Goal: Task Accomplishment & Management: Complete application form

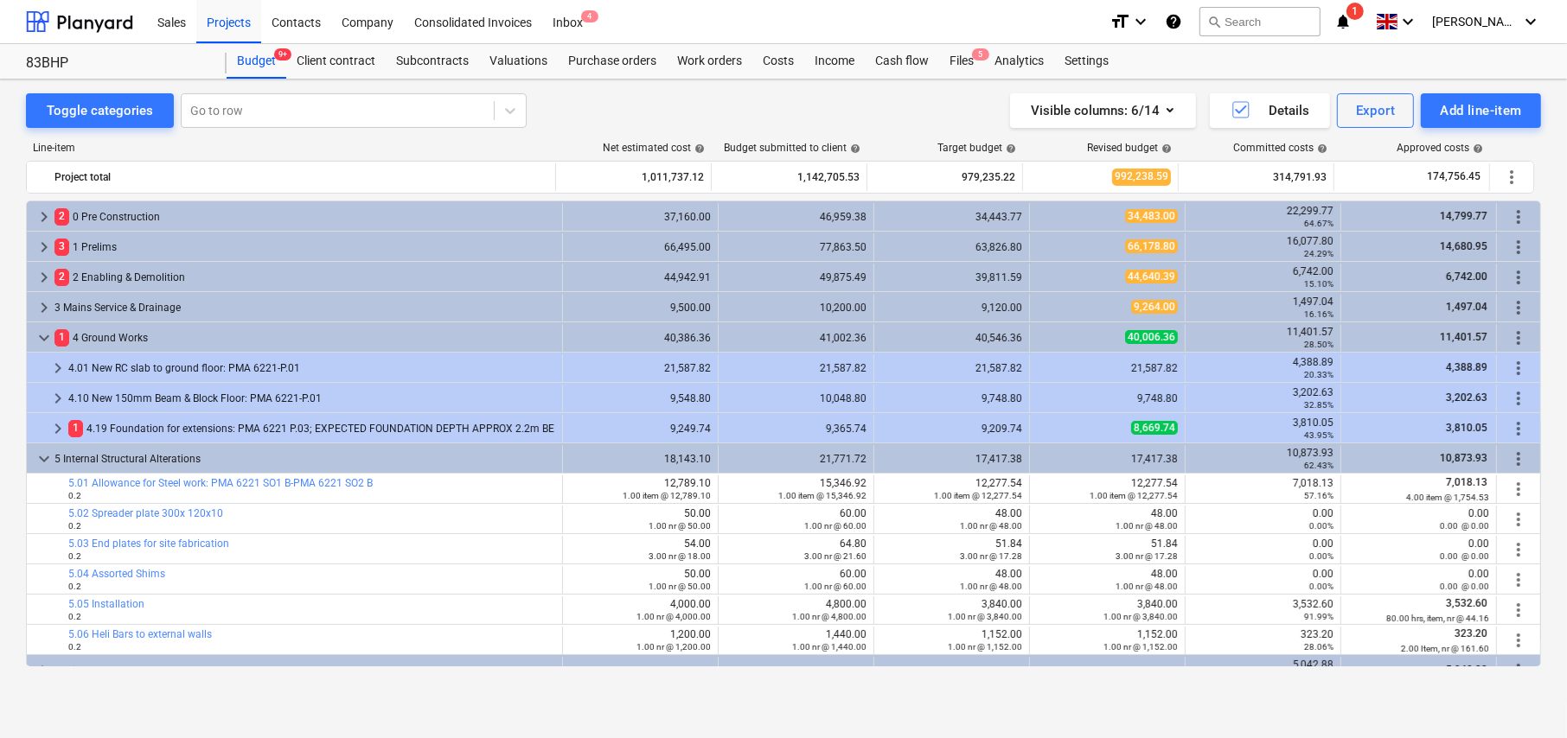
scroll to position [605, 0]
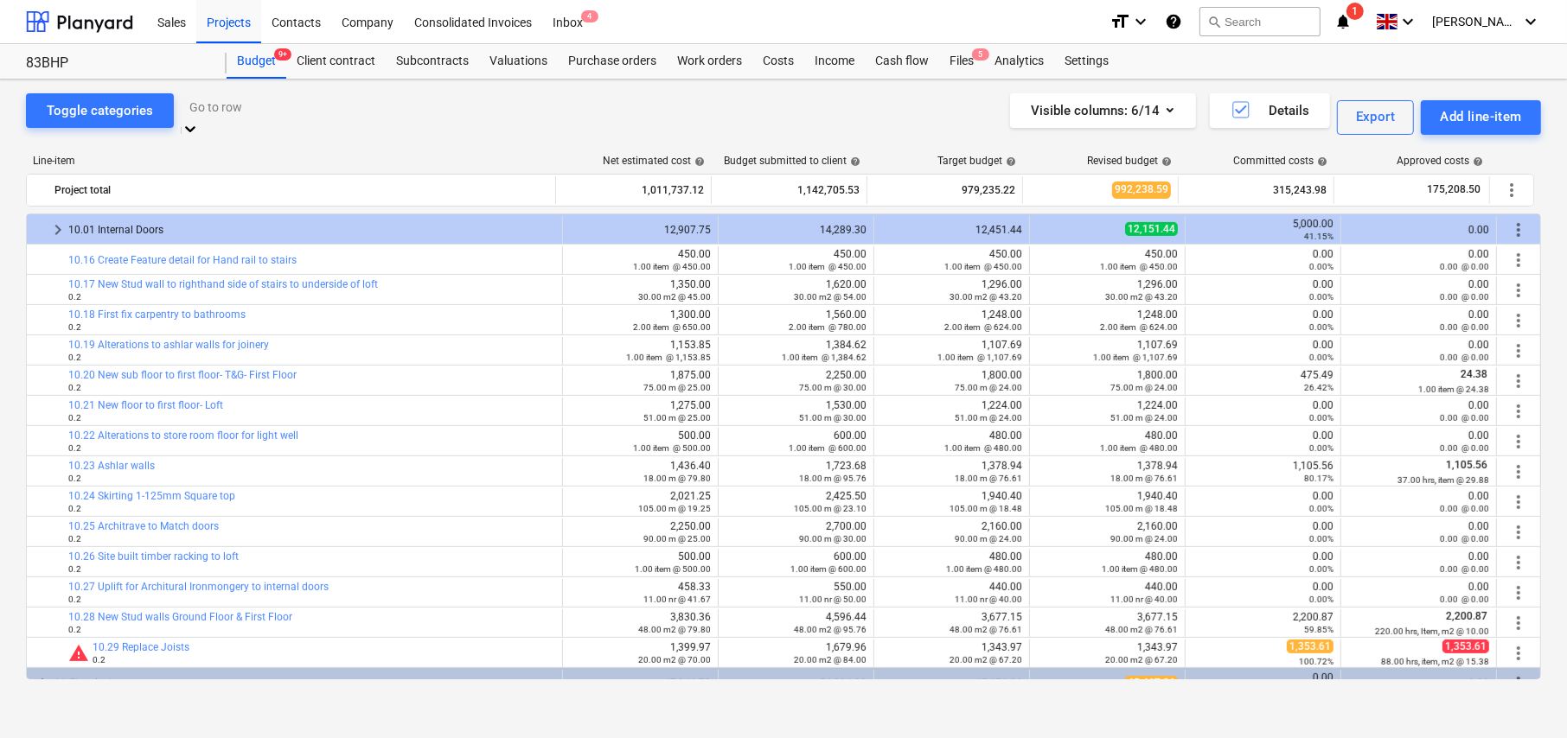
click at [319, 115] on div at bounding box center [353, 107] width 329 height 20
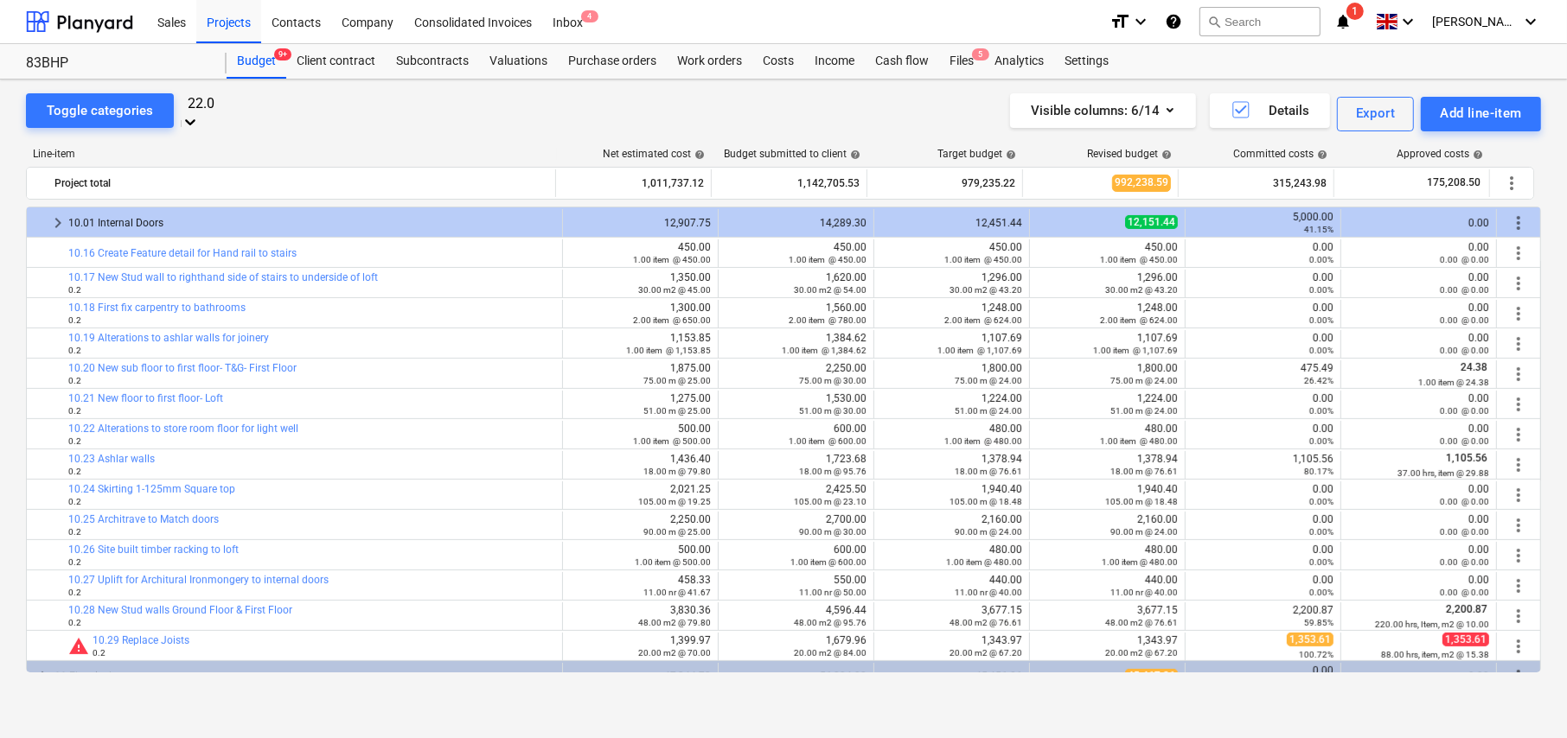
type input "22.07"
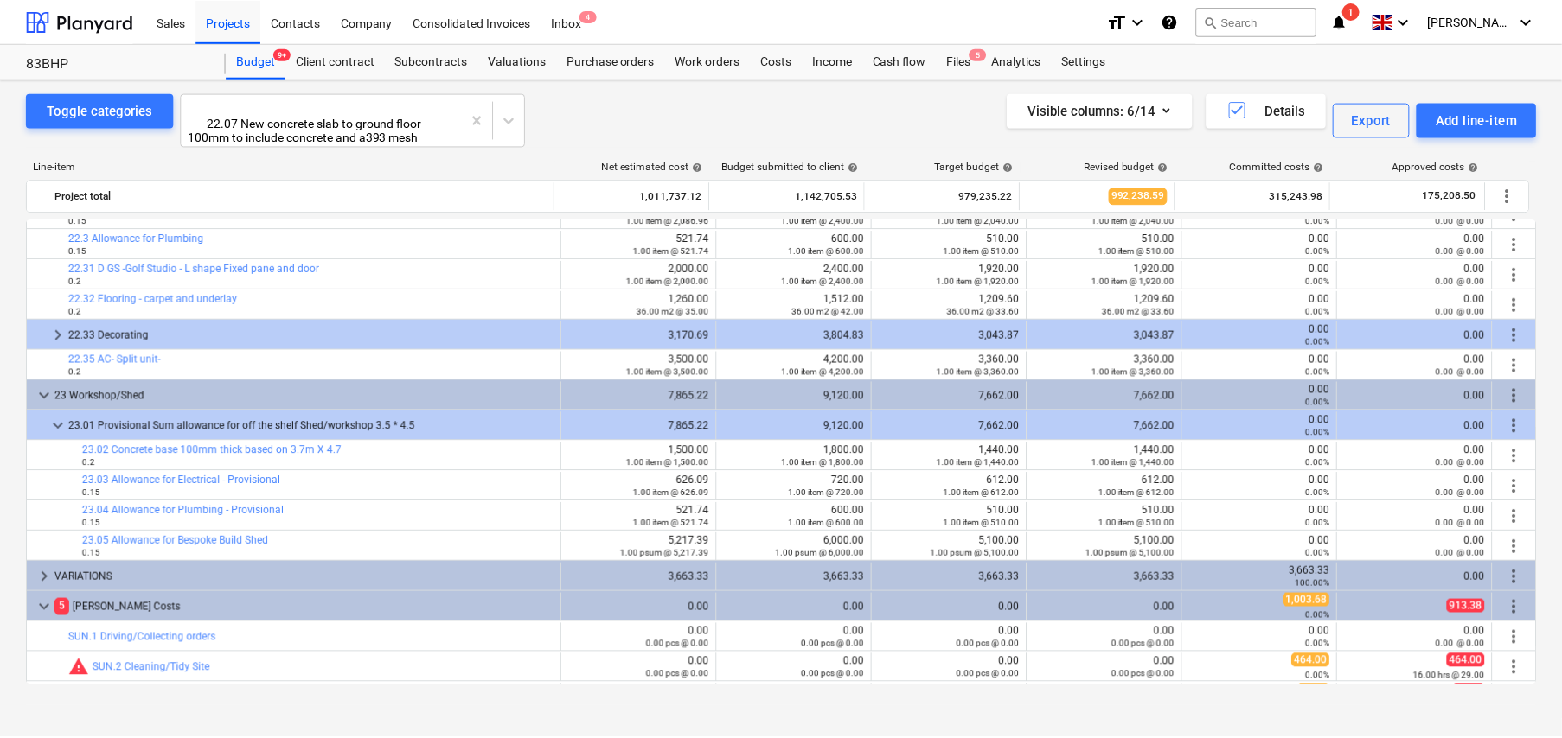
scroll to position [2197, 0]
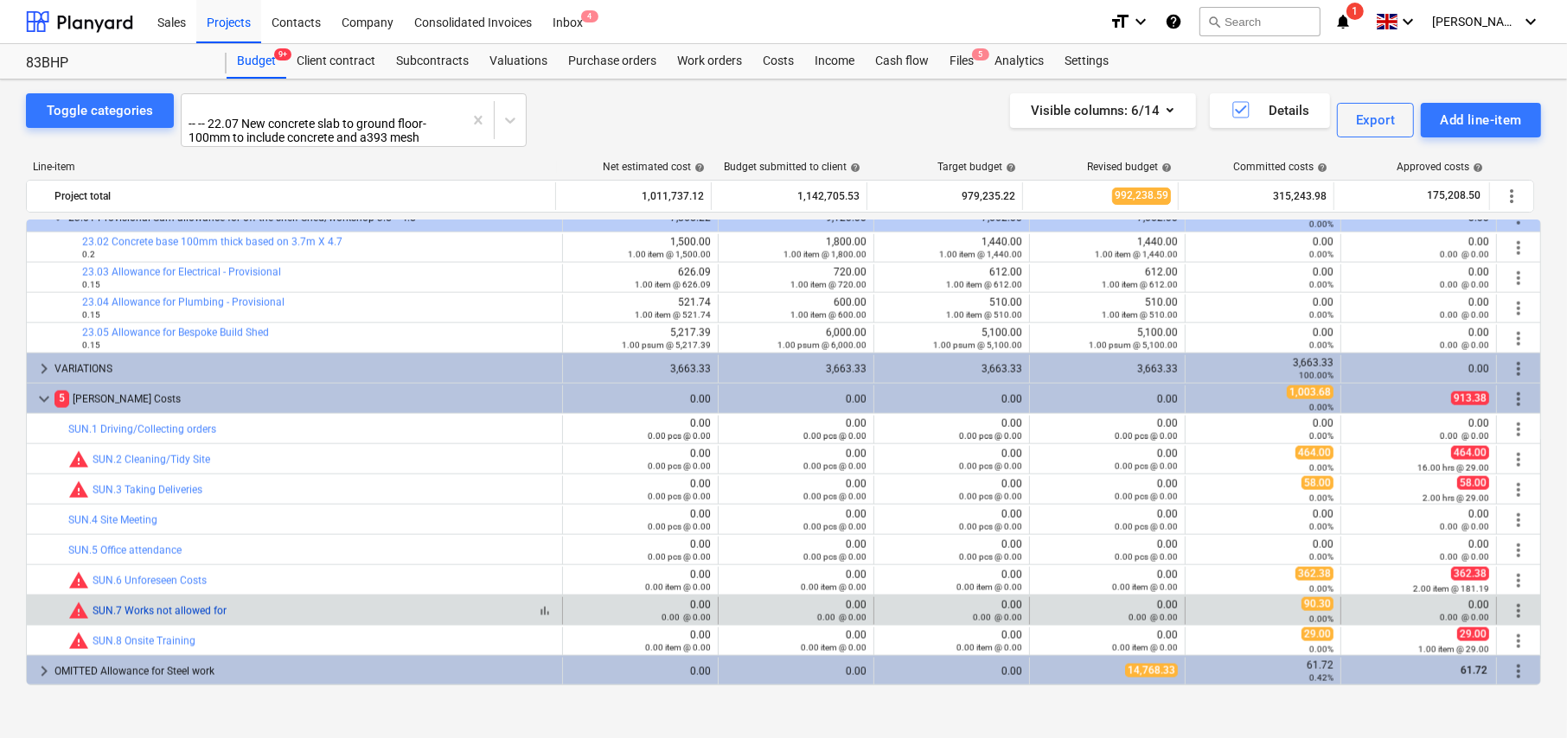
click at [139, 605] on link "SUN.7 Works not allowed for" at bounding box center [160, 611] width 134 height 12
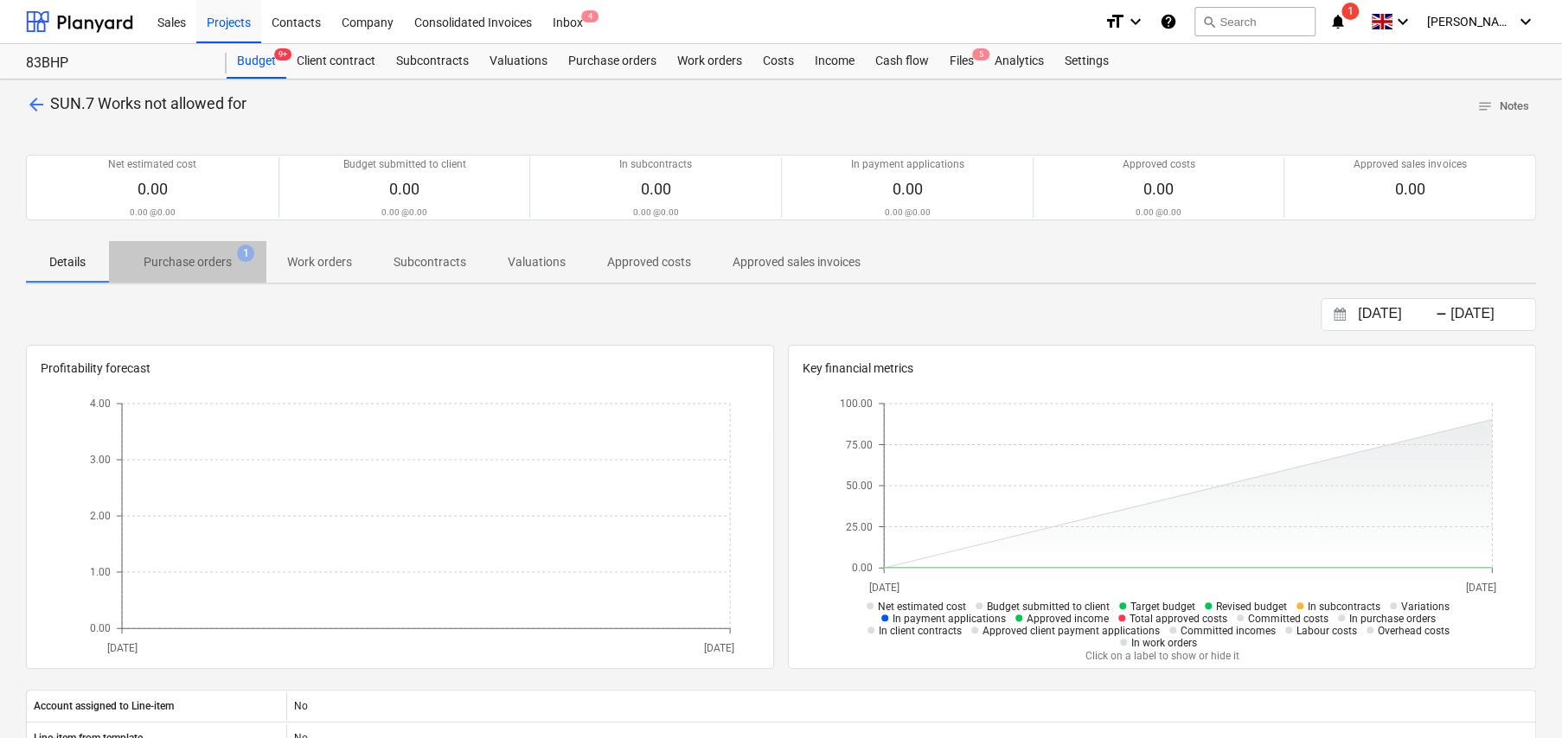
click at [214, 264] on p "Purchase orders" at bounding box center [188, 262] width 88 height 18
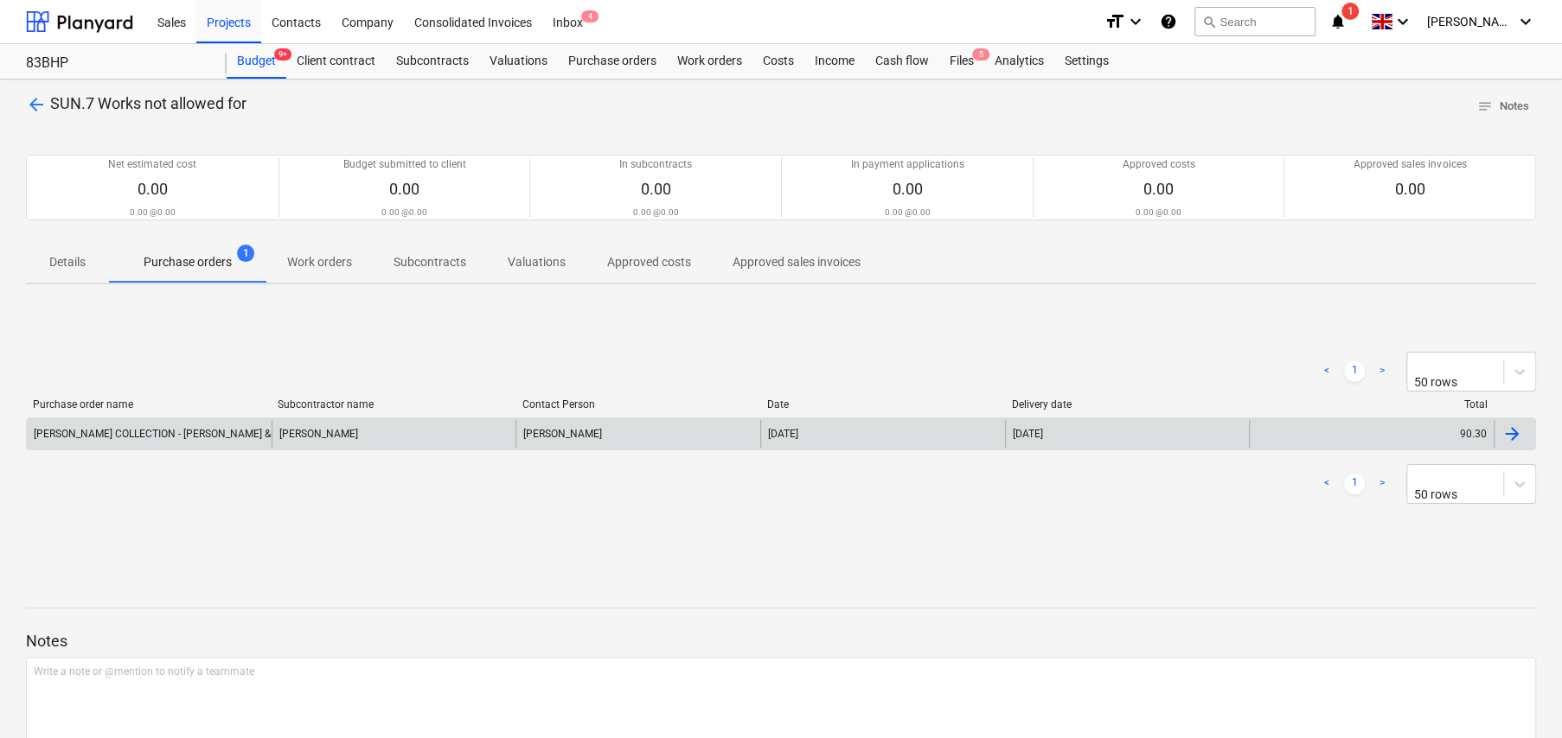
click at [135, 439] on div "TRAVIS COLLECTION - Timber & Sand" at bounding box center [166, 434] width 264 height 12
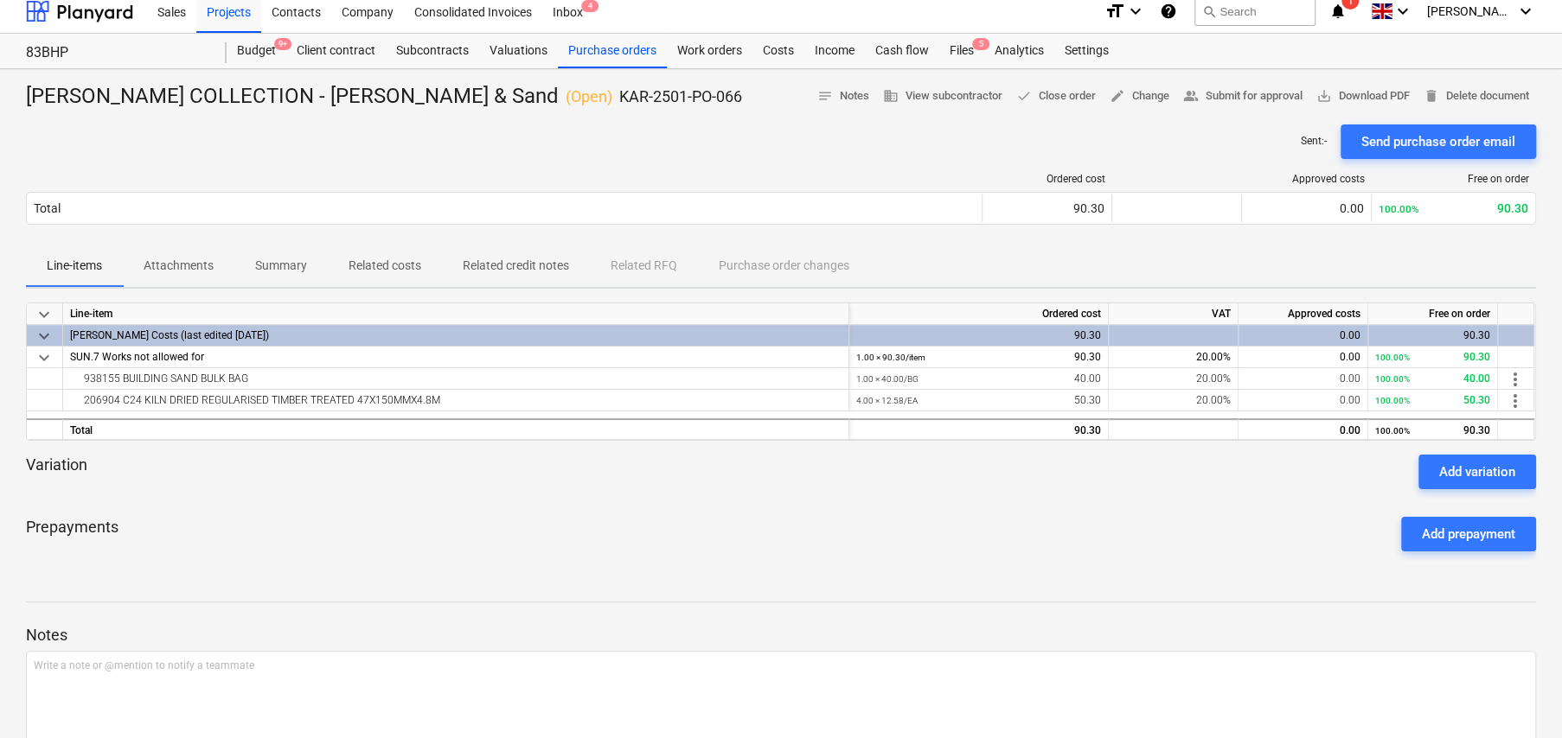
scroll to position [7, 0]
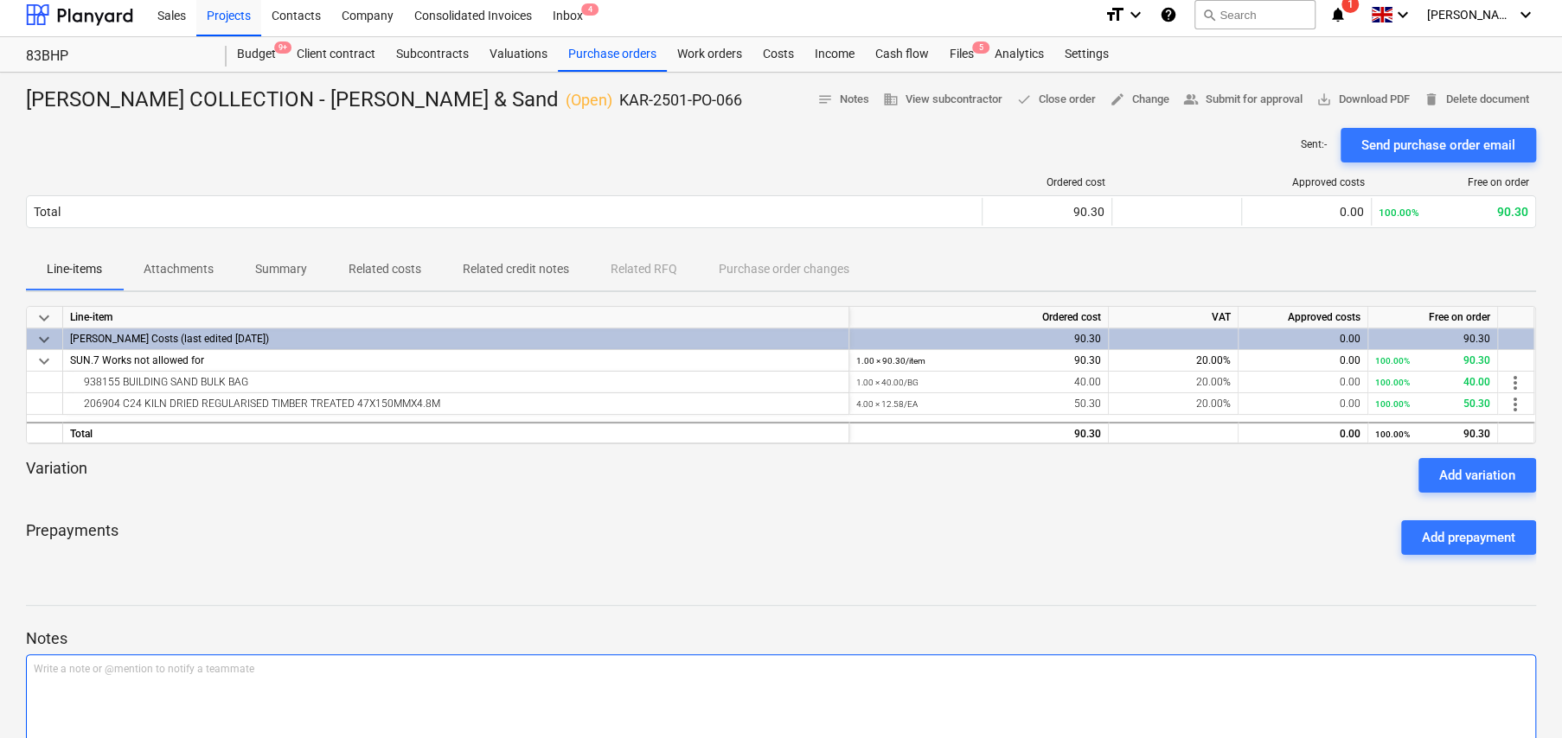
click at [179, 678] on div "Write a note or @mention to notify a teammate ﻿" at bounding box center [781, 706] width 1510 height 102
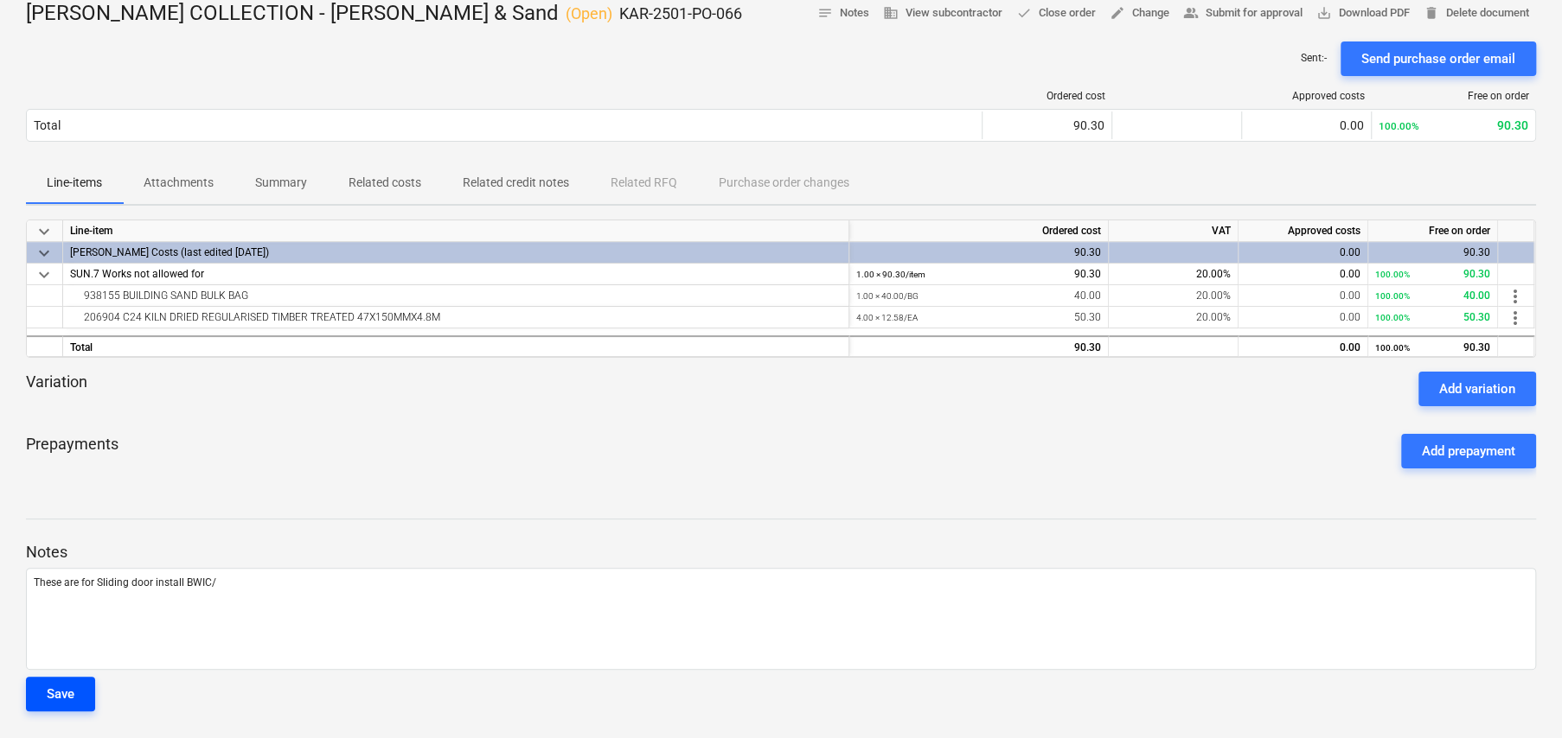
click at [80, 687] on button "Save" at bounding box center [60, 694] width 69 height 35
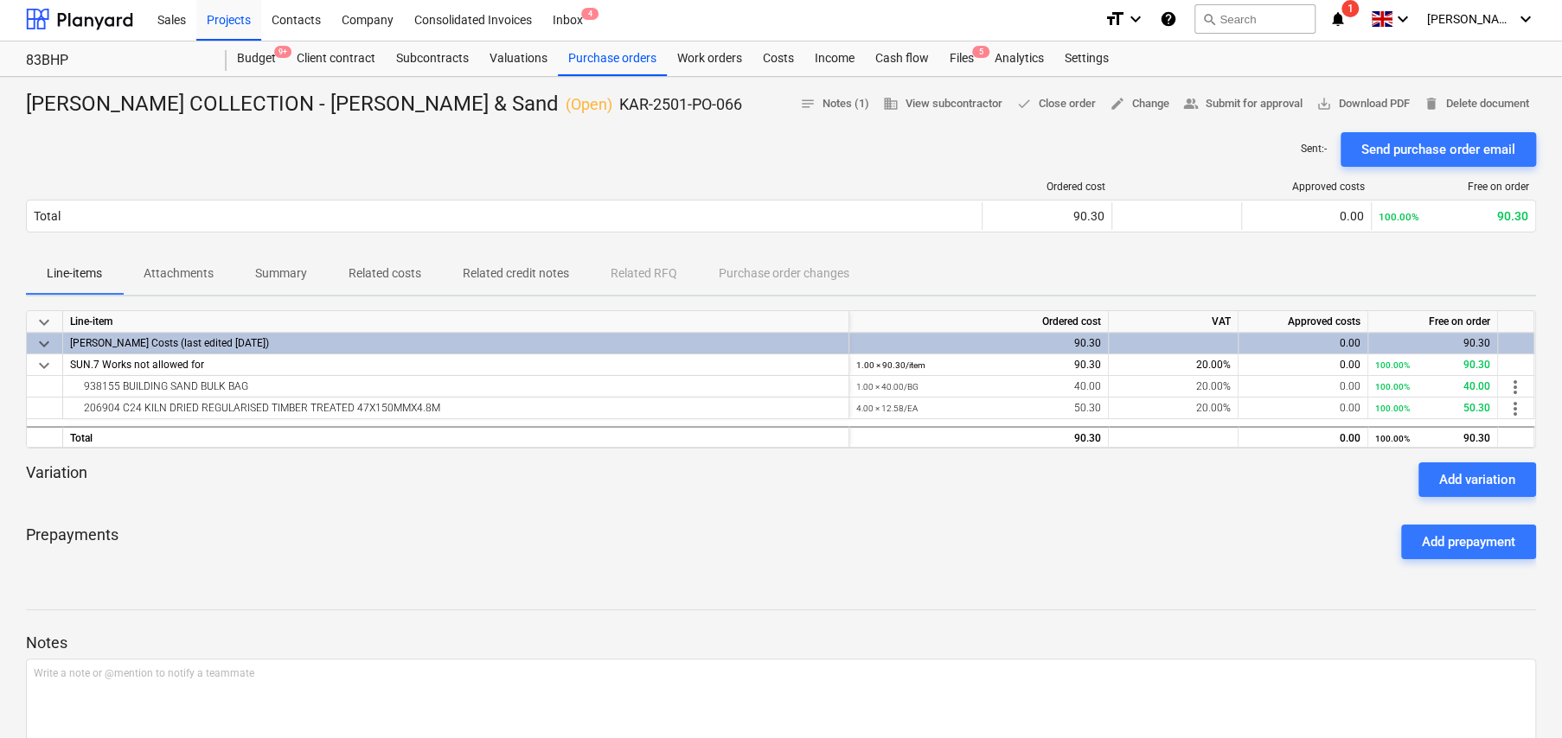
scroll to position [0, 0]
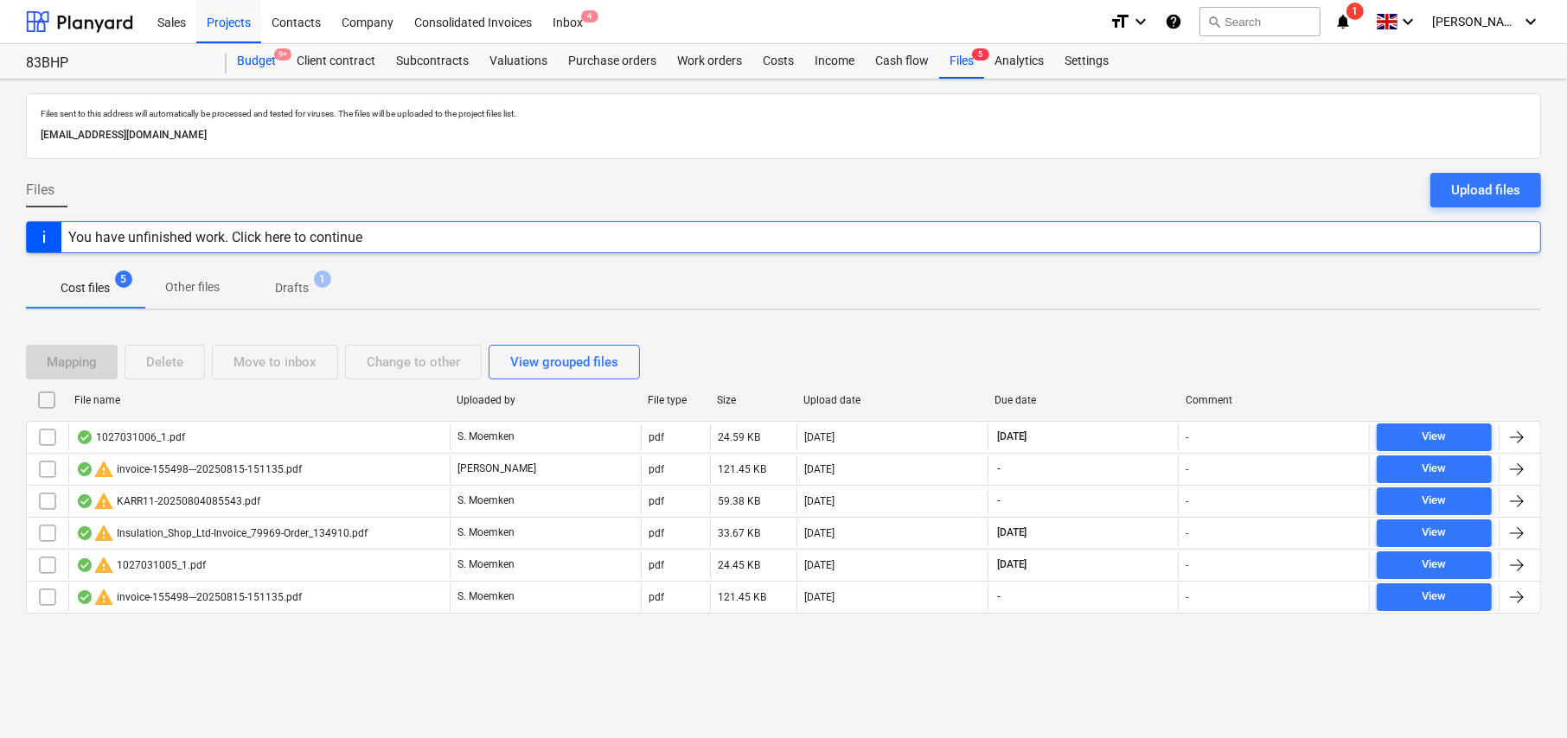
click at [264, 63] on div "Budget 9+" at bounding box center [257, 61] width 60 height 35
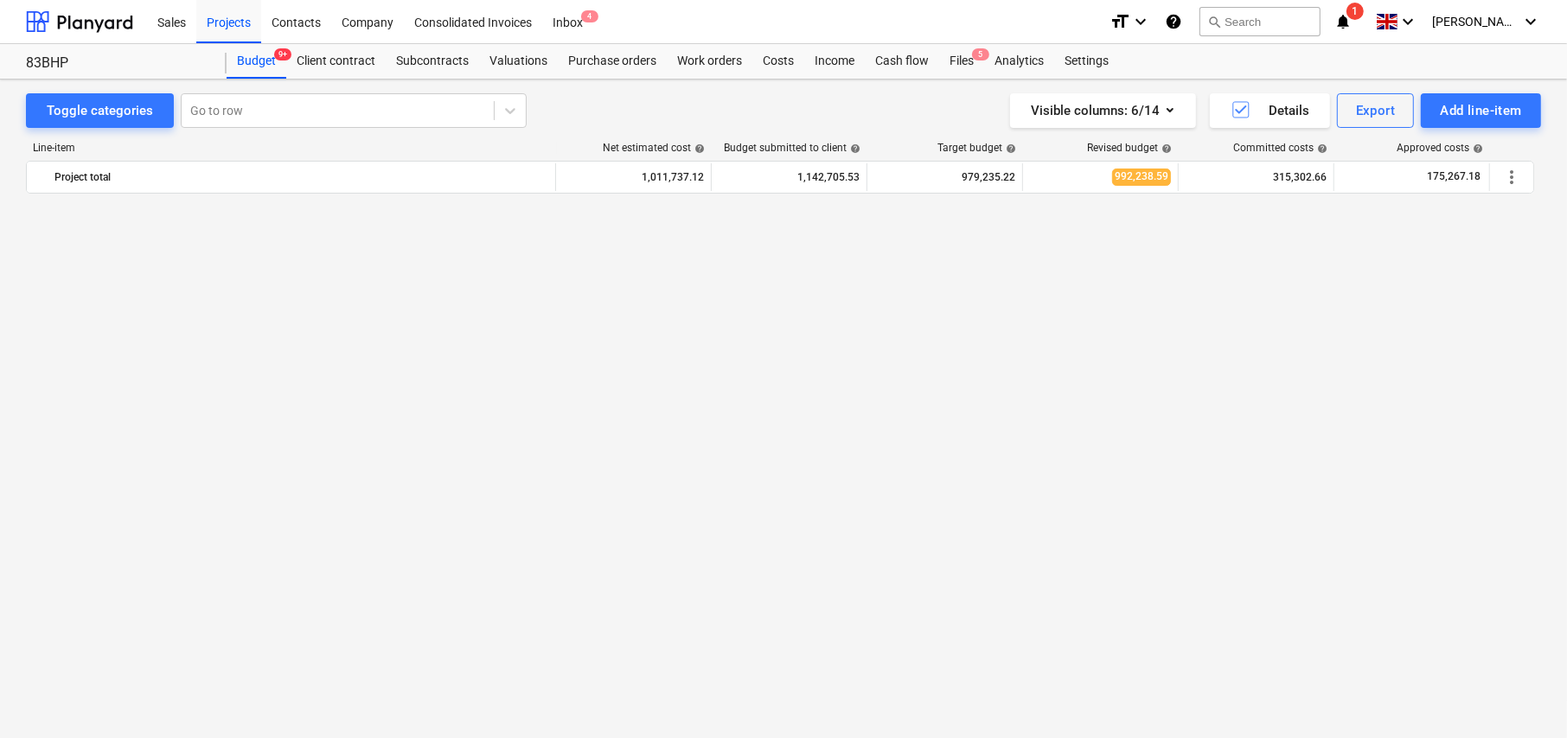
scroll to position [1115, 0]
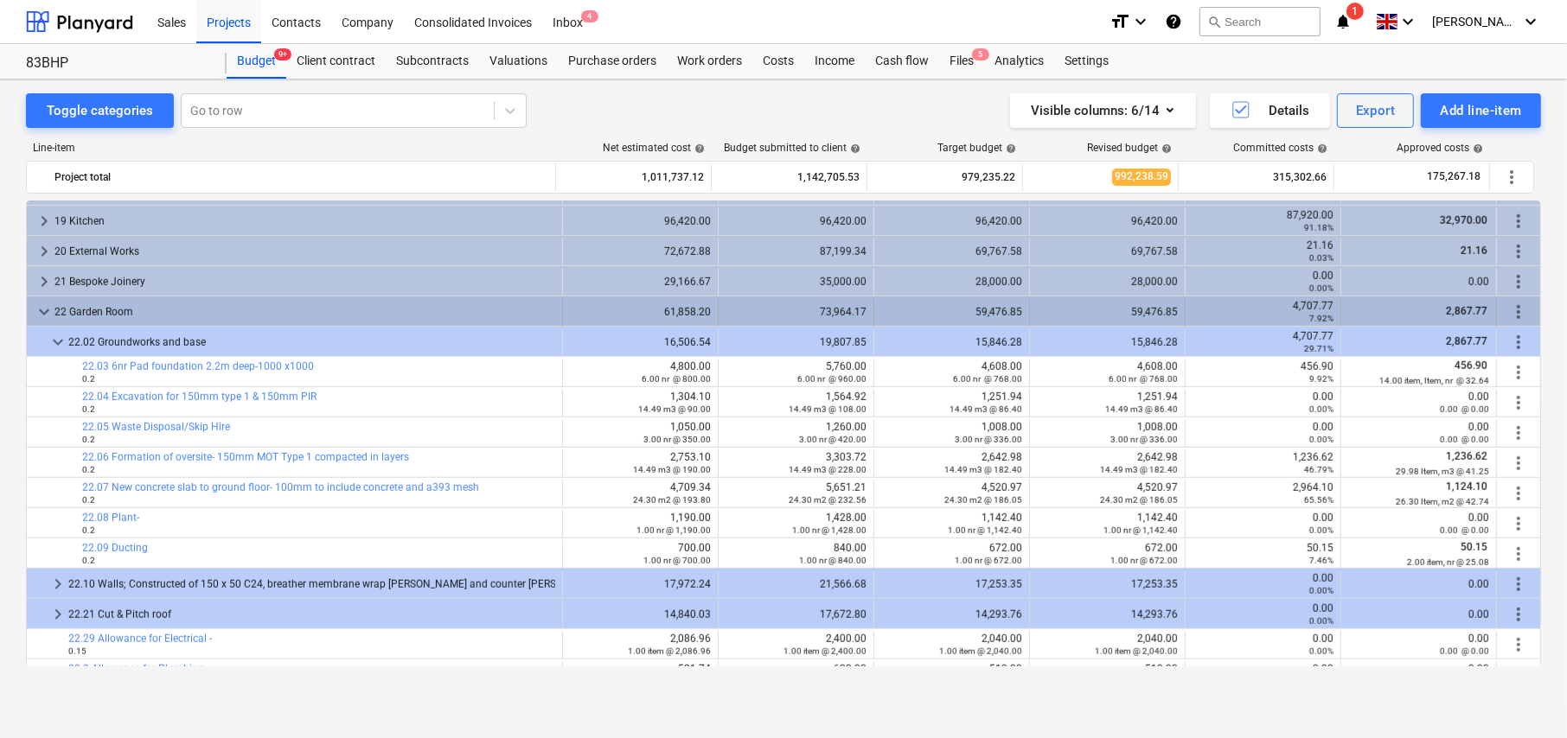
click at [37, 311] on span "keyboard_arrow_down" at bounding box center [44, 312] width 21 height 21
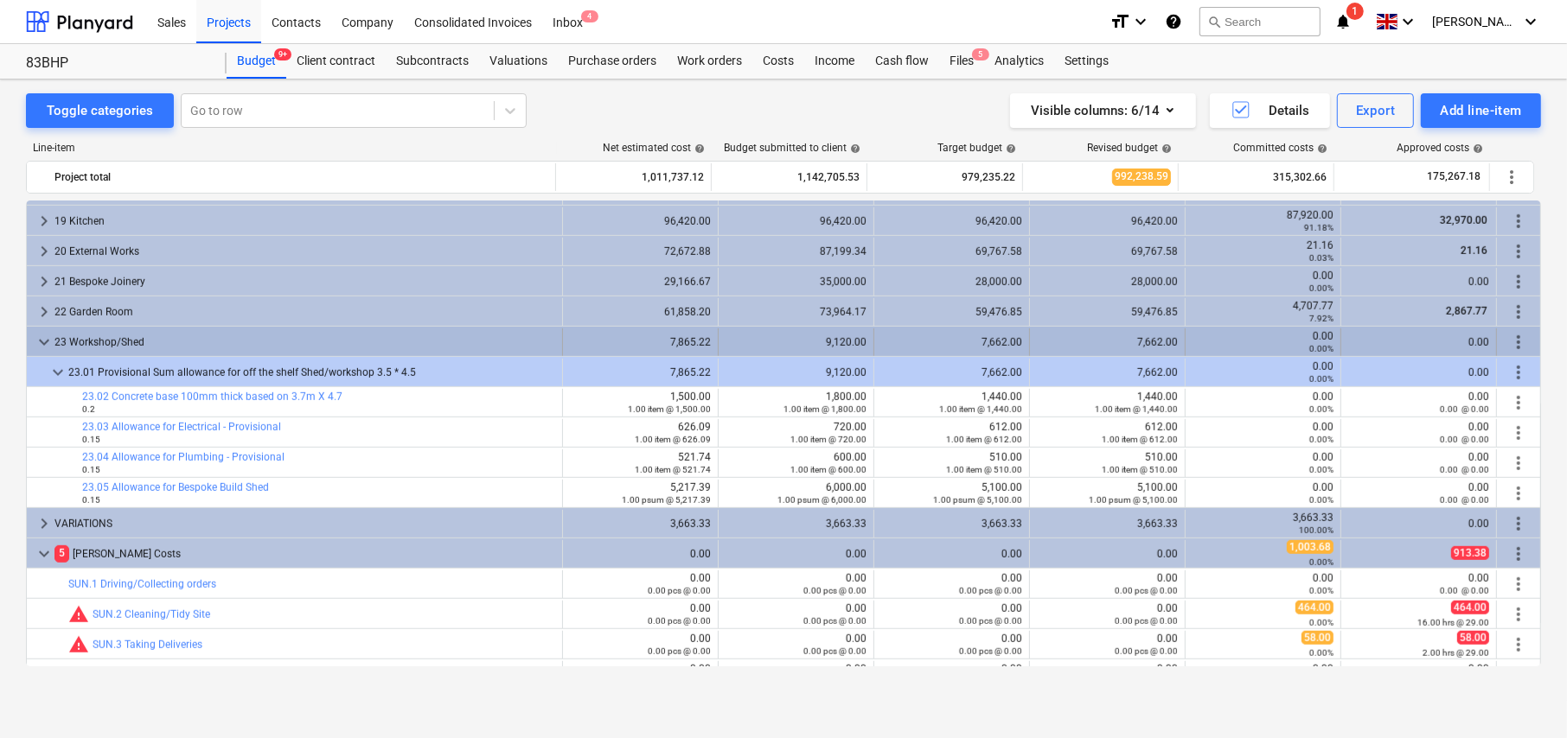
click at [35, 341] on span "keyboard_arrow_down" at bounding box center [44, 342] width 21 height 21
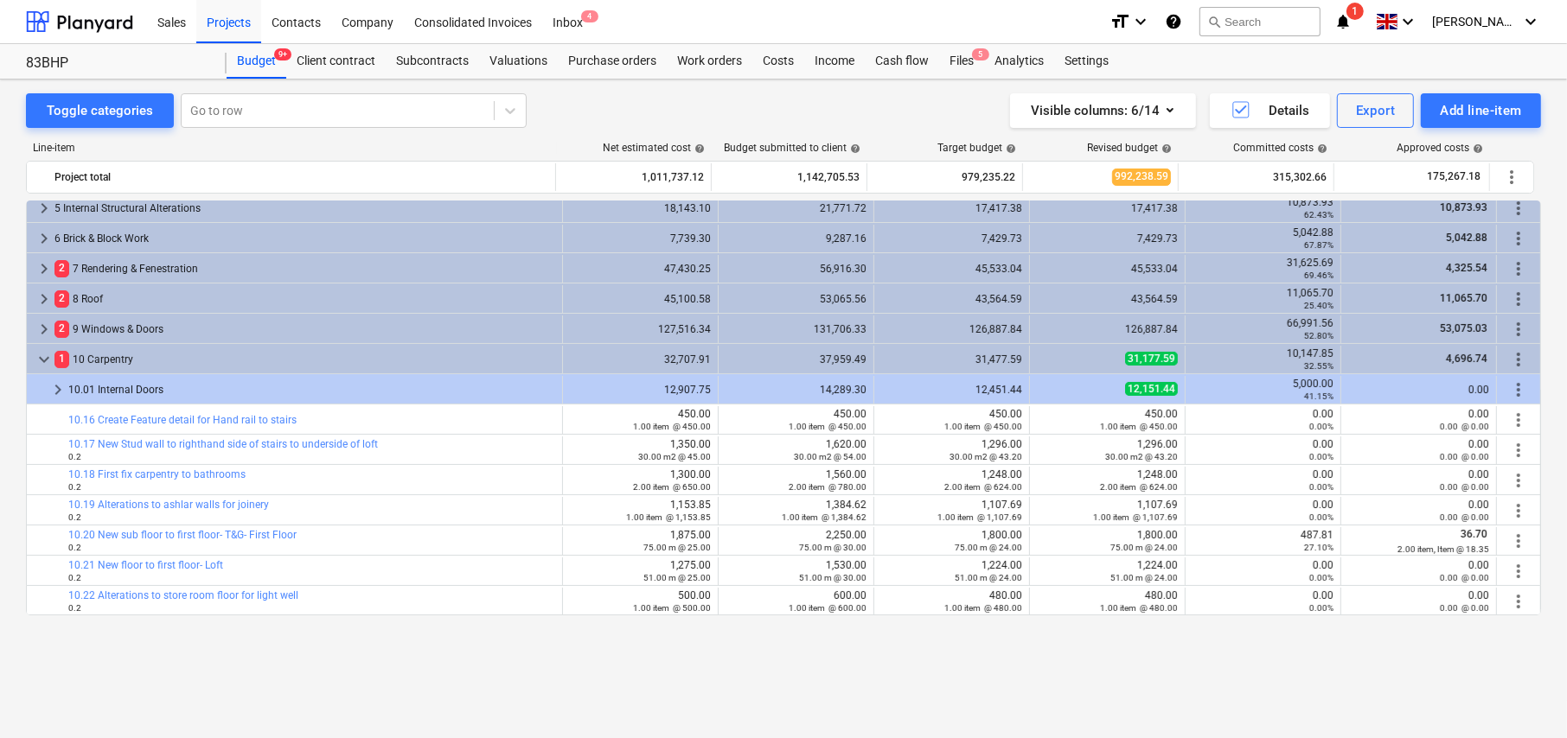
scroll to position [164, 0]
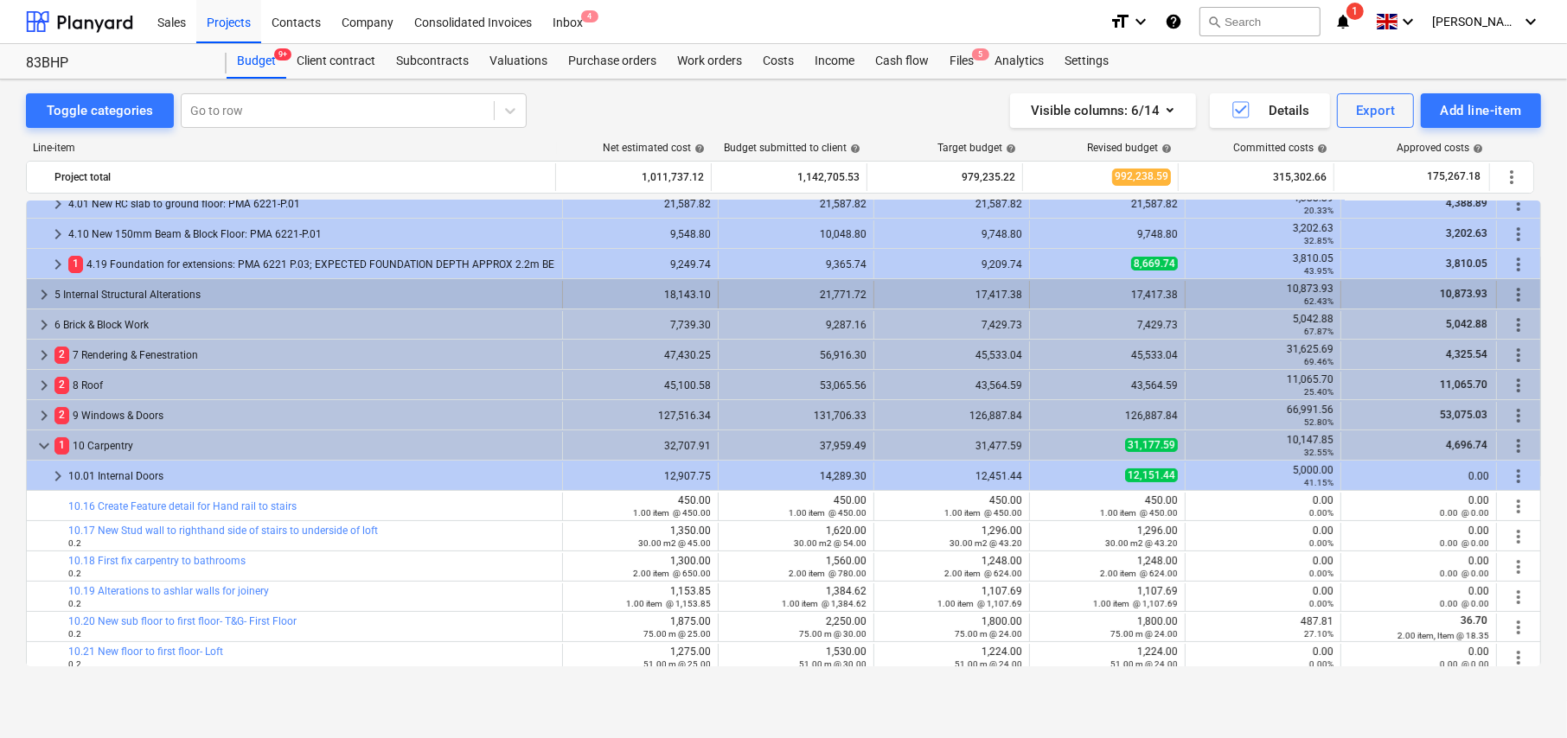
click at [38, 287] on span "keyboard_arrow_right" at bounding box center [44, 294] width 21 height 21
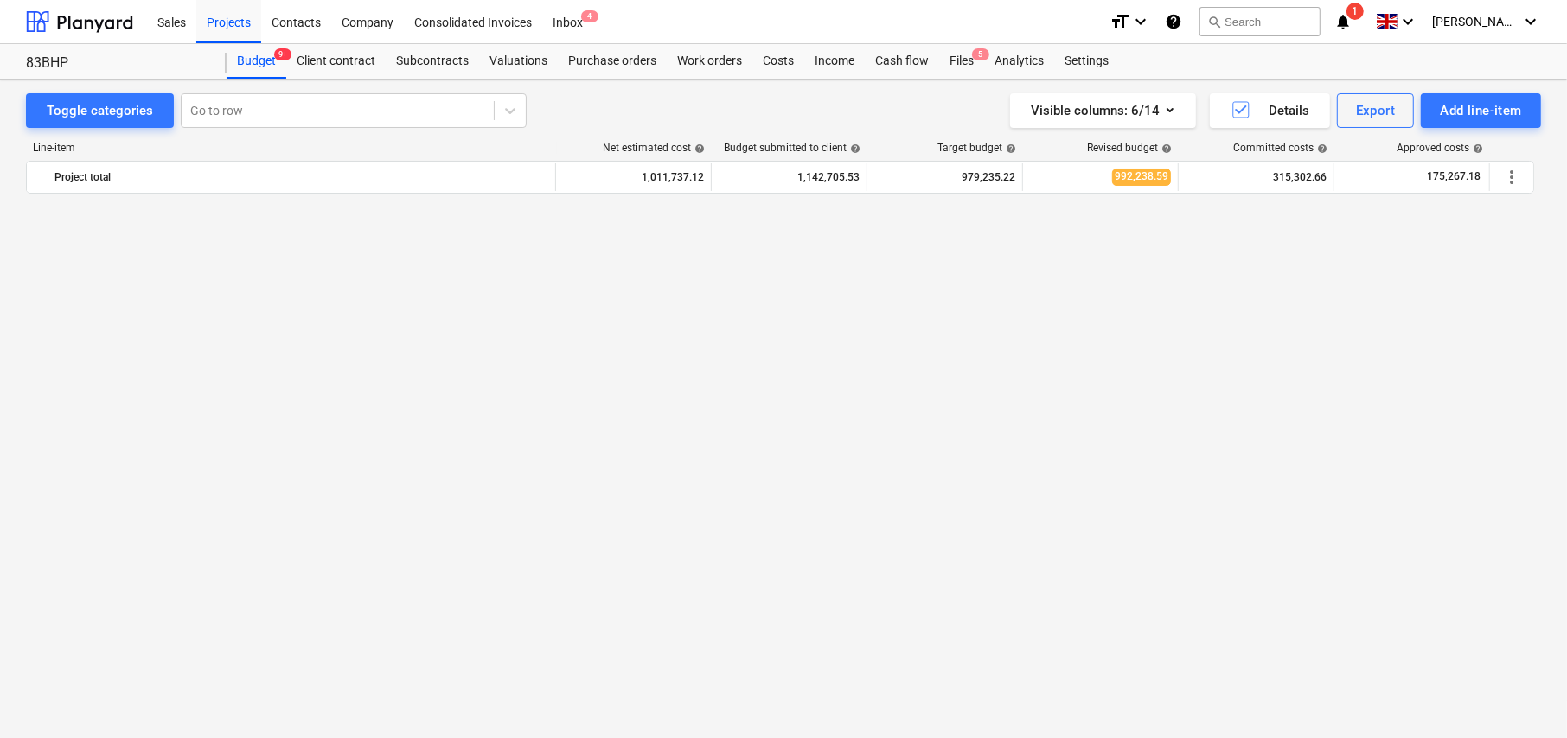
scroll to position [86, 0]
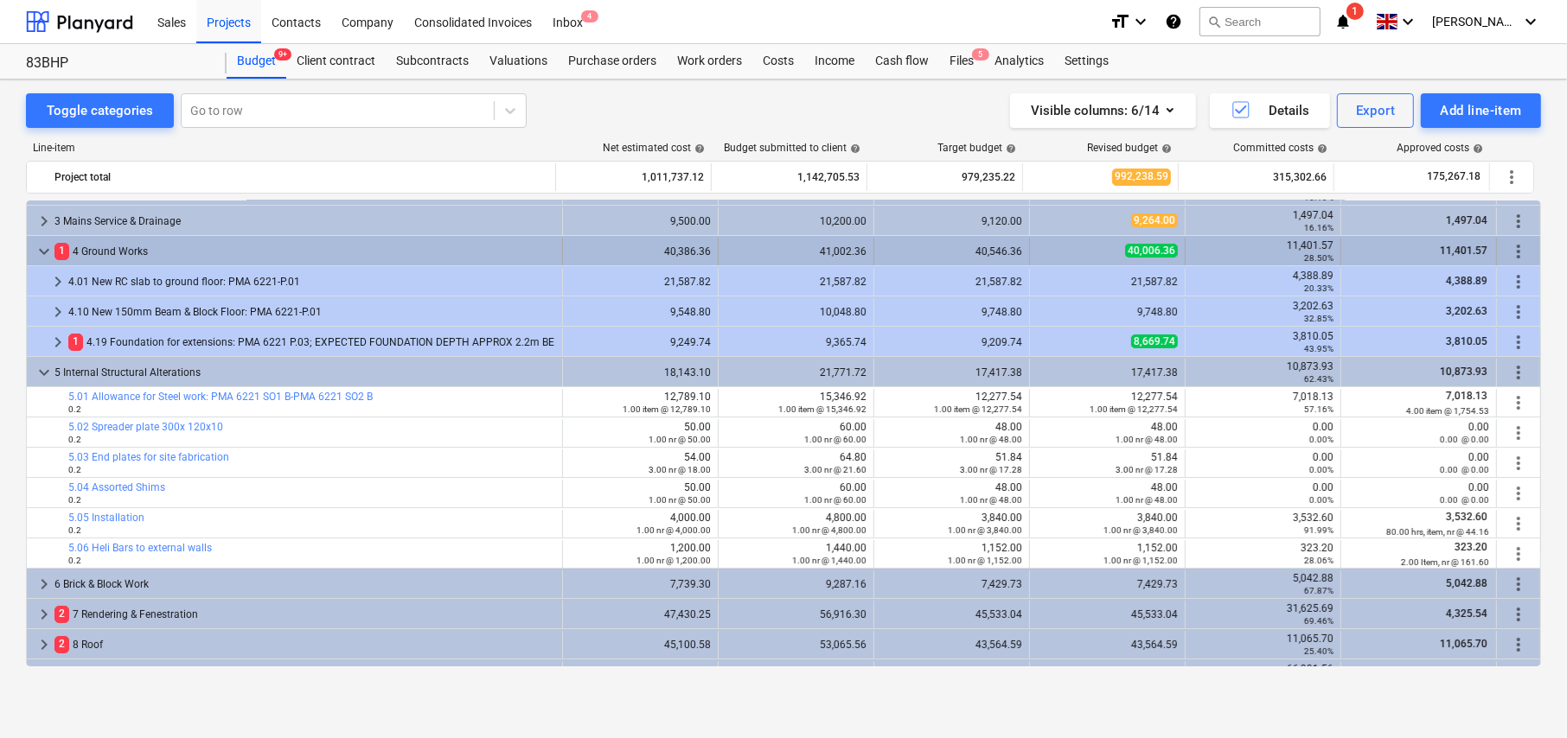
click at [43, 243] on span "keyboard_arrow_down" at bounding box center [44, 251] width 21 height 21
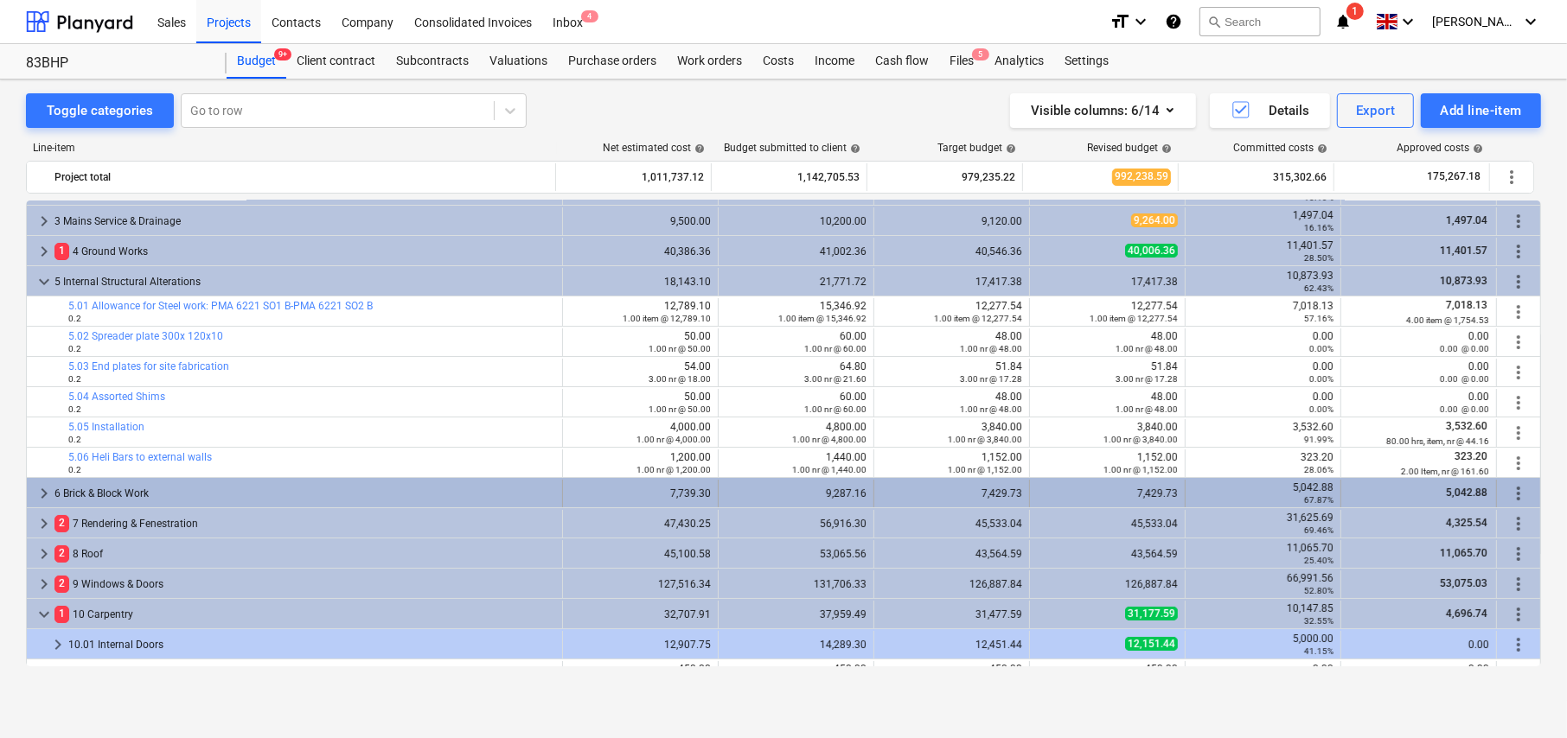
click at [42, 493] on span "keyboard_arrow_right" at bounding box center [44, 493] width 21 height 21
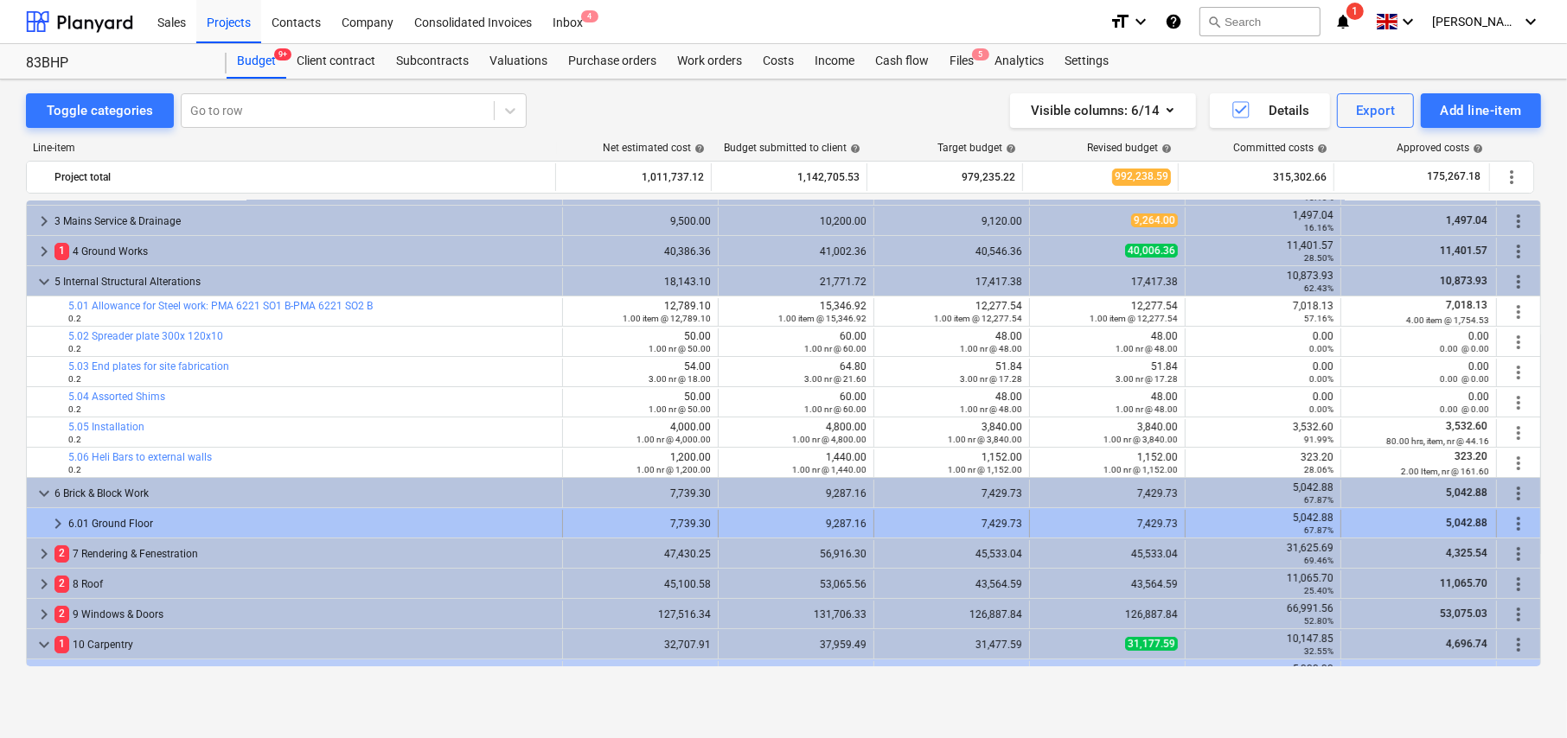
click at [46, 508] on div "keyboard_arrow_right 6.01 Ground Floor 7,739.30 9,287.16 7,429.73 7,429.73 5,04…" at bounding box center [783, 522] width 1513 height 29
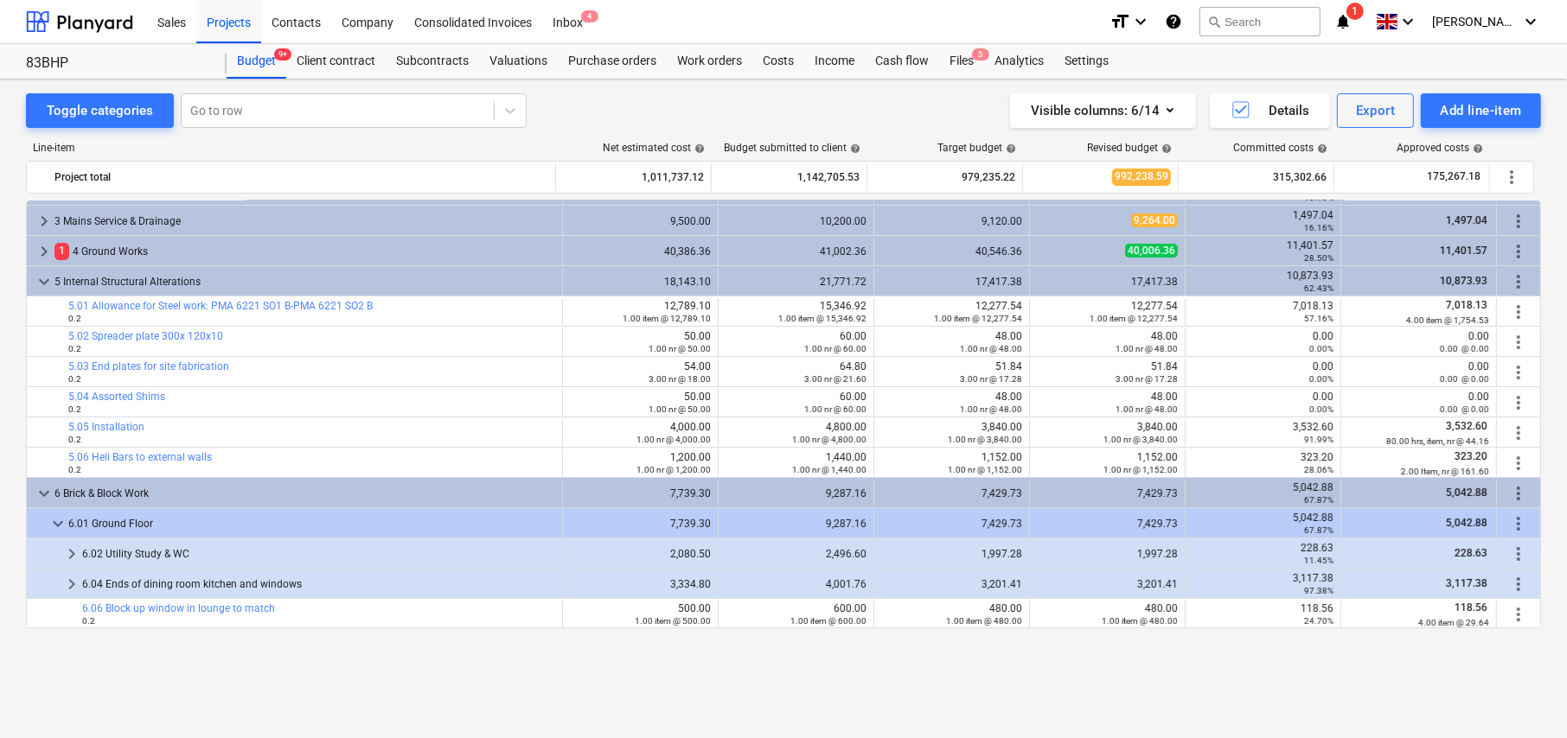
scroll to position [0, 0]
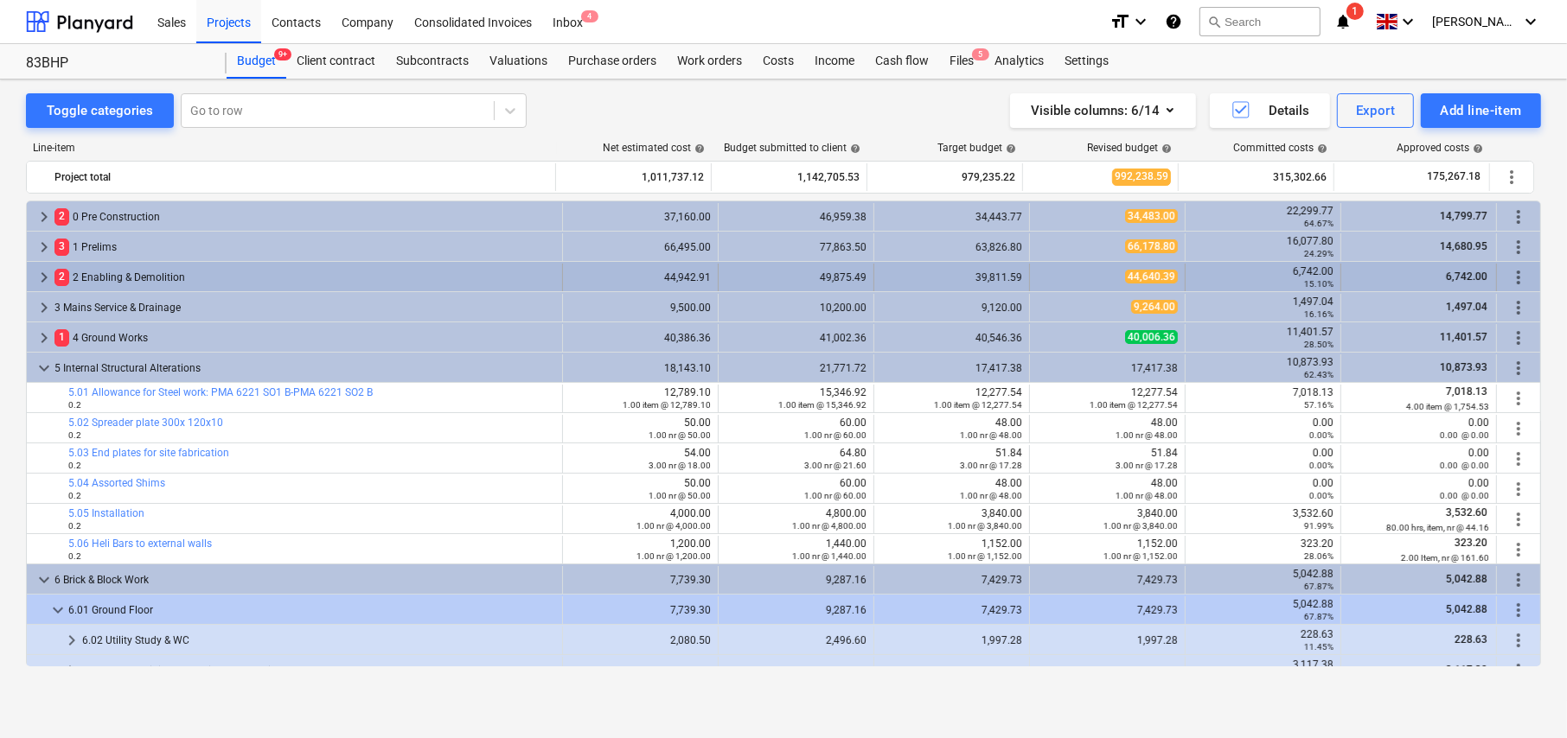
click at [43, 281] on span "keyboard_arrow_right" at bounding box center [44, 277] width 21 height 21
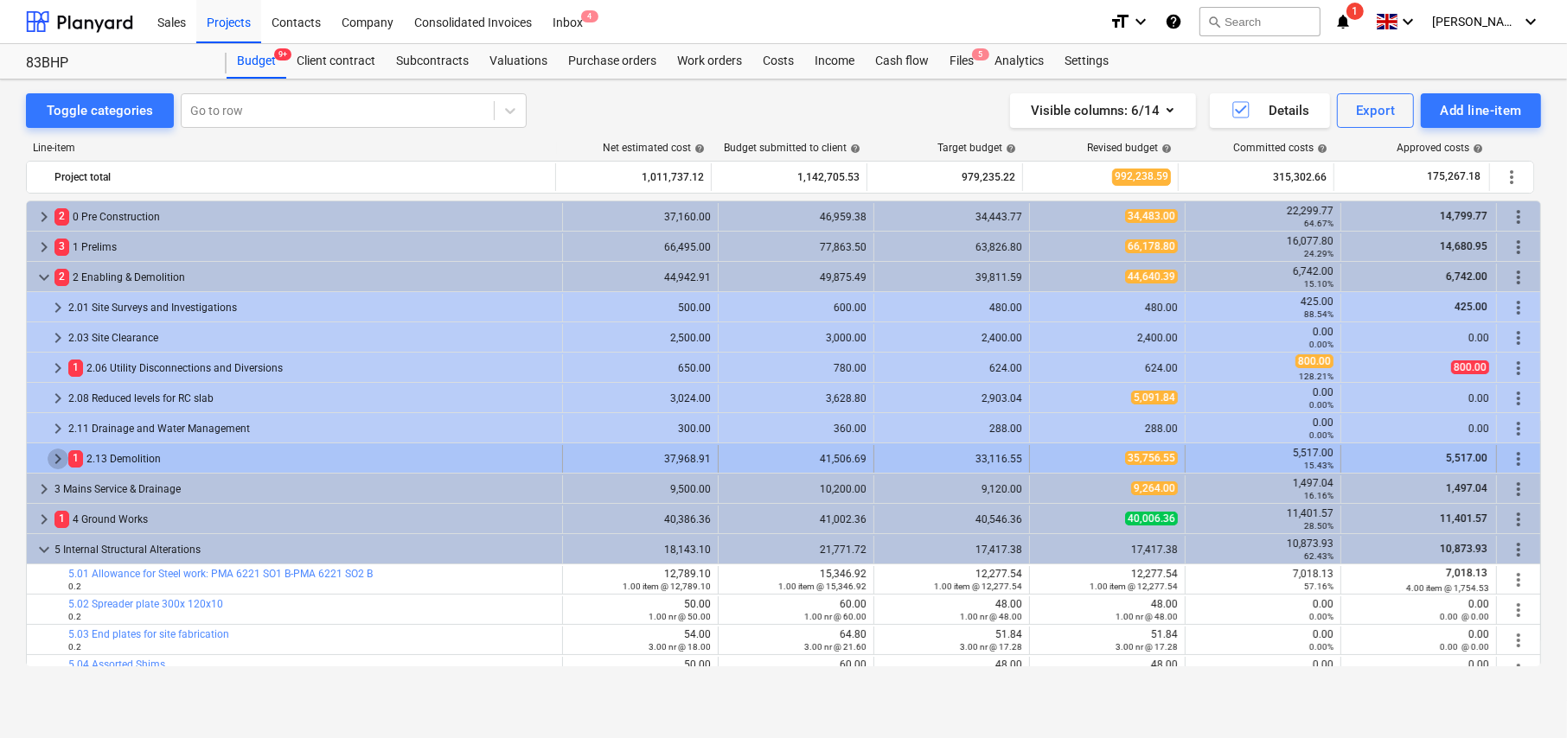
click at [58, 456] on span "keyboard_arrow_right" at bounding box center [58, 459] width 21 height 21
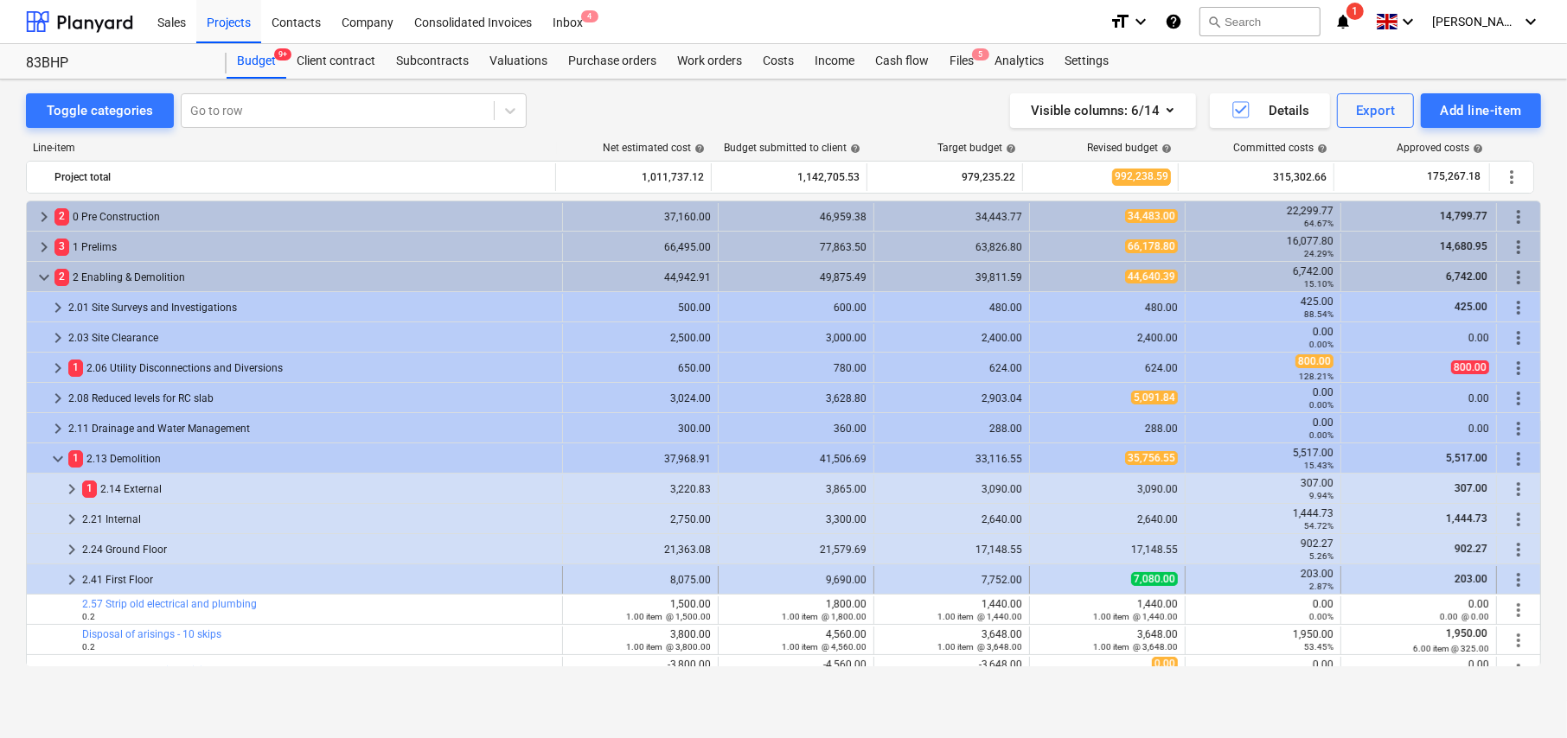
scroll to position [173, 0]
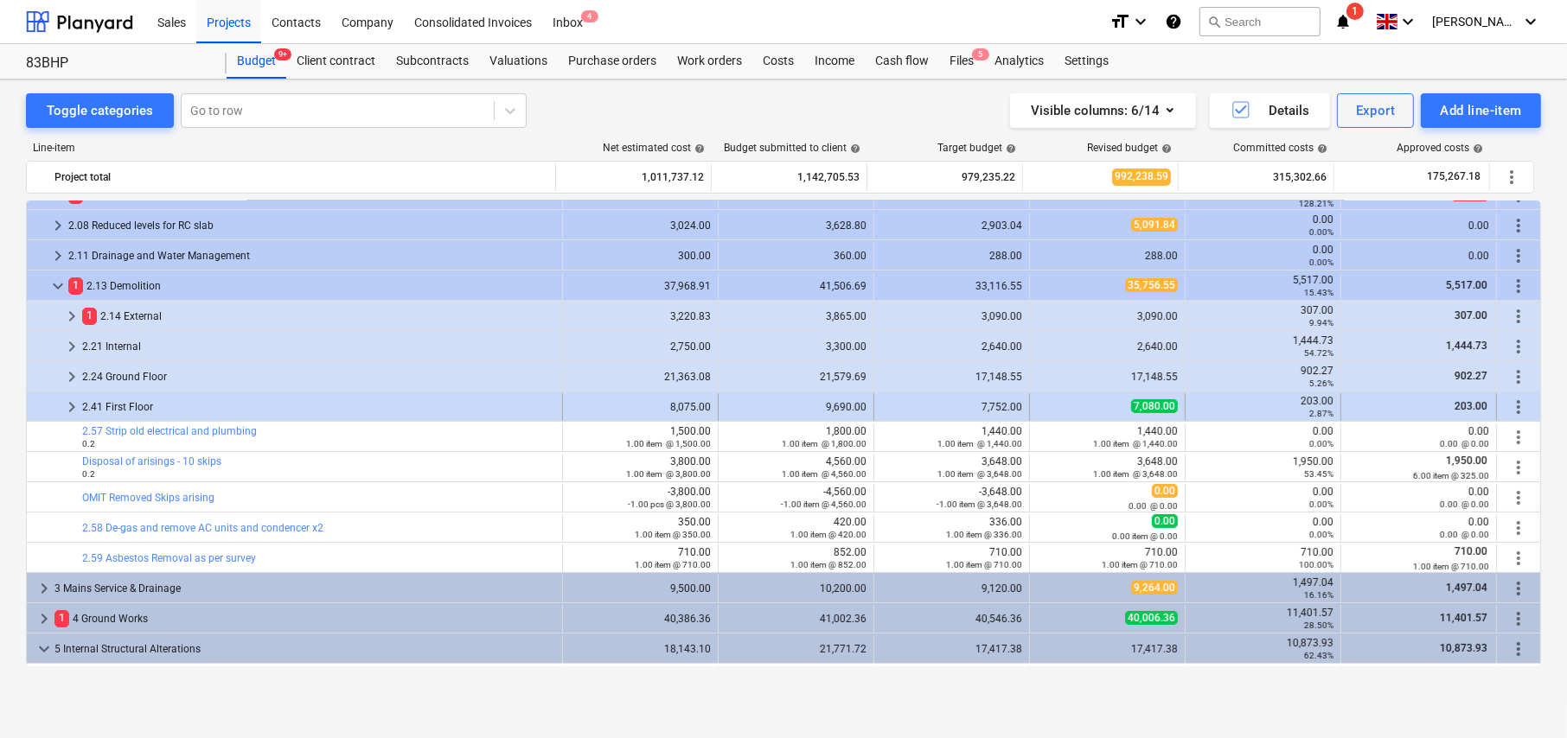
click at [69, 406] on span "keyboard_arrow_right" at bounding box center [71, 407] width 21 height 21
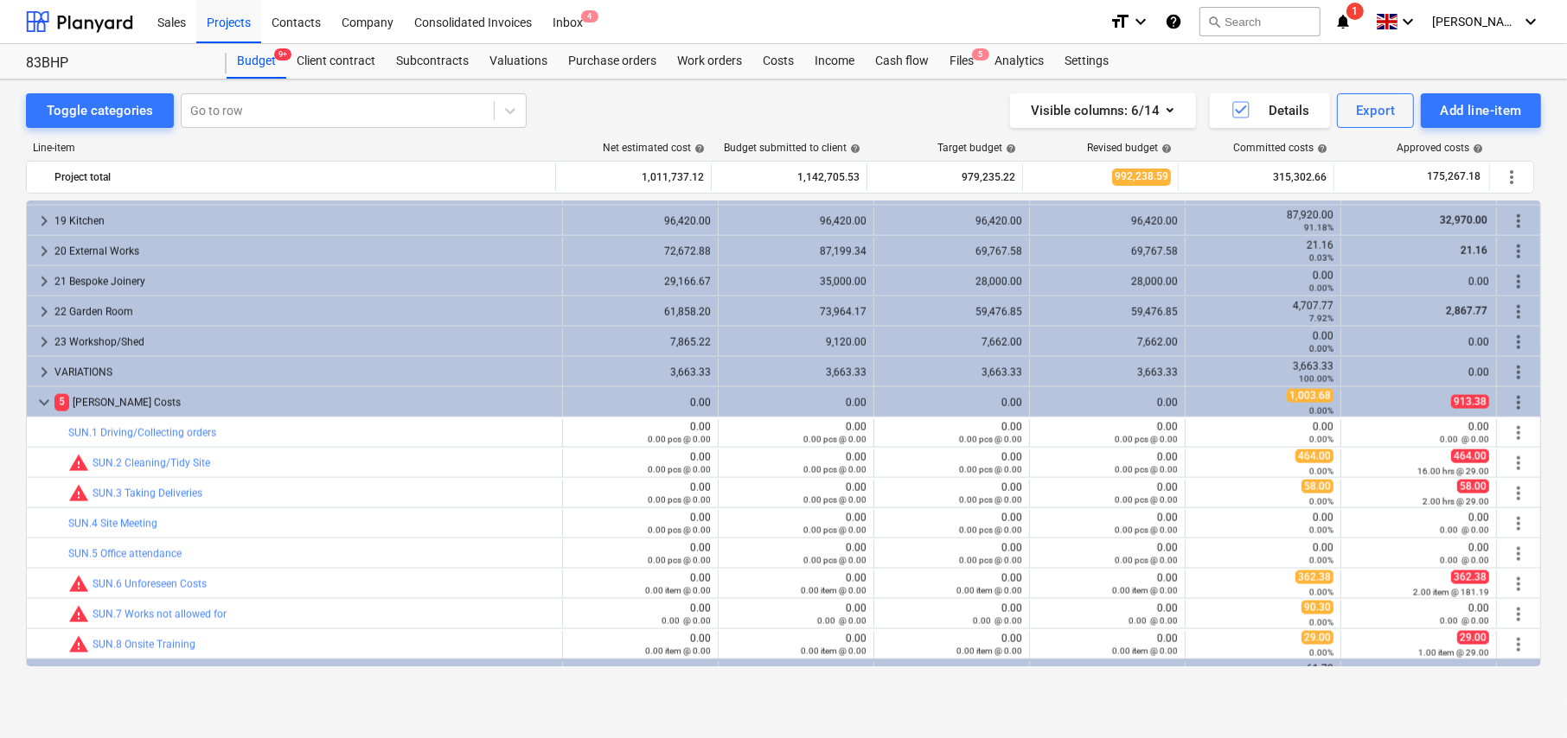
scroll to position [2288, 0]
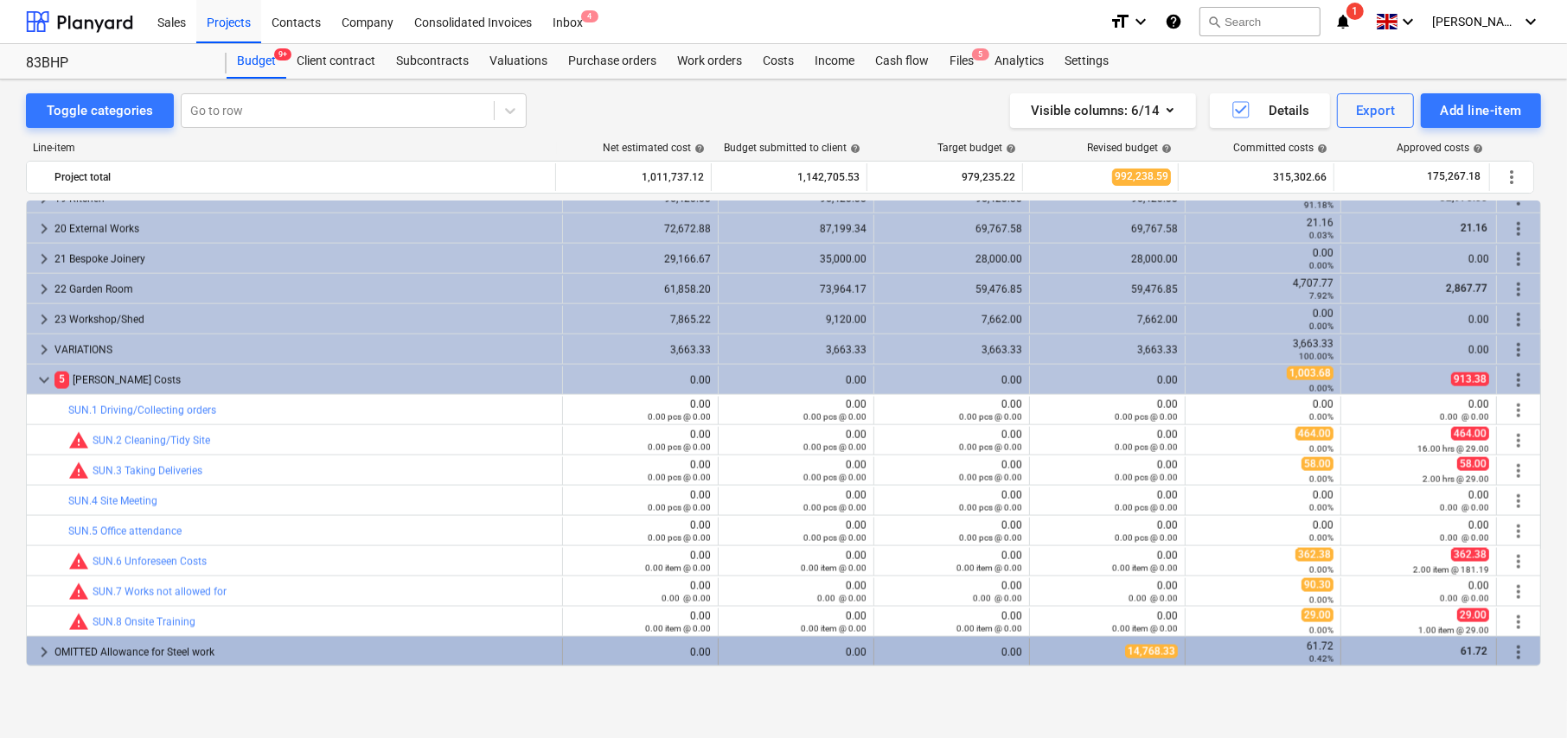
click at [46, 647] on span "keyboard_arrow_right" at bounding box center [44, 652] width 21 height 21
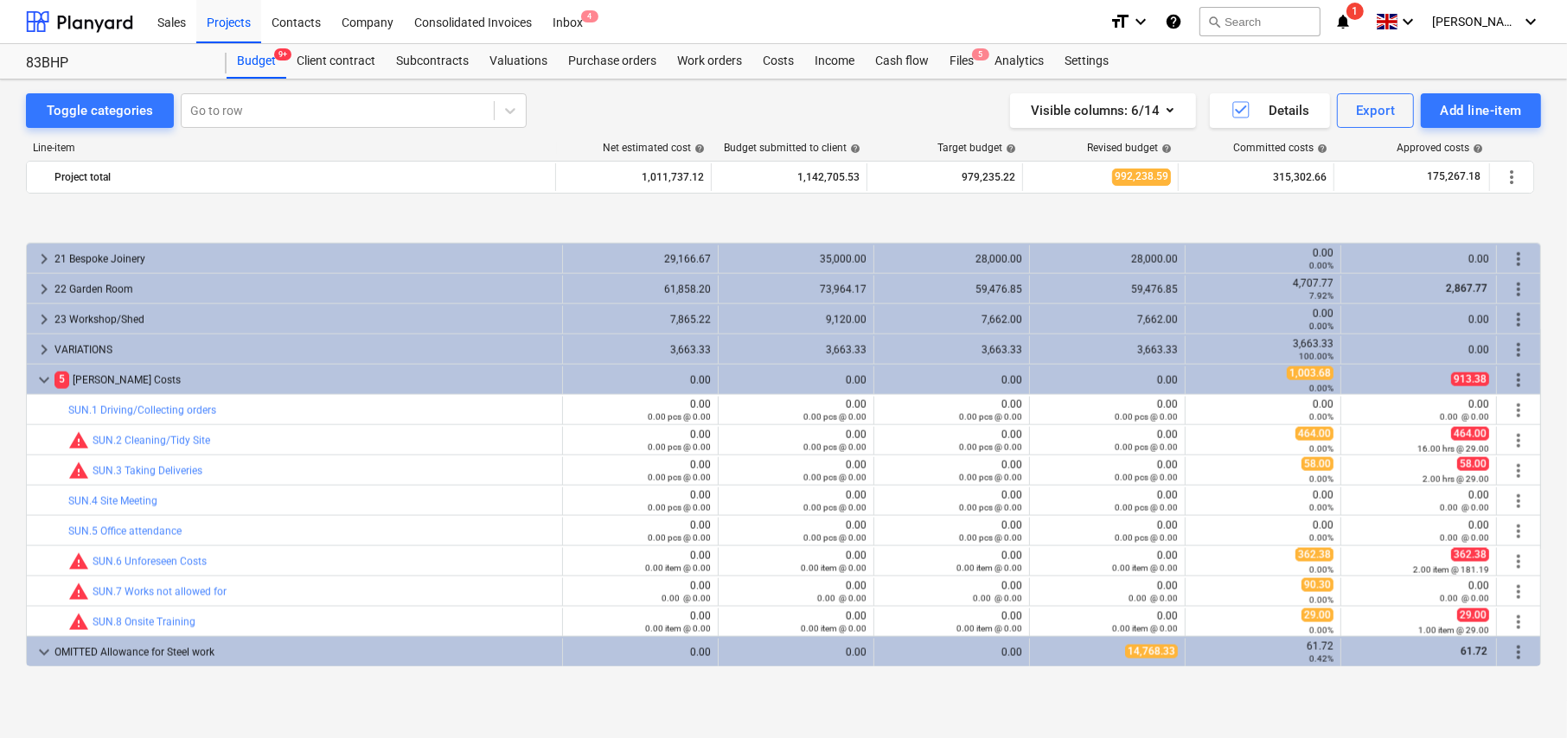
scroll to position [2378, 0]
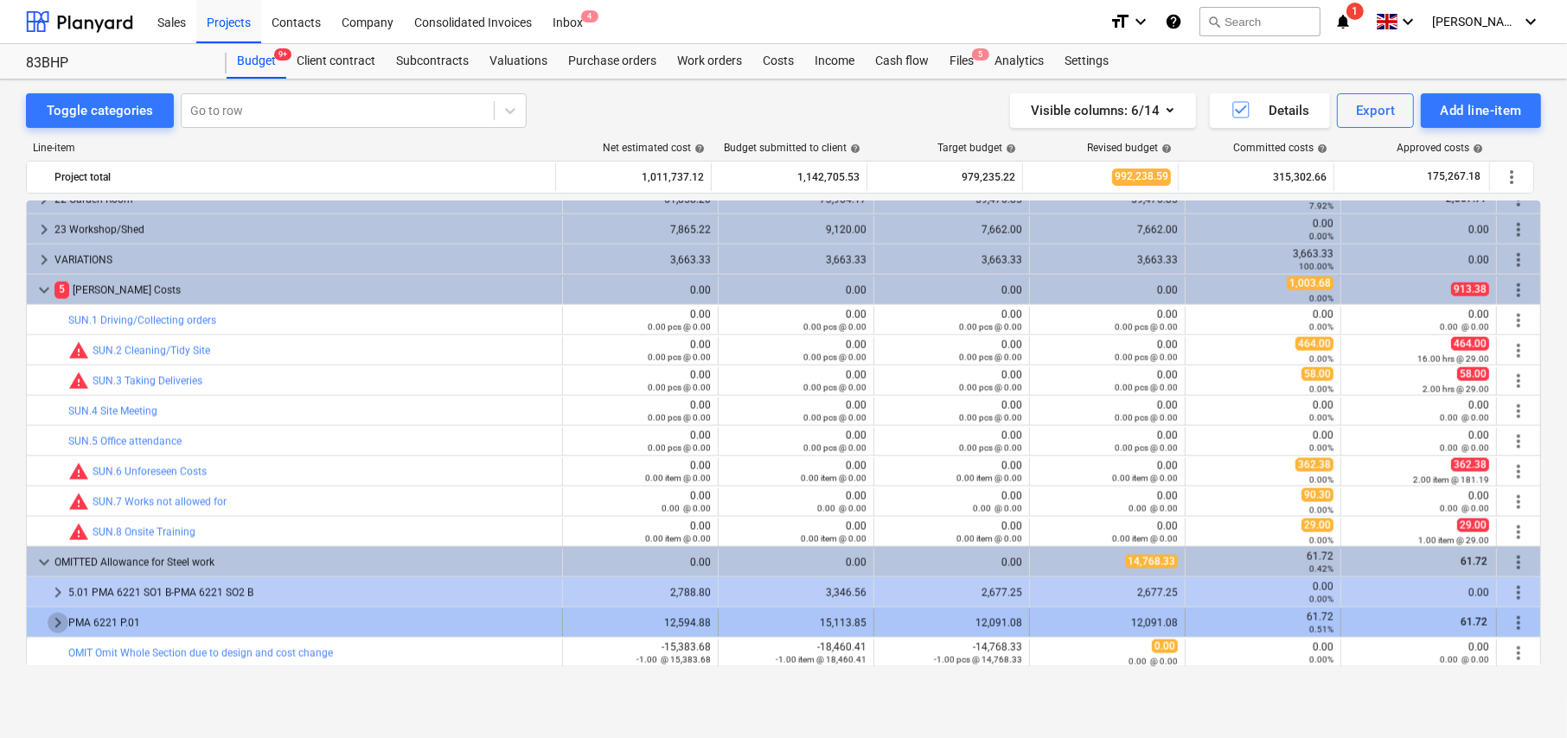
click at [56, 617] on span "keyboard_arrow_right" at bounding box center [58, 623] width 21 height 21
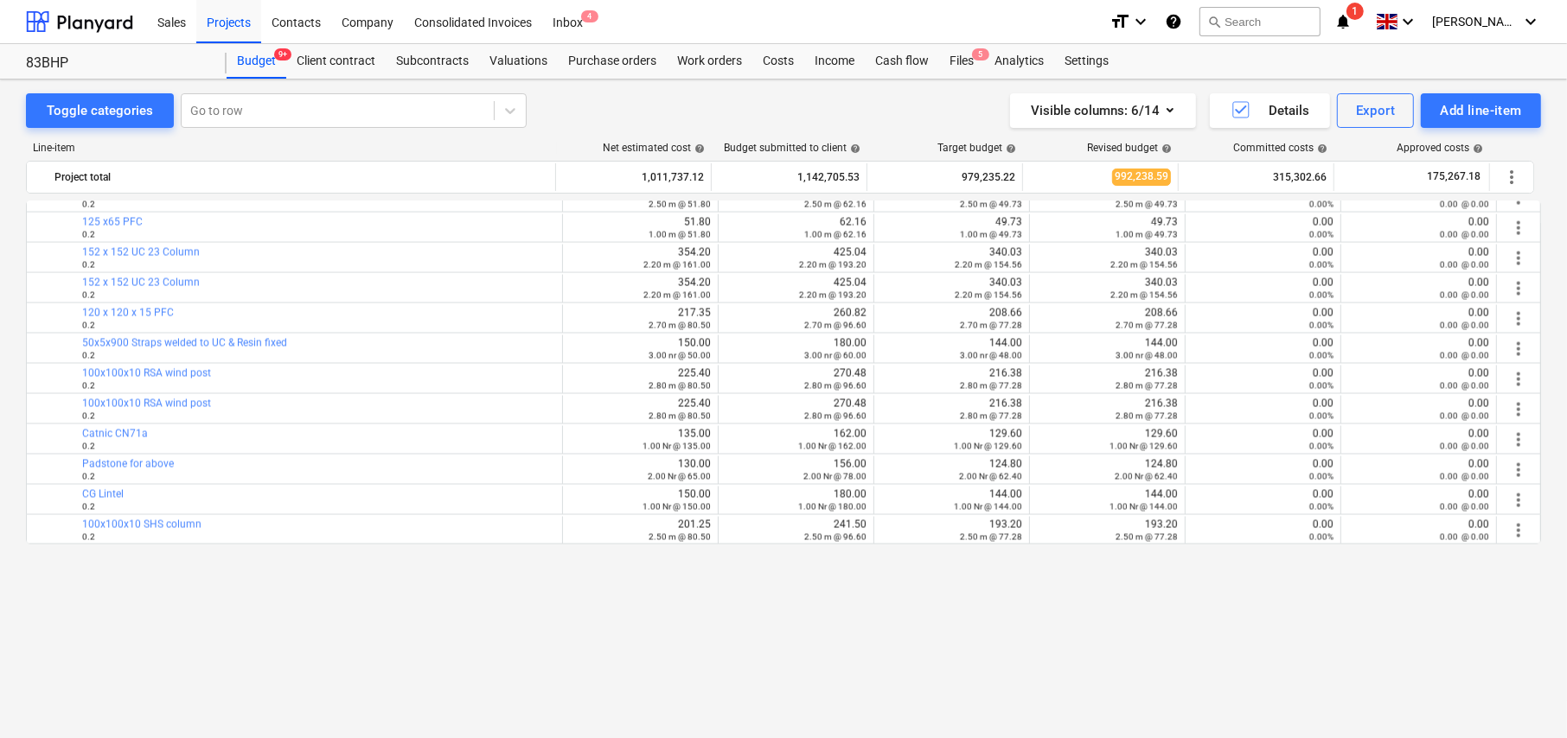
scroll to position [2651, 0]
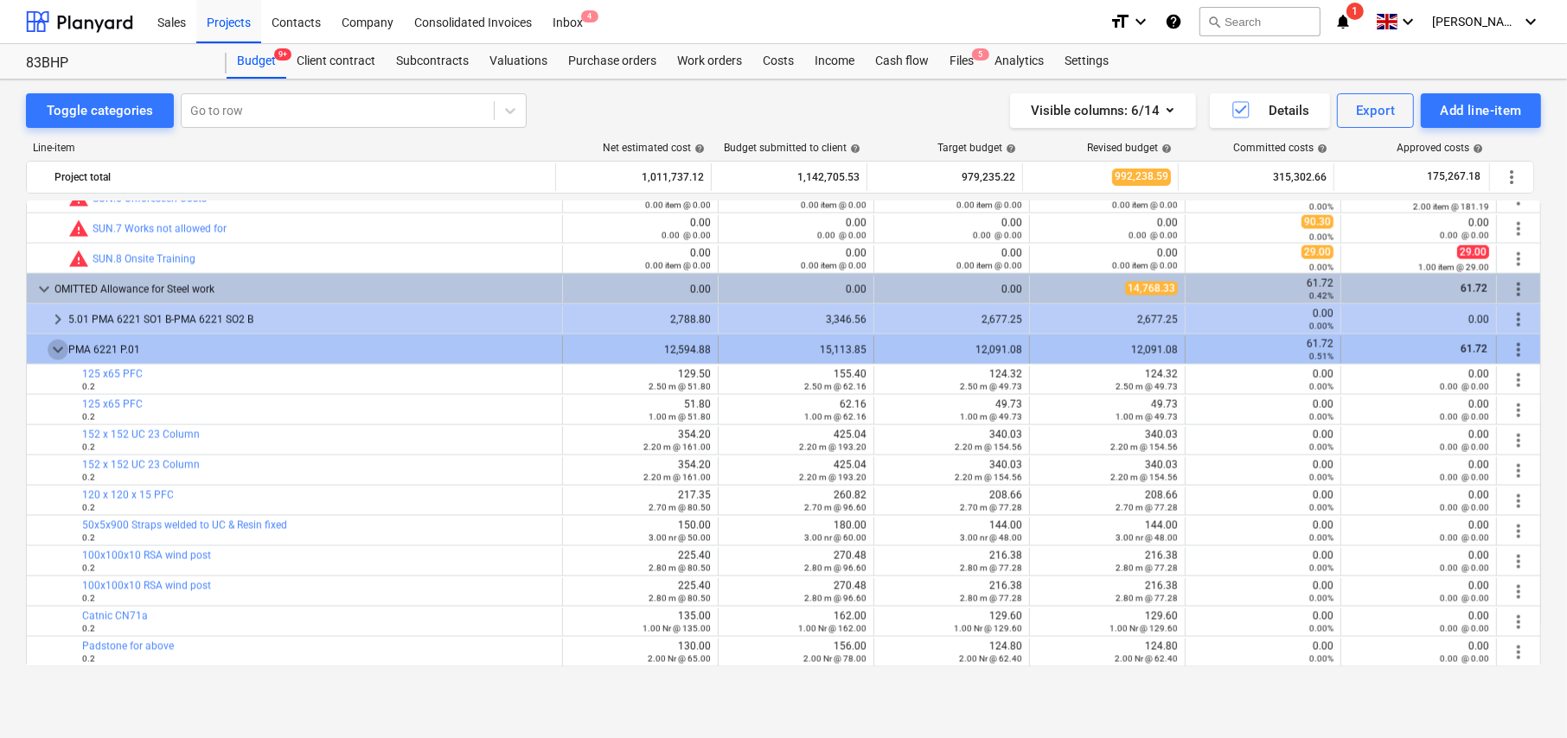
click at [60, 348] on span "keyboard_arrow_down" at bounding box center [58, 350] width 21 height 21
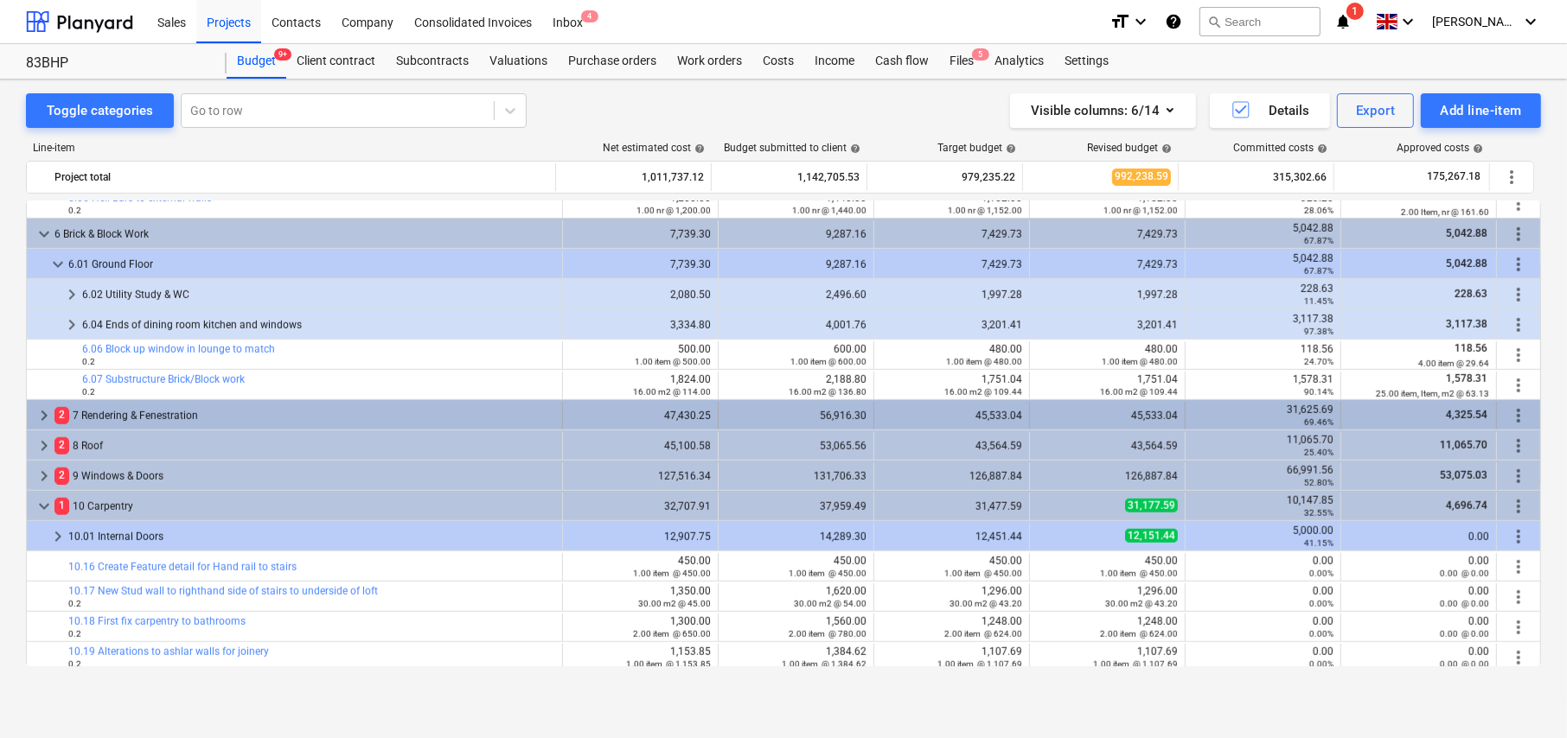
scroll to position [1167, 0]
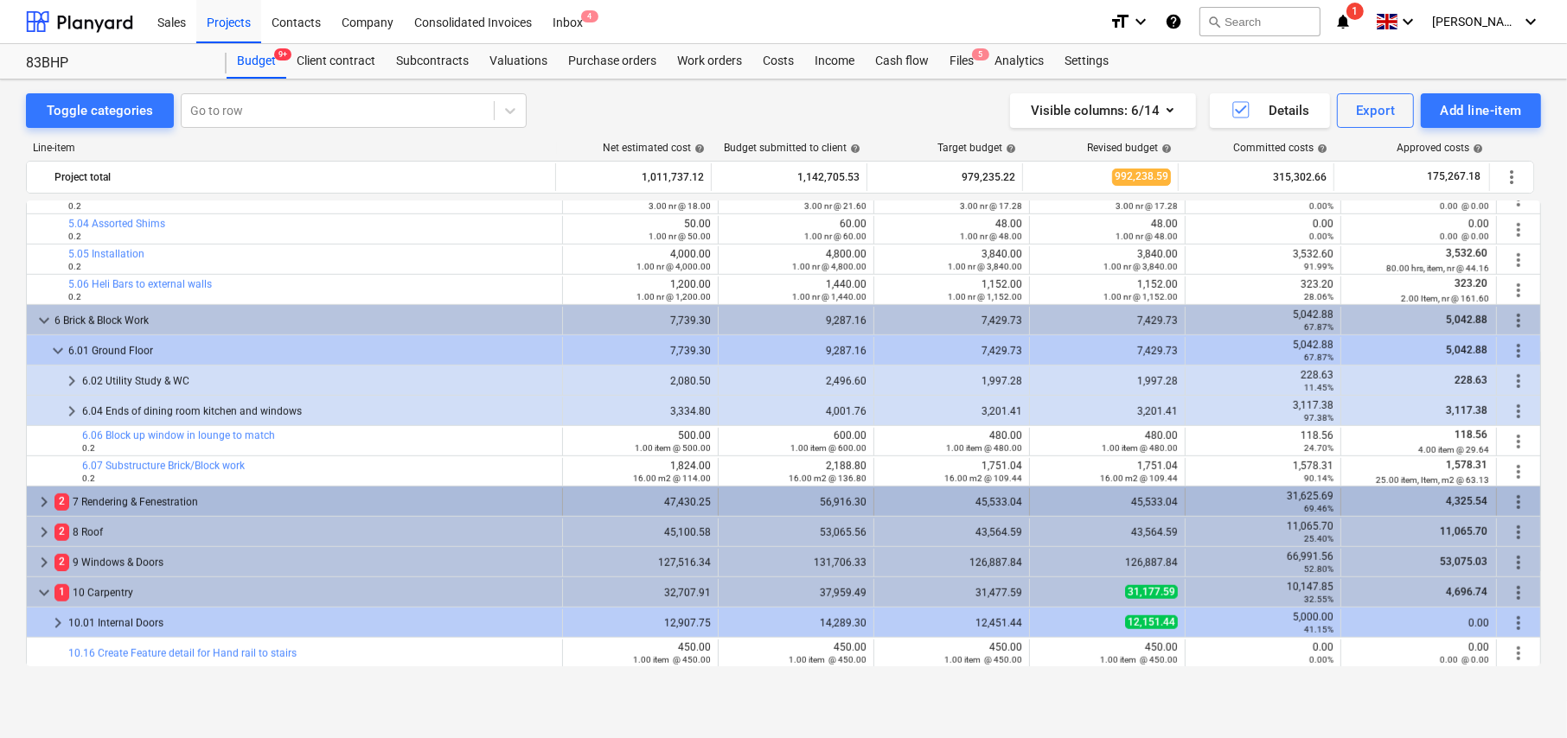
click at [43, 502] on span "keyboard_arrow_right" at bounding box center [44, 502] width 21 height 21
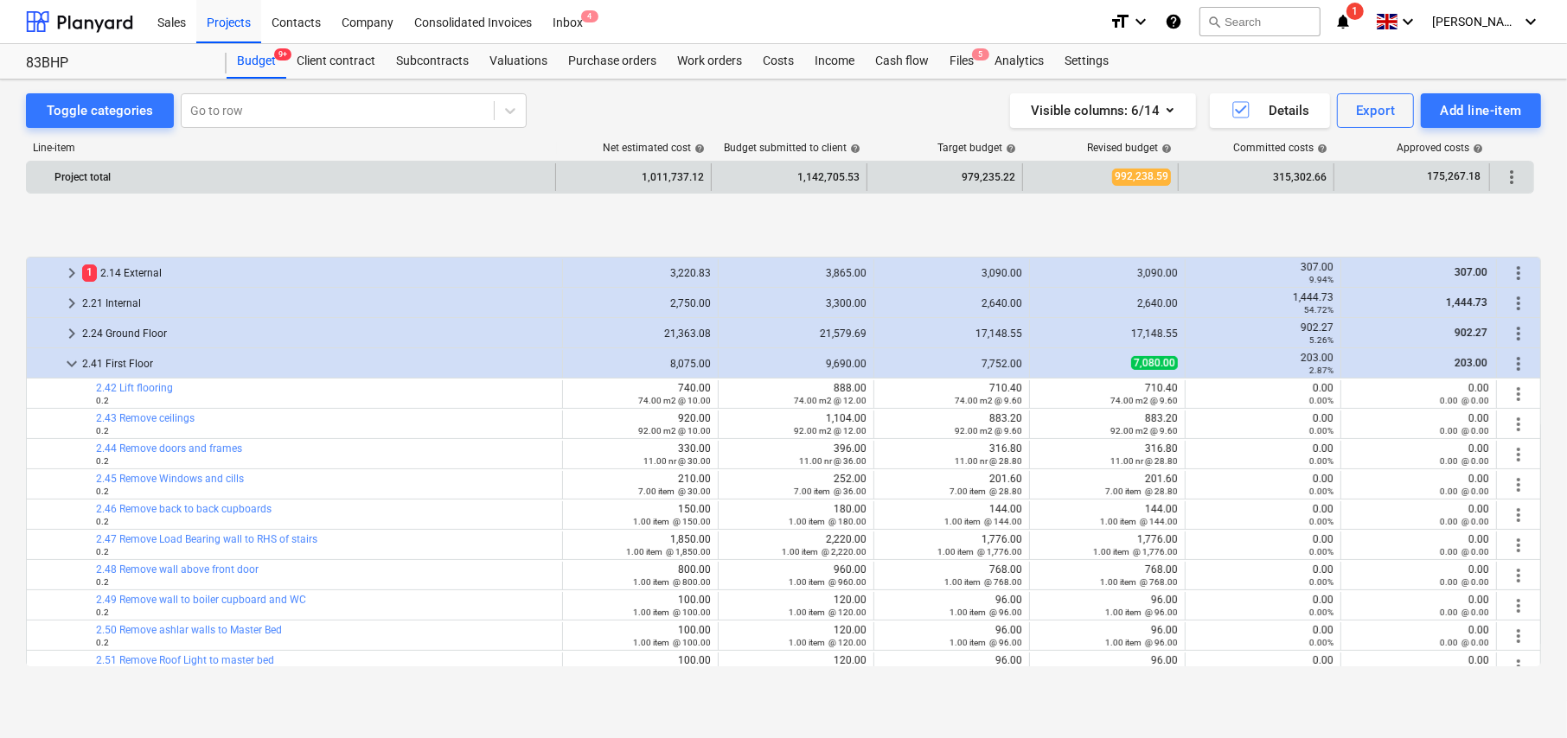
scroll to position [303, 0]
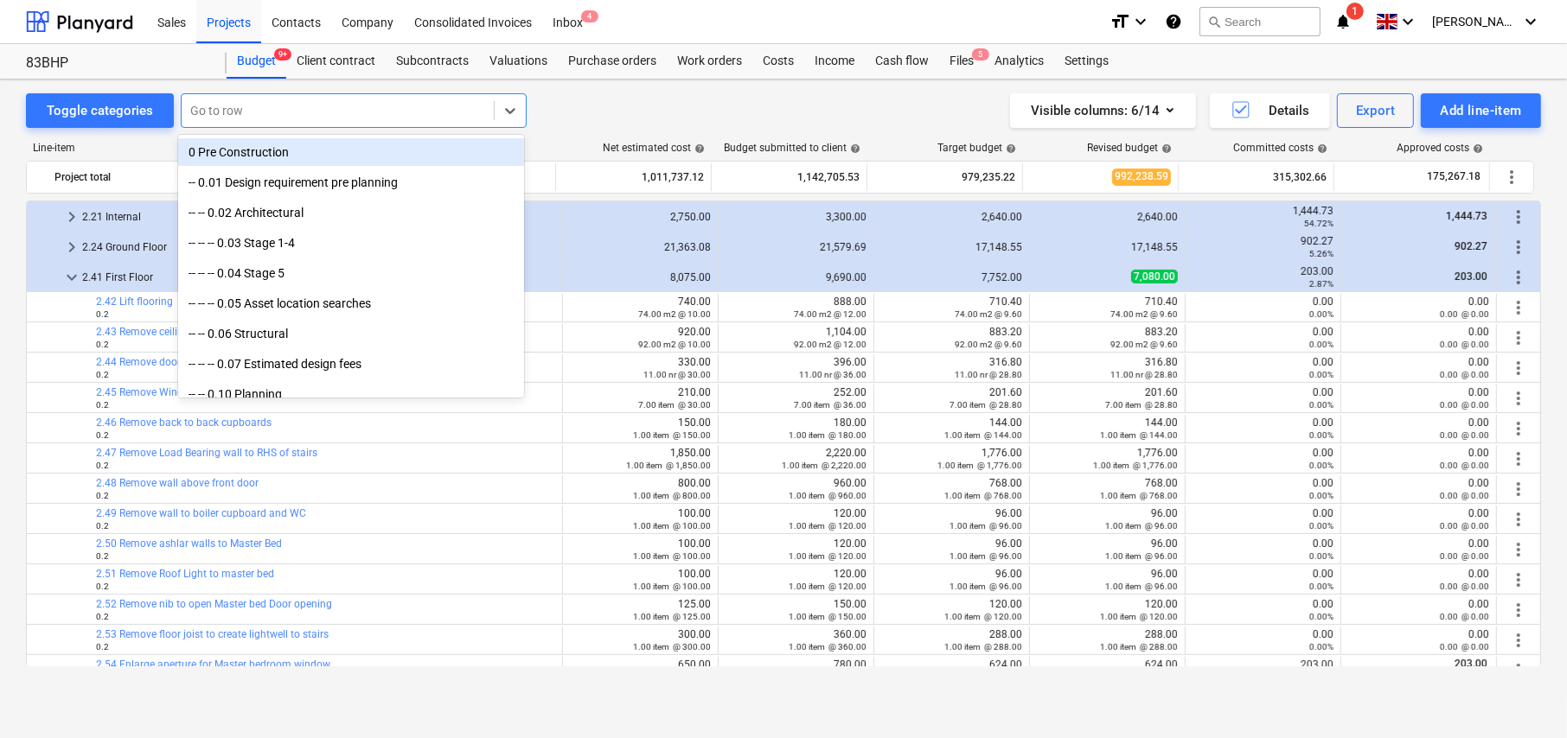
click at [260, 108] on div at bounding box center [337, 110] width 295 height 17
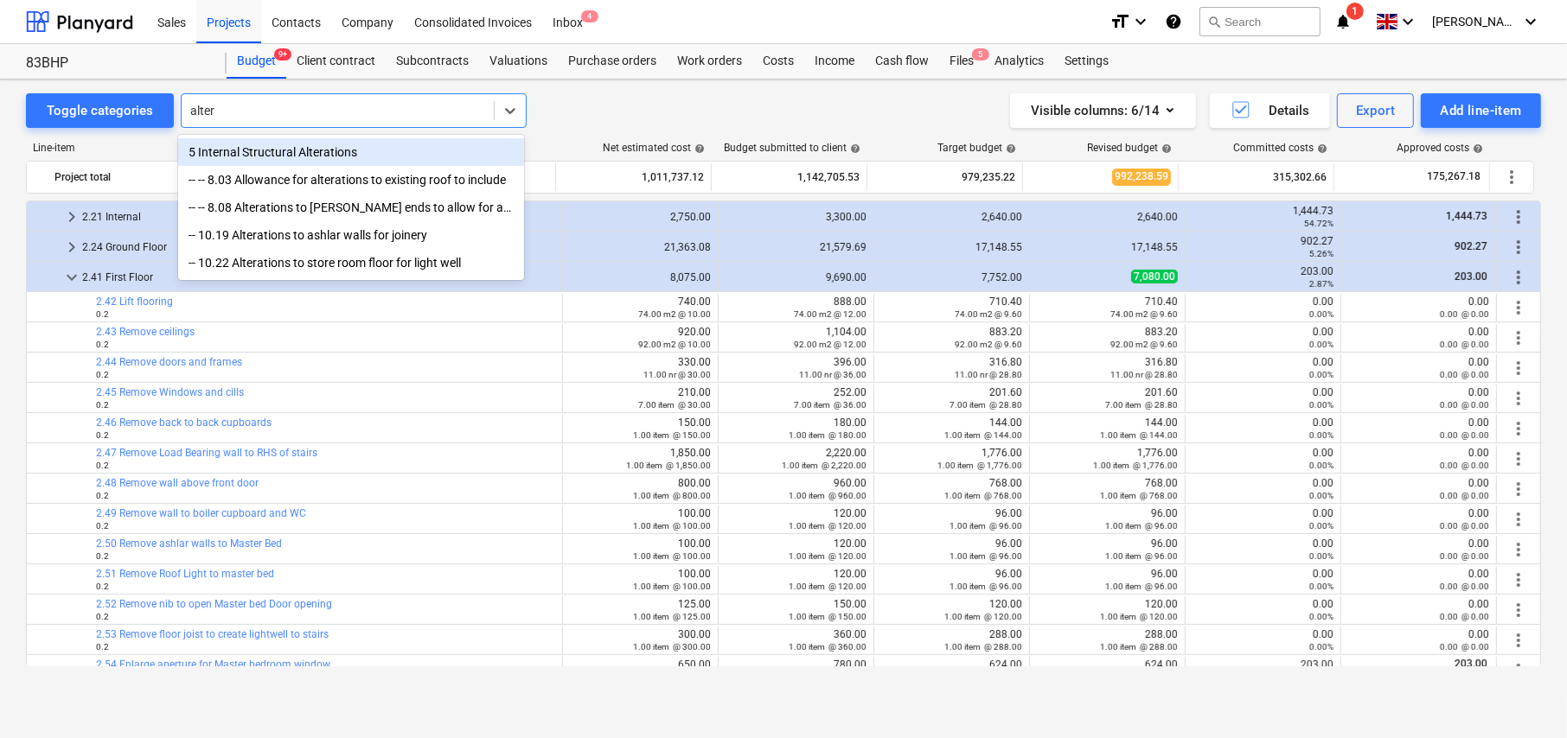
type input "altera"
click at [243, 113] on div "altera" at bounding box center [337, 110] width 295 height 17
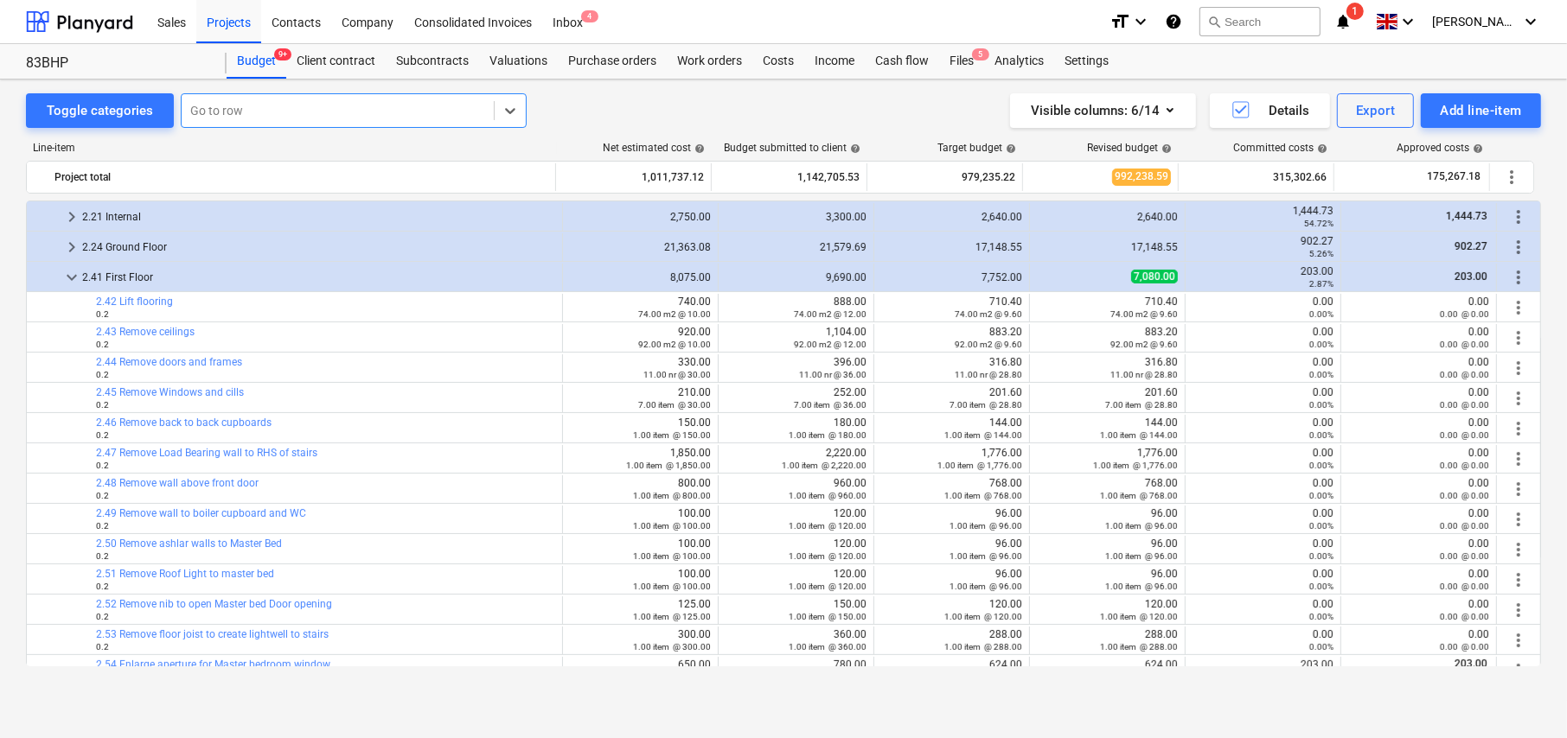
click at [243, 113] on div at bounding box center [337, 110] width 295 height 17
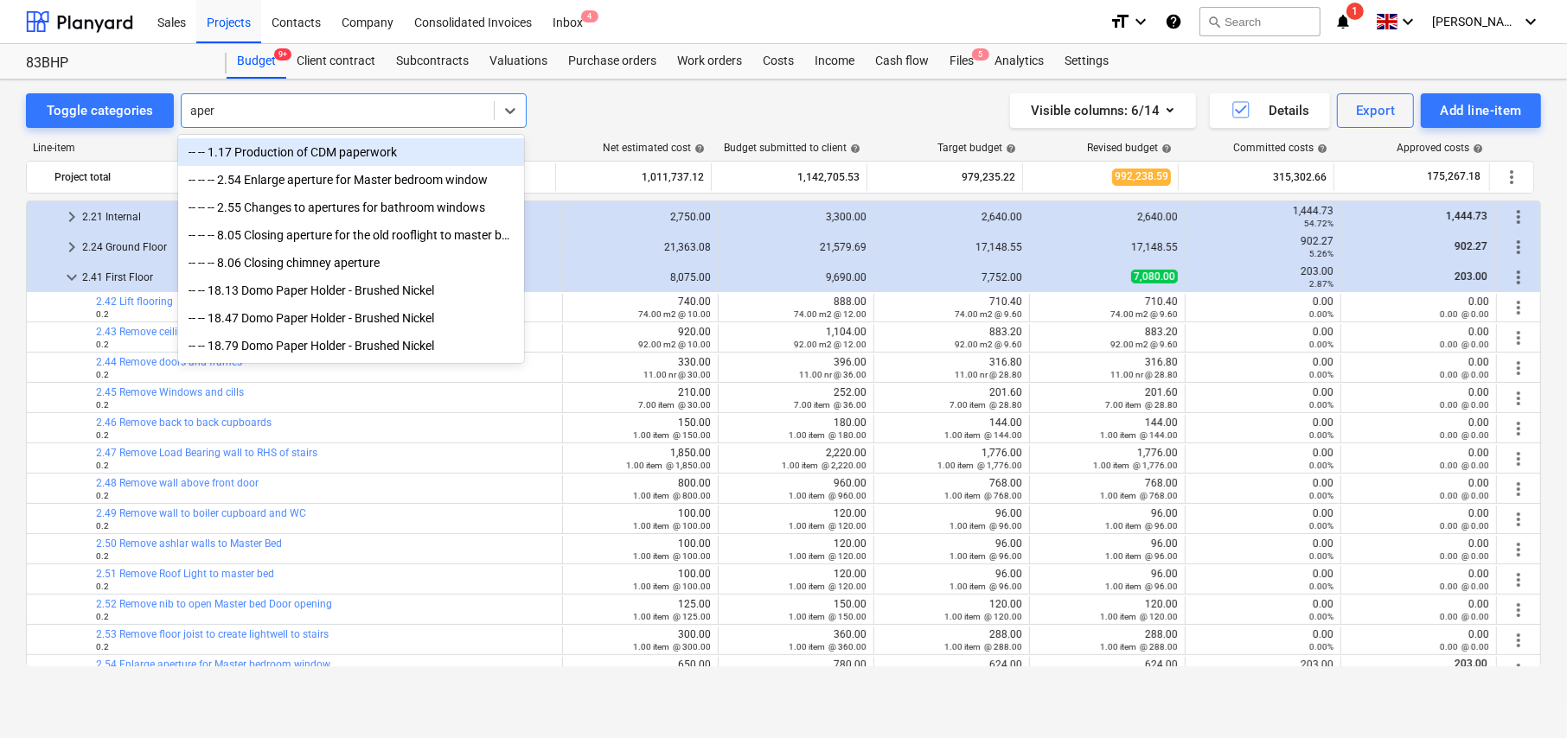
scroll to position [130, 0]
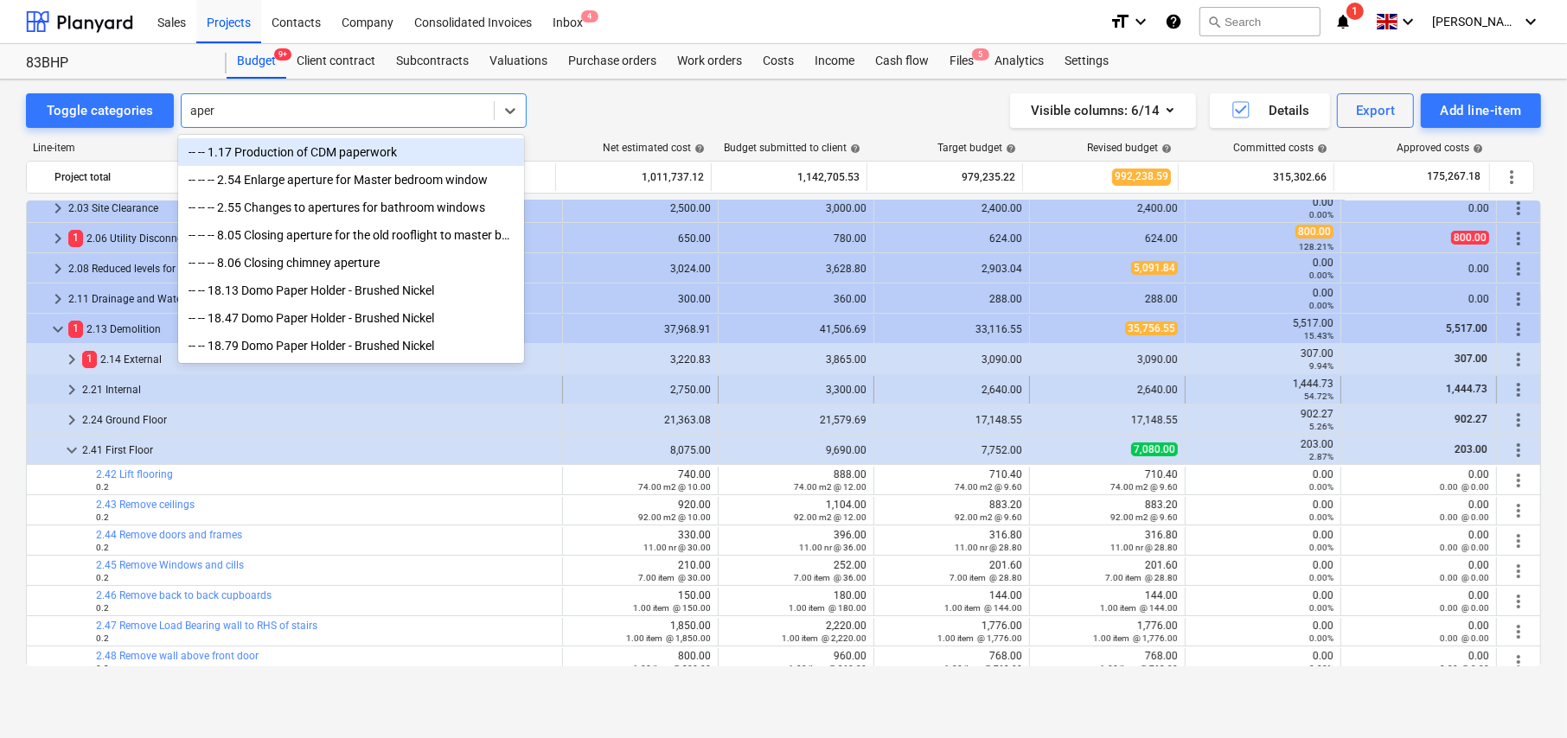
type input "aper"
click at [72, 389] on span "keyboard_arrow_right" at bounding box center [71, 390] width 21 height 21
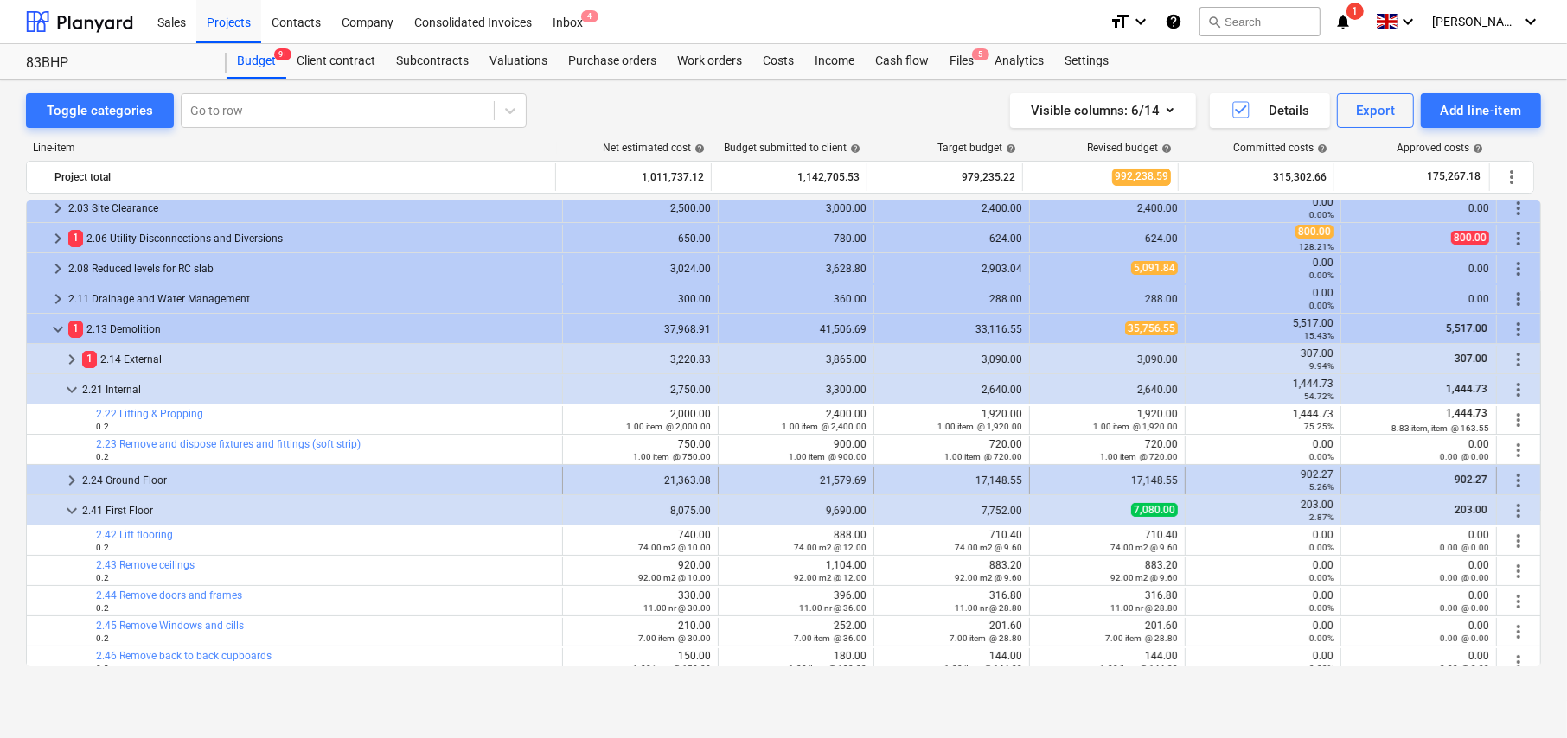
click at [73, 477] on span "keyboard_arrow_right" at bounding box center [71, 480] width 21 height 21
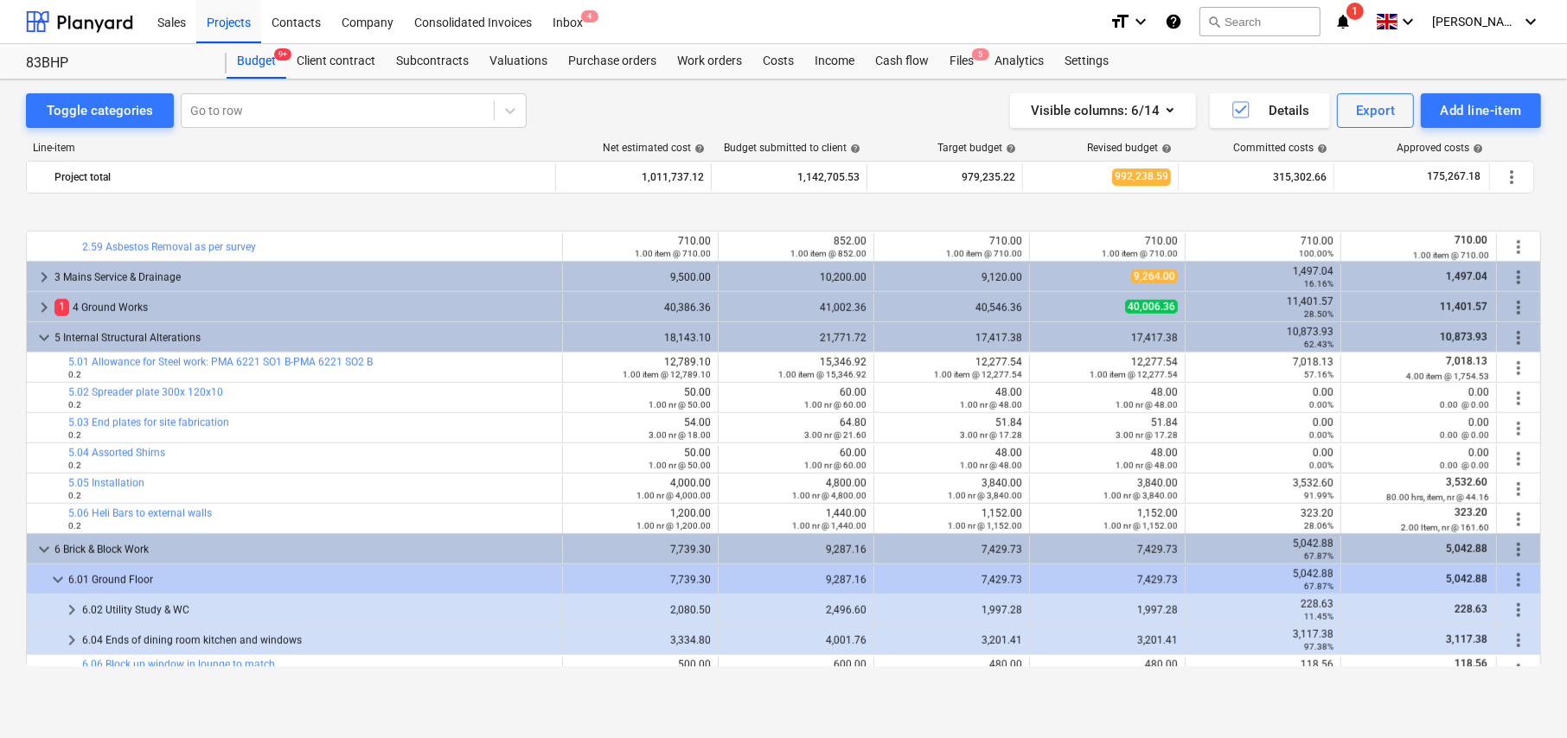
scroll to position [1600, 0]
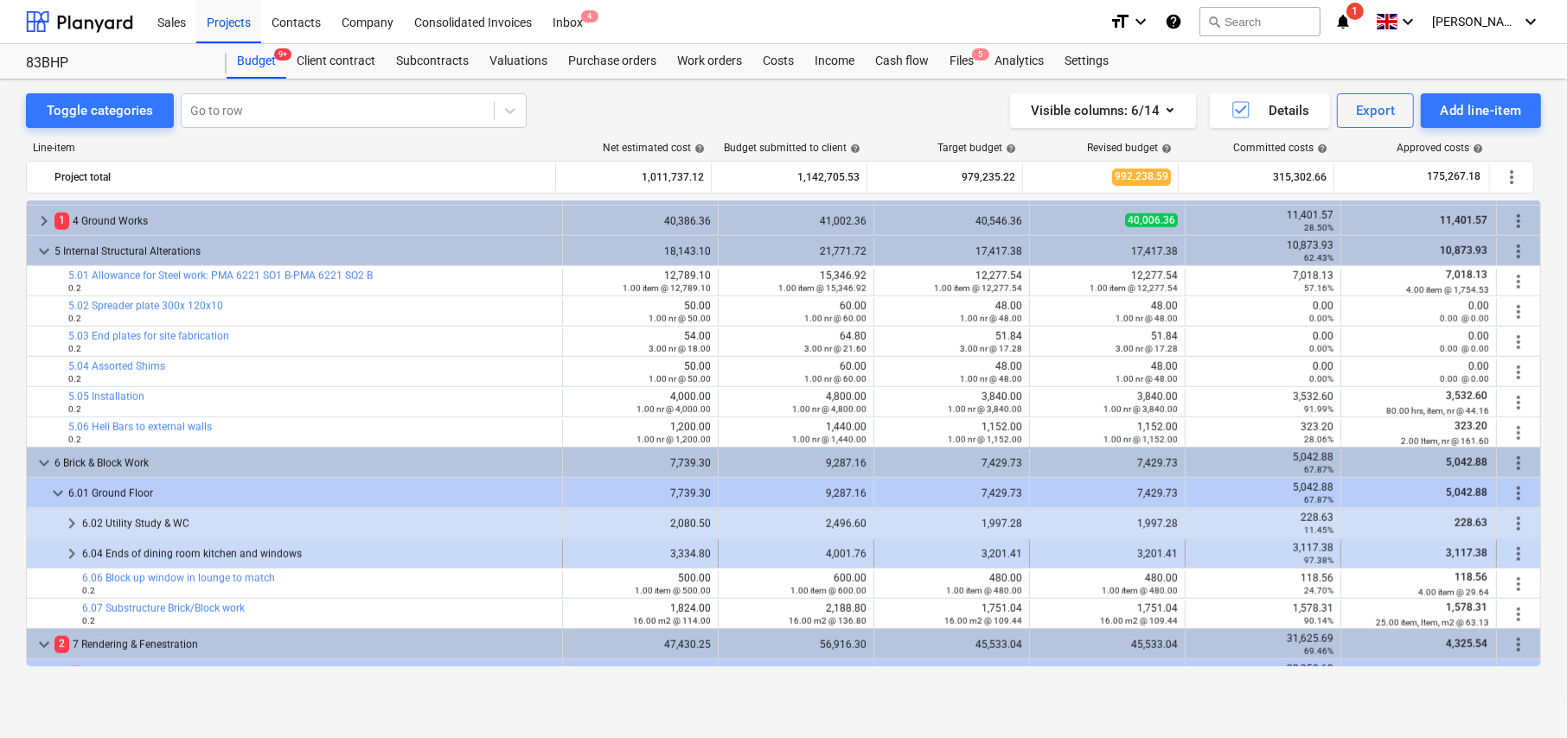
click at [73, 553] on span "keyboard_arrow_right" at bounding box center [71, 554] width 21 height 21
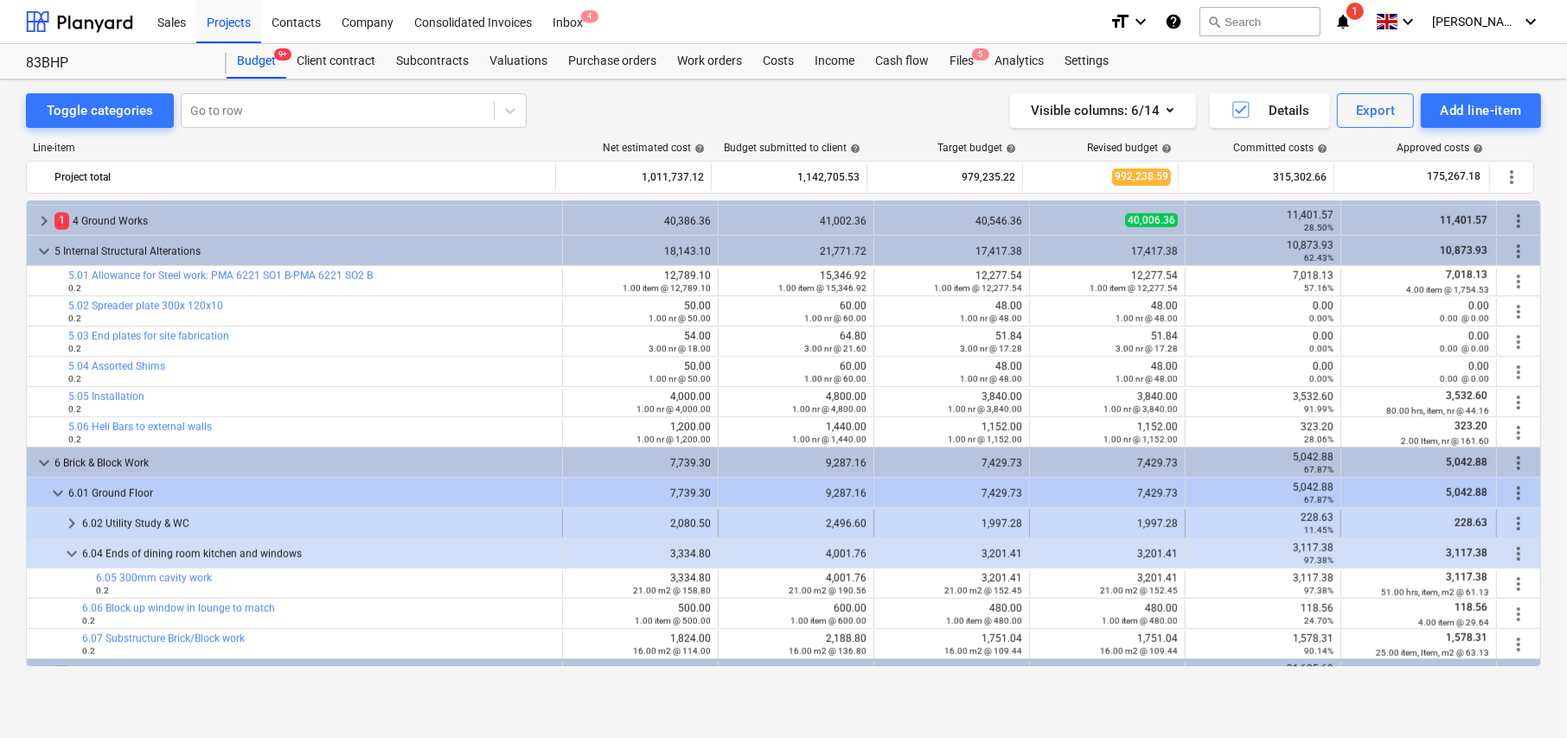
click at [68, 519] on span "keyboard_arrow_right" at bounding box center [71, 524] width 21 height 21
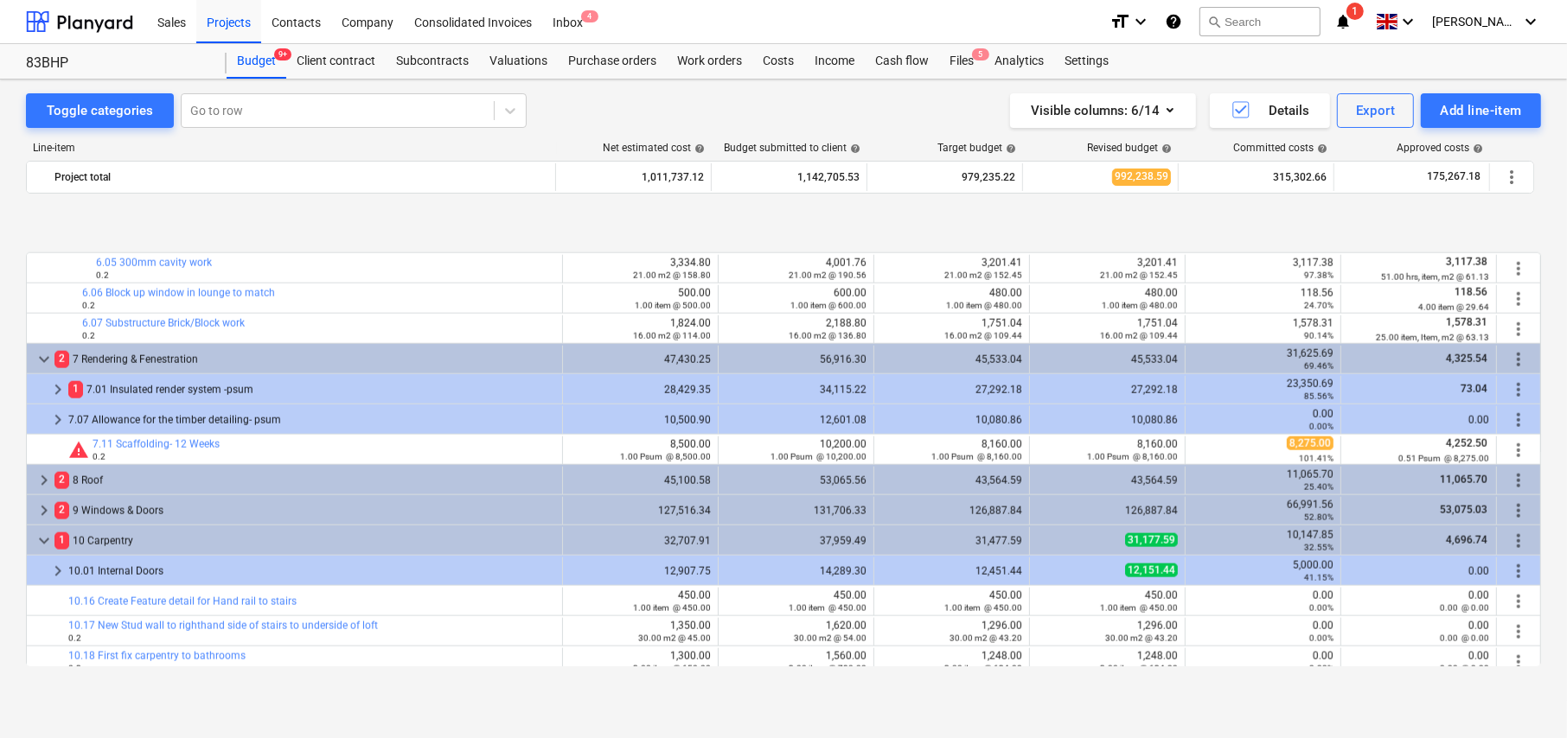
scroll to position [2032, 0]
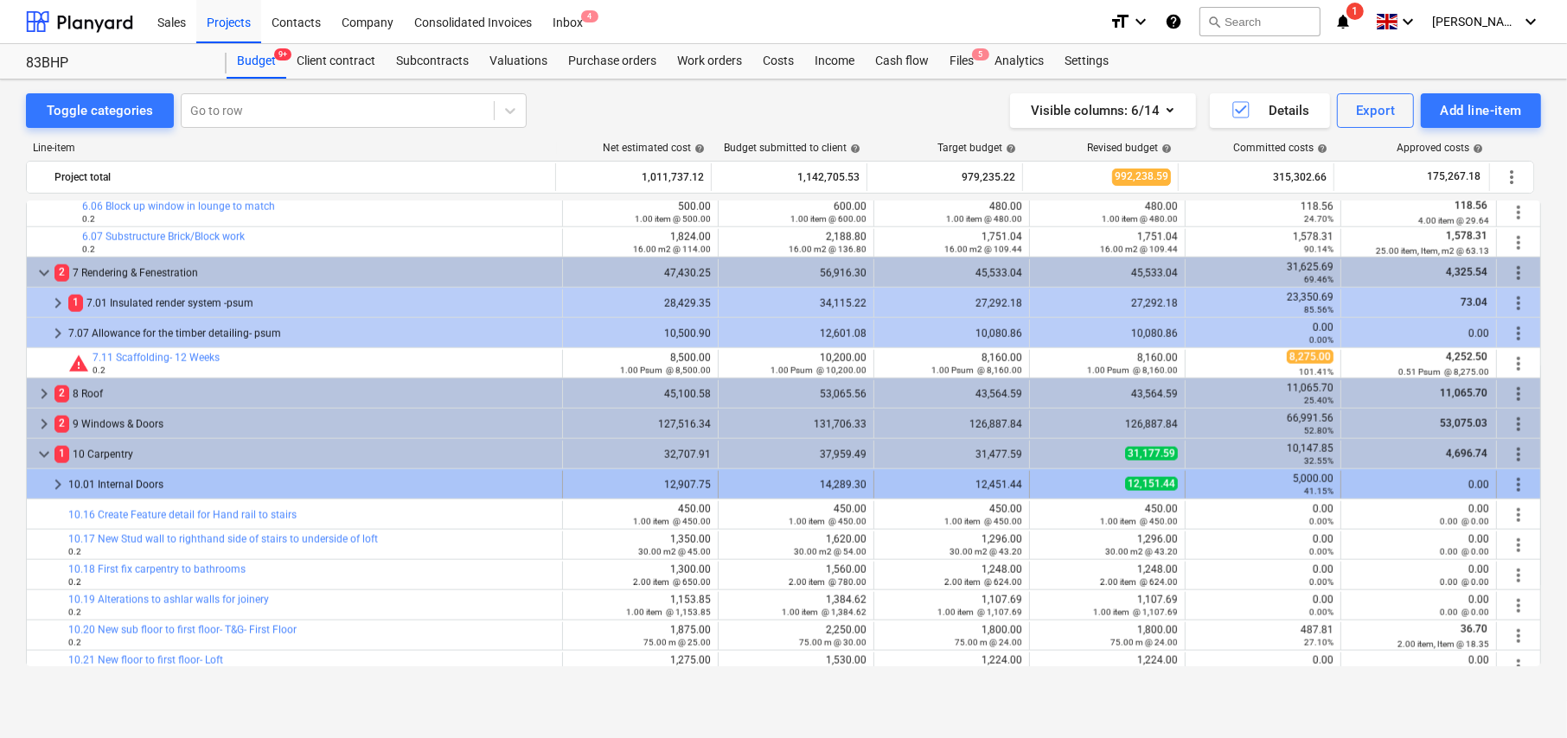
click at [51, 481] on span "keyboard_arrow_right" at bounding box center [58, 485] width 21 height 21
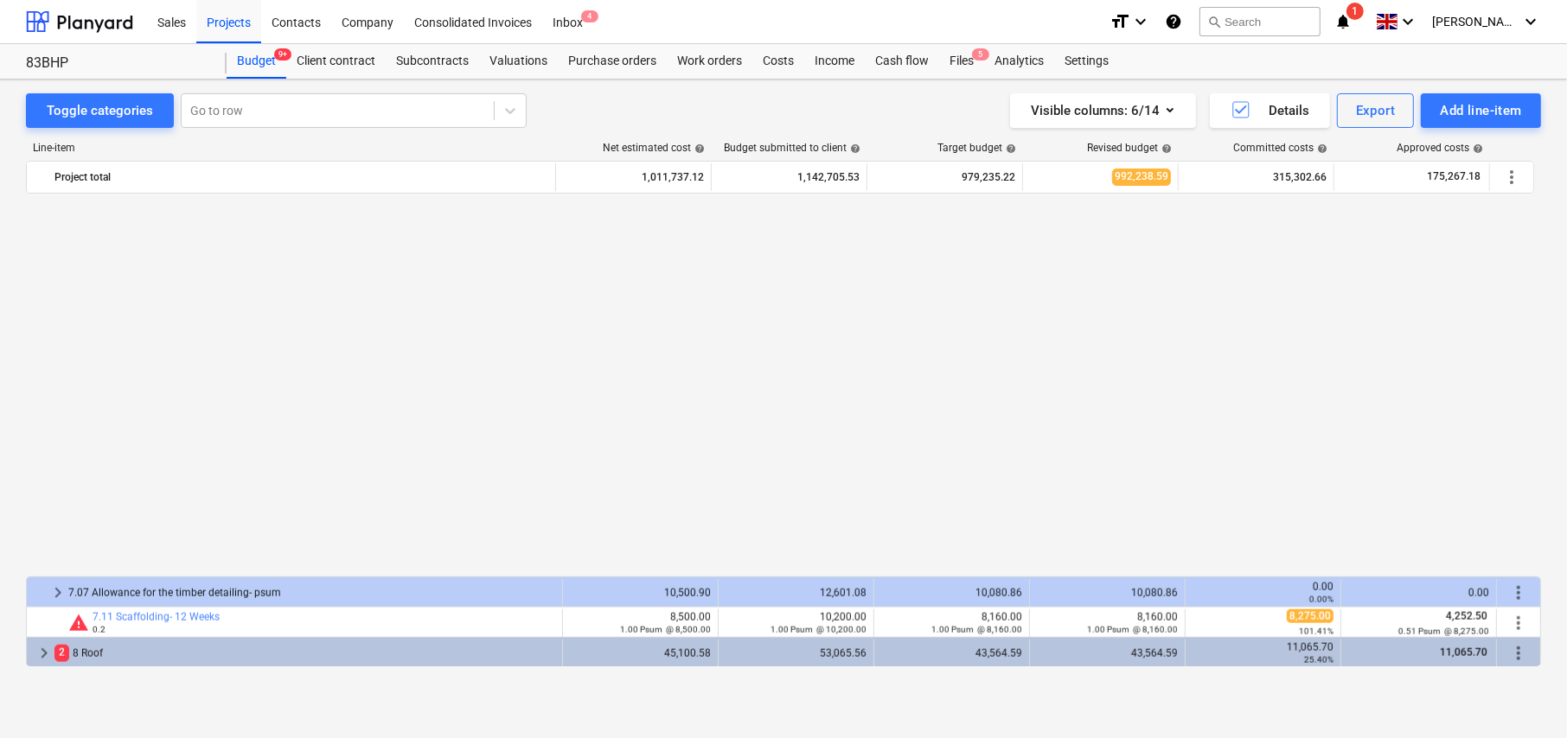
scroll to position [2205, 0]
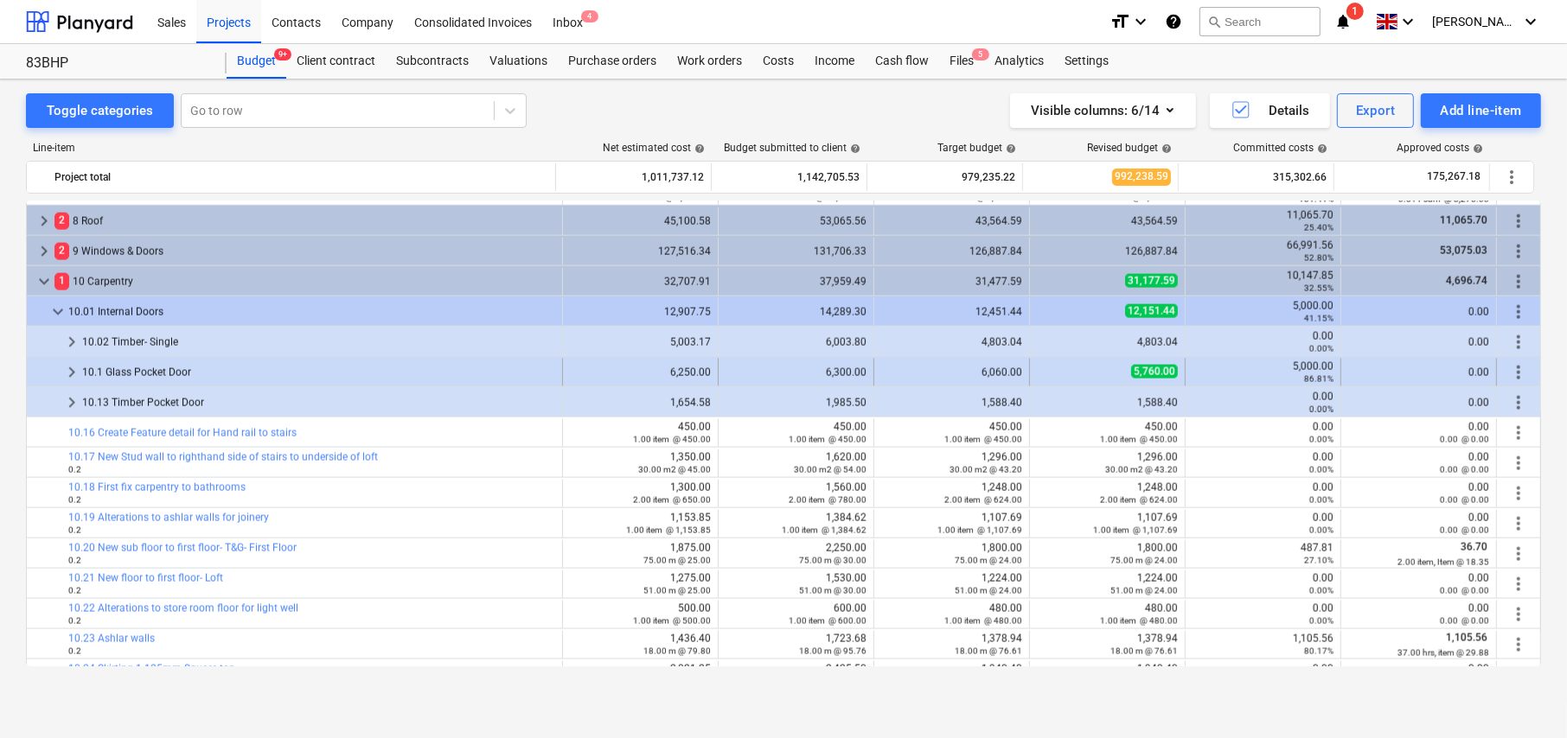
click at [72, 367] on span "keyboard_arrow_right" at bounding box center [71, 372] width 21 height 21
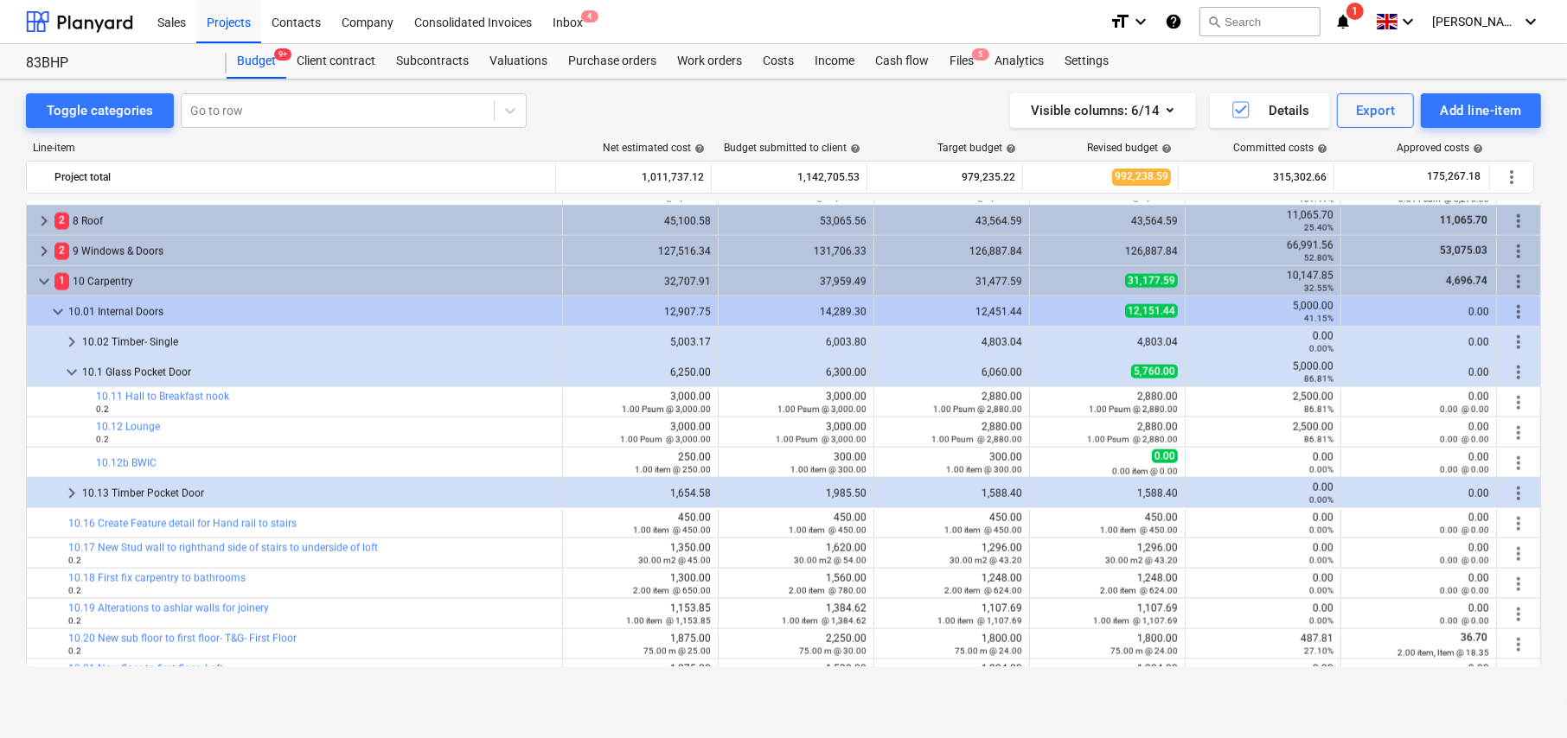
click at [72, 367] on span "keyboard_arrow_down" at bounding box center [71, 372] width 21 height 21
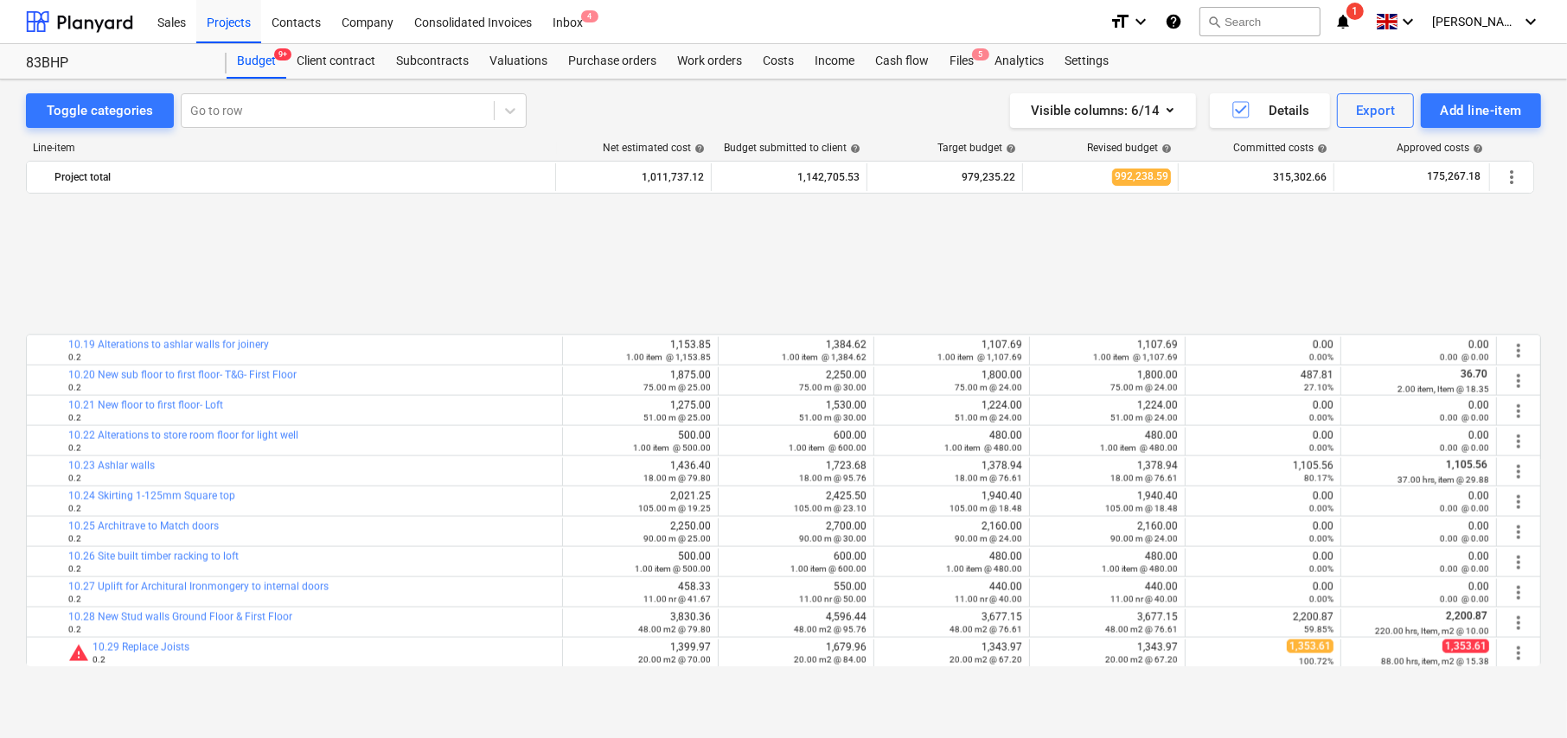
scroll to position [2551, 0]
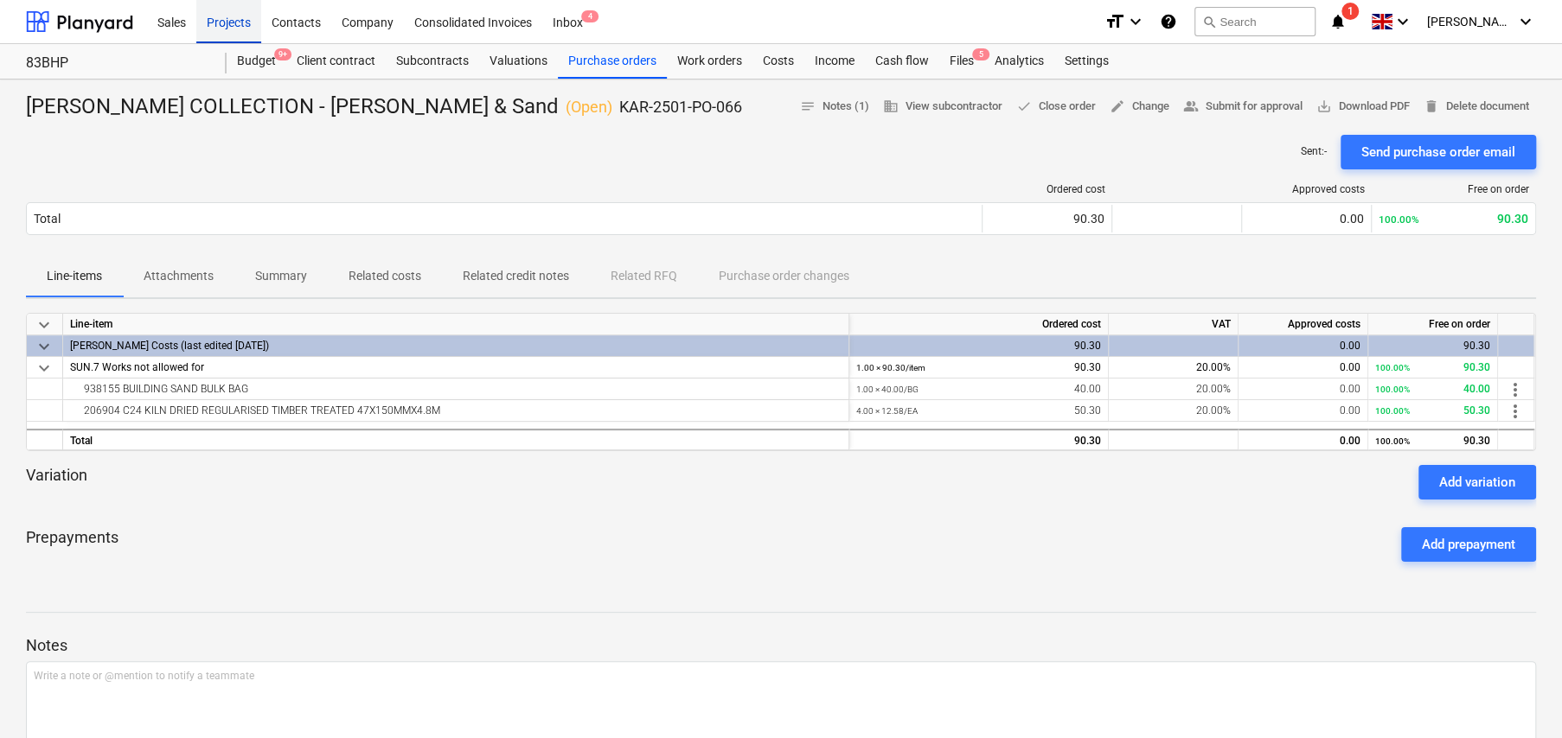
click at [233, 20] on div "Projects" at bounding box center [228, 21] width 65 height 44
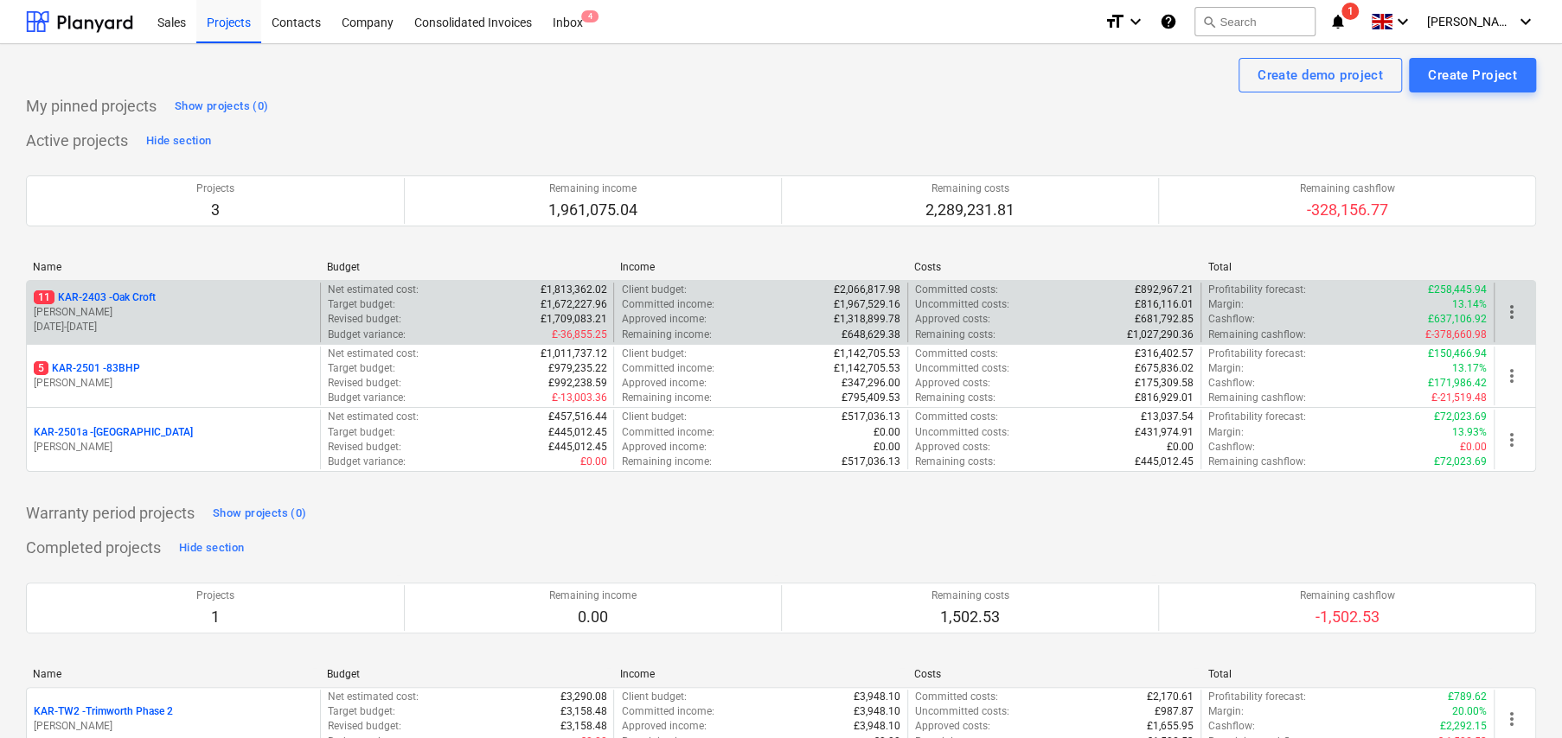
click at [136, 291] on p "11 KAR-2403 - Oak Croft" at bounding box center [95, 298] width 122 height 15
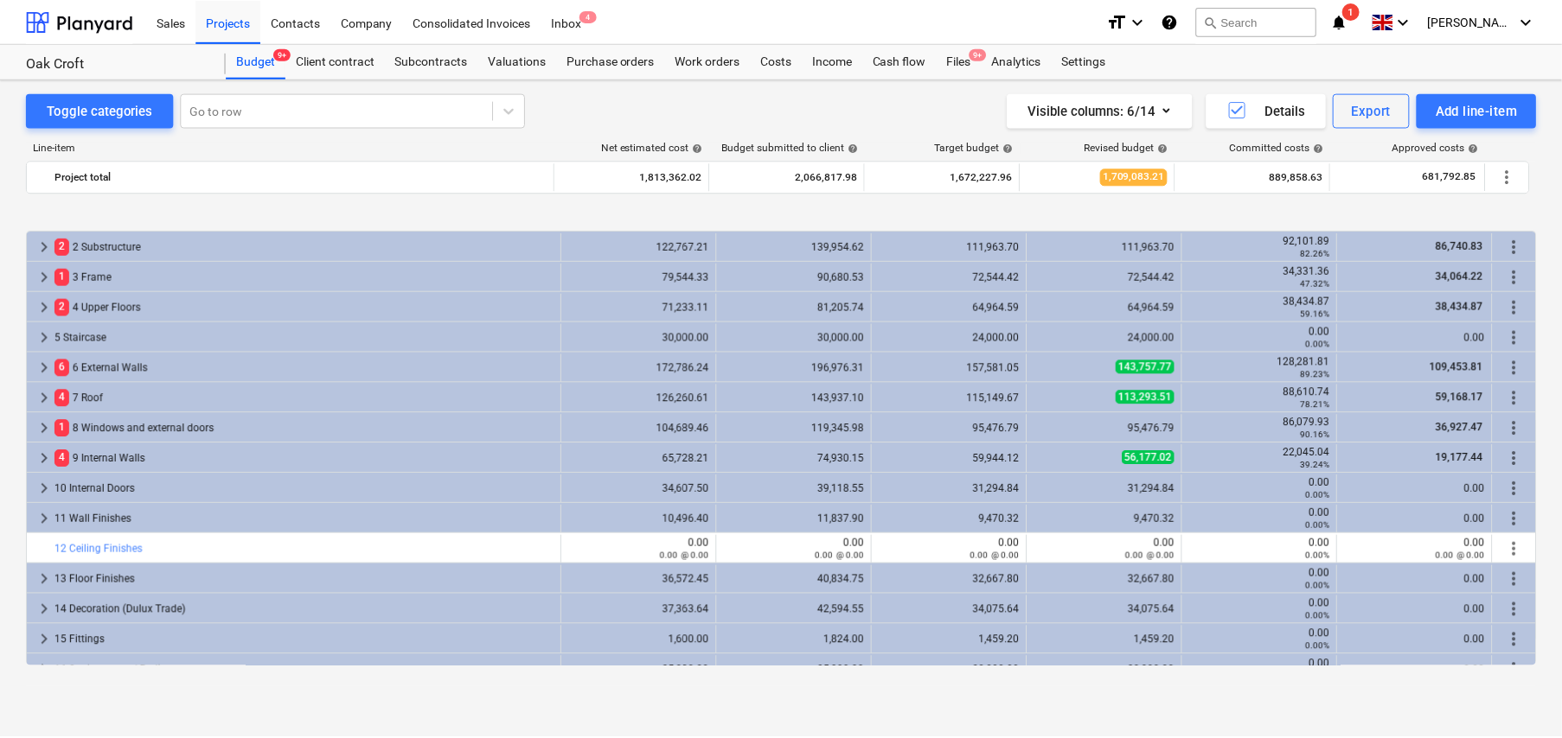
scroll to position [662, 0]
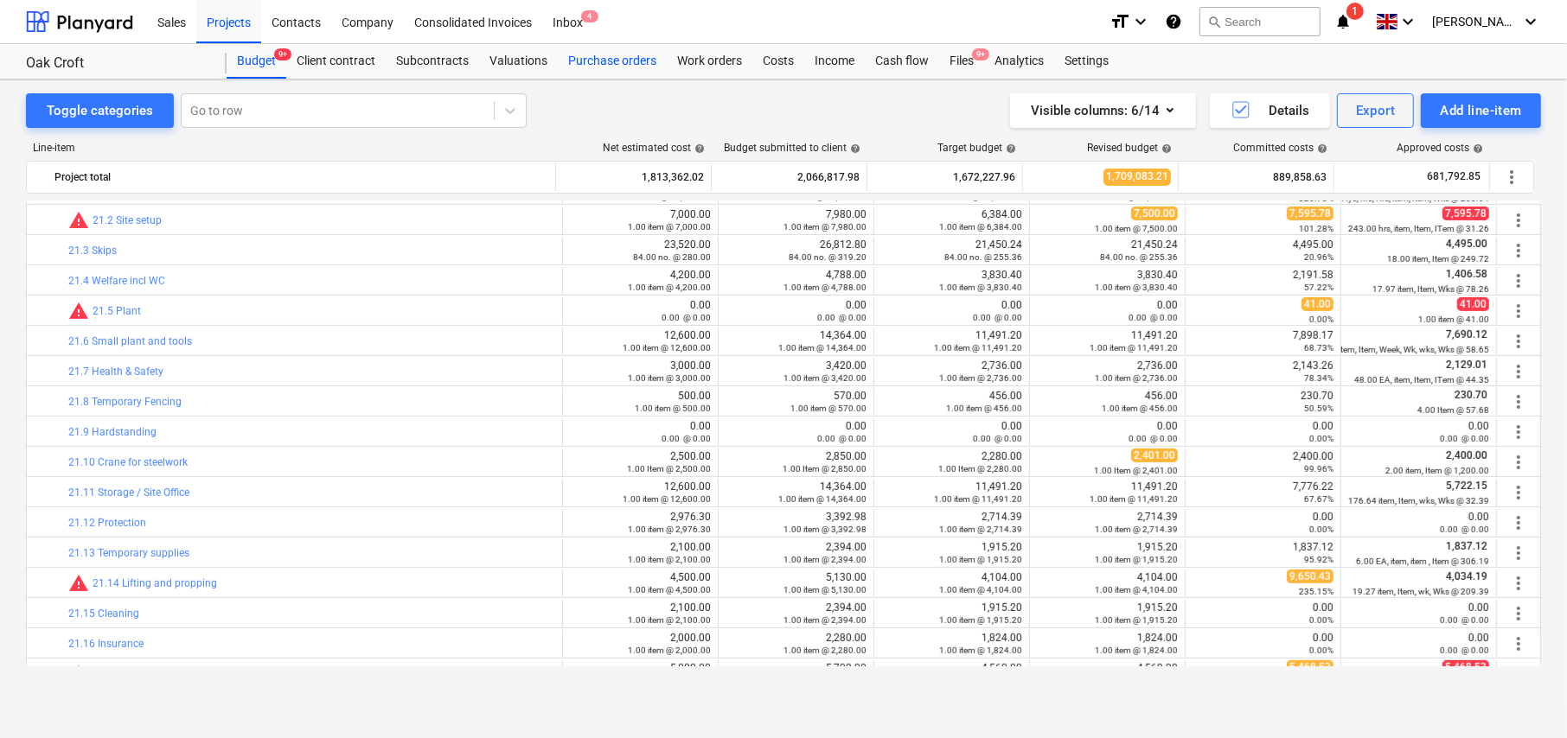
click at [609, 65] on div "Purchase orders" at bounding box center [612, 61] width 109 height 35
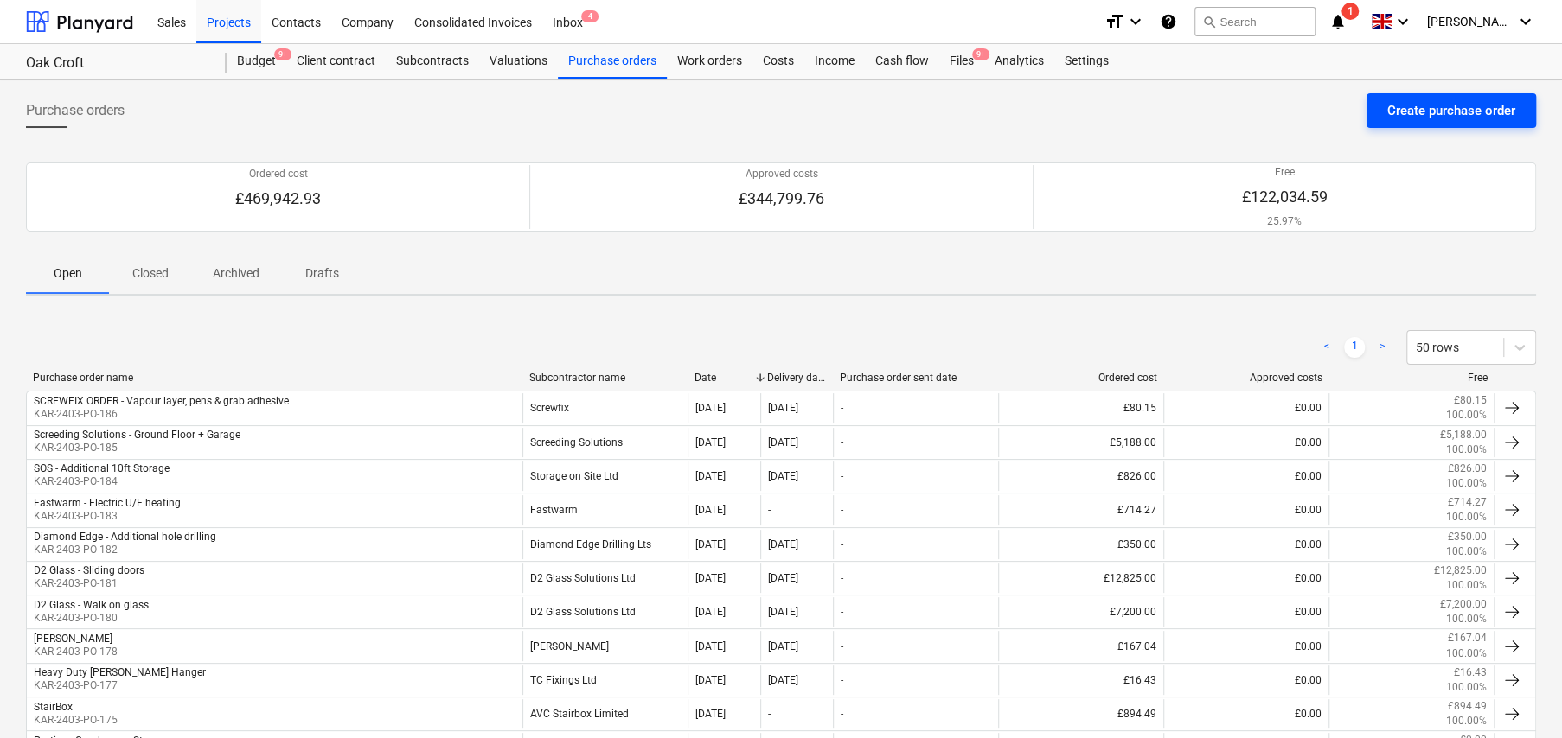
click at [1395, 112] on div "Create purchase order" at bounding box center [1451, 110] width 128 height 22
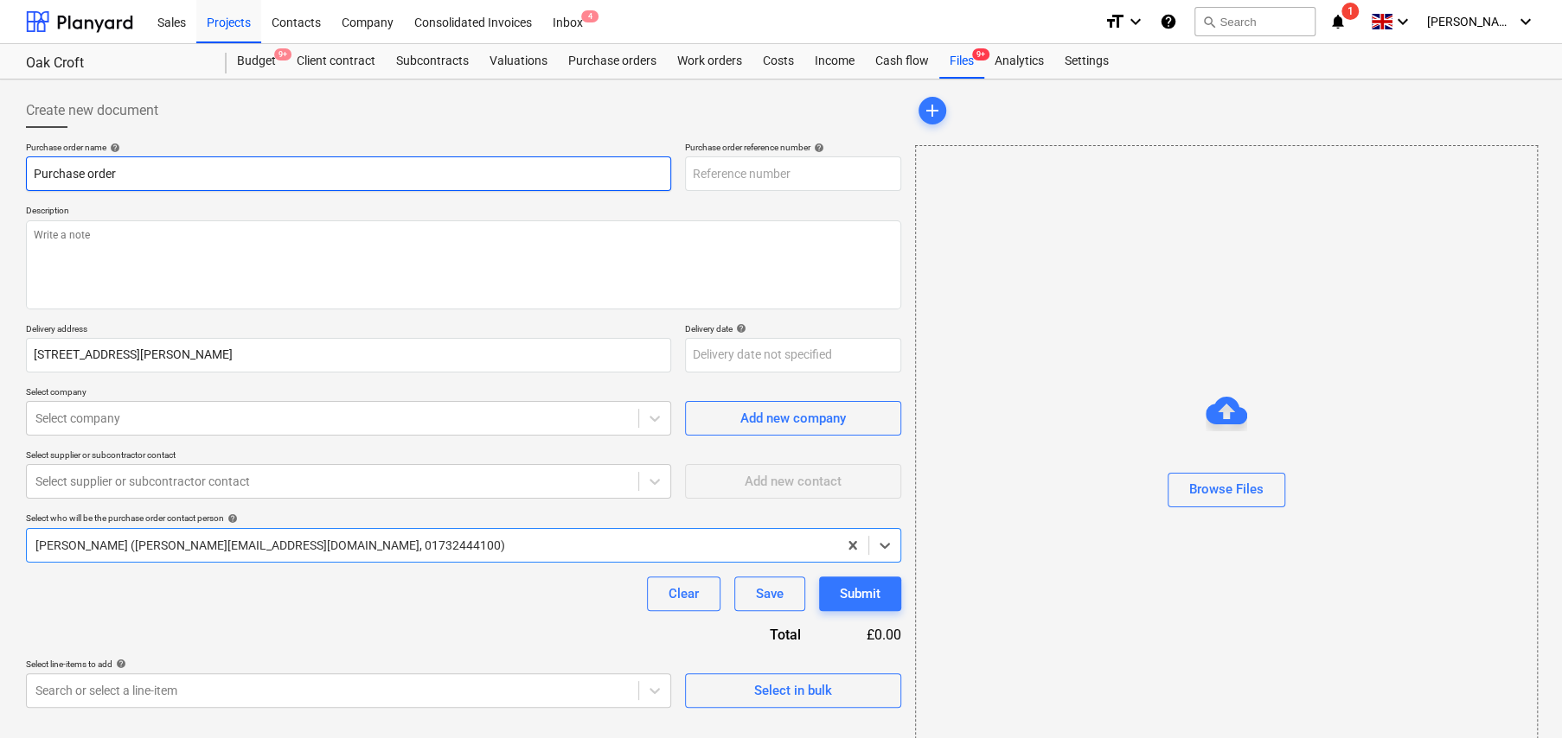
type textarea "x"
type input "KAR-2403-PO-187"
click at [120, 169] on input "Purchase order" at bounding box center [348, 174] width 645 height 35
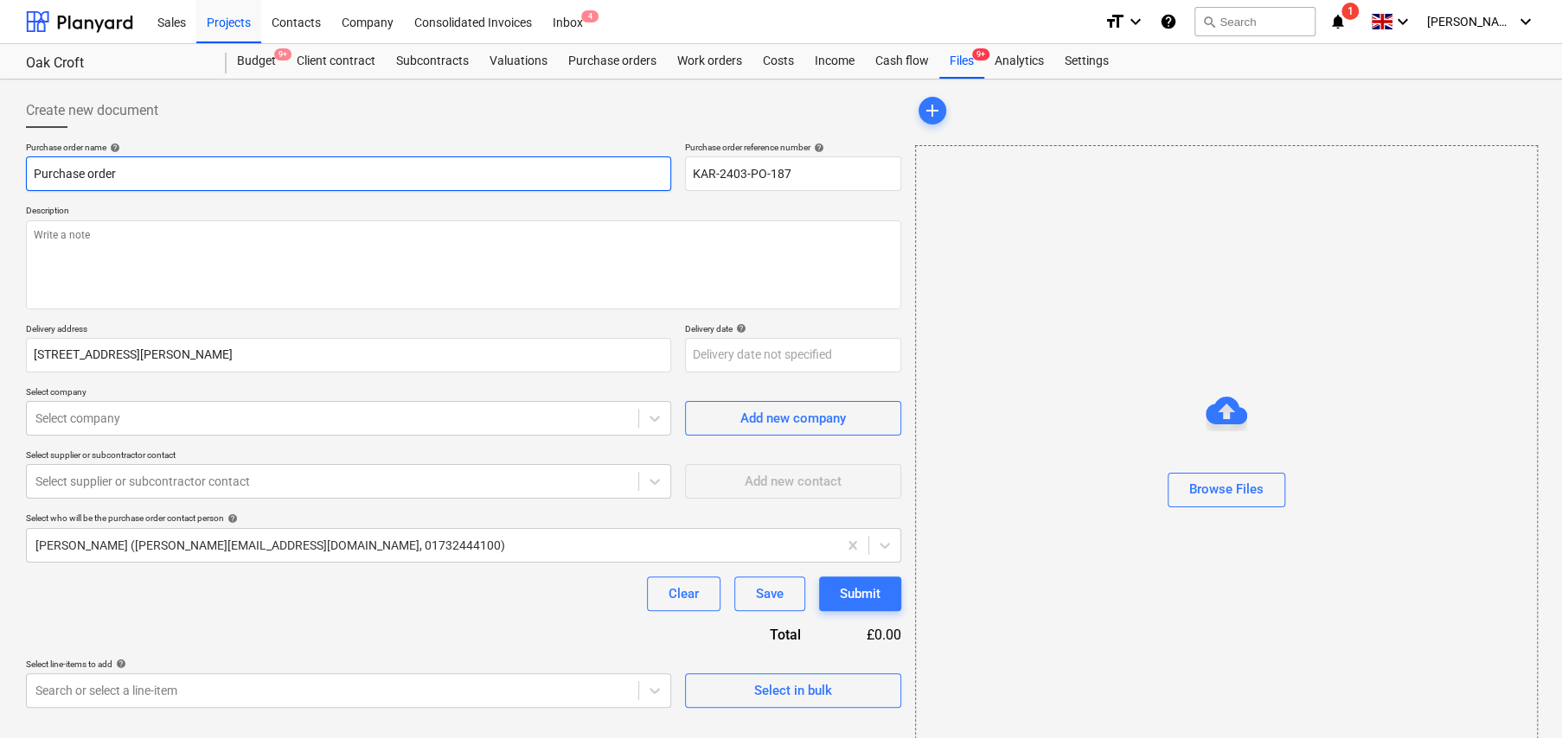
type textarea "x"
type input "S"
type textarea "x"
type input "SC"
type textarea "x"
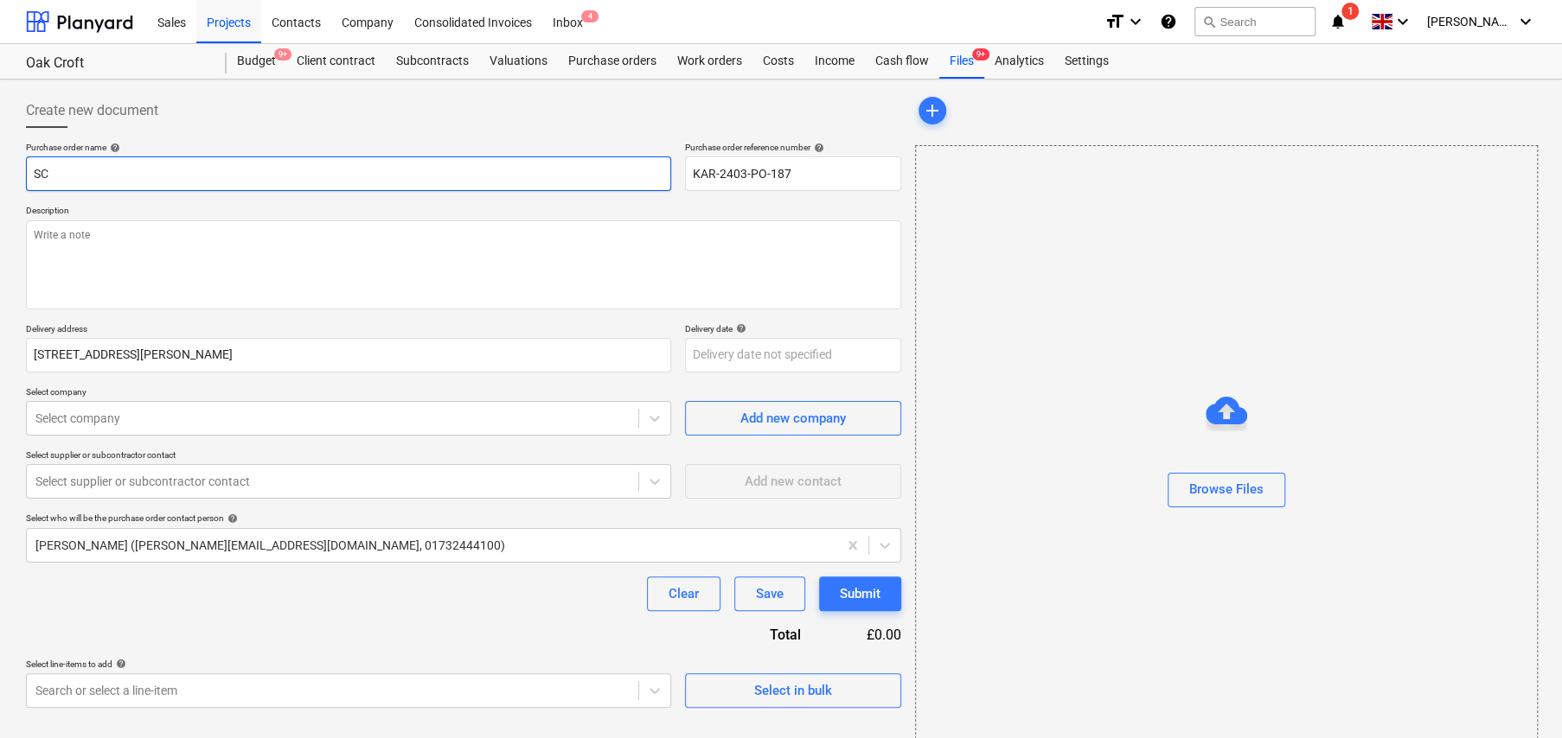
type input "SCR"
type textarea "x"
type input "SCRE"
type textarea "x"
type input "SCREW"
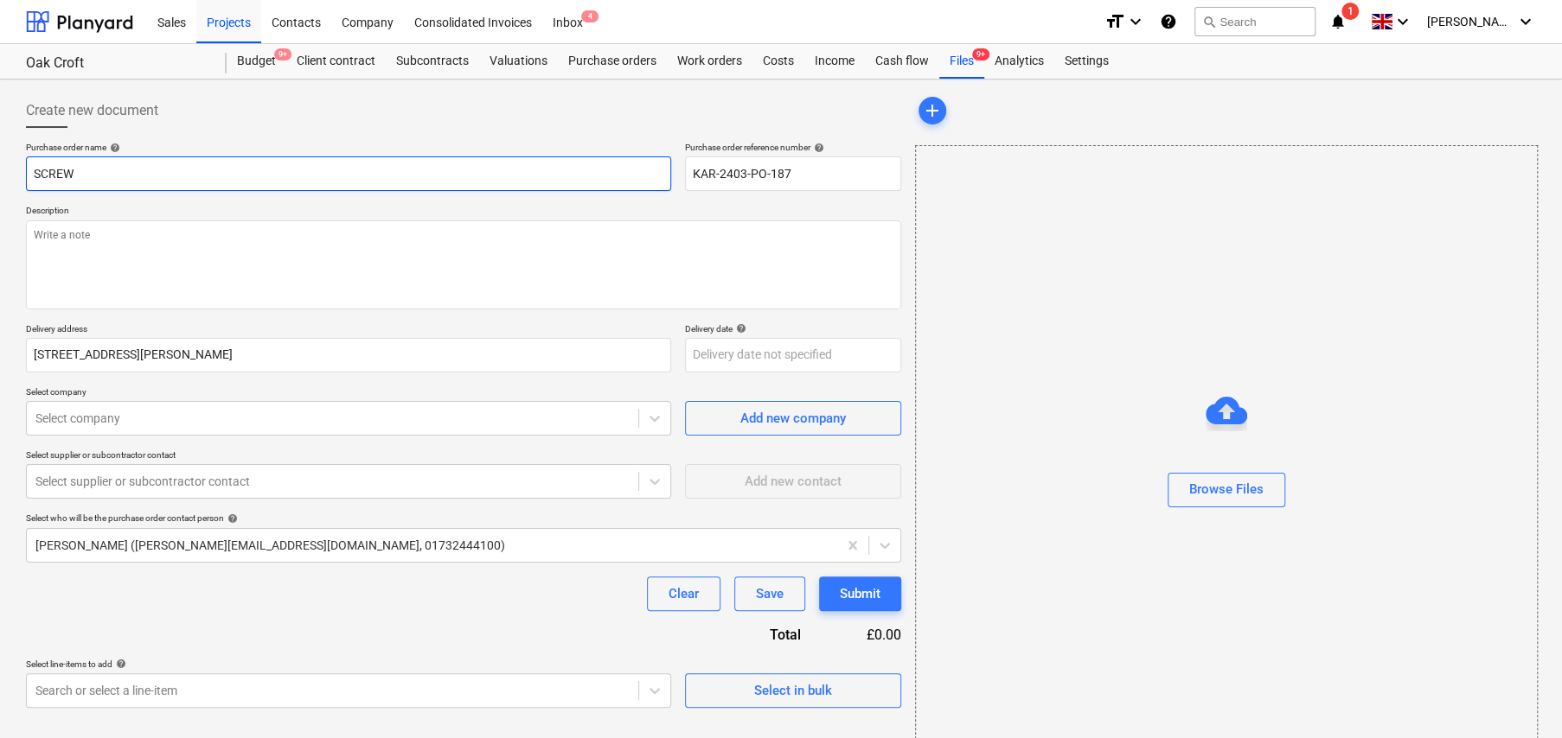
type textarea "x"
type input "SCREWF"
type textarea "x"
type input "SCREWFI"
type textarea "x"
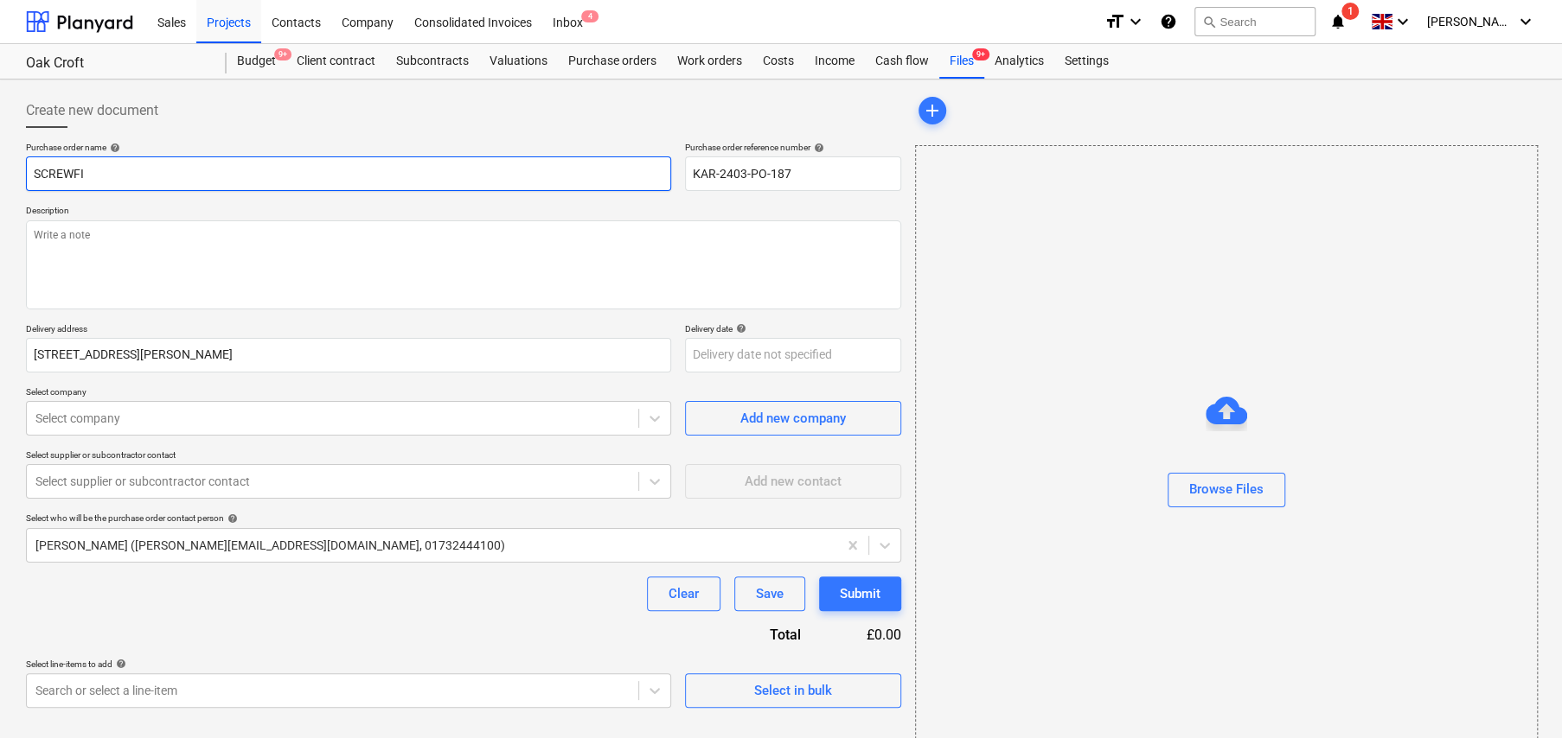
type input "SCREWFIX"
type textarea "x"
type input "SCREWFIX"
type textarea "x"
type input "SCREWFIX C"
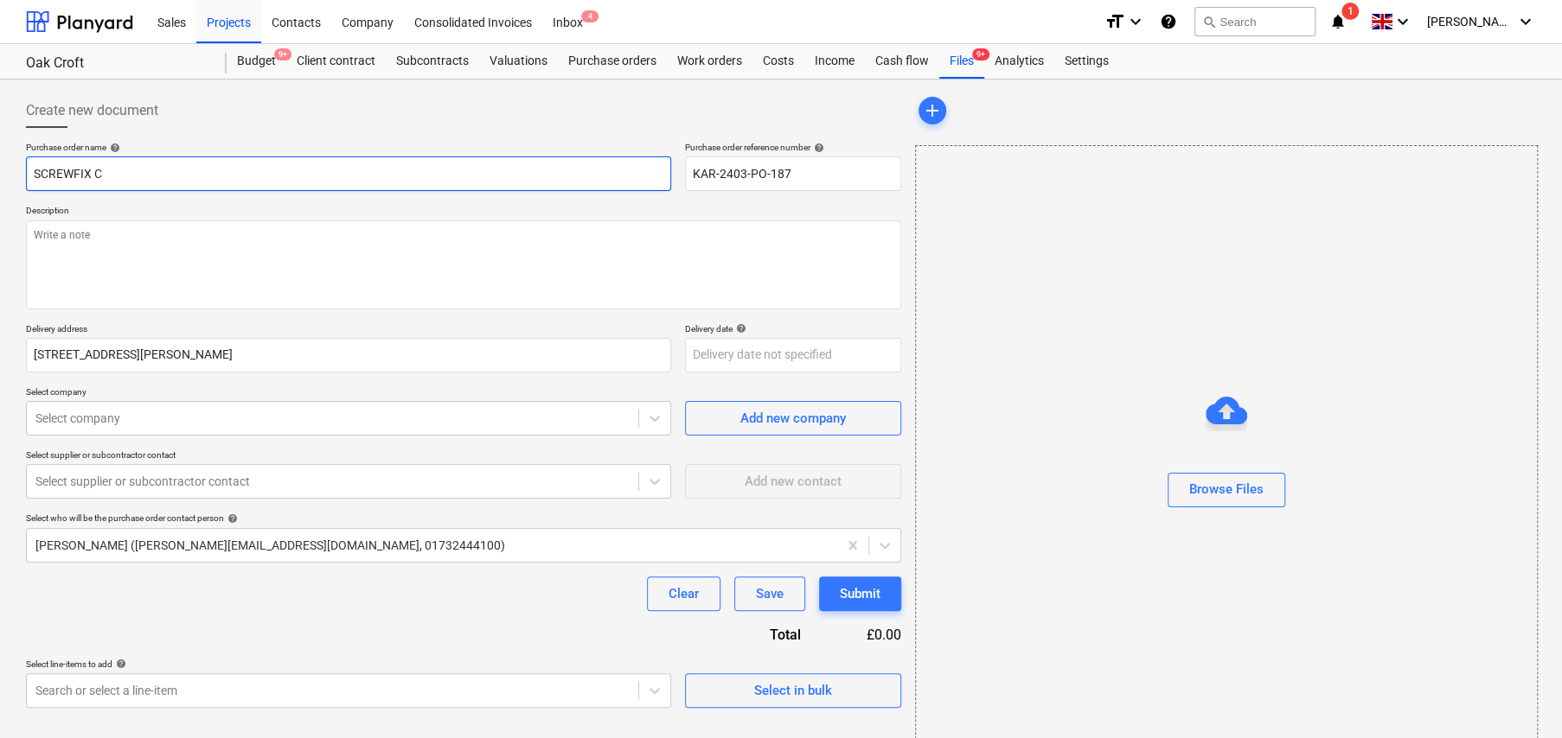
type textarea "x"
type input "SCREWFIX CO"
type textarea "x"
type input "SCREWFIX COL"
type textarea "x"
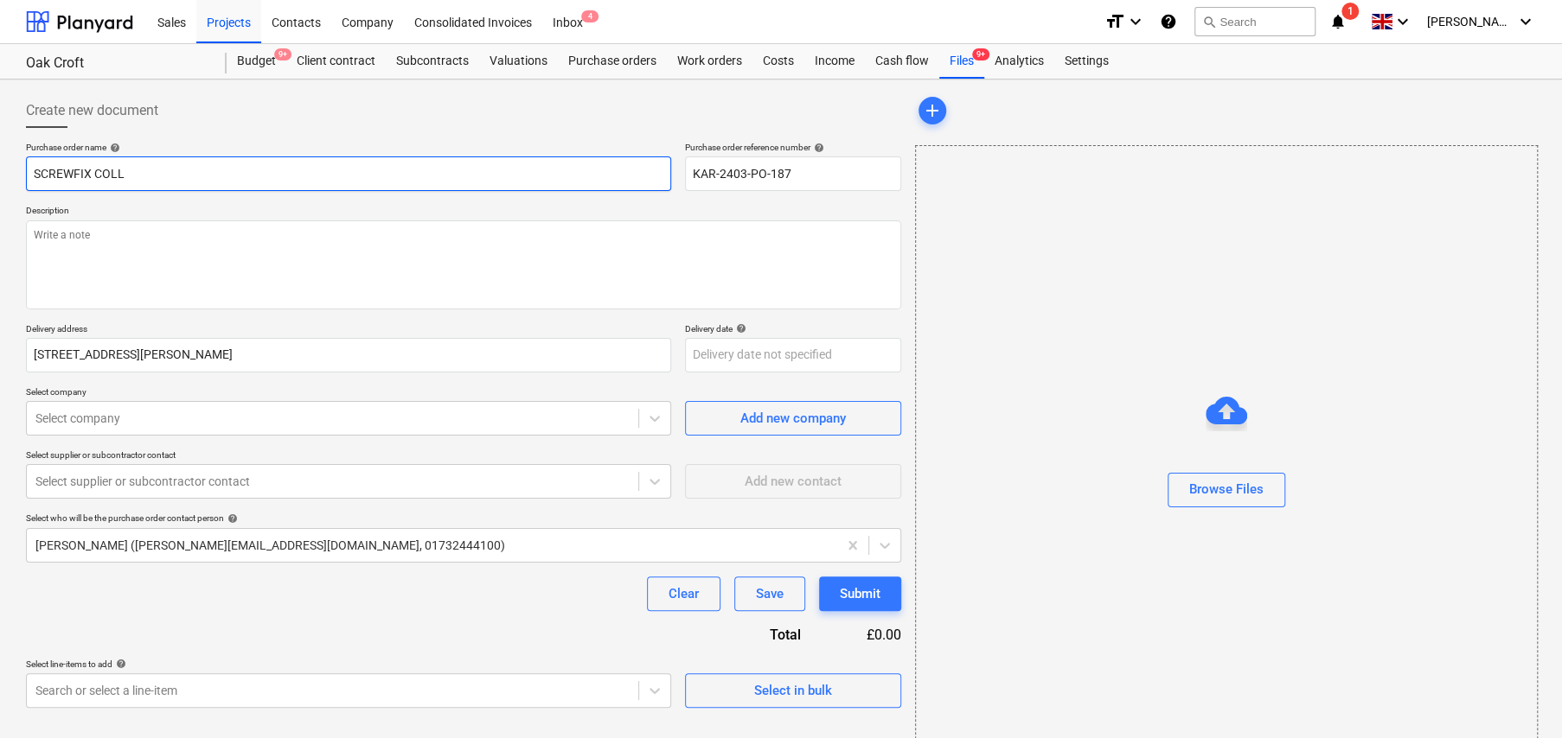
type input "SCREWFIX COLLE"
type textarea "x"
type input "SCREWFIX COLLEC"
type textarea "x"
type input "SCREWFIX COLLECT"
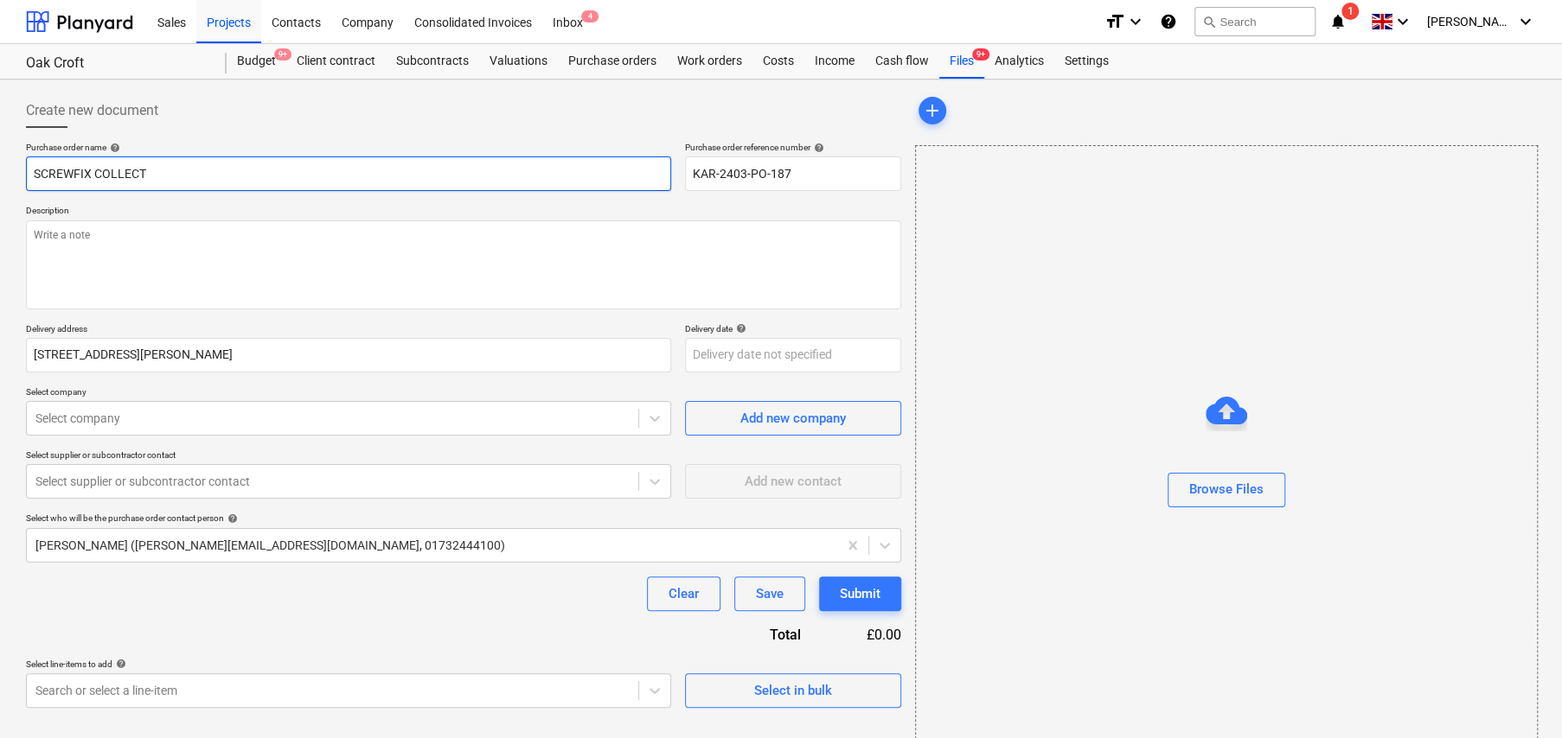
type textarea "x"
type input "SCREWFIX COLLECTI"
type textarea "x"
type input "SCREWFIX COLLECTIO"
type textarea "x"
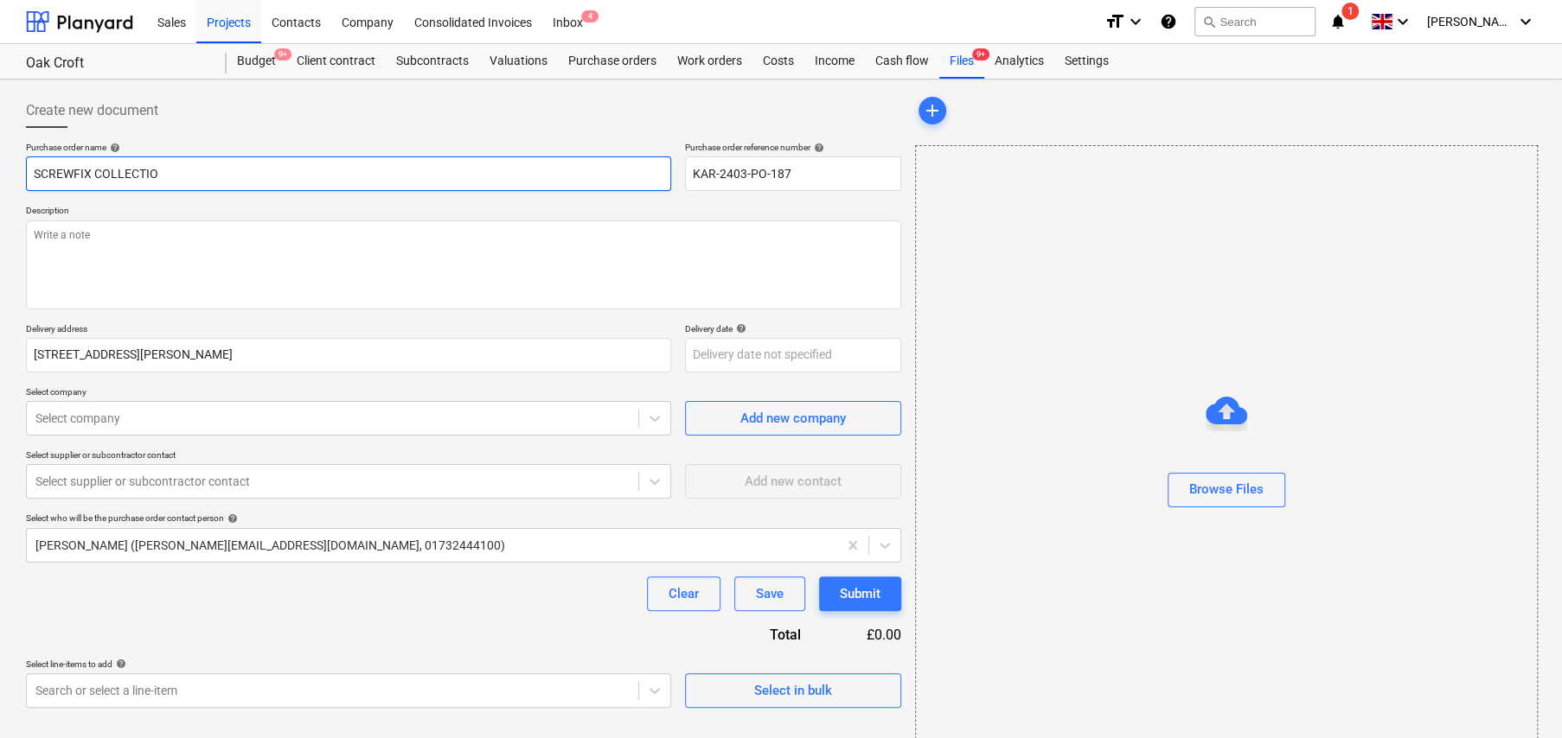
type input "SCREWFIX COLLECTION"
type textarea "x"
type input "SCREWFIX COLLECTION"
type textarea "x"
type input "SCREWFIX COLLECTION -"
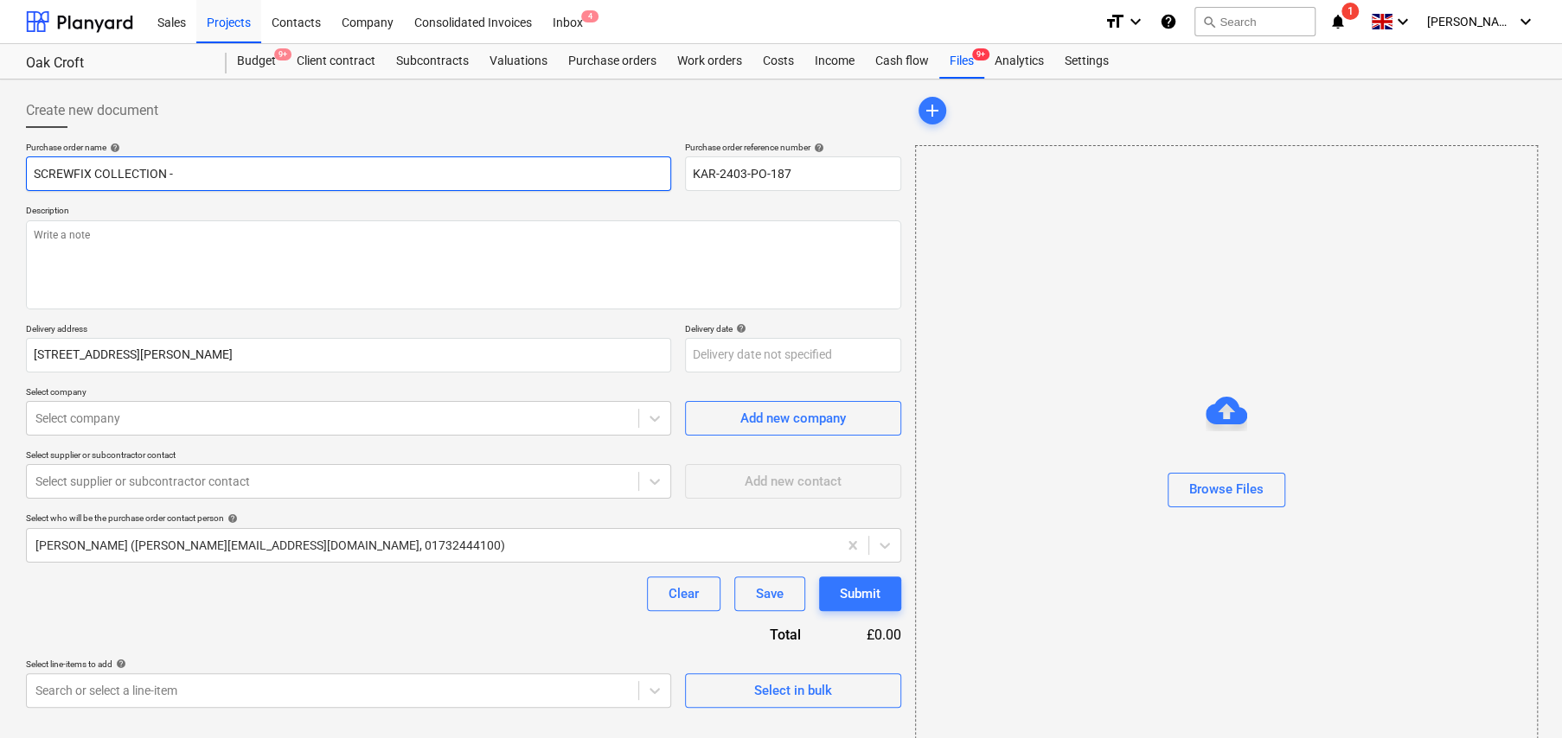
type textarea "x"
type input "SCREWFIX COLLECTION -"
type textarea "x"
type input "SCREWFIX COLLECTION - T"
type textarea "x"
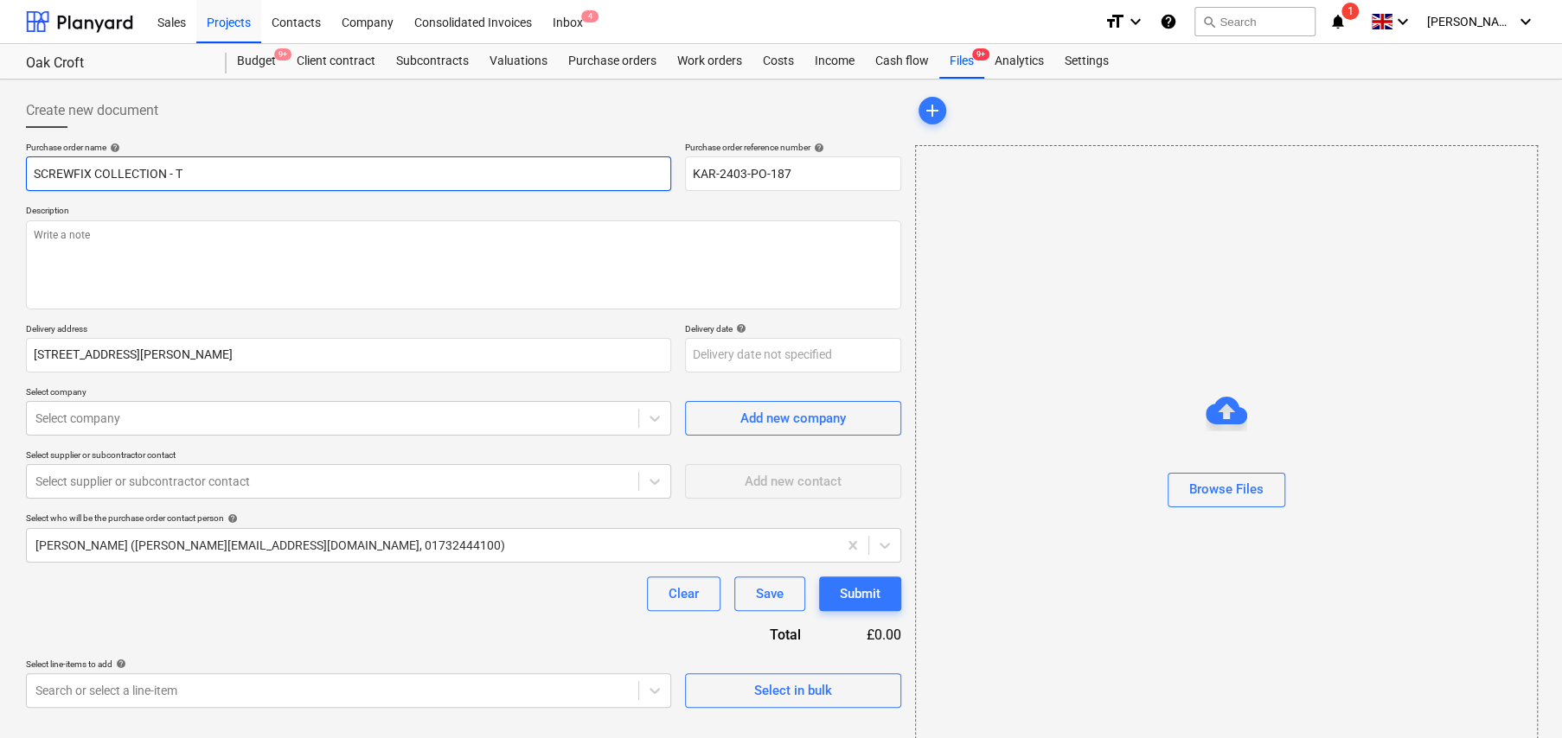
type input "SCREWFIX COLLECTION - Ta"
type textarea "x"
type input "SCREWFIX COLLECTION - Tap"
type textarea "x"
type input "SCREWFIX COLLECTION - Tape"
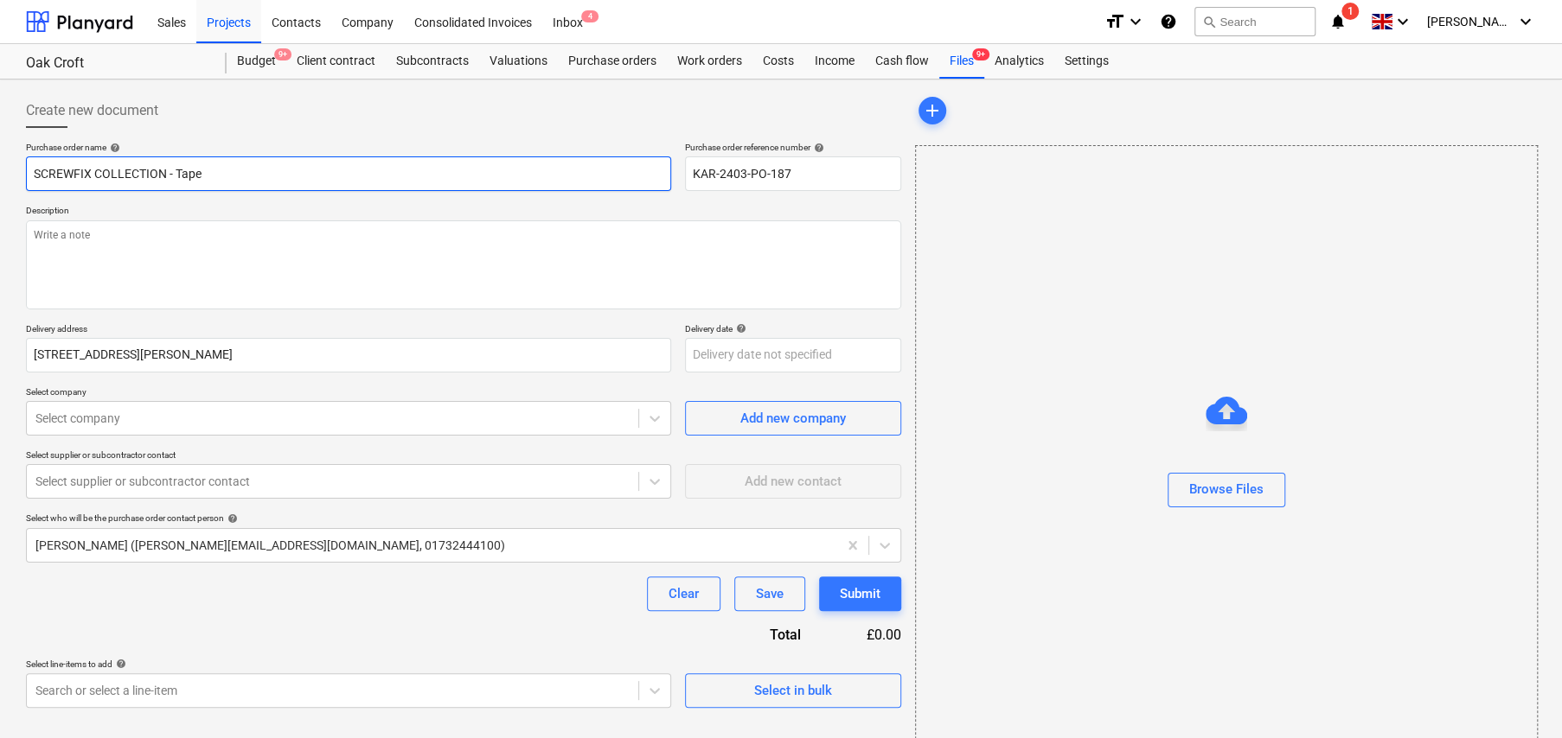
type textarea "x"
type input "SCREWFIX COLLECTION - Tape an"
type textarea "x"
type input "SCREWFIX COLLECTION - Tape and"
type textarea "x"
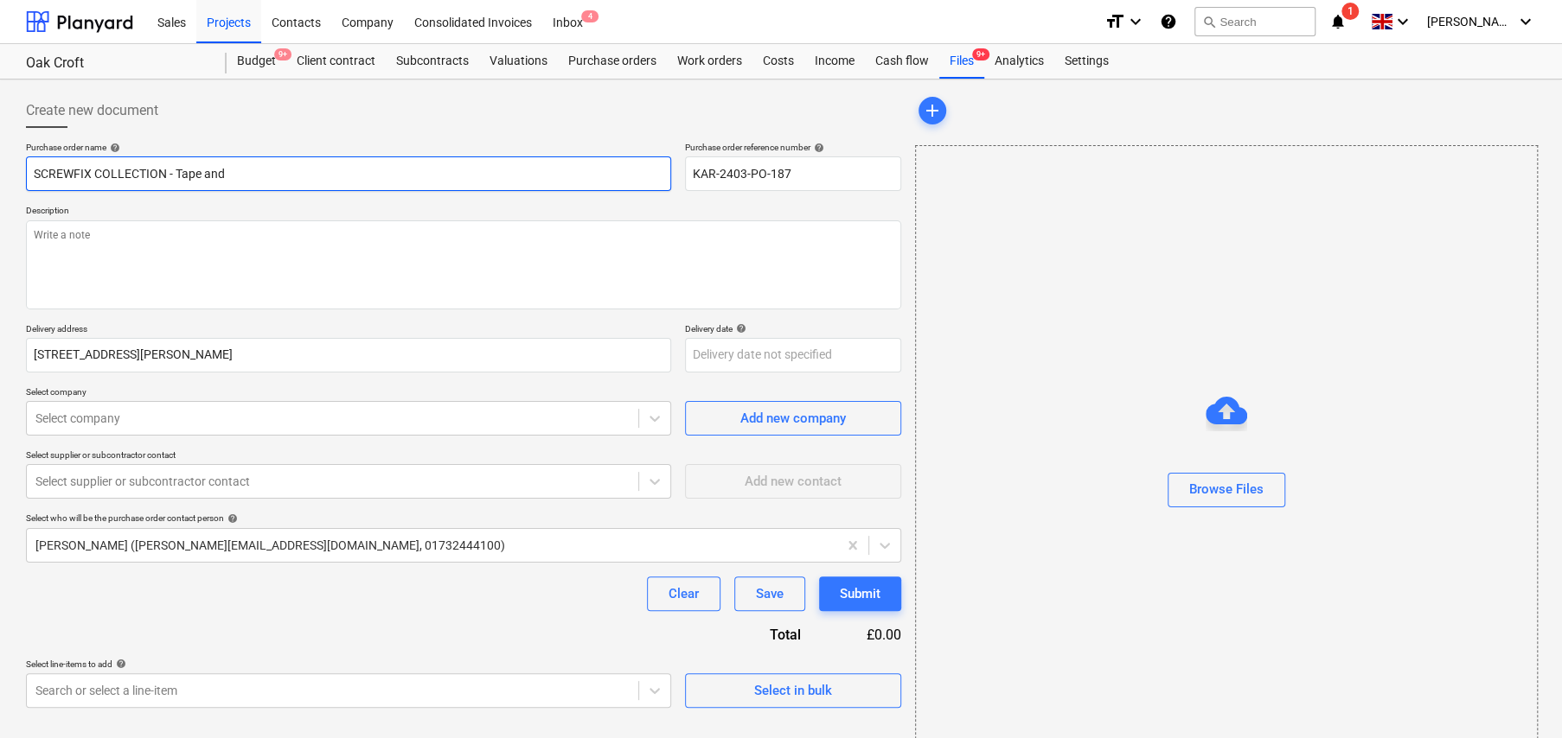
type input "SCREWFIX COLLECTION - Tape and"
type textarea "x"
type input "SCREWFIX COLLECTION - Tape and D"
type textarea "x"
type input "SCREWFIX COLLECTION - Tape and DP"
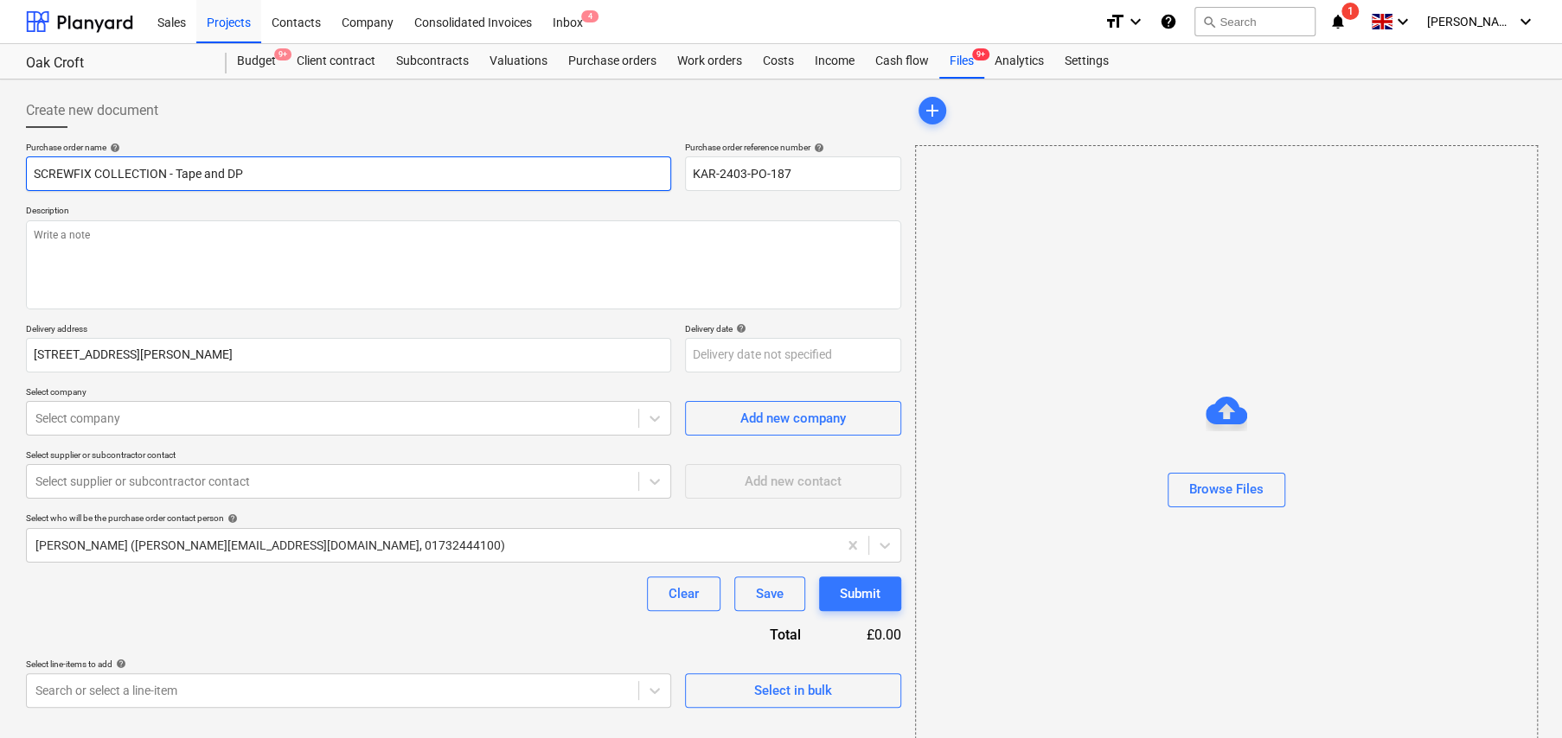
type textarea "x"
type input "SCREWFIX COLLECTION - Tape and DPM"
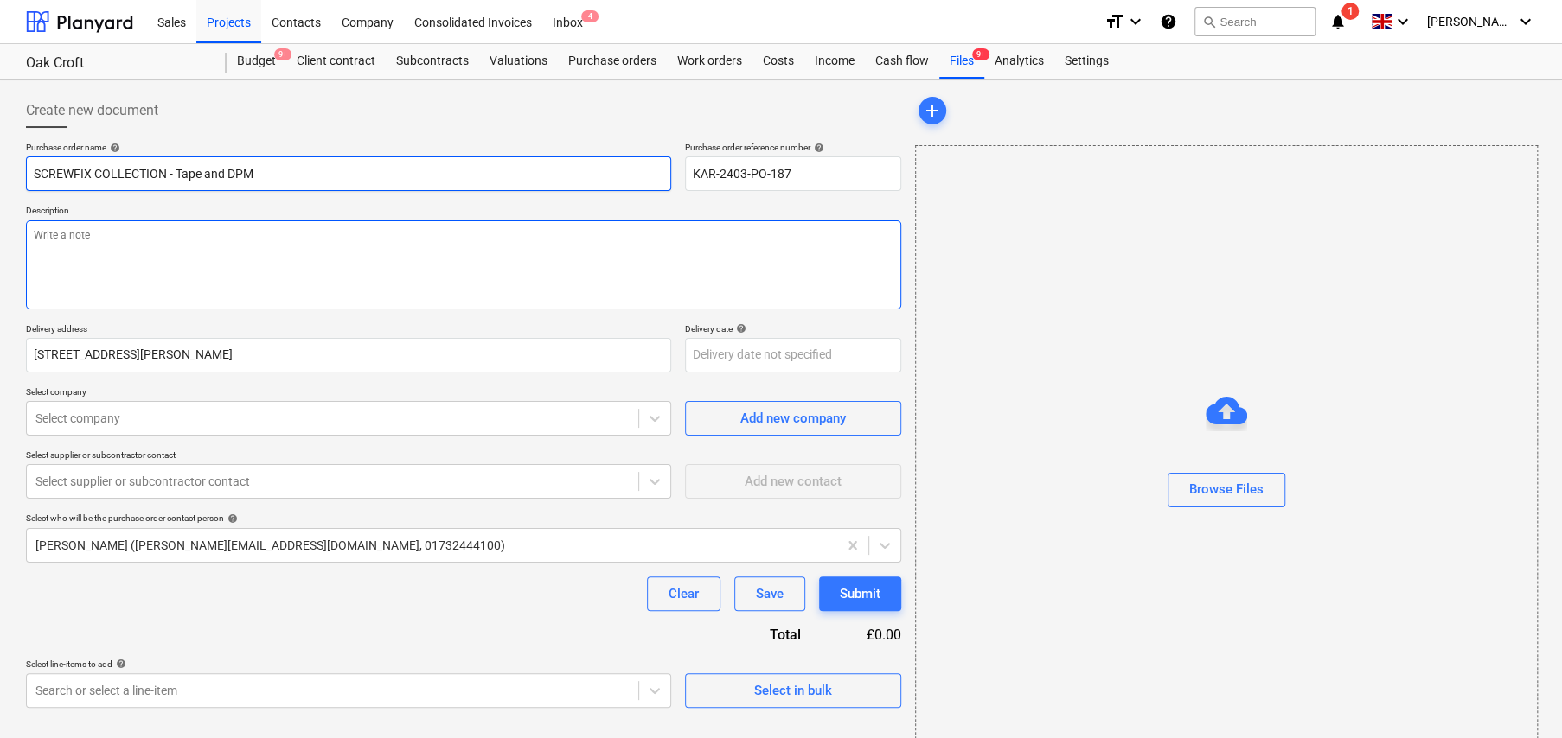
type textarea "x"
type textarea "C"
type textarea "x"
type textarea "Co"
type textarea "x"
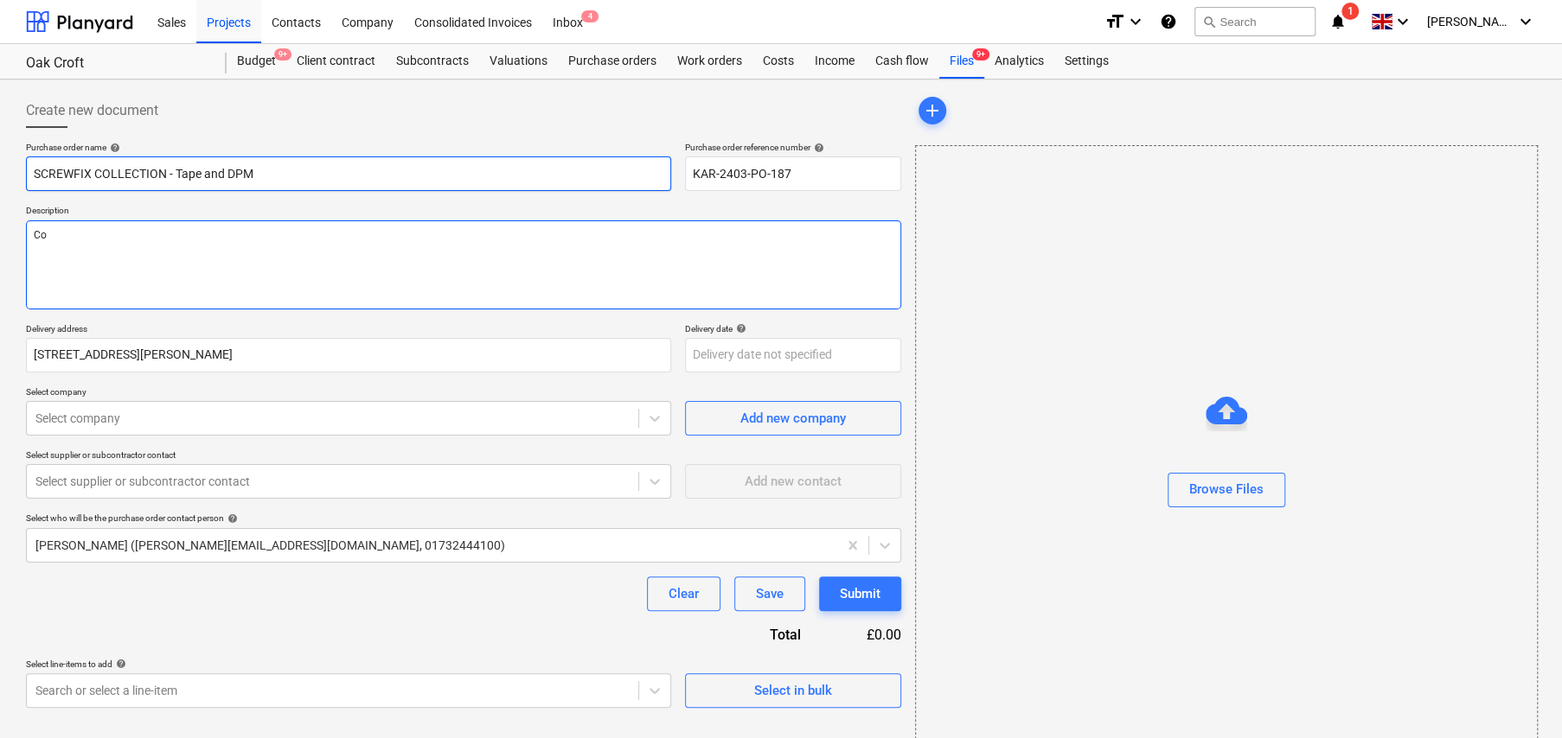
type textarea "Col"
type textarea "x"
type textarea "Coll"
type textarea "x"
type textarea "Colle"
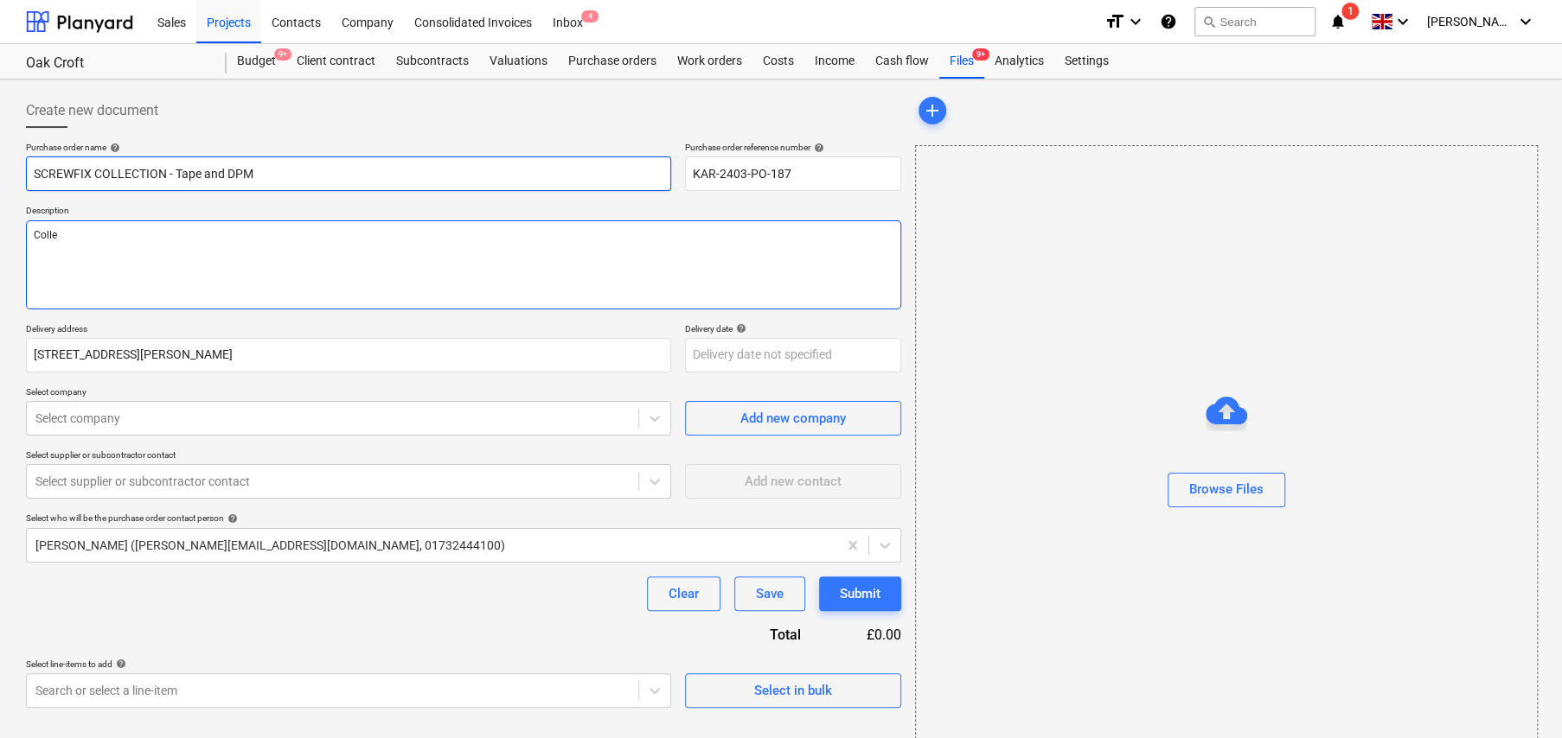
type textarea "x"
type textarea "Collec"
type textarea "x"
type textarea "Collect"
type textarea "x"
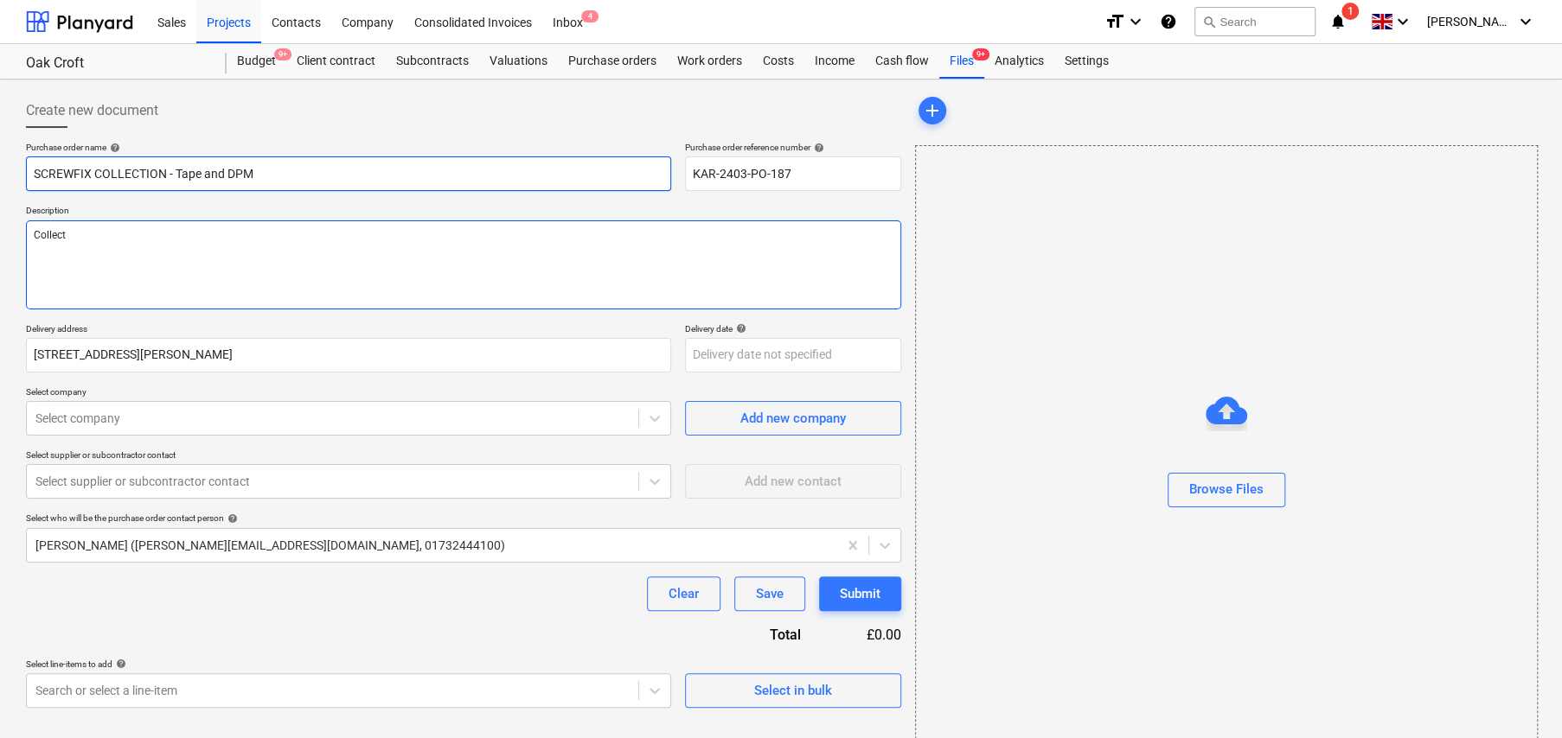
type textarea "Collecto"
type textarea "x"
type textarea "Collectoi"
type textarea "x"
type textarea "Collectoip"
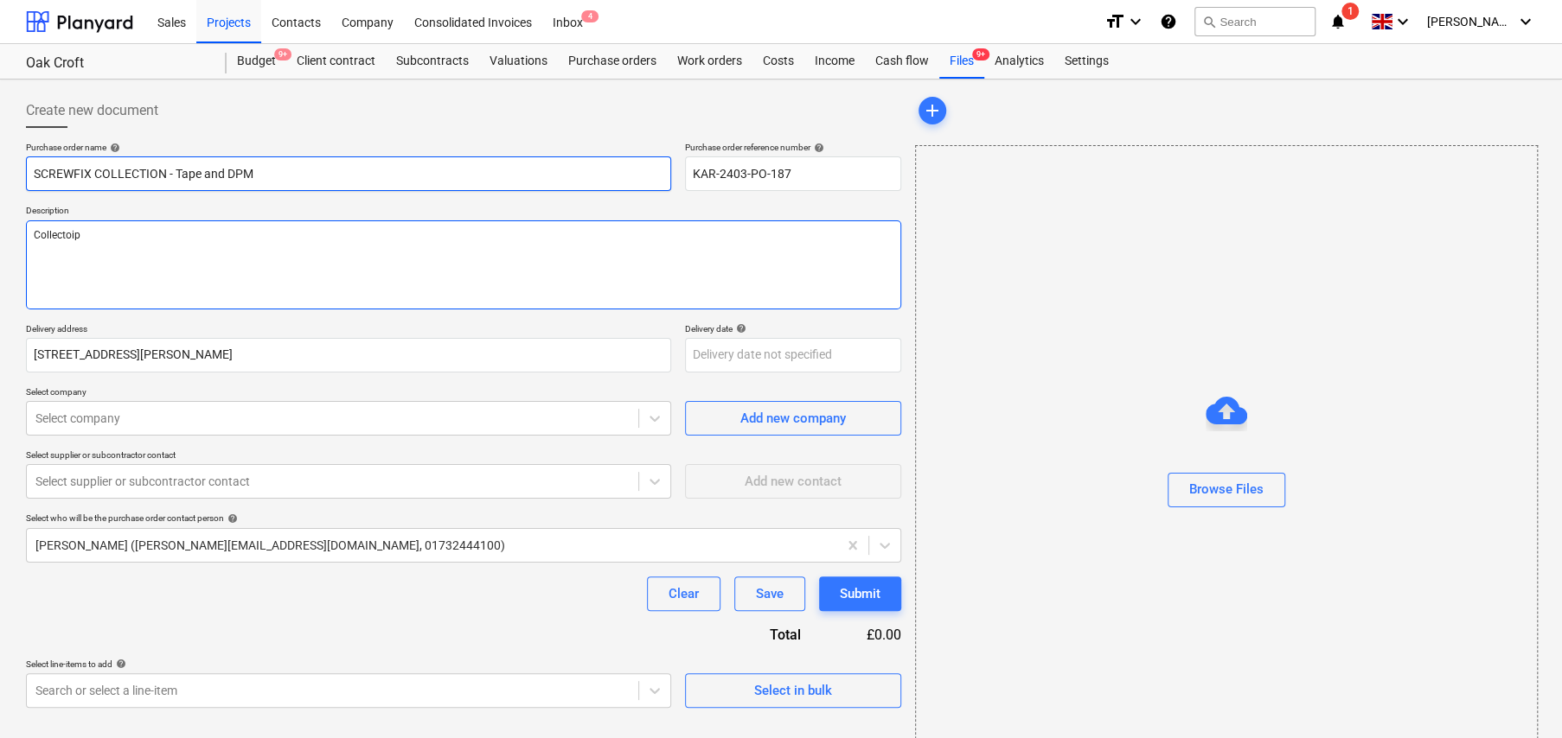
type textarea "x"
type textarea "Collectoi"
type textarea "x"
type textarea "Collecto"
type textarea "x"
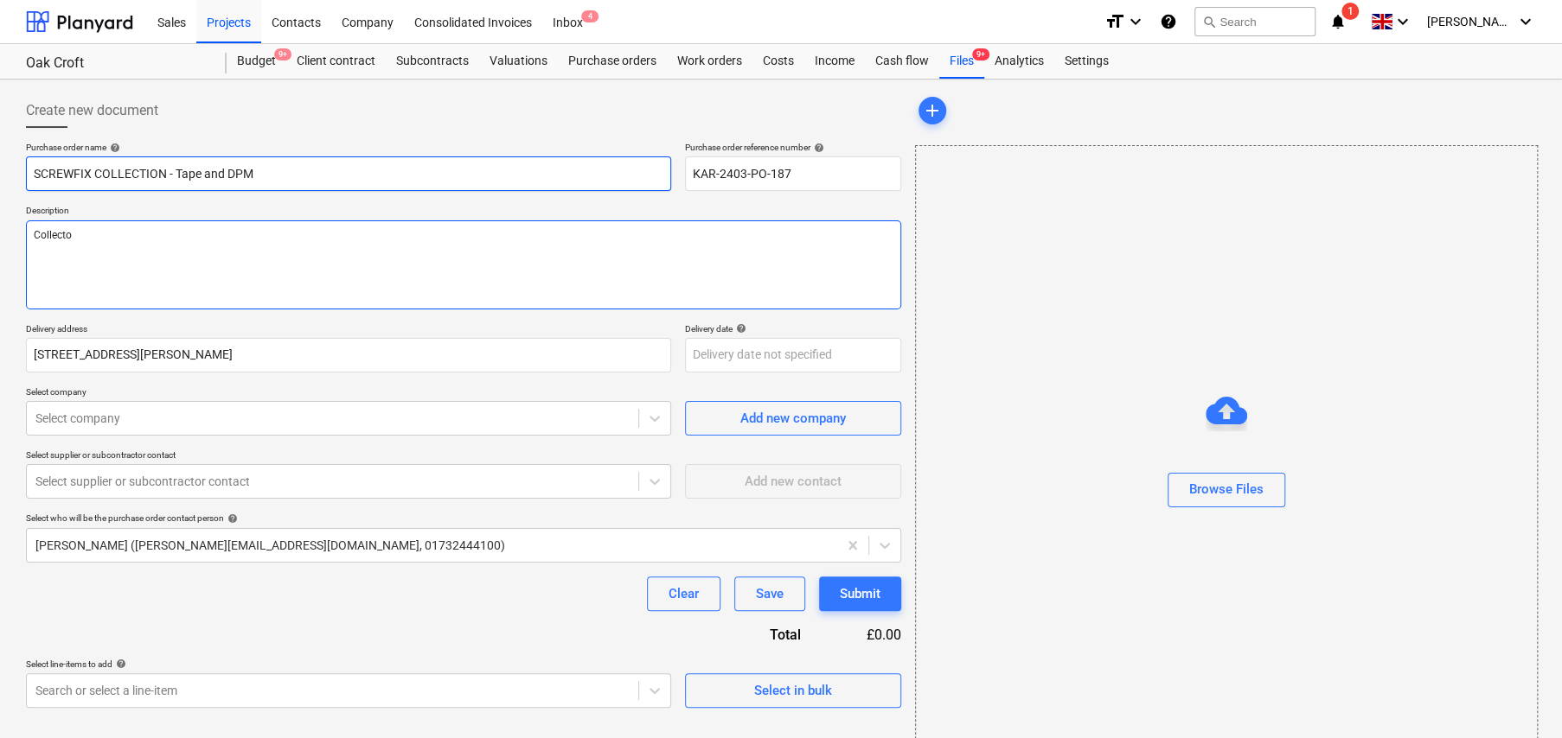
type textarea "Collect"
type textarea "x"
type textarea "Collecti"
type textarea "x"
type textarea "Collectio"
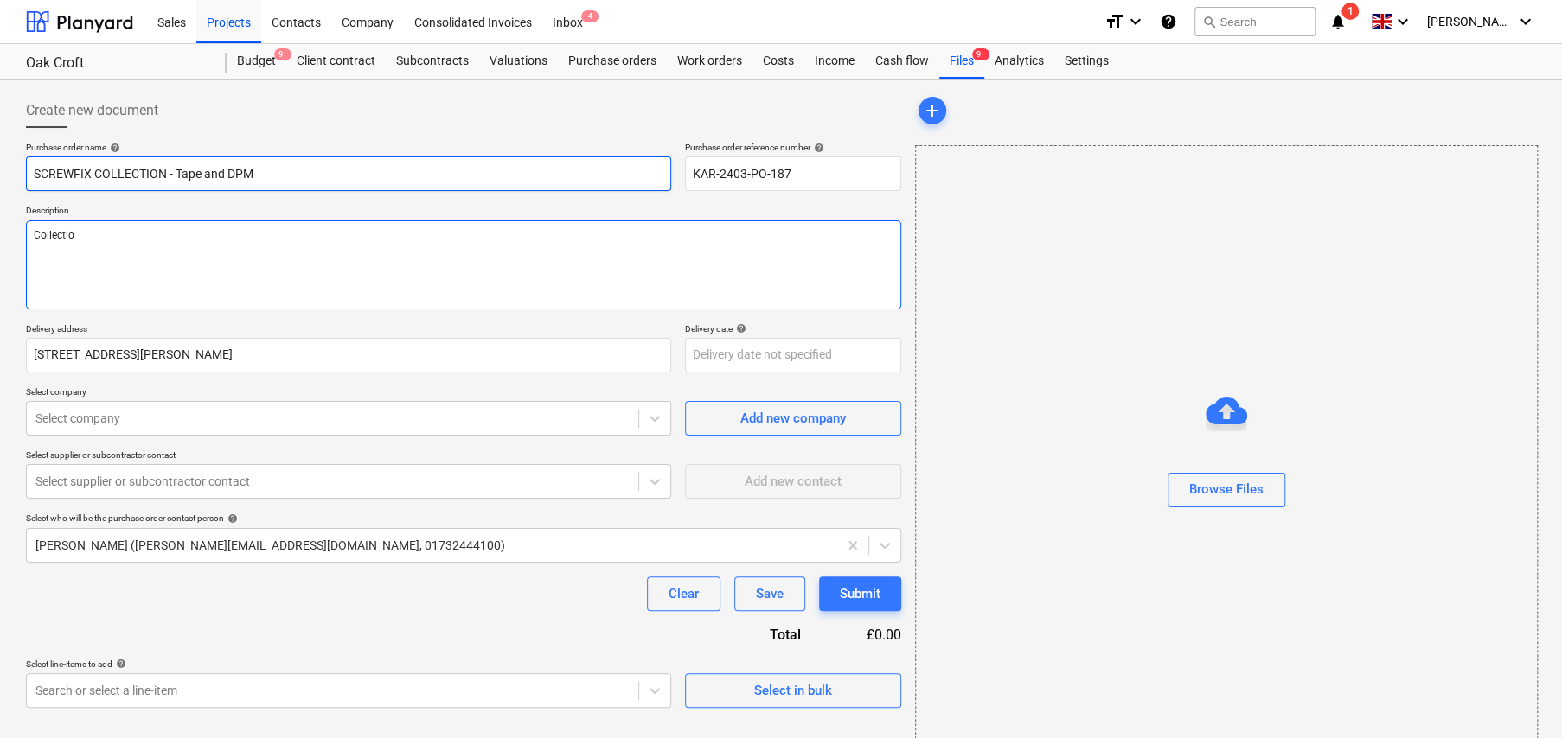
type textarea "x"
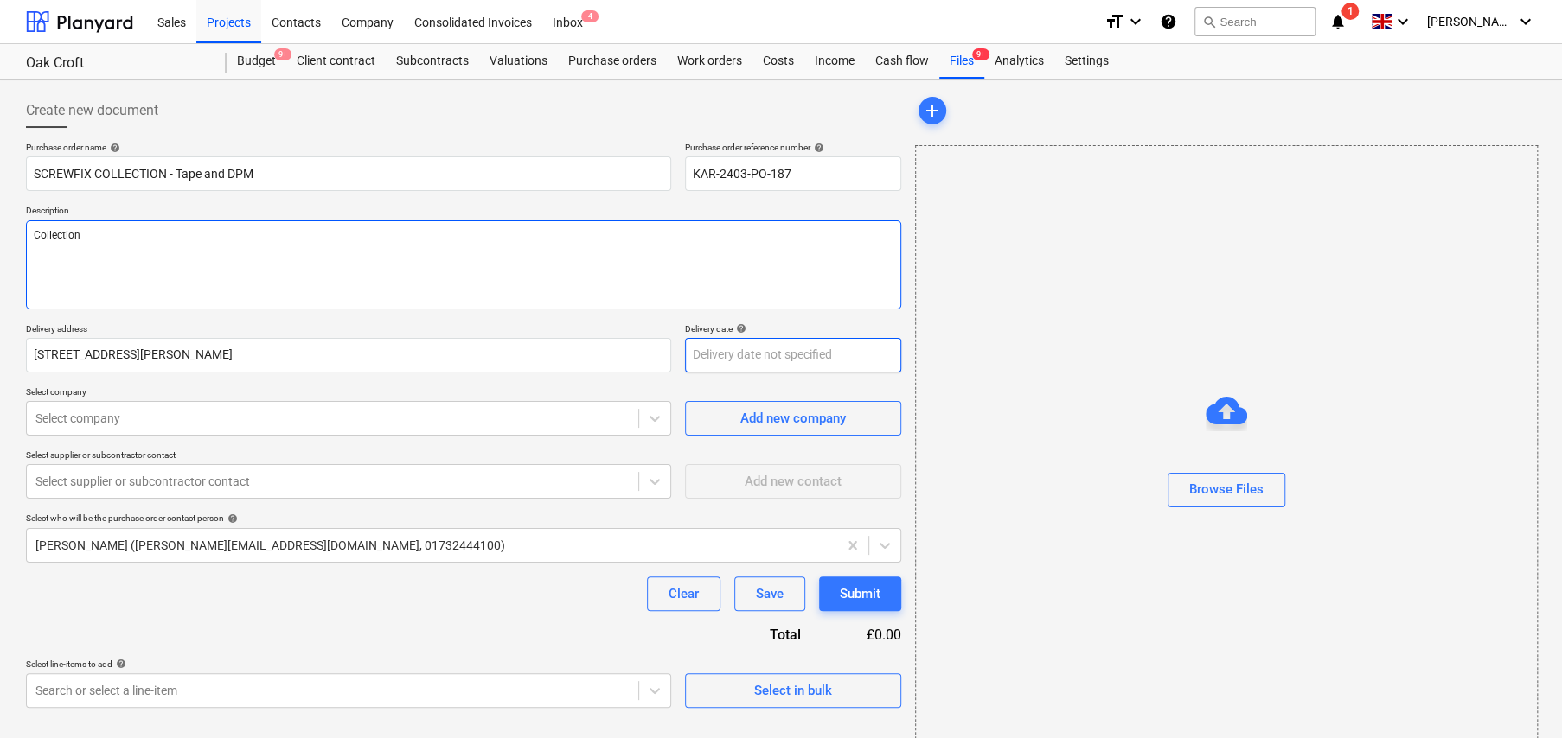
type textarea "Collection"
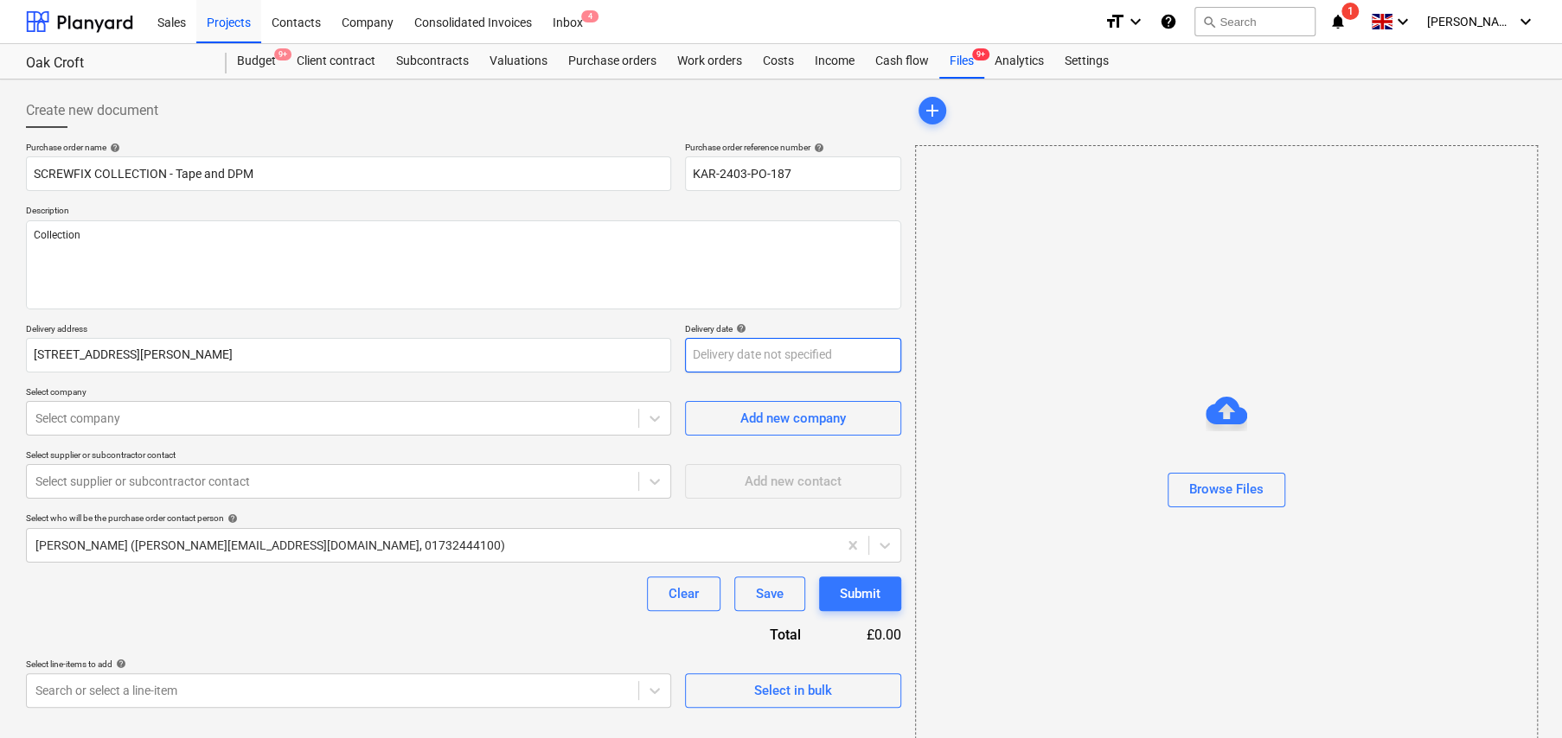
click at [797, 348] on body "Sales Projects Contacts Company Consolidated Invoices Inbox 4 format_size keybo…" at bounding box center [781, 369] width 1562 height 738
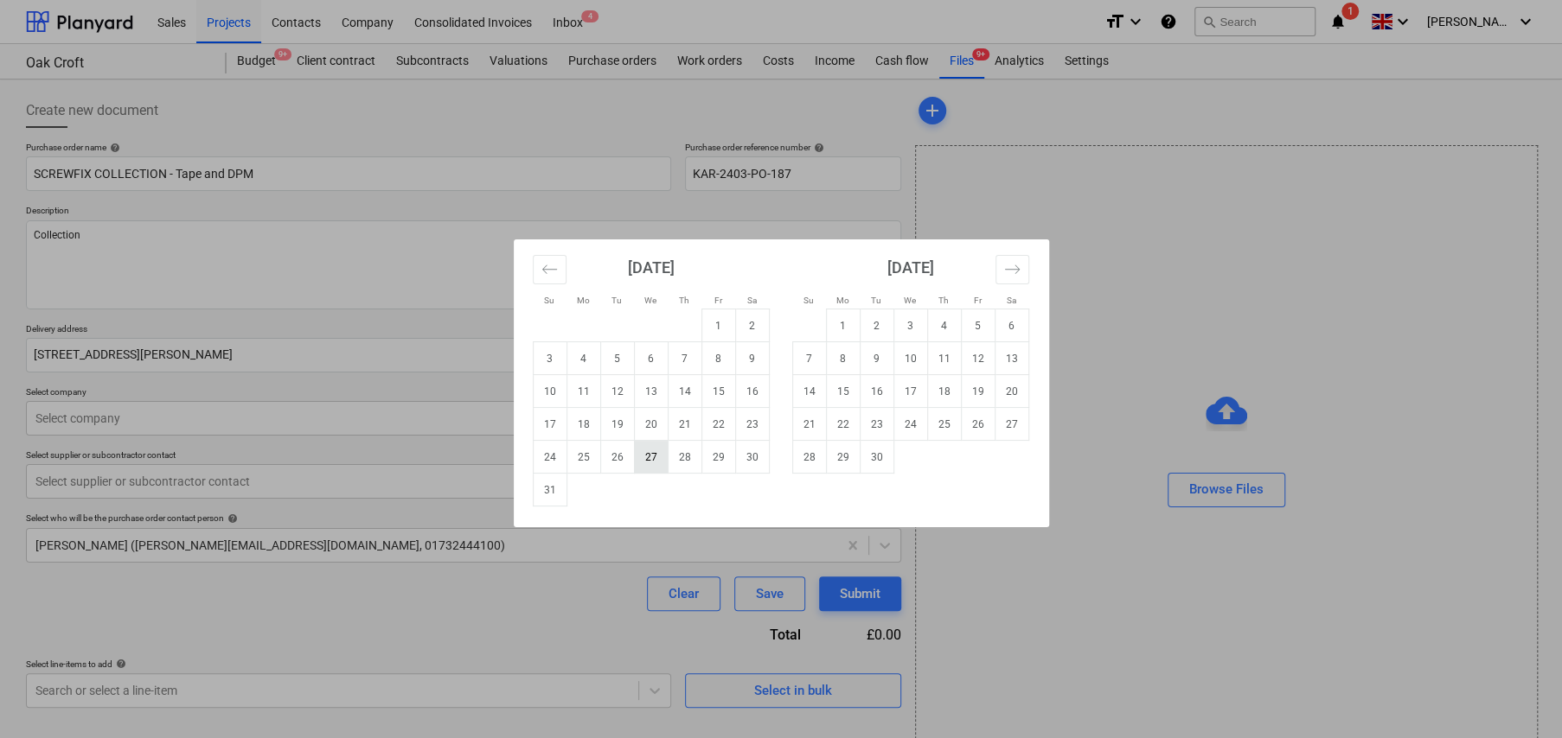
click at [650, 457] on td "27" at bounding box center [651, 457] width 34 height 33
type textarea "x"
type input "[DATE]"
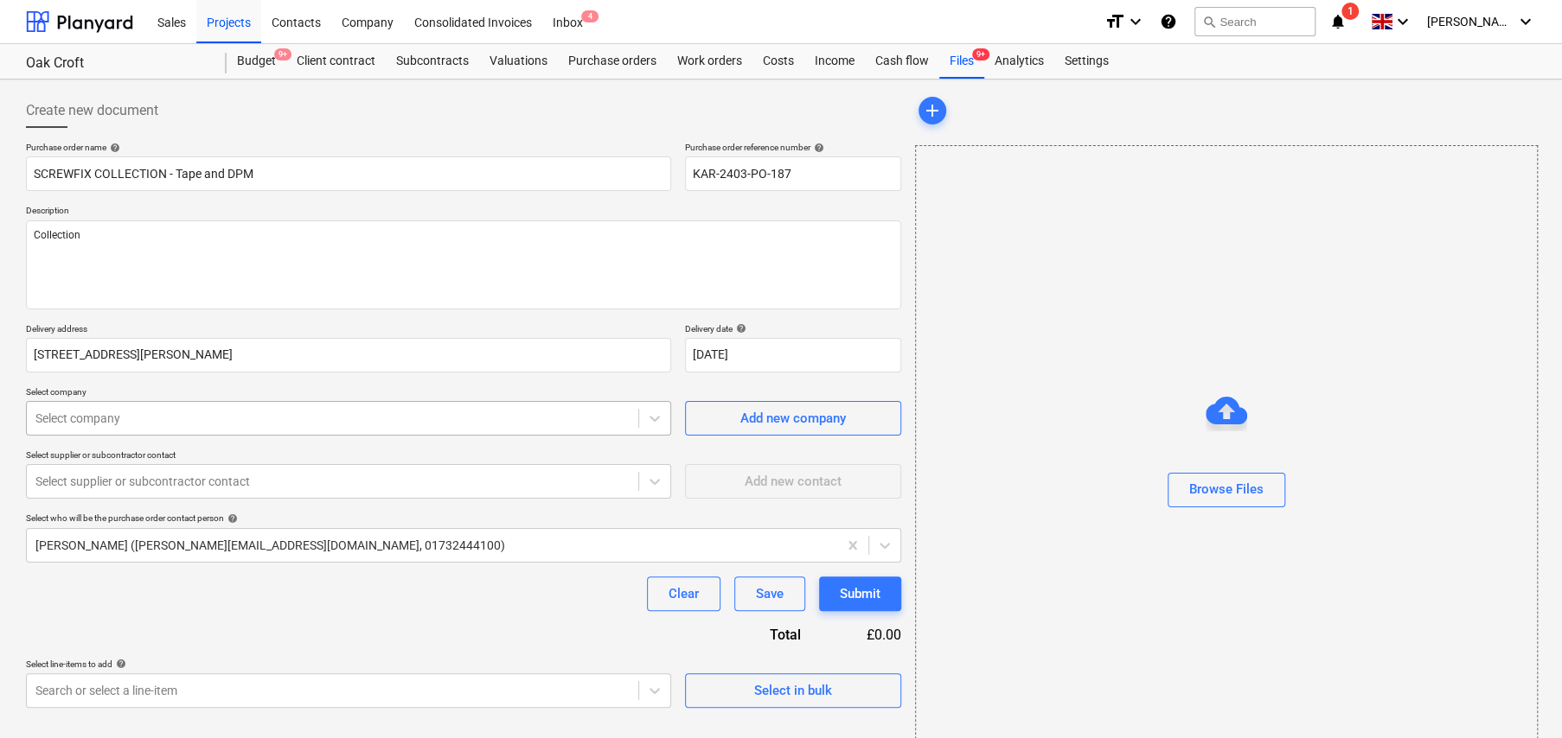
click at [146, 425] on div at bounding box center [332, 418] width 594 height 17
type input "screw"
type textarea "x"
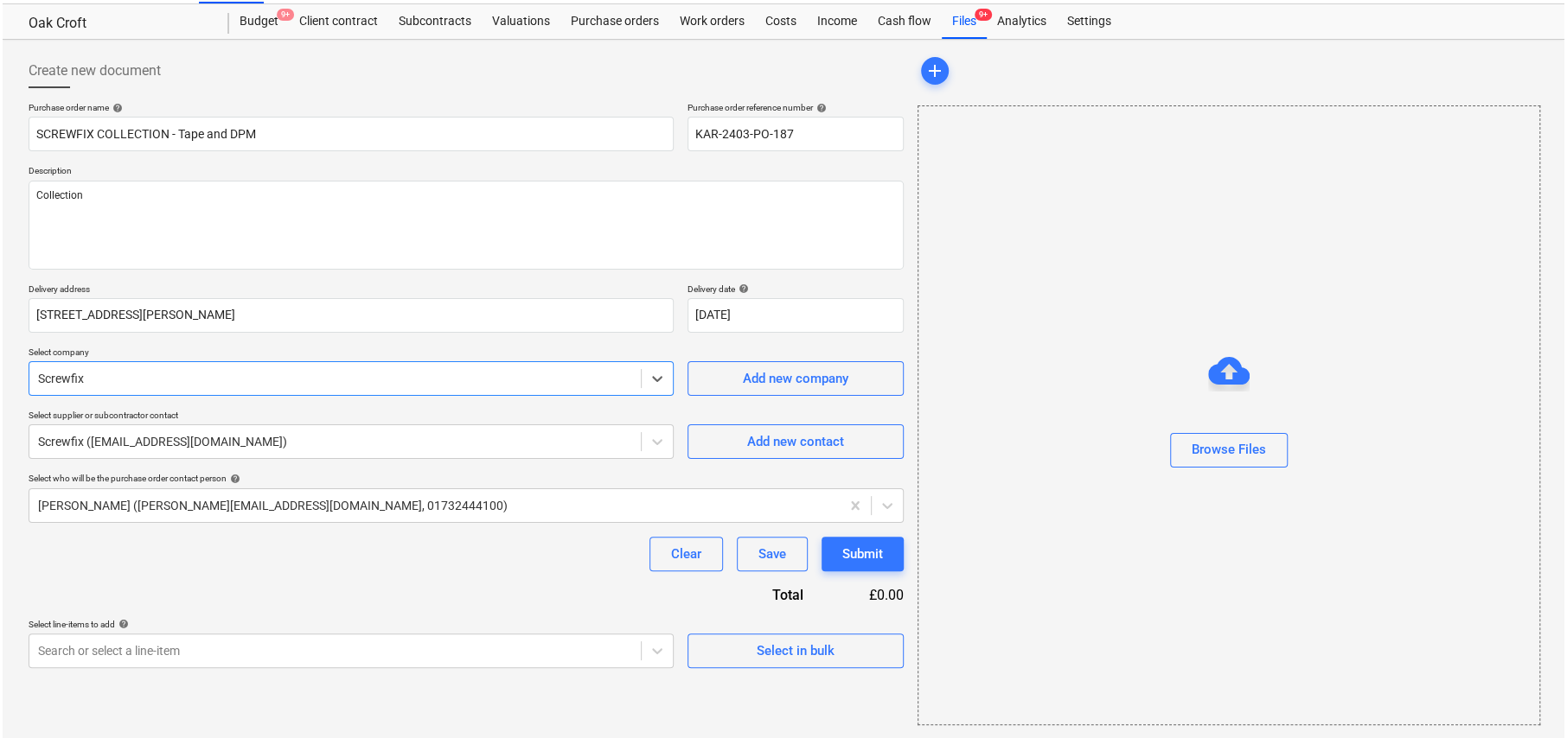
scroll to position [41, 0]
click at [817, 649] on div "Select in bulk" at bounding box center [793, 650] width 78 height 22
type textarea "x"
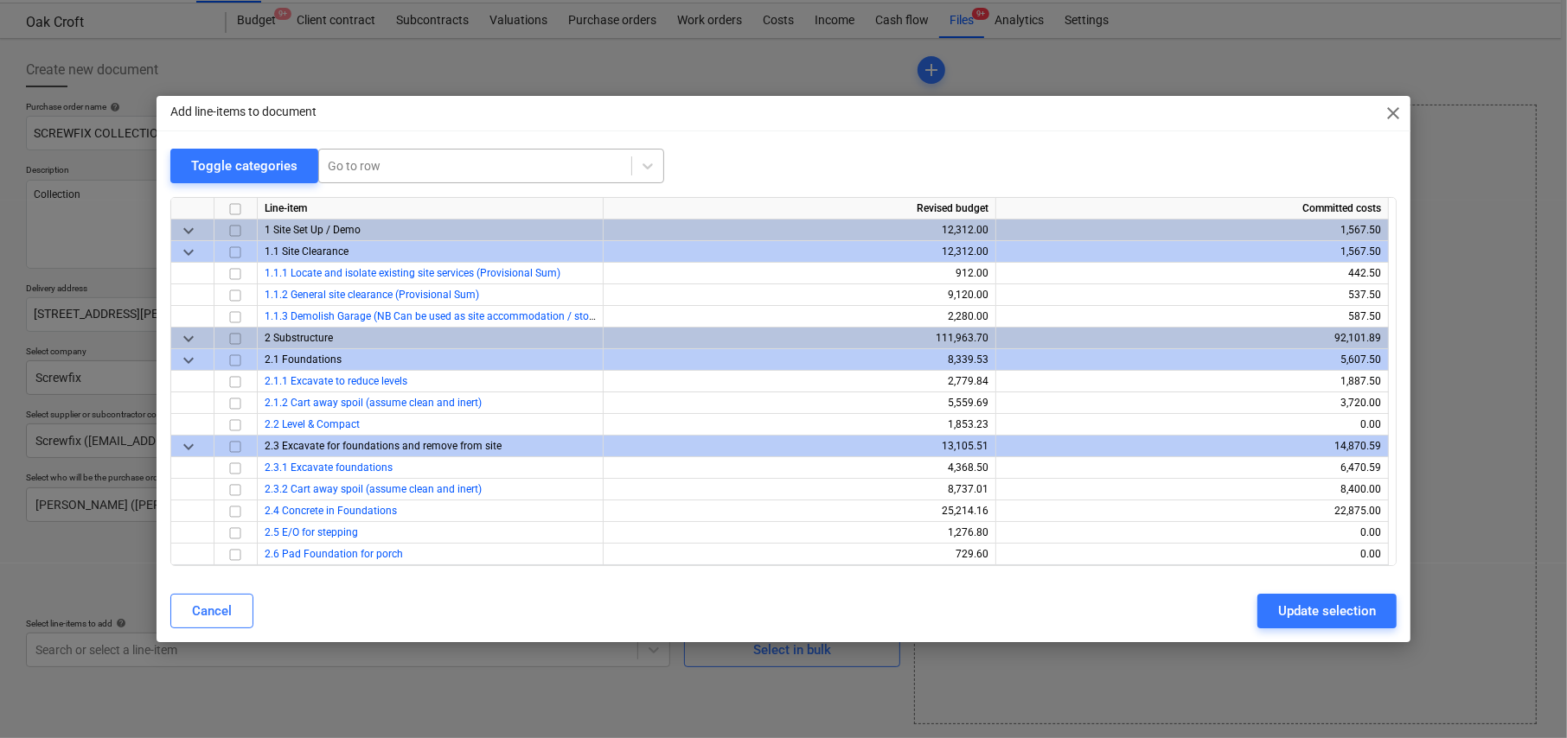
click at [367, 163] on div at bounding box center [475, 165] width 295 height 17
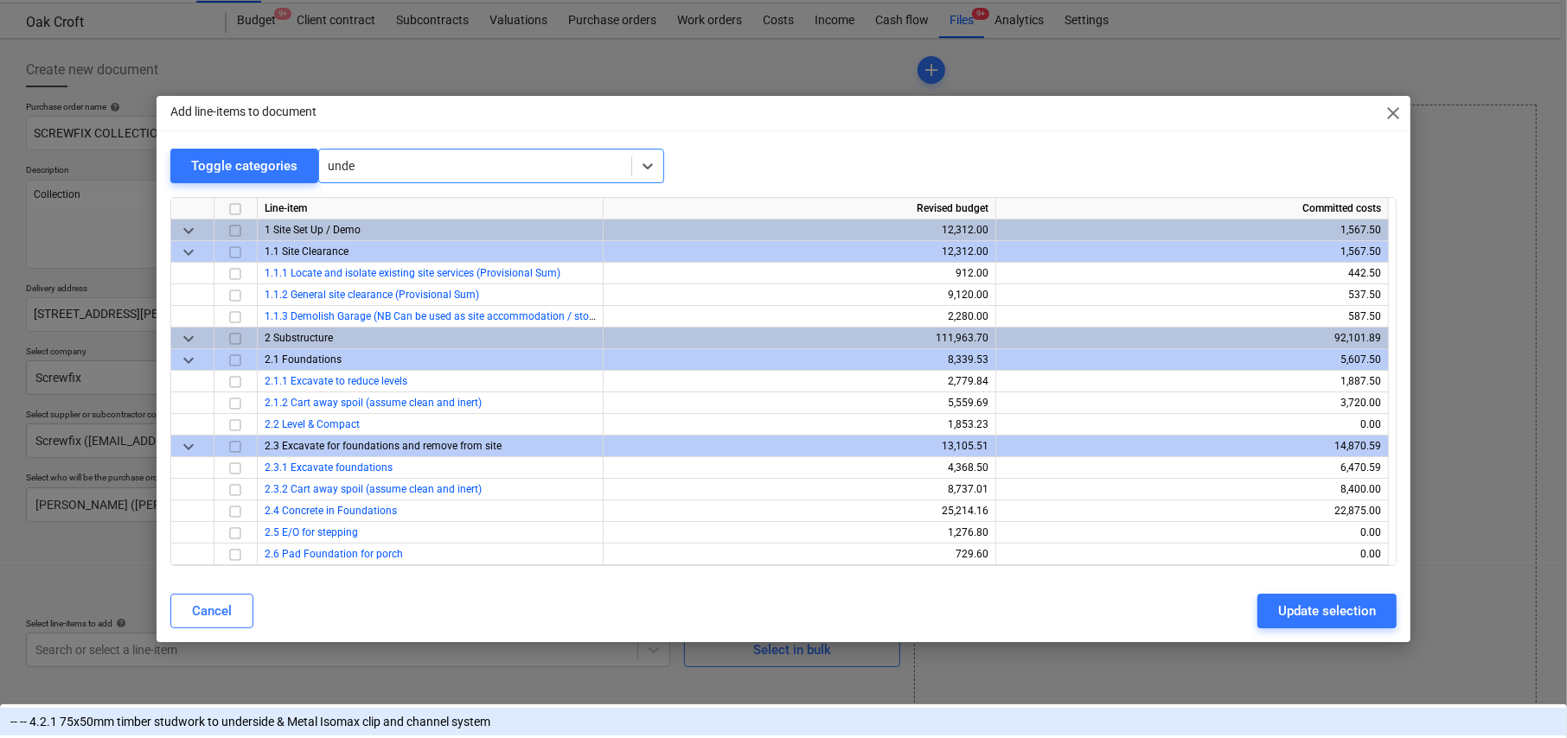
type input "under"
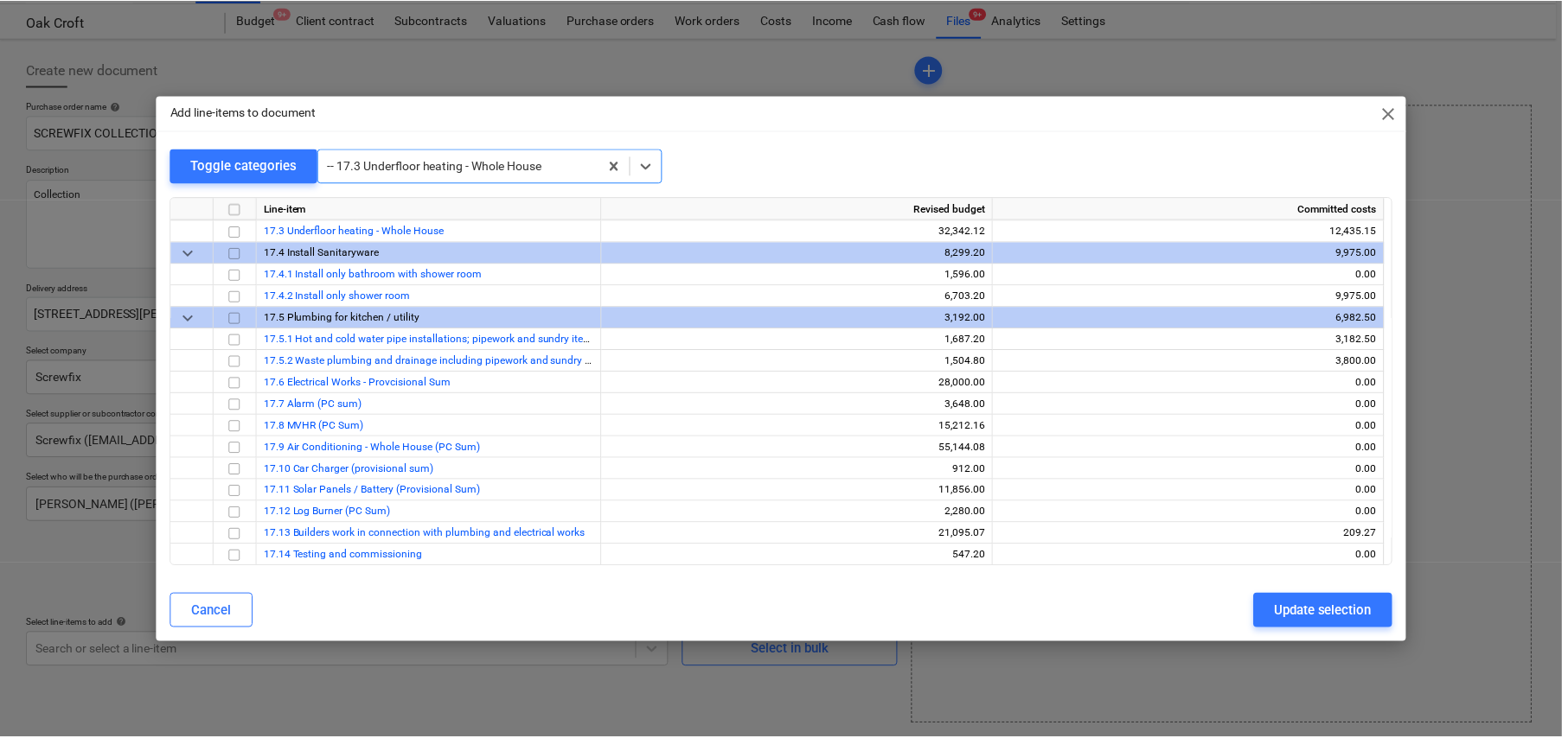
scroll to position [3848, 0]
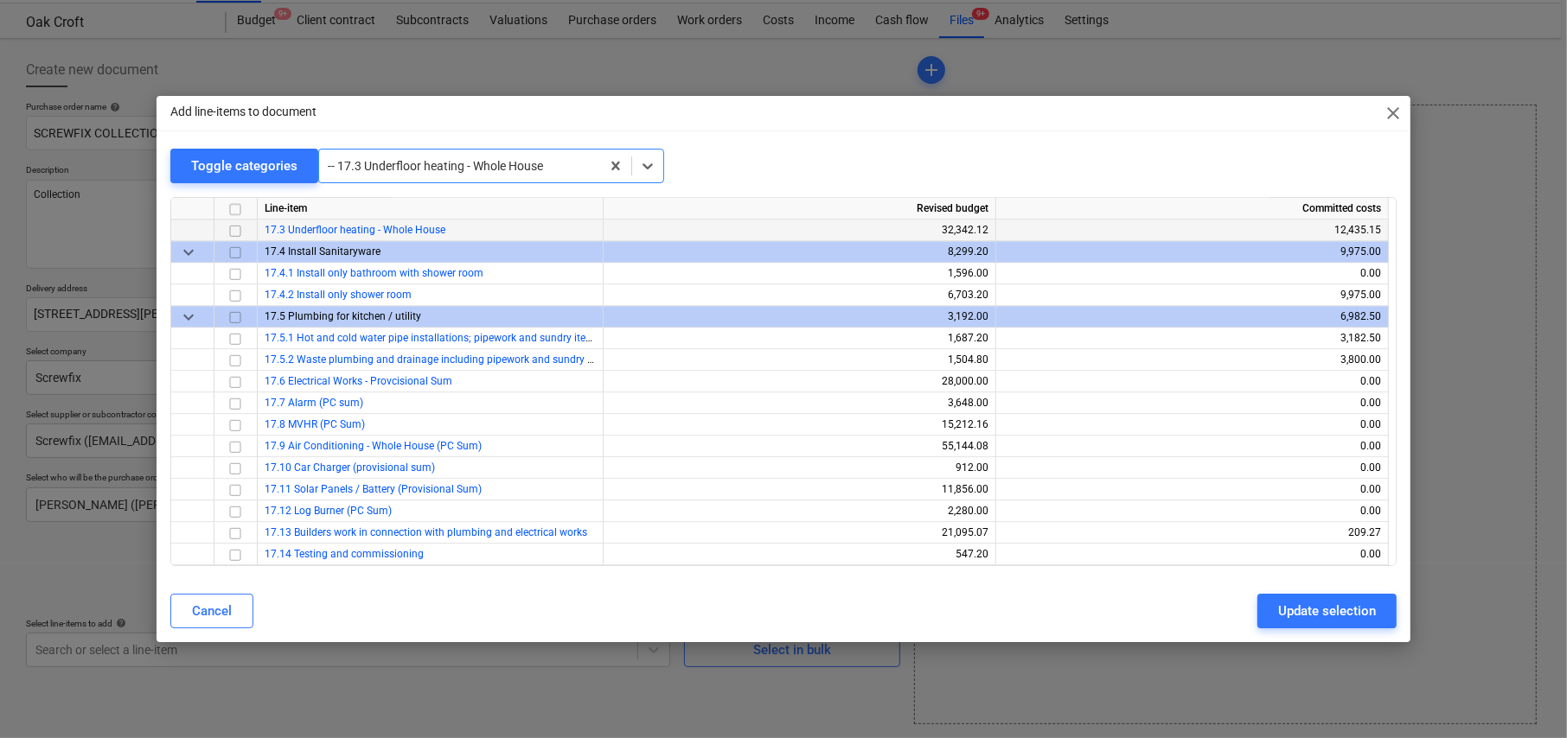
click at [233, 225] on input "checkbox" at bounding box center [235, 230] width 21 height 21
drag, startPoint x: 1332, startPoint y: 606, endPoint x: 1313, endPoint y: 601, distance: 19.7
click at [1332, 605] on div "Update selection" at bounding box center [1327, 611] width 98 height 22
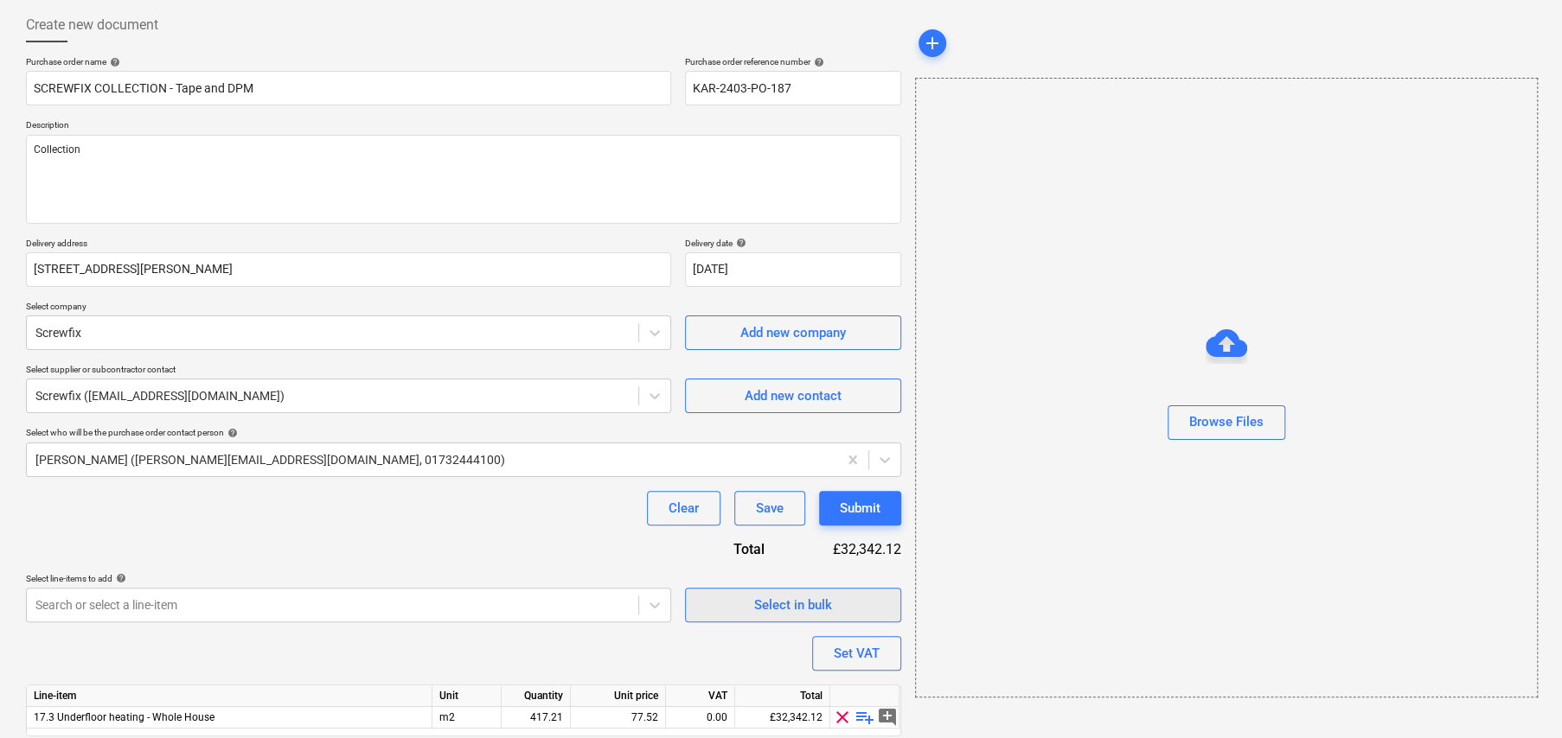
scroll to position [145, 0]
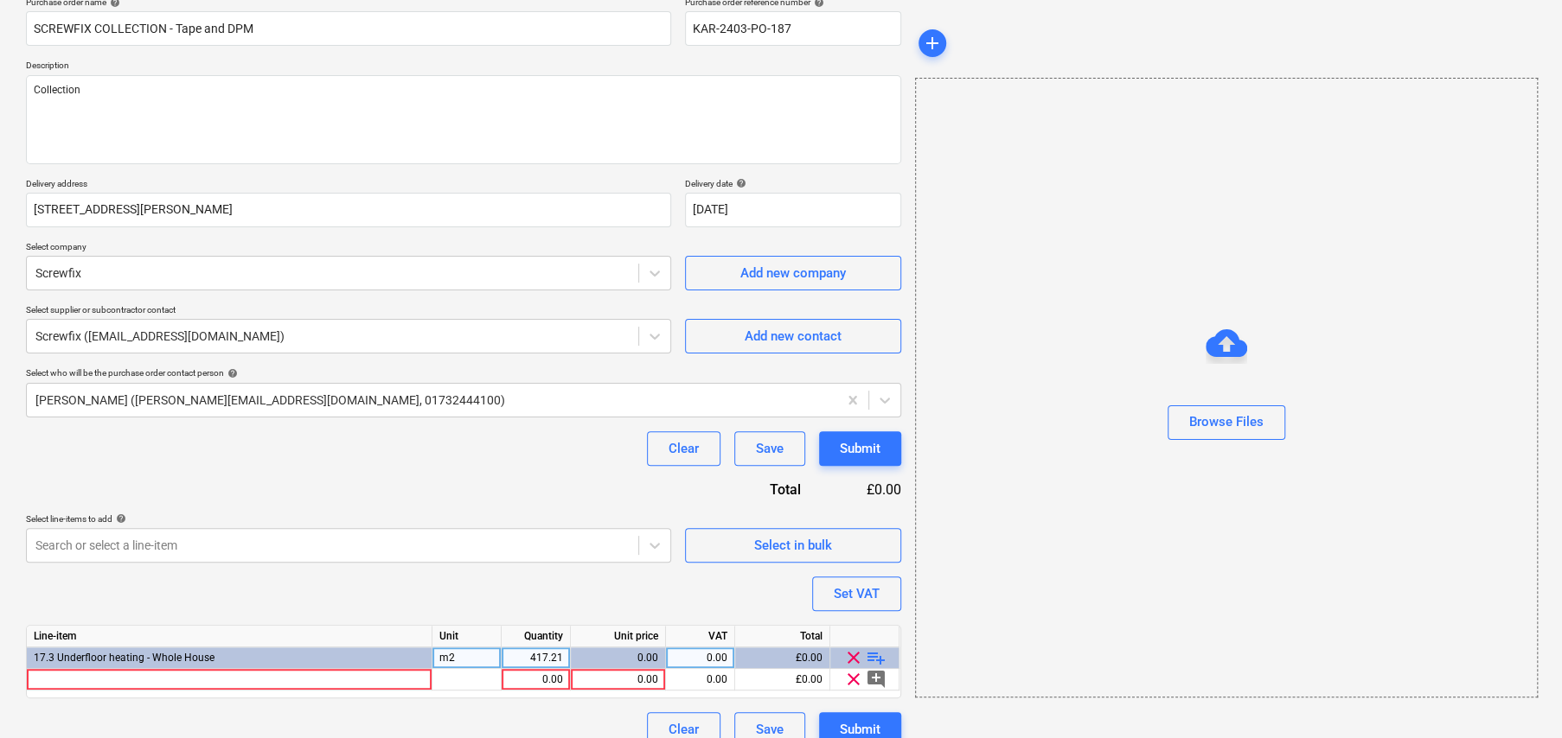
click at [876, 655] on span "playlist_add" at bounding box center [876, 658] width 21 height 21
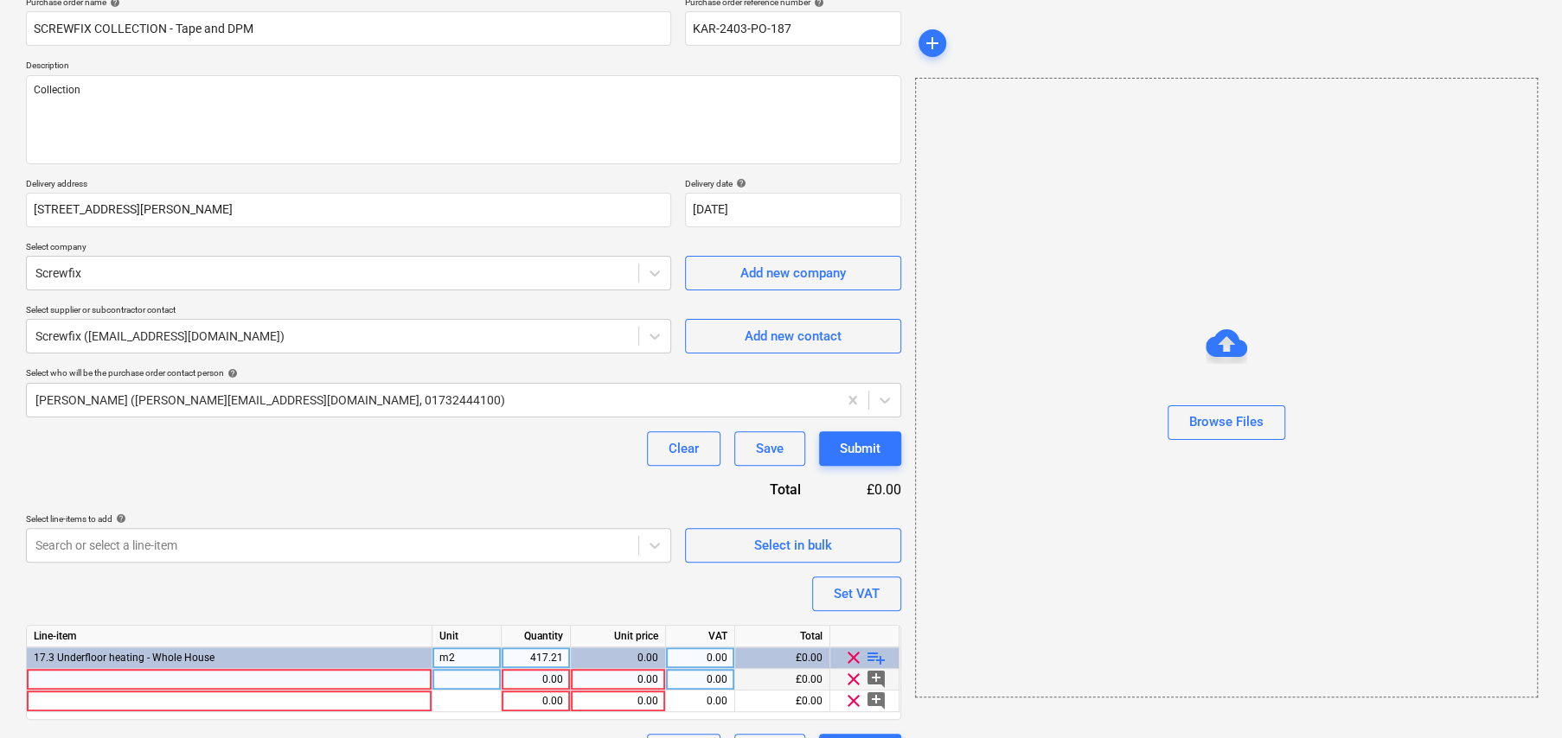
click at [458, 677] on div at bounding box center [466, 680] width 69 height 22
type textarea "x"
type input "item"
type textarea "x"
type input "48.325"
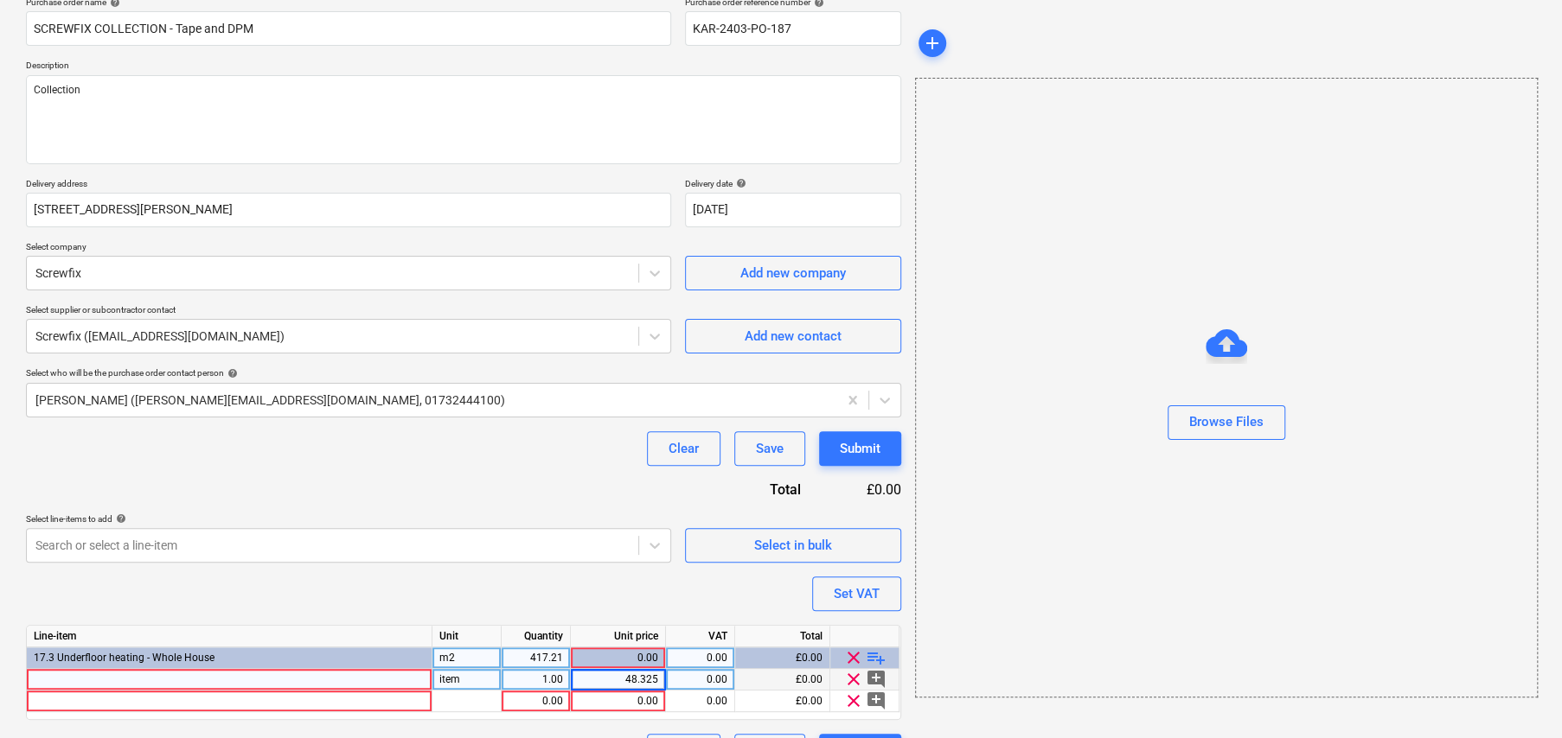
type textarea "x"
type input "20"
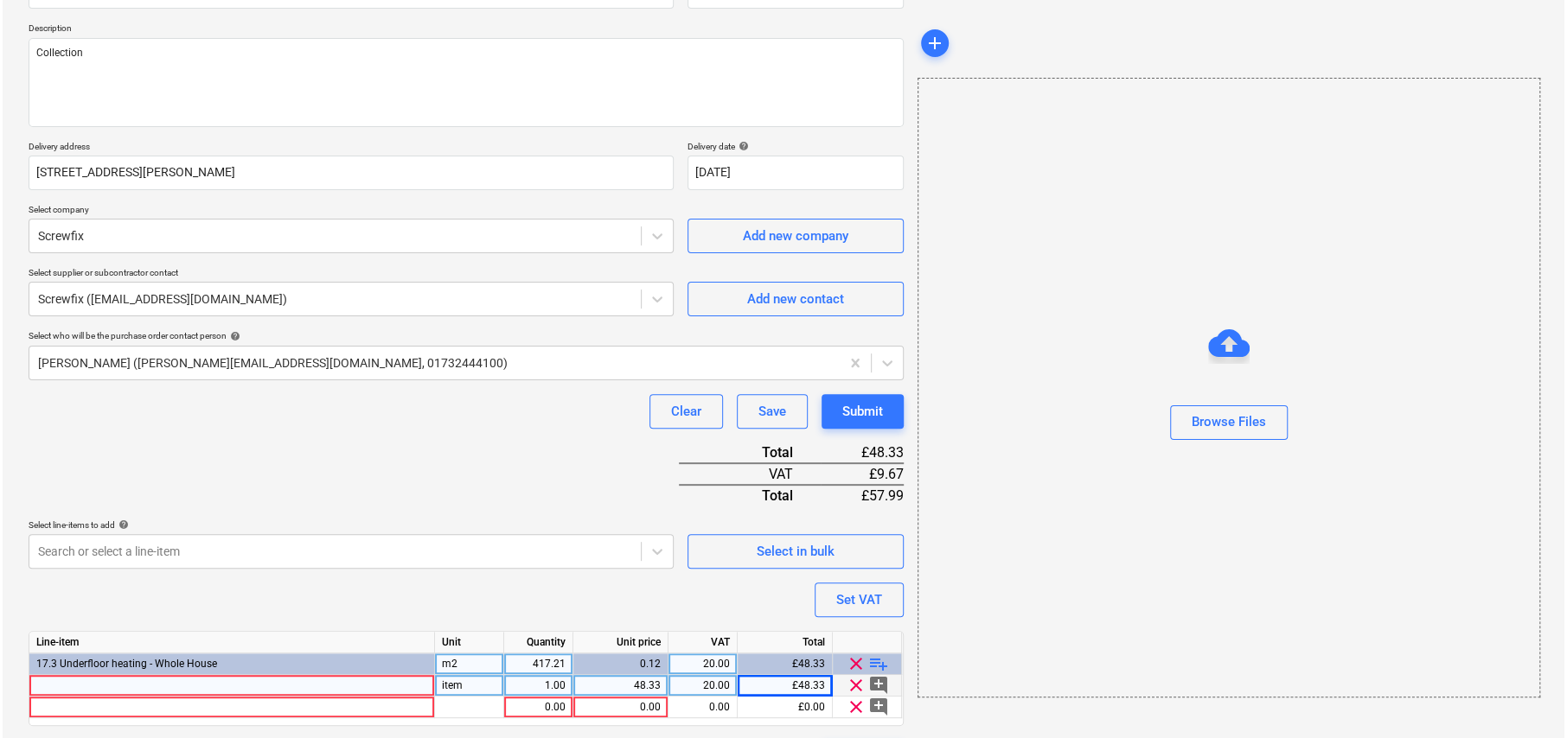
scroll to position [231, 0]
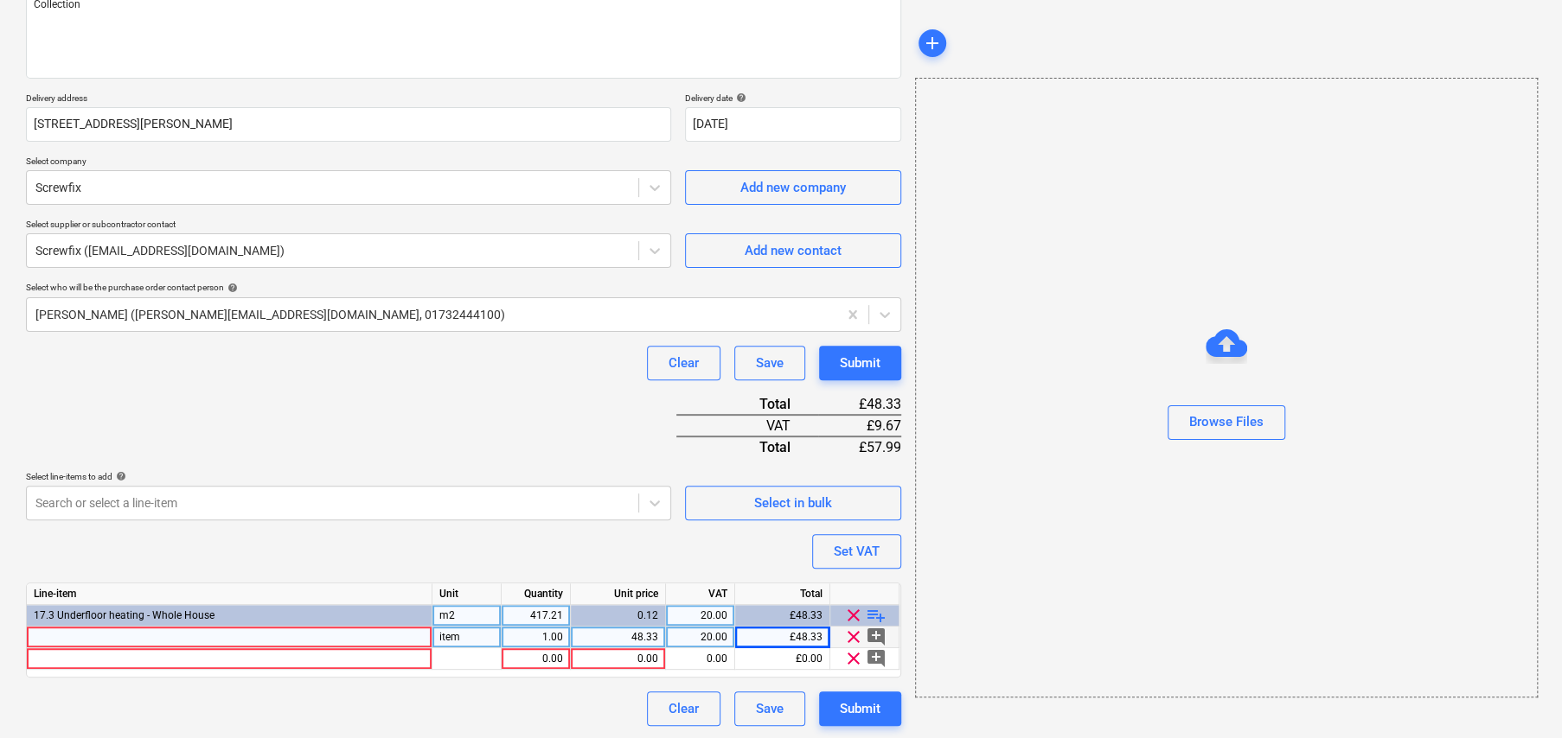
click at [110, 633] on div at bounding box center [230, 638] width 406 height 22
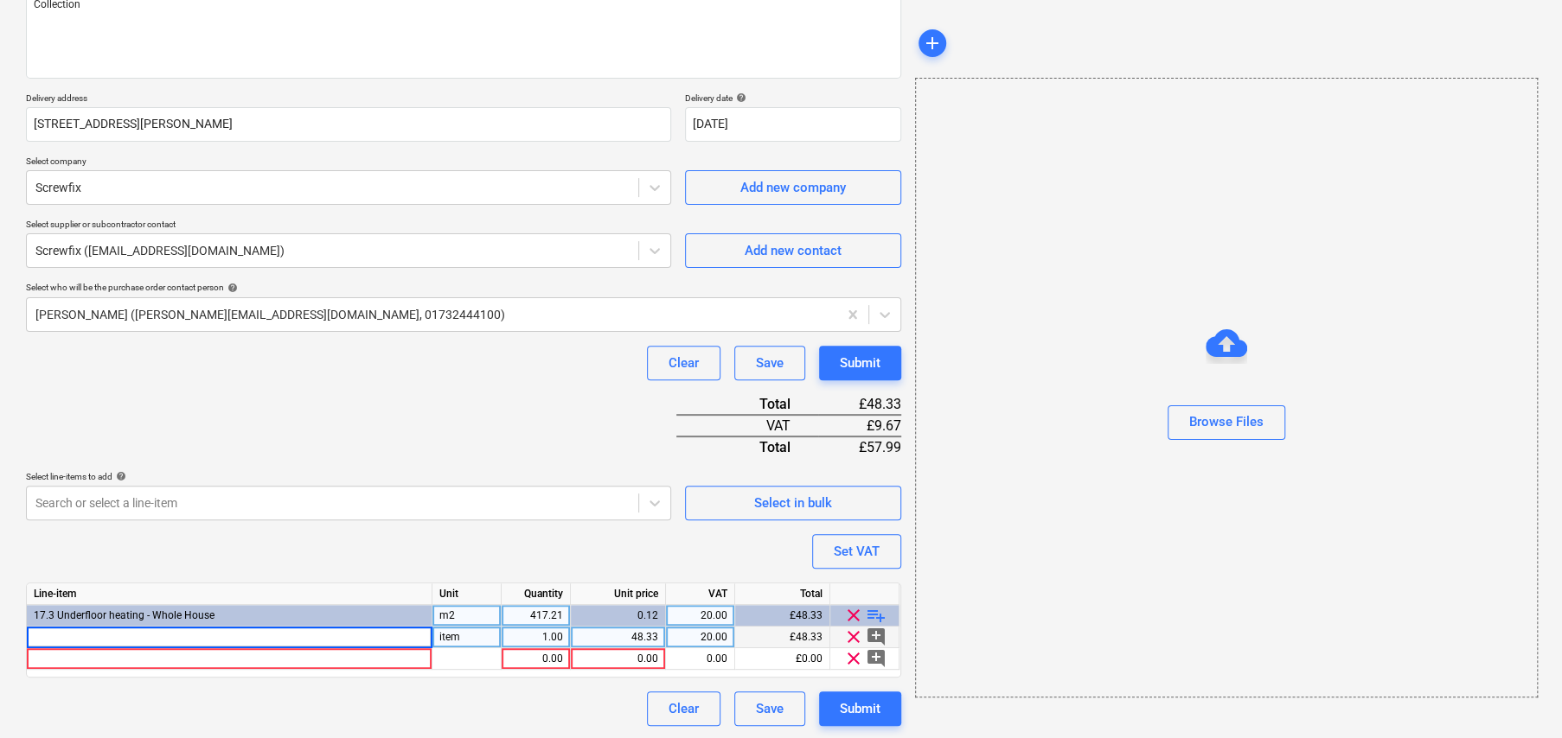
type textarea "x"
type input "Damplas Damp Proof Black 25mx4m"
type textarea "x"
type input "Tape"
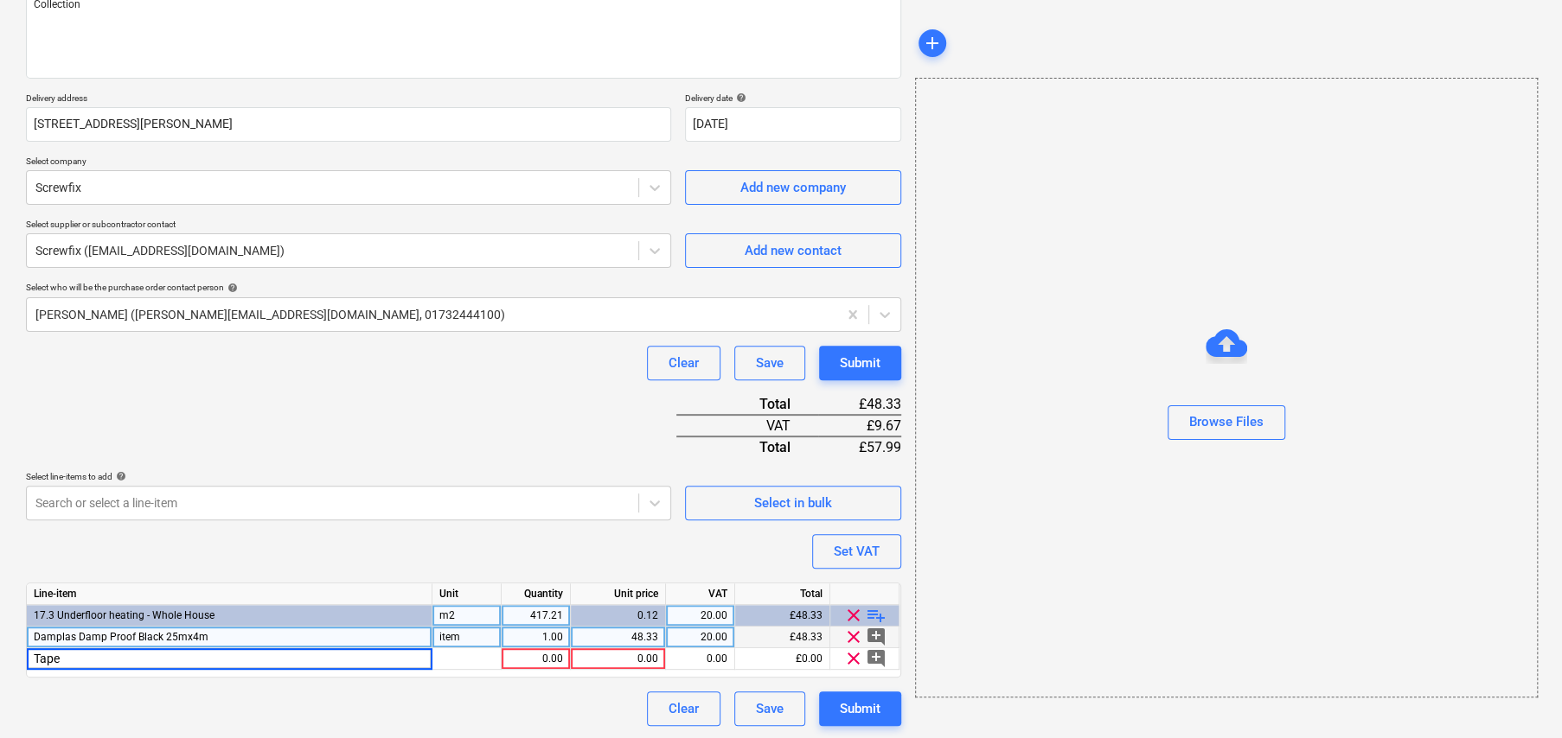
type textarea "x"
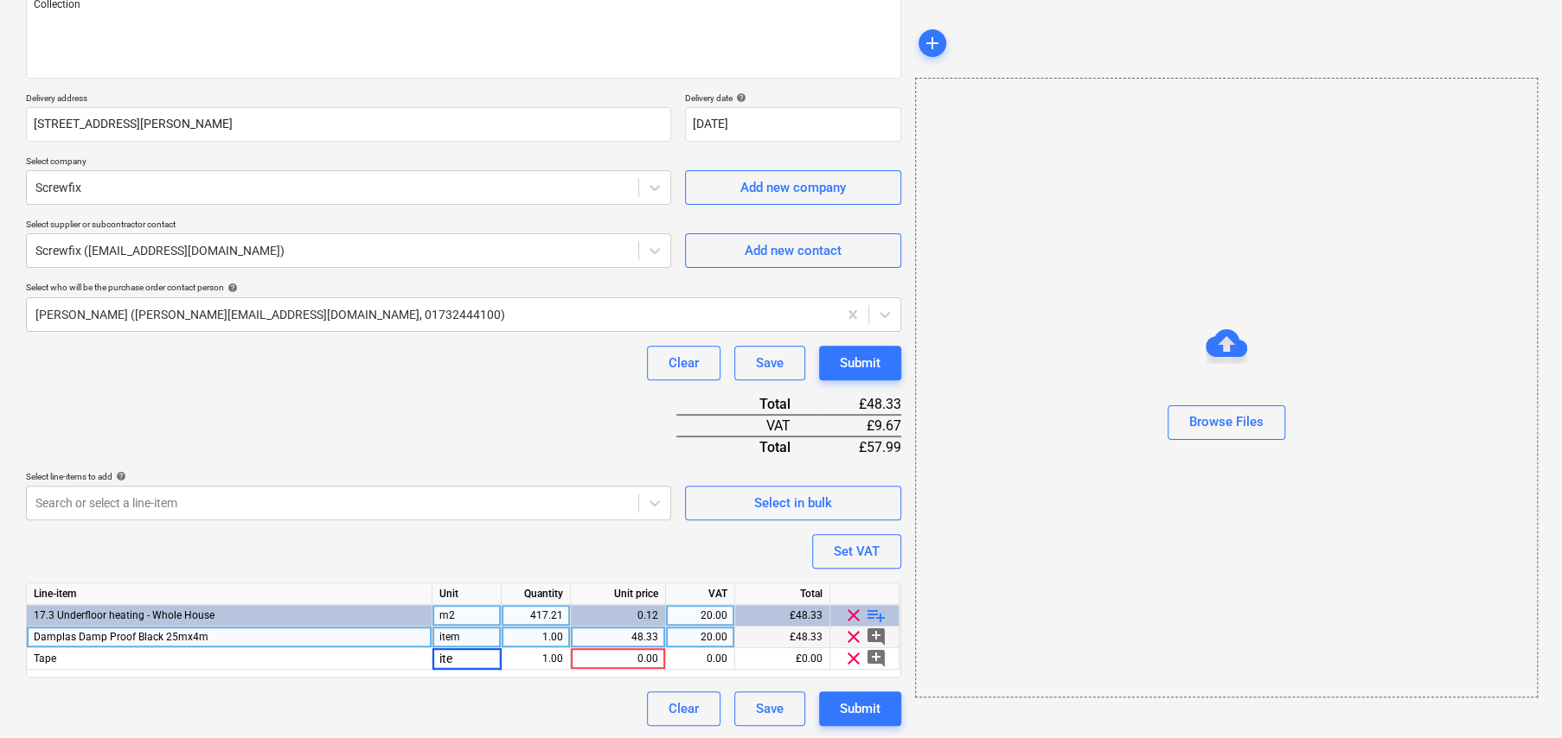
type input "item"
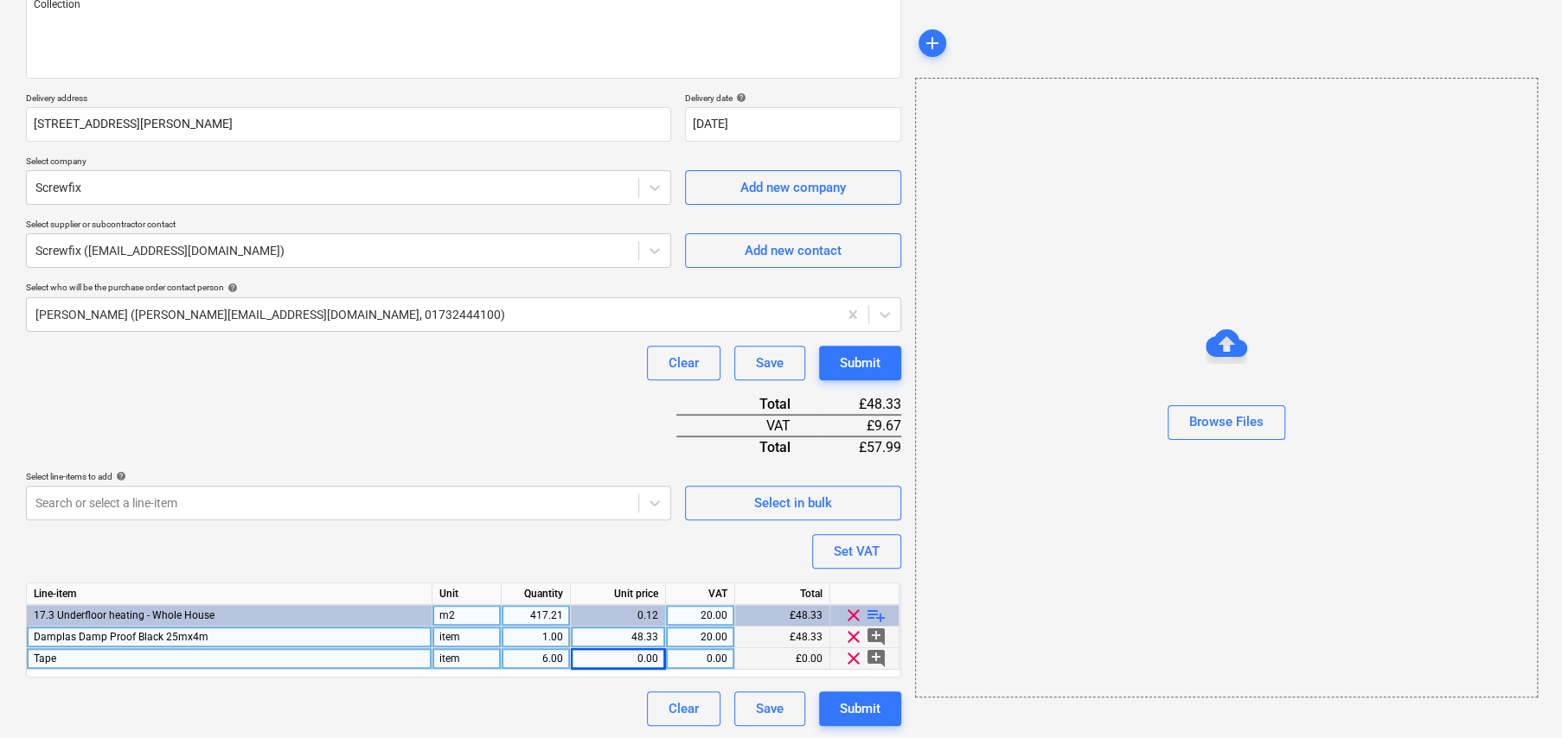
click at [639, 657] on div "0.00" at bounding box center [618, 660] width 80 height 22
type textarea "x"
type input "3.325"
type textarea "x"
type input "20"
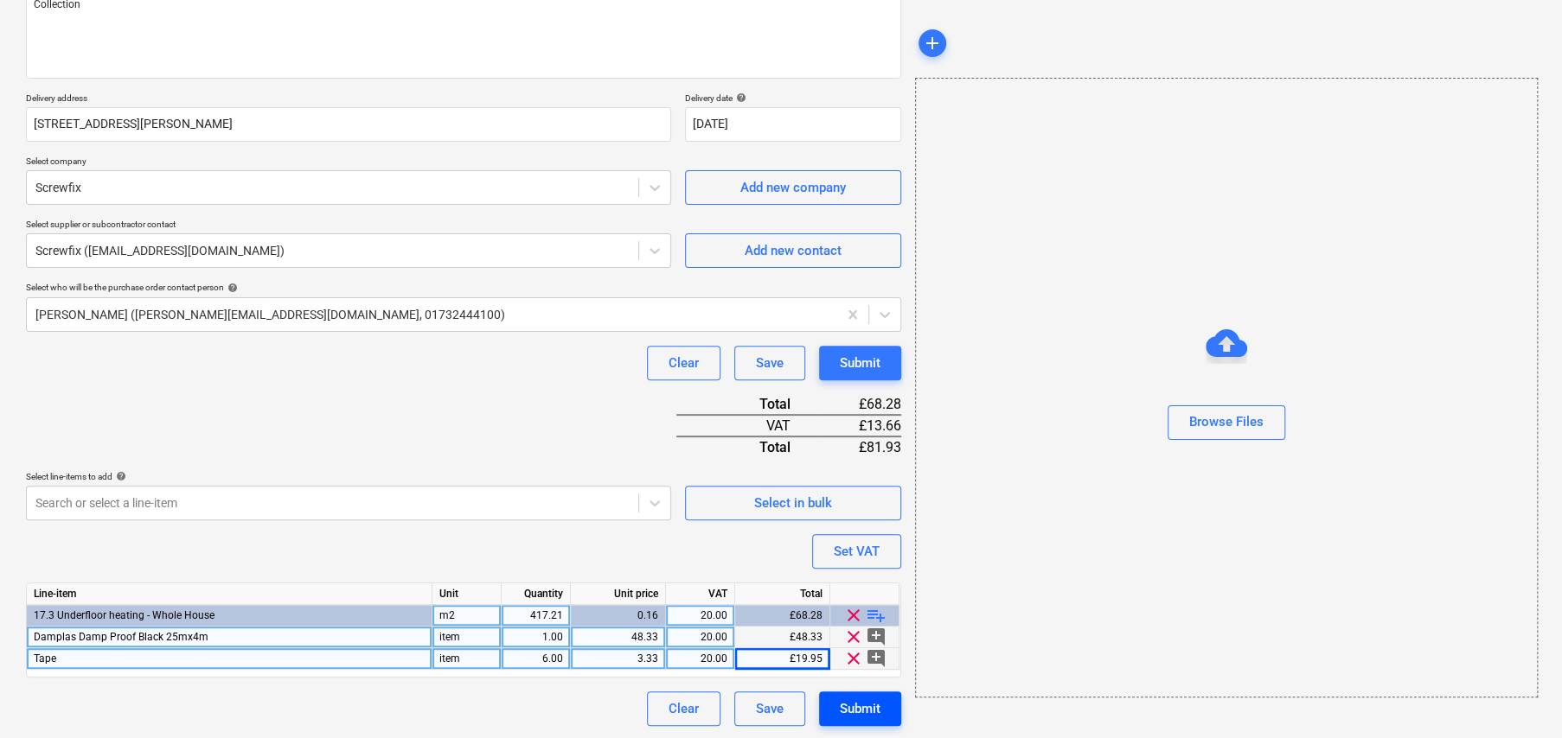
click at [865, 712] on div "Submit" at bounding box center [860, 709] width 41 height 22
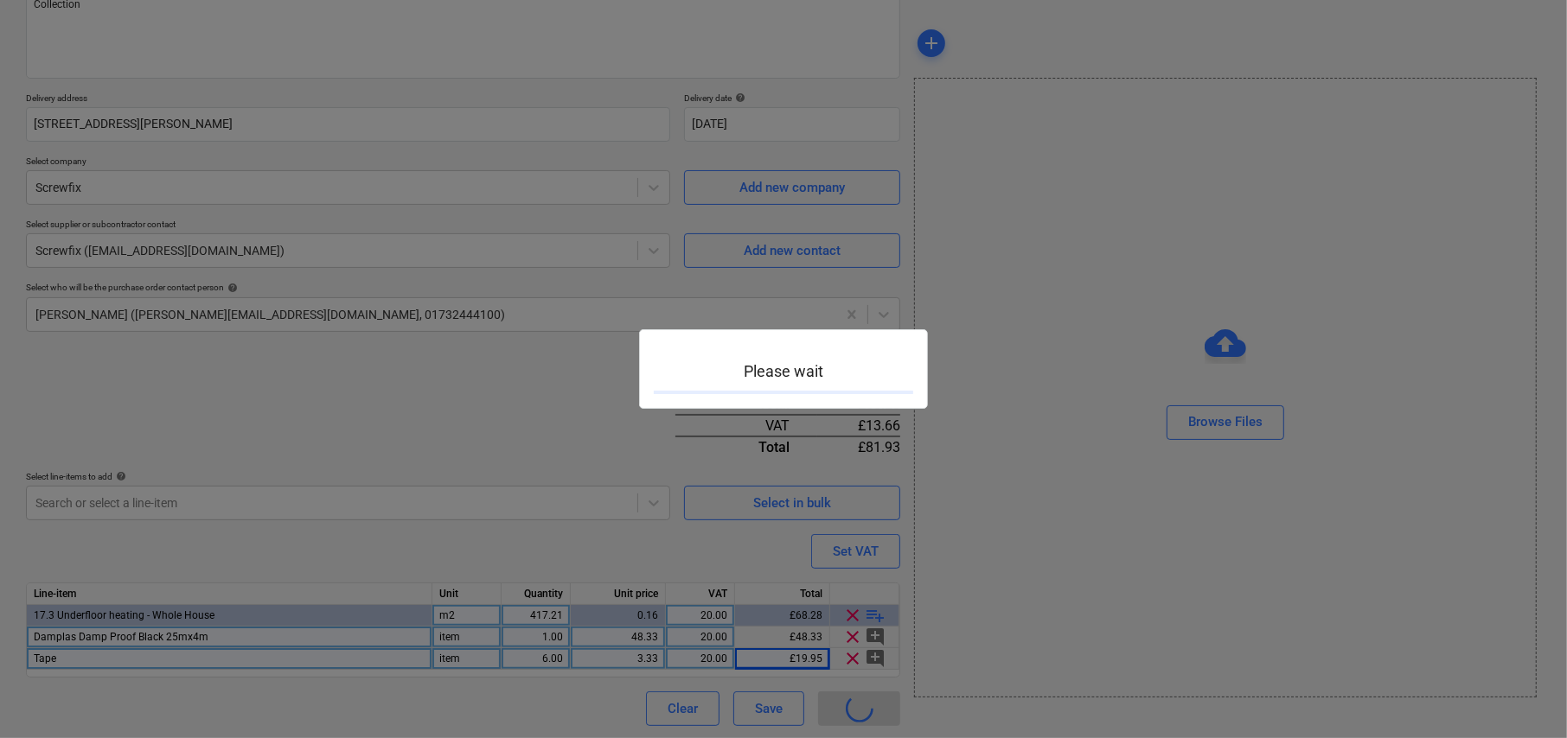
type textarea "x"
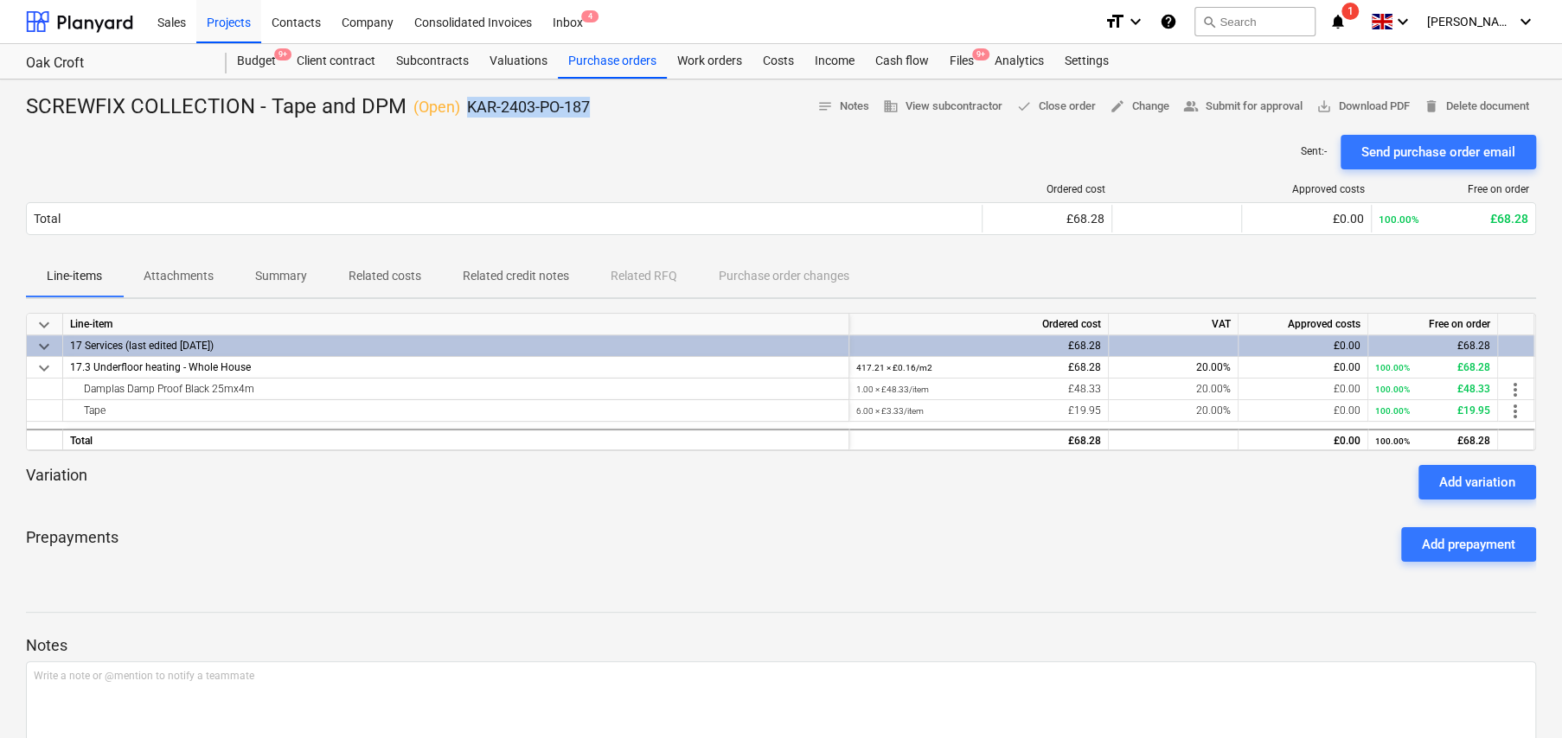
drag, startPoint x: 463, startPoint y: 103, endPoint x: 604, endPoint y: 101, distance: 141.0
click at [604, 101] on div "SCREWFIX COLLECTION - Tape and DPM ( Open ) KAR-2403-PO-187 notes Notes busines…" at bounding box center [781, 107] width 1510 height 28
copy p "KAR-2403-PO-187"
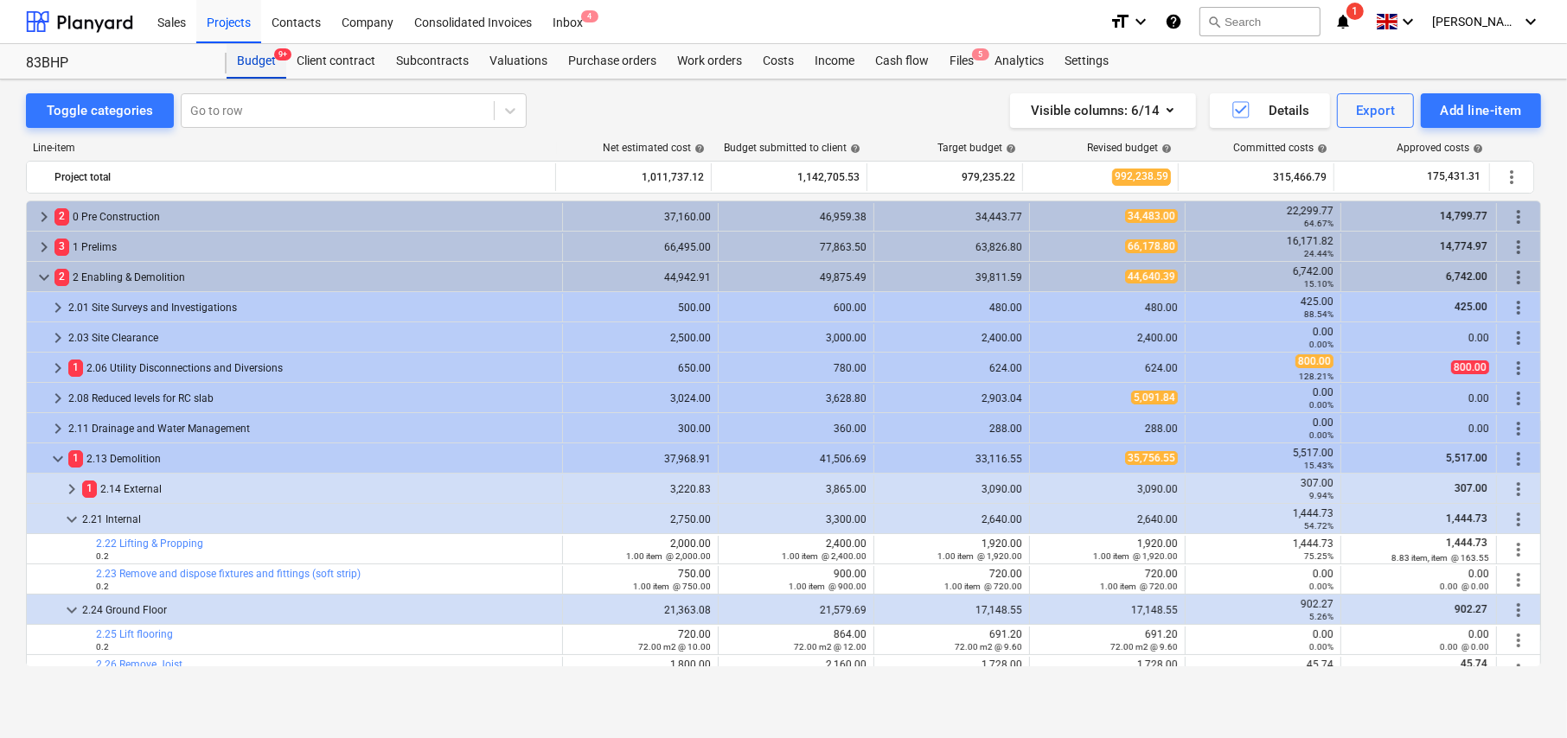
click at [259, 58] on div "Budget 9+" at bounding box center [257, 61] width 60 height 35
drag, startPoint x: 252, startPoint y: 61, endPoint x: 259, endPoint y: 120, distance: 60.1
click at [252, 60] on div "Budget 9+" at bounding box center [257, 61] width 60 height 35
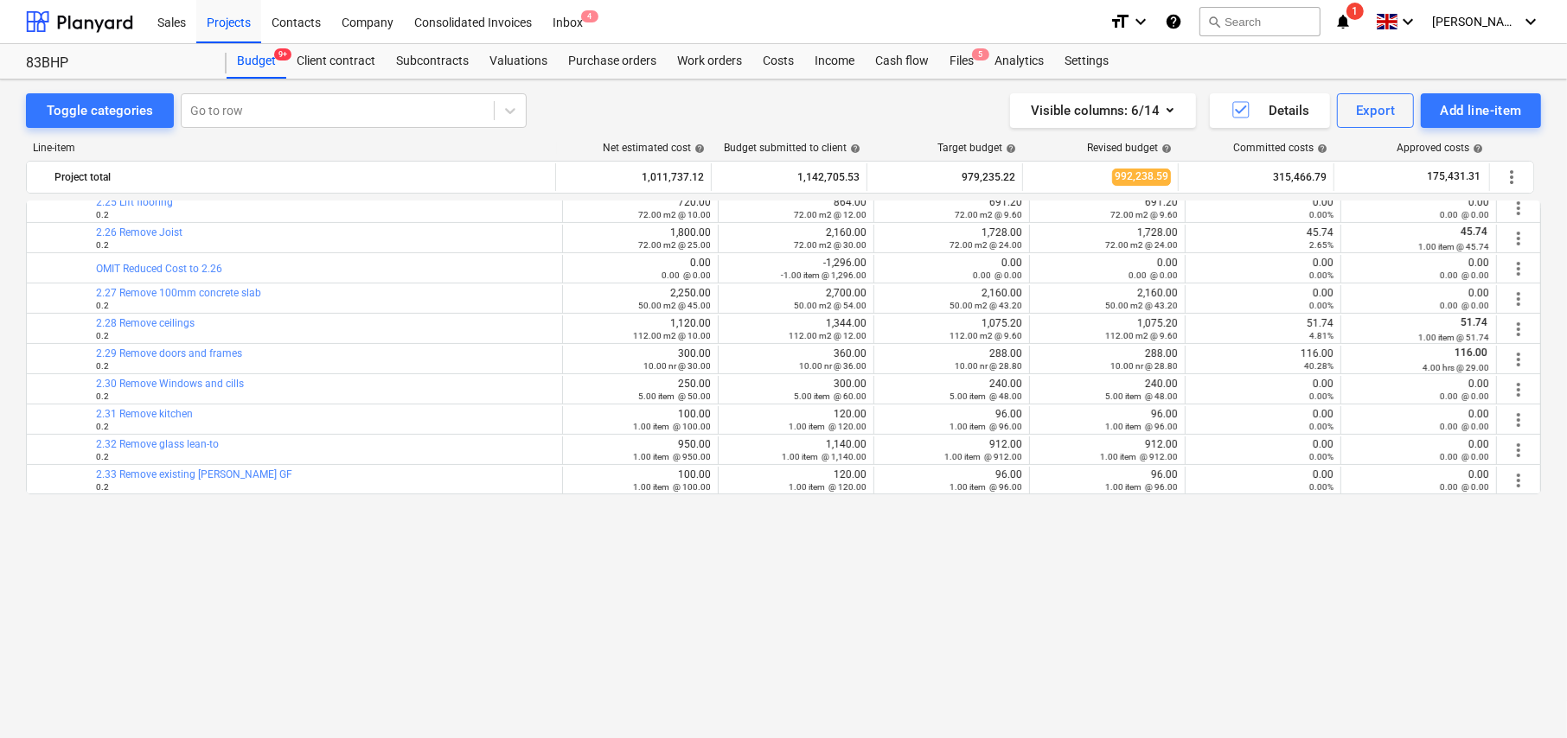
scroll to position [173, 0]
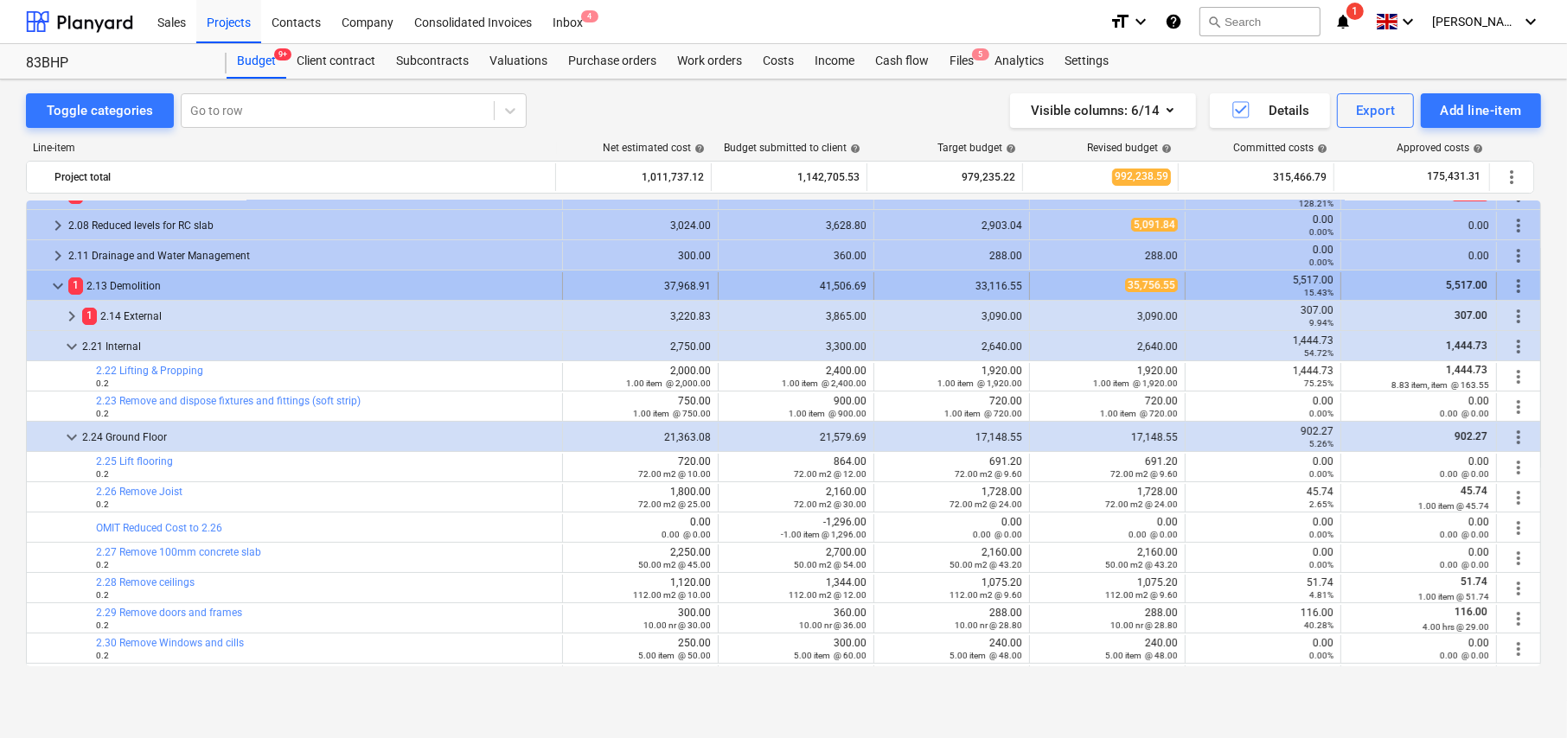
click at [53, 280] on span "keyboard_arrow_down" at bounding box center [58, 286] width 21 height 21
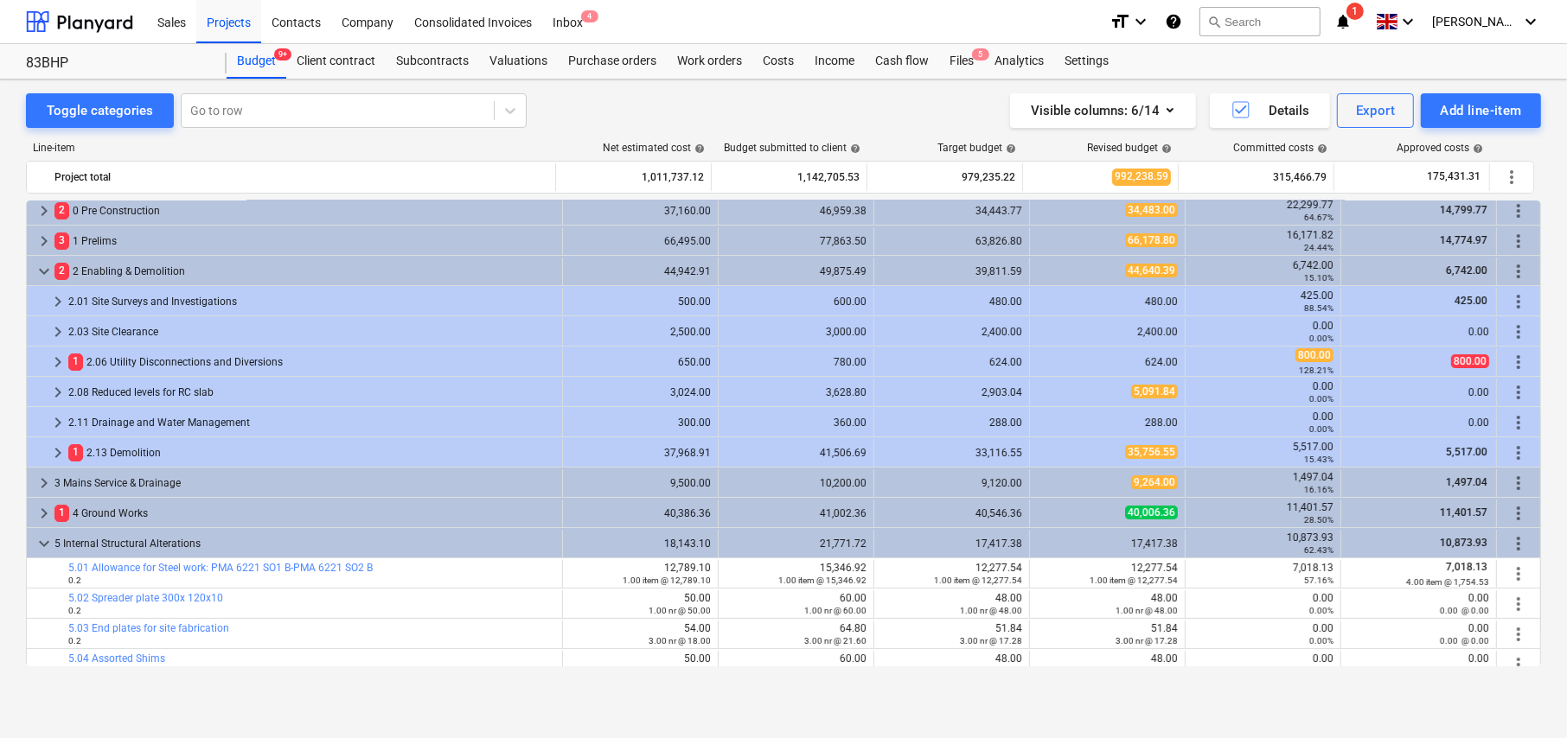
scroll to position [0, 0]
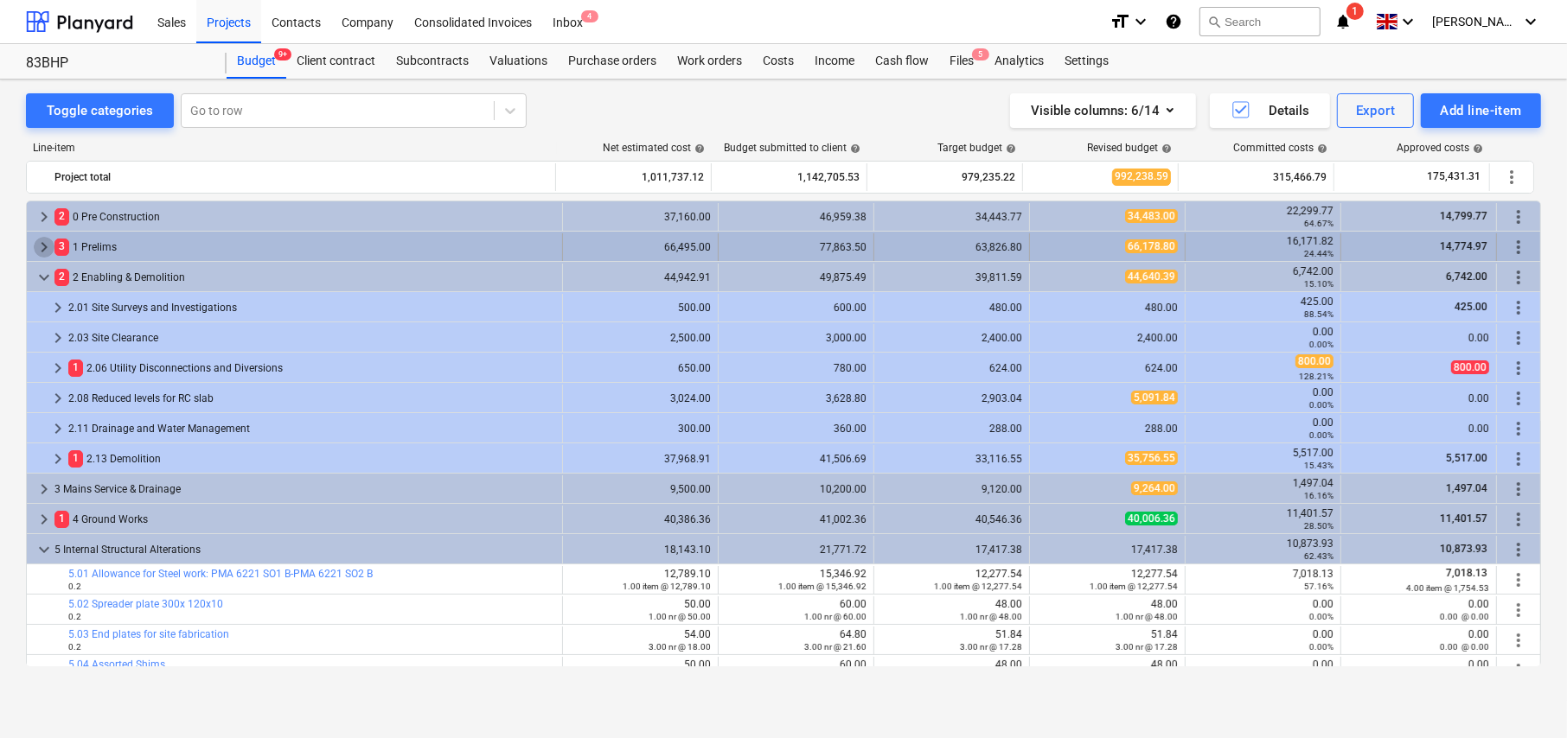
click at [43, 249] on span "keyboard_arrow_right" at bounding box center [44, 247] width 21 height 21
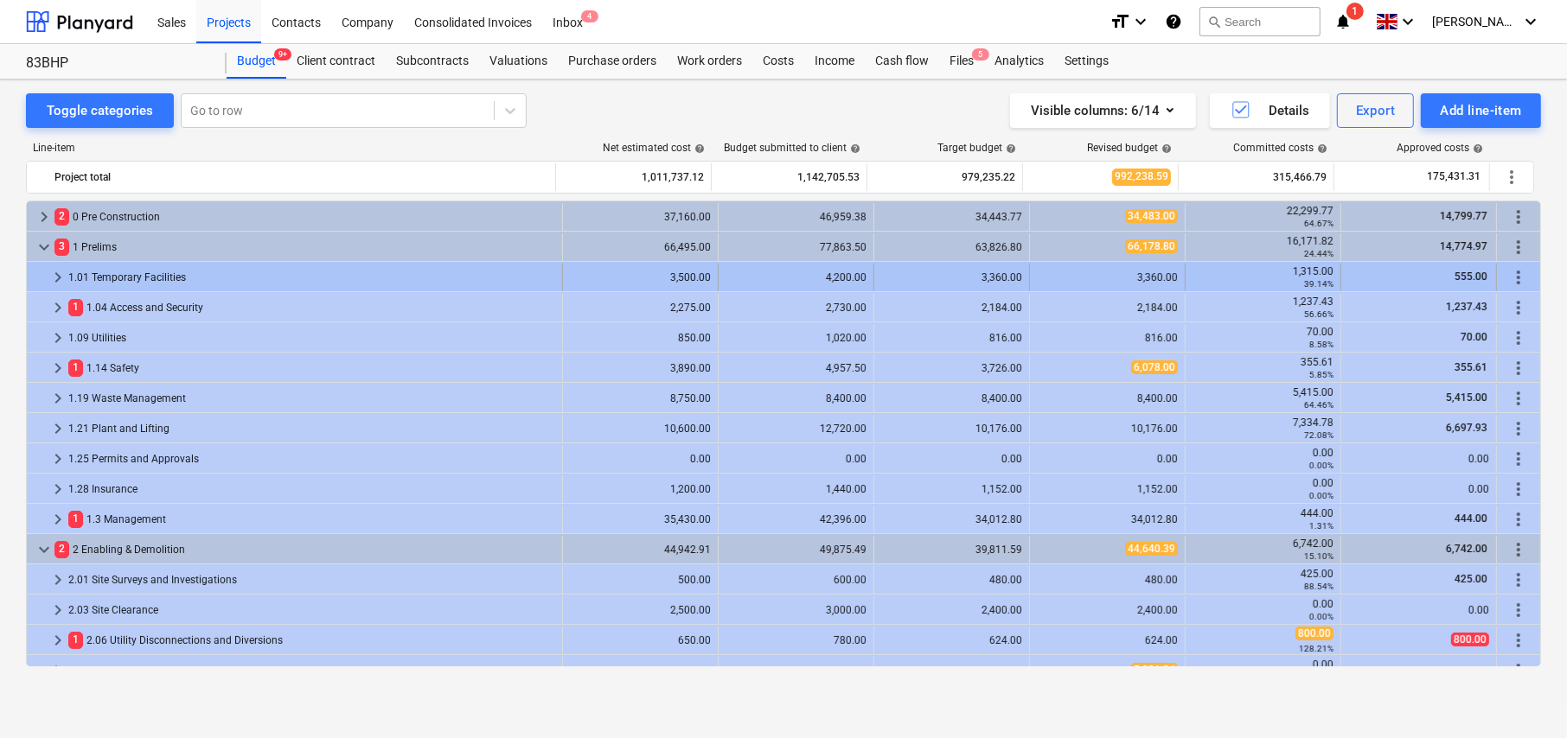
click at [58, 272] on span "keyboard_arrow_right" at bounding box center [58, 277] width 21 height 21
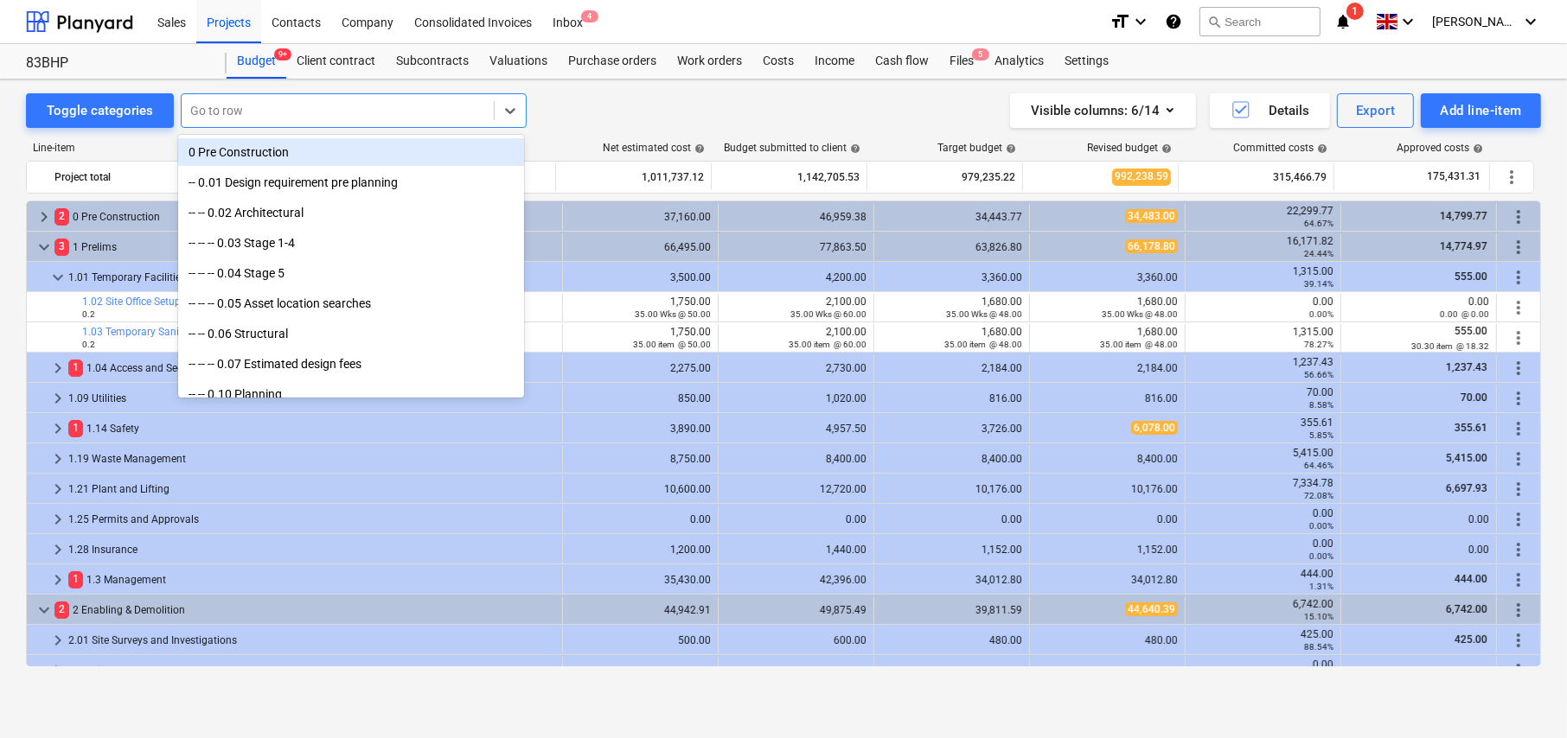
click at [288, 102] on div at bounding box center [337, 110] width 295 height 17
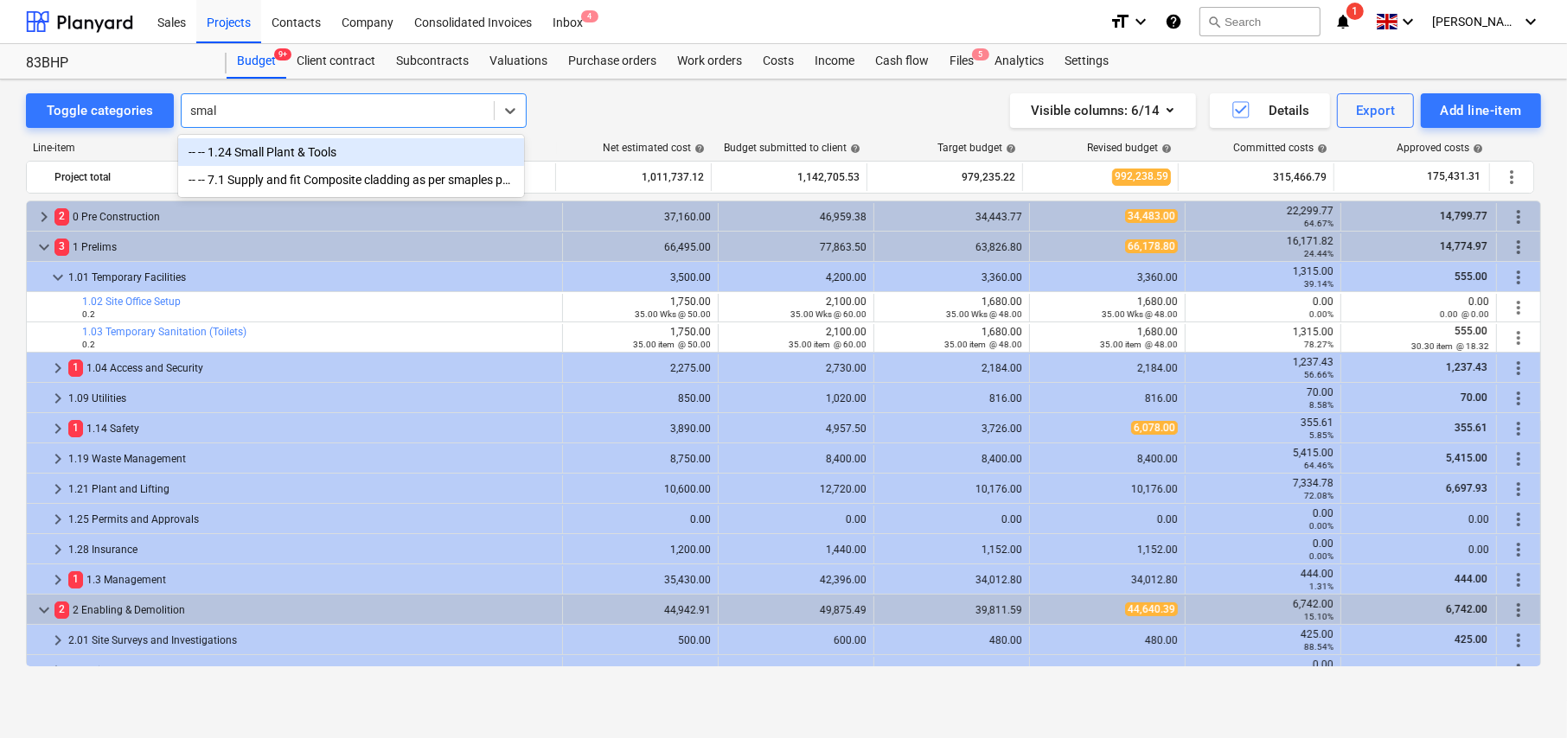
type input "small"
click at [244, 153] on div "-- -- 1.24 Small Plant & Tools" at bounding box center [351, 152] width 346 height 28
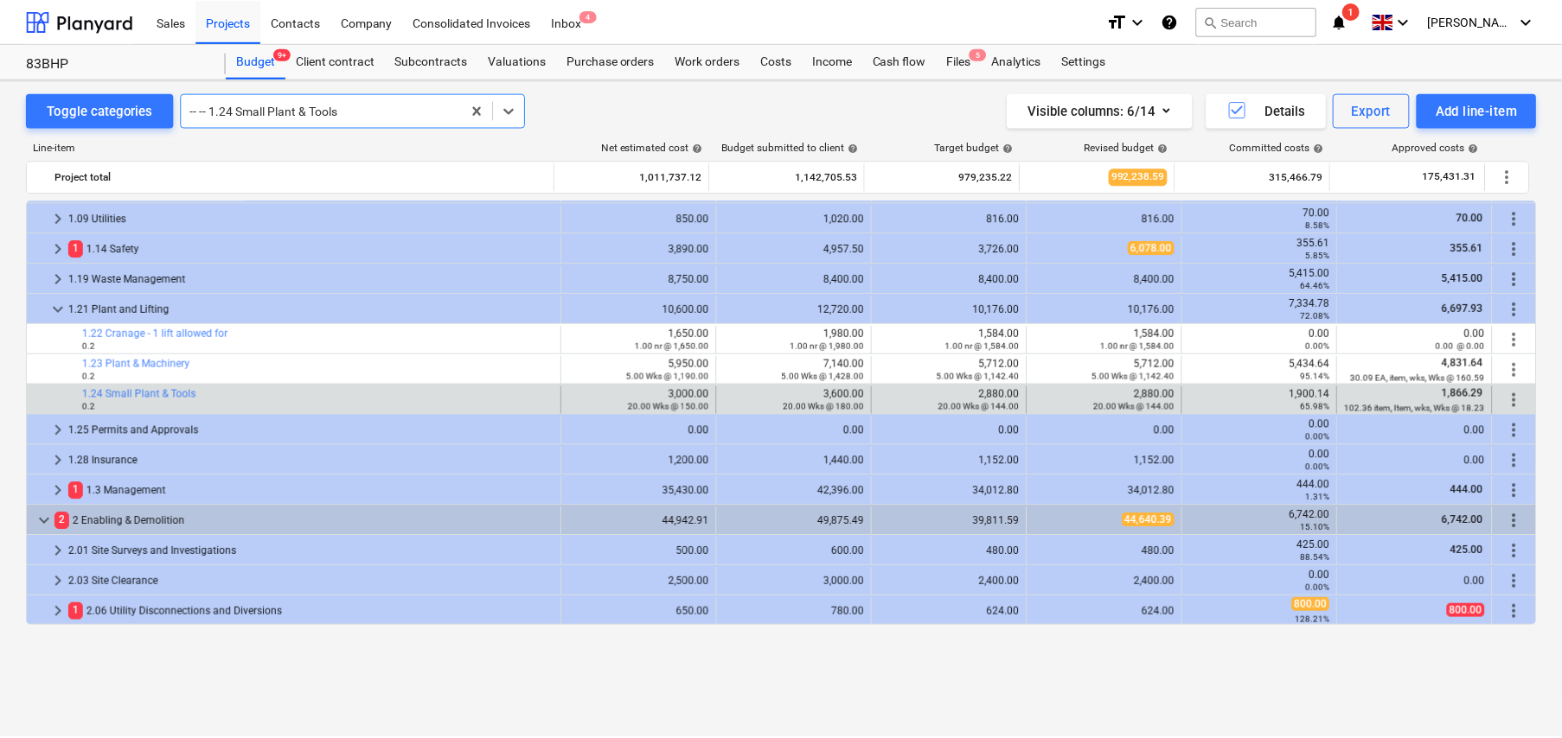
scroll to position [103, 0]
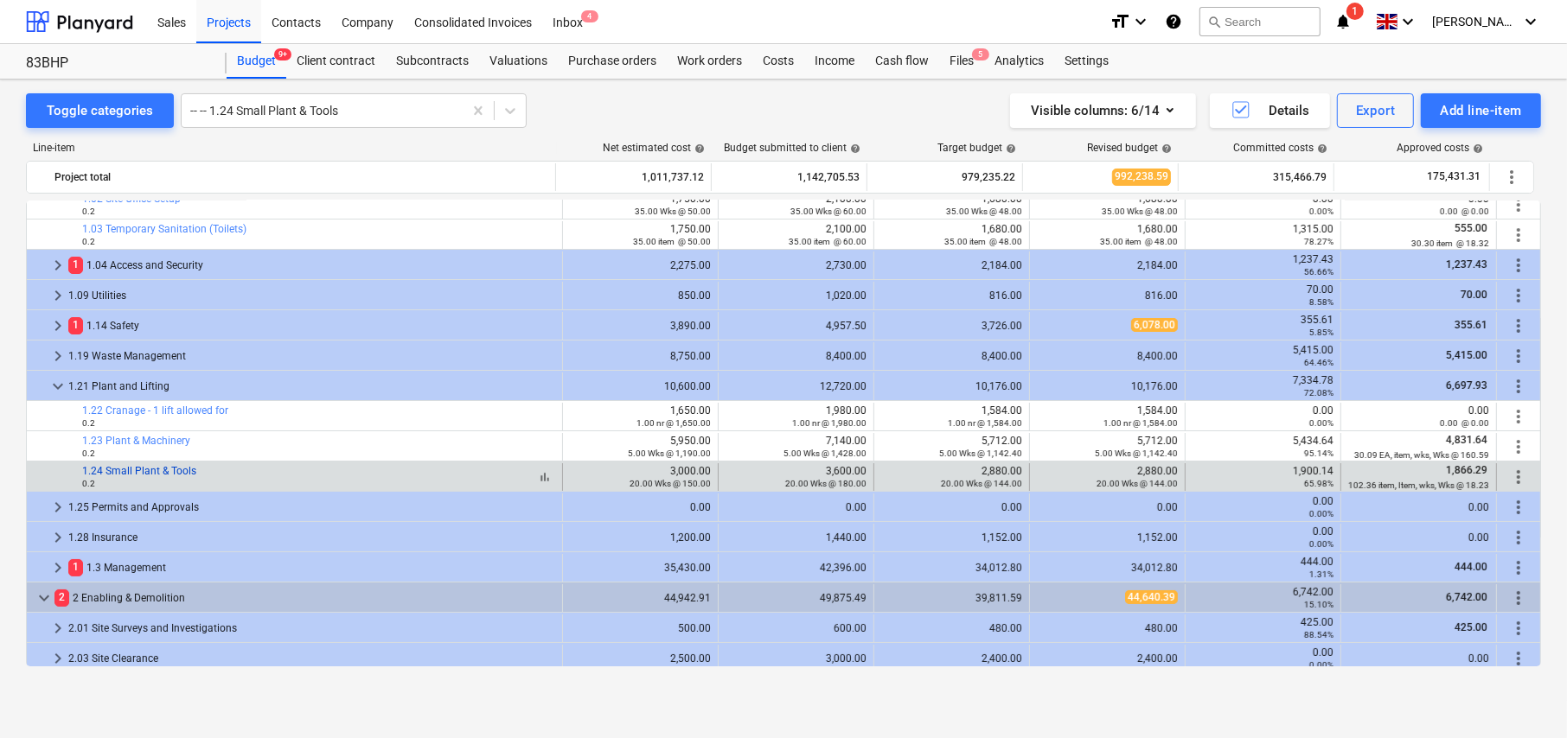
click at [178, 470] on link "1.24 Small Plant & Tools" at bounding box center [139, 471] width 114 height 12
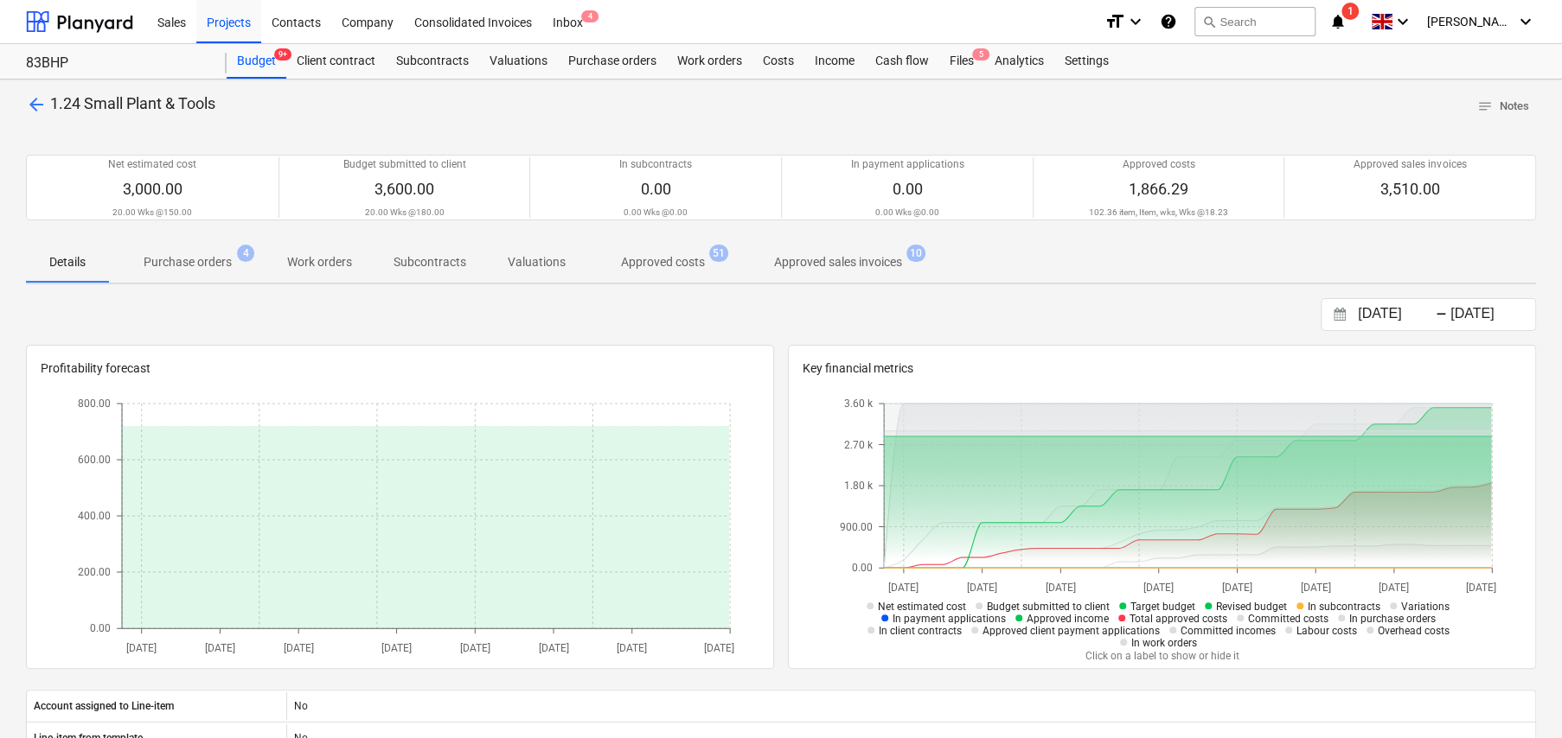
click at [664, 263] on p "Approved costs" at bounding box center [663, 262] width 84 height 18
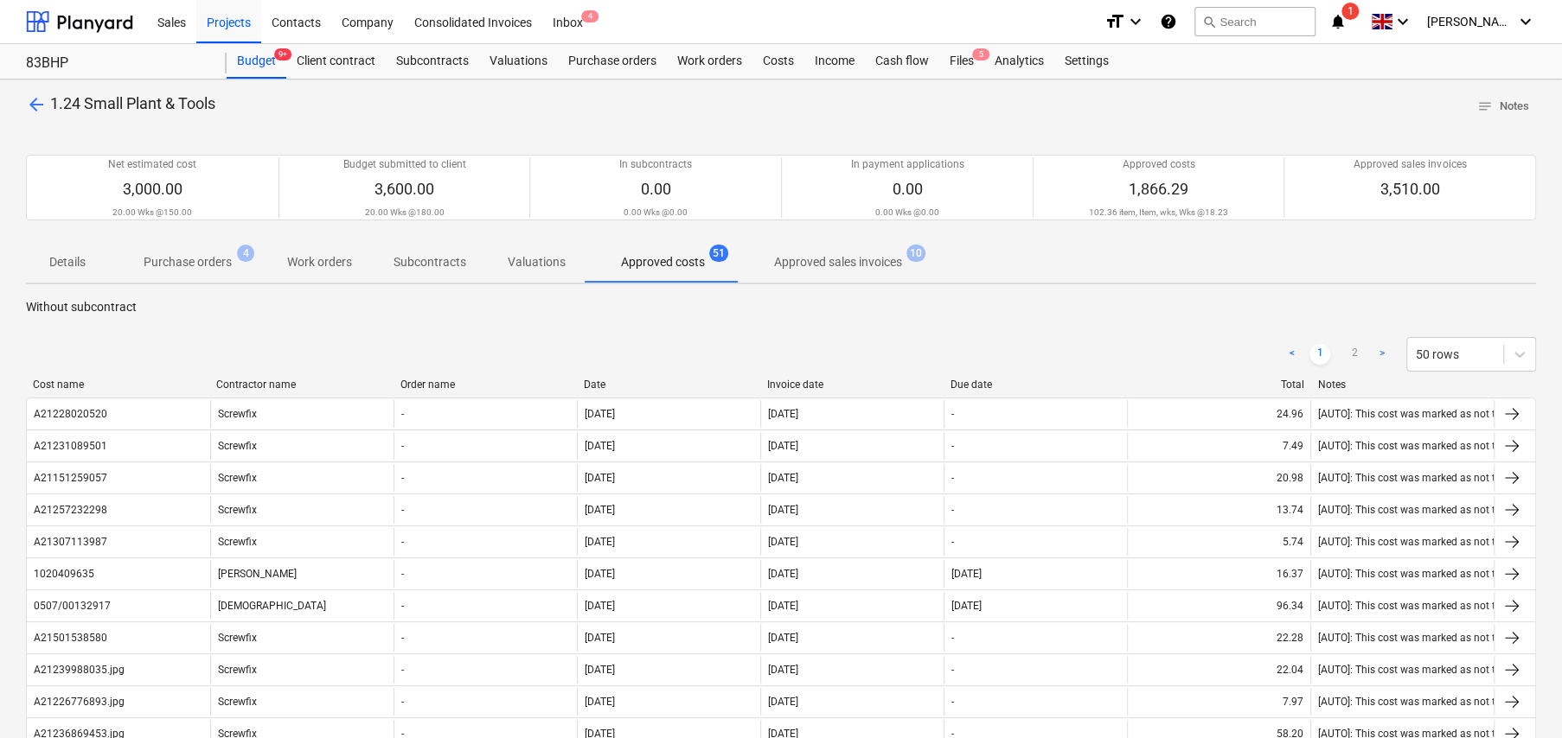
click at [599, 383] on div "Date" at bounding box center [668, 385] width 169 height 12
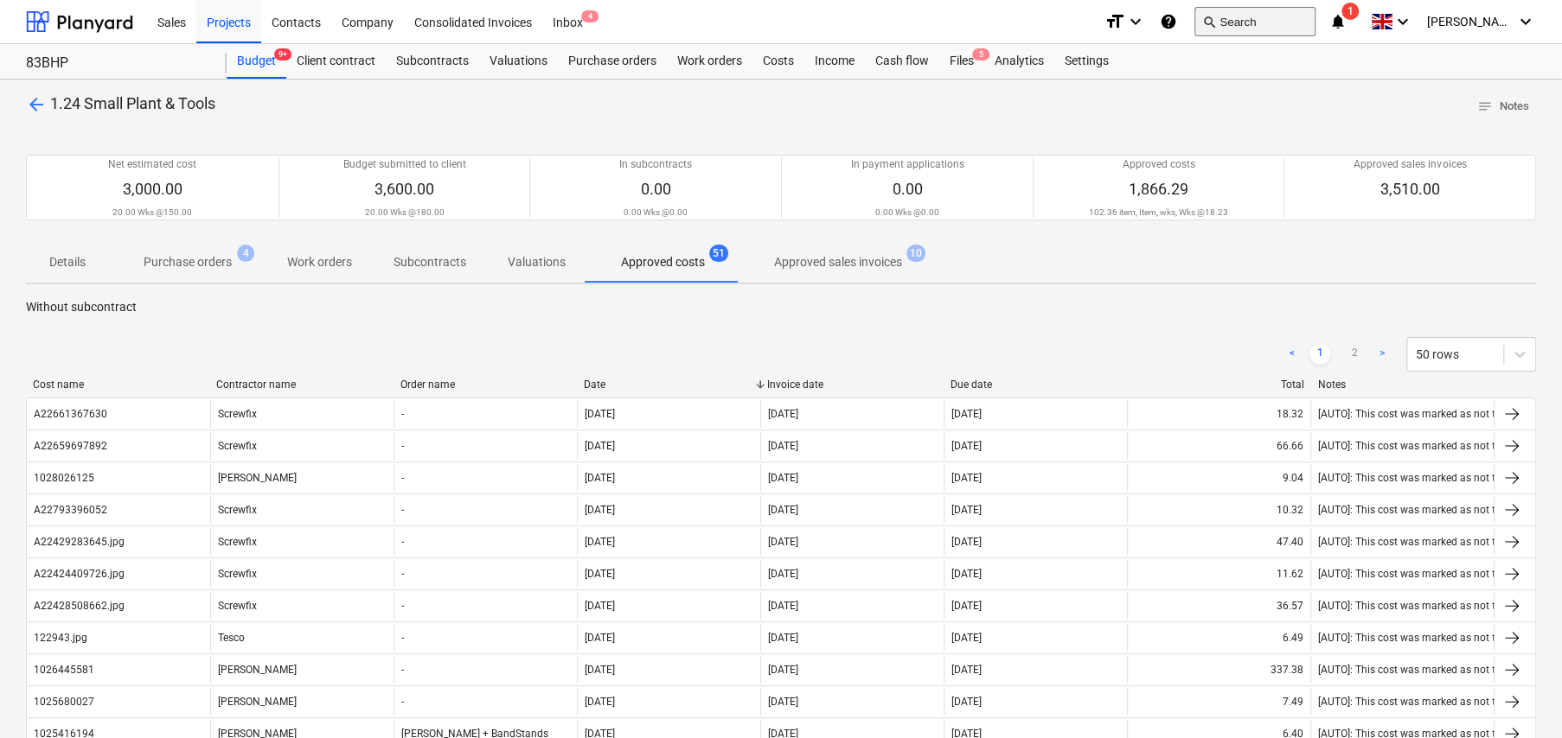
click at [1263, 19] on button "search Search" at bounding box center [1254, 21] width 121 height 29
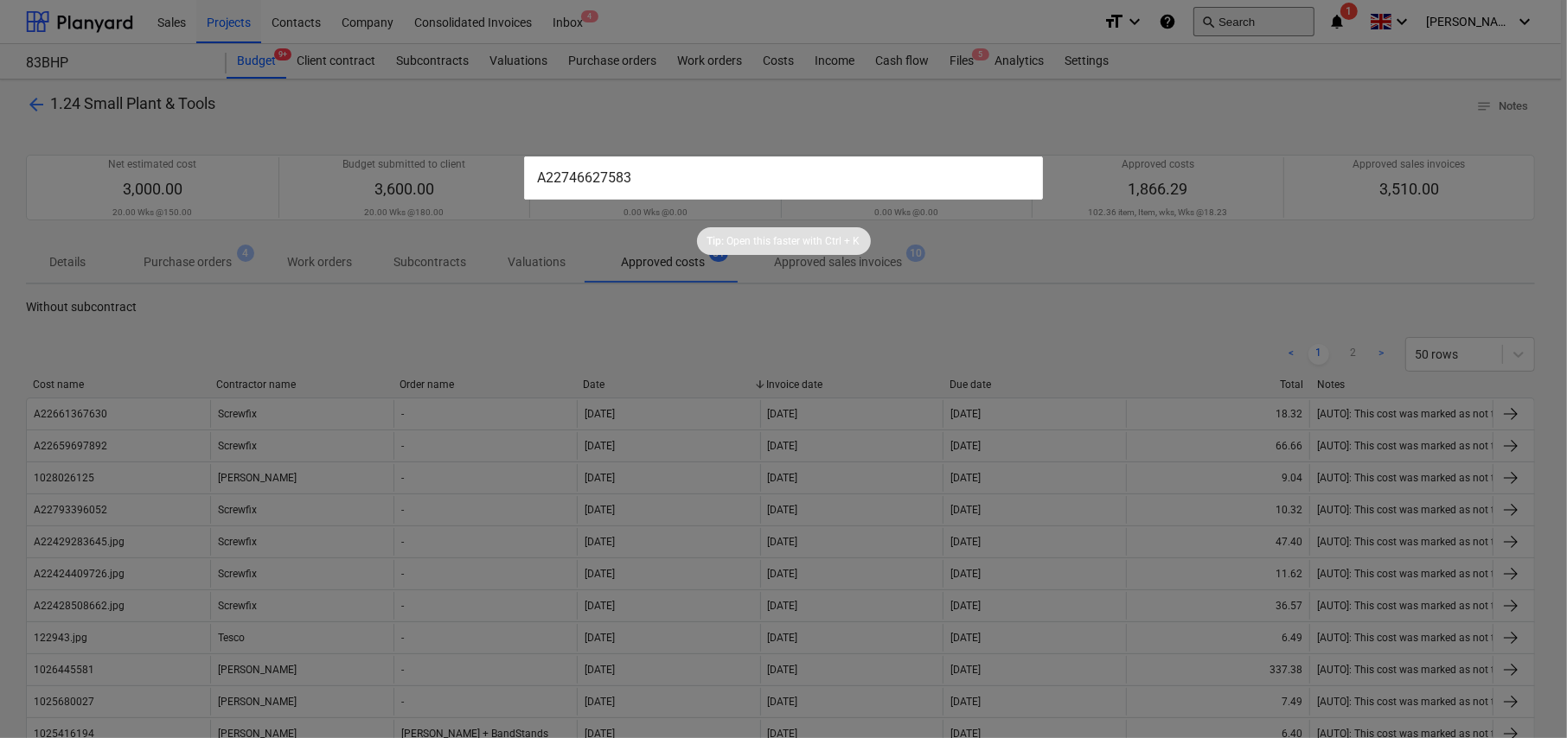
type input "A22746627583"
click at [668, 182] on input "A22746627583" at bounding box center [783, 178] width 519 height 43
click at [667, 182] on input "A22746627583" at bounding box center [783, 178] width 519 height 43
click at [667, 181] on input "A22746627583" at bounding box center [783, 178] width 519 height 43
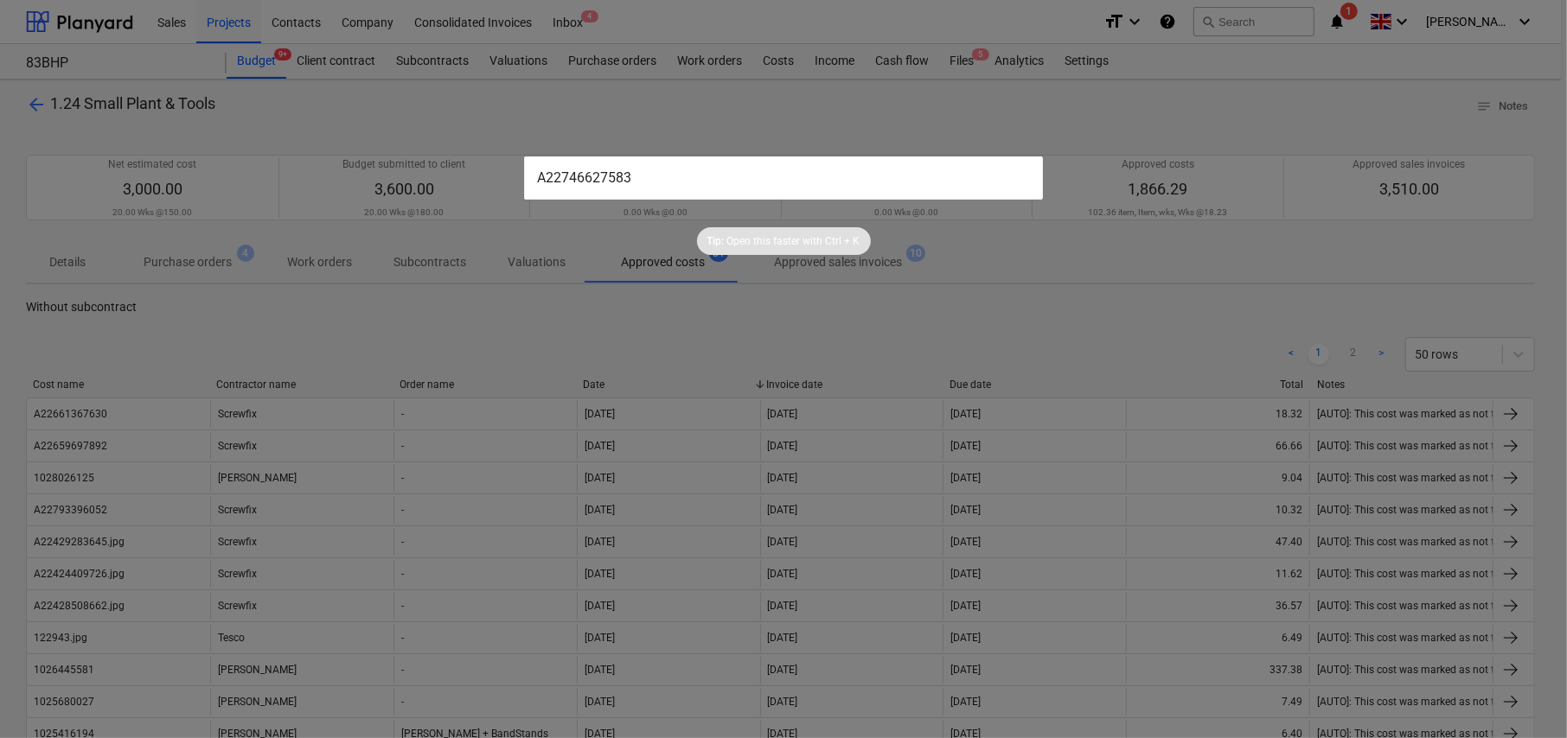
click at [667, 181] on input "A22746627583" at bounding box center [783, 178] width 519 height 43
click at [217, 323] on div at bounding box center [783, 369] width 1567 height 738
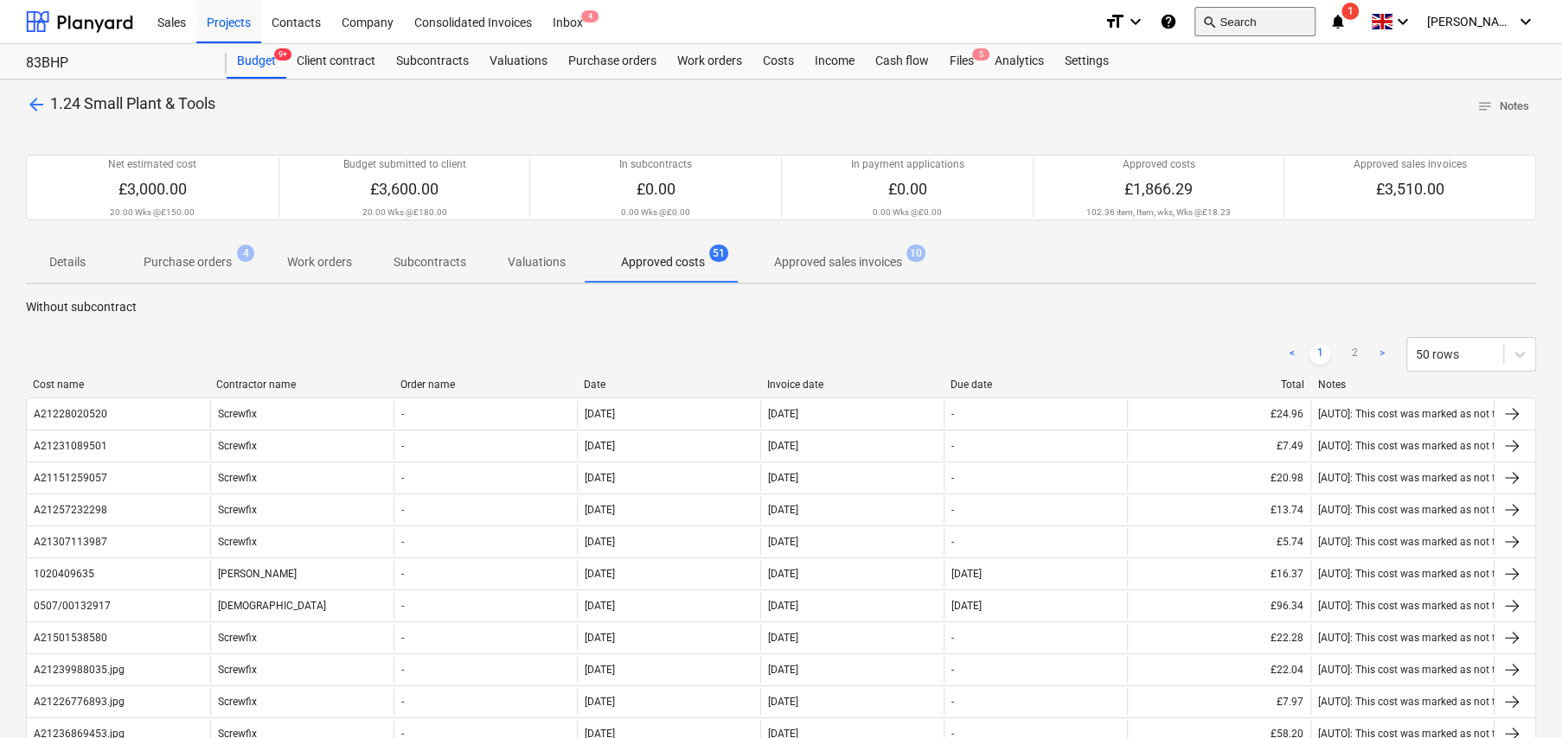
click at [1250, 22] on button "search Search" at bounding box center [1254, 21] width 121 height 29
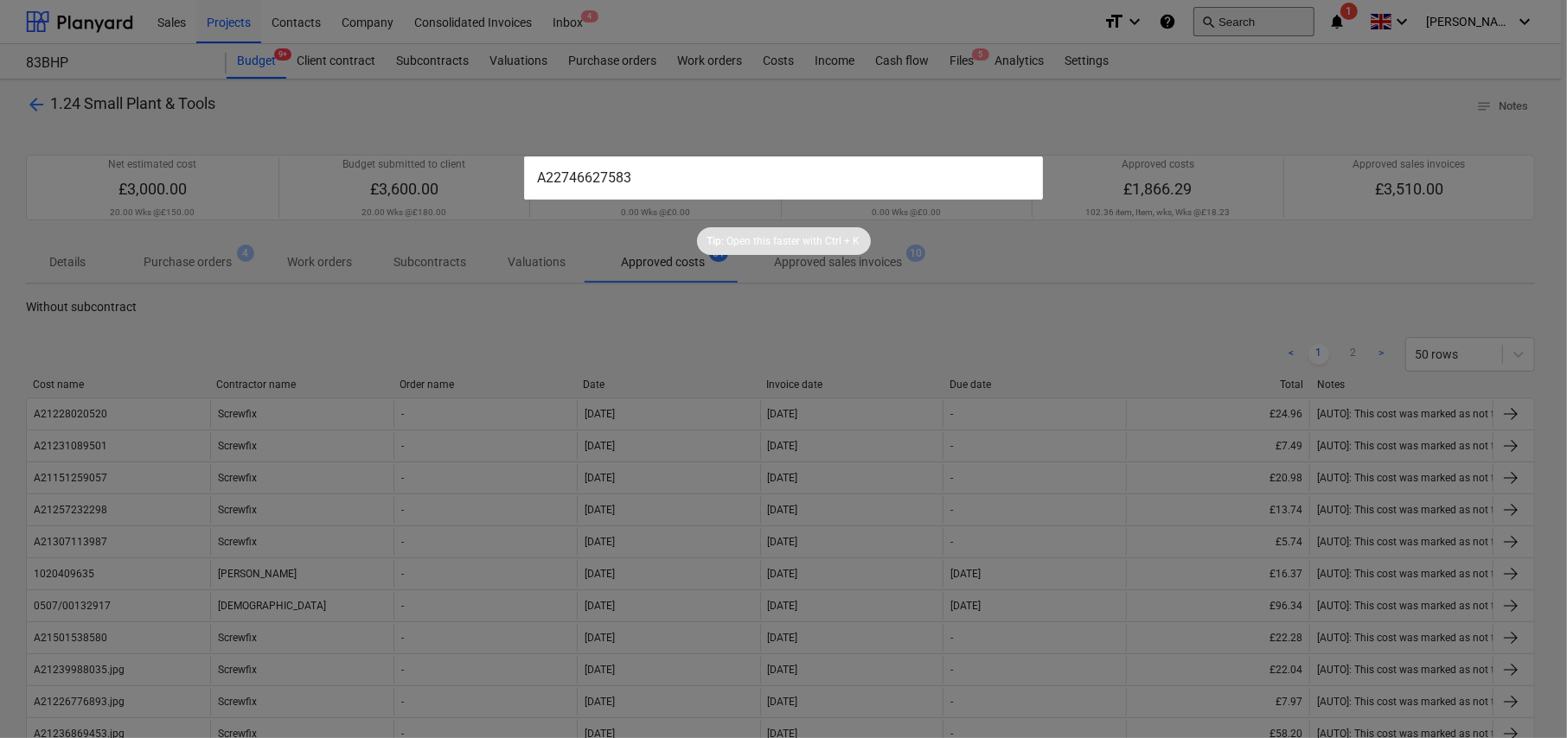
type input "A22746627583"
click at [638, 112] on div at bounding box center [783, 369] width 1567 height 738
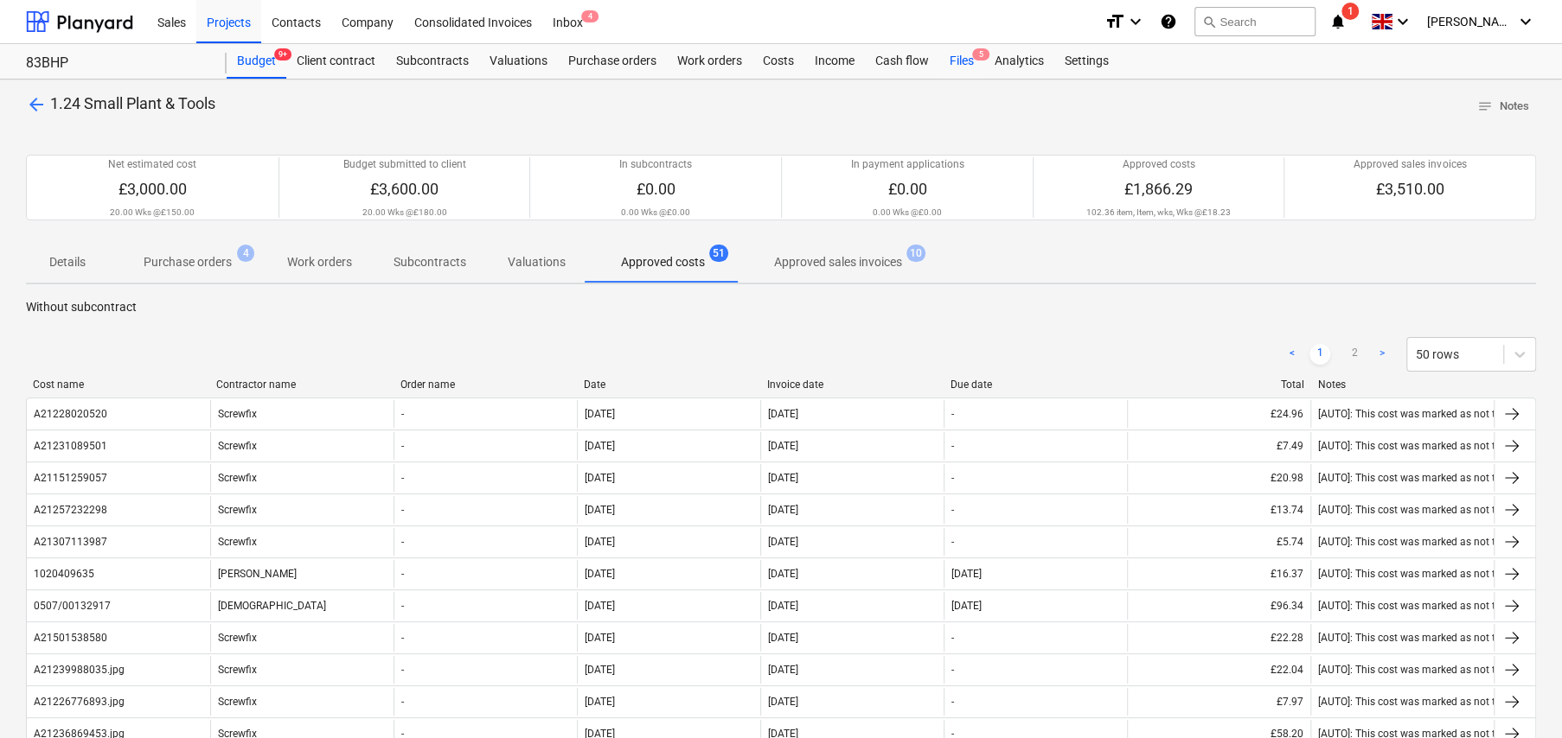
click at [954, 64] on div "Files 5" at bounding box center [961, 61] width 45 height 35
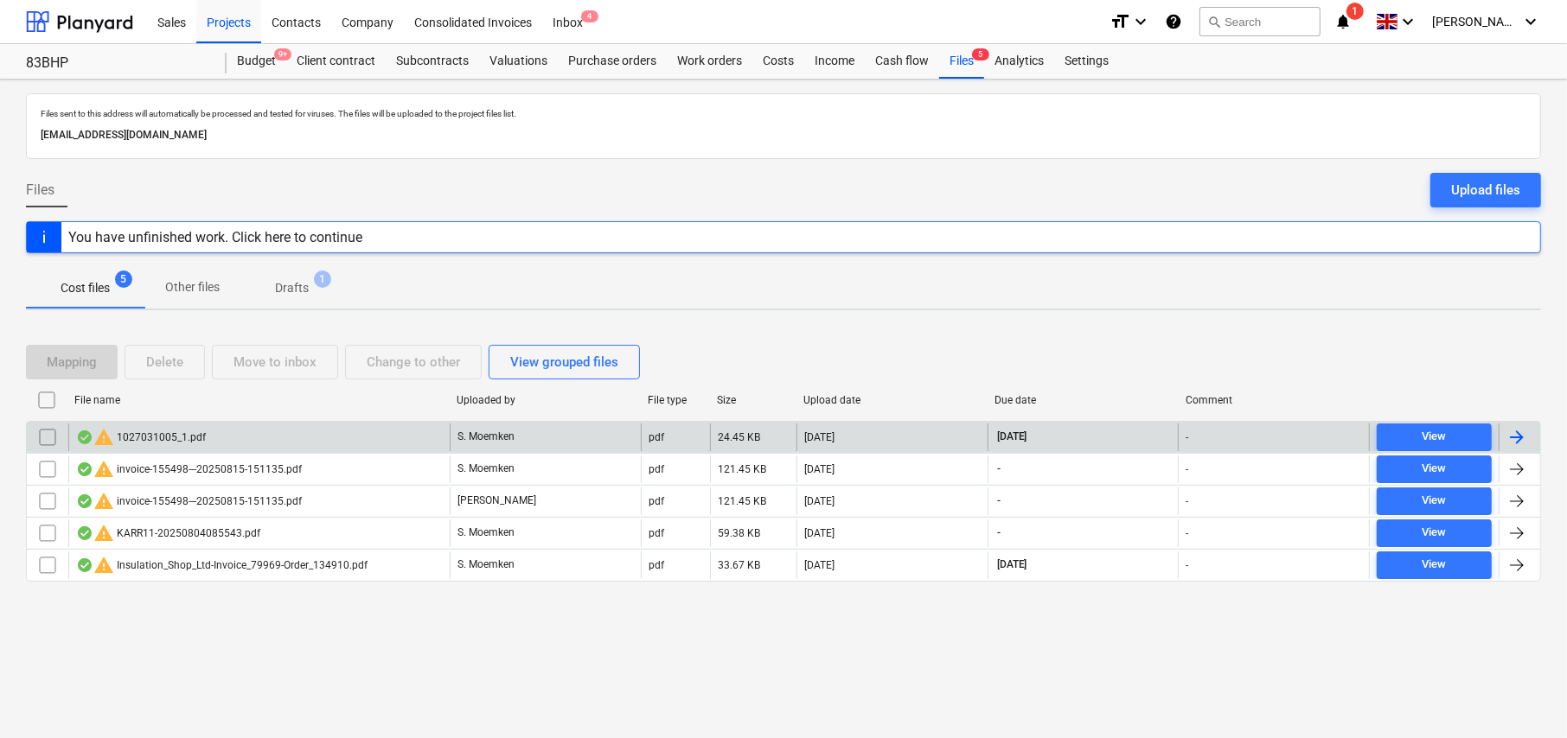
click at [48, 439] on input "checkbox" at bounding box center [48, 438] width 28 height 28
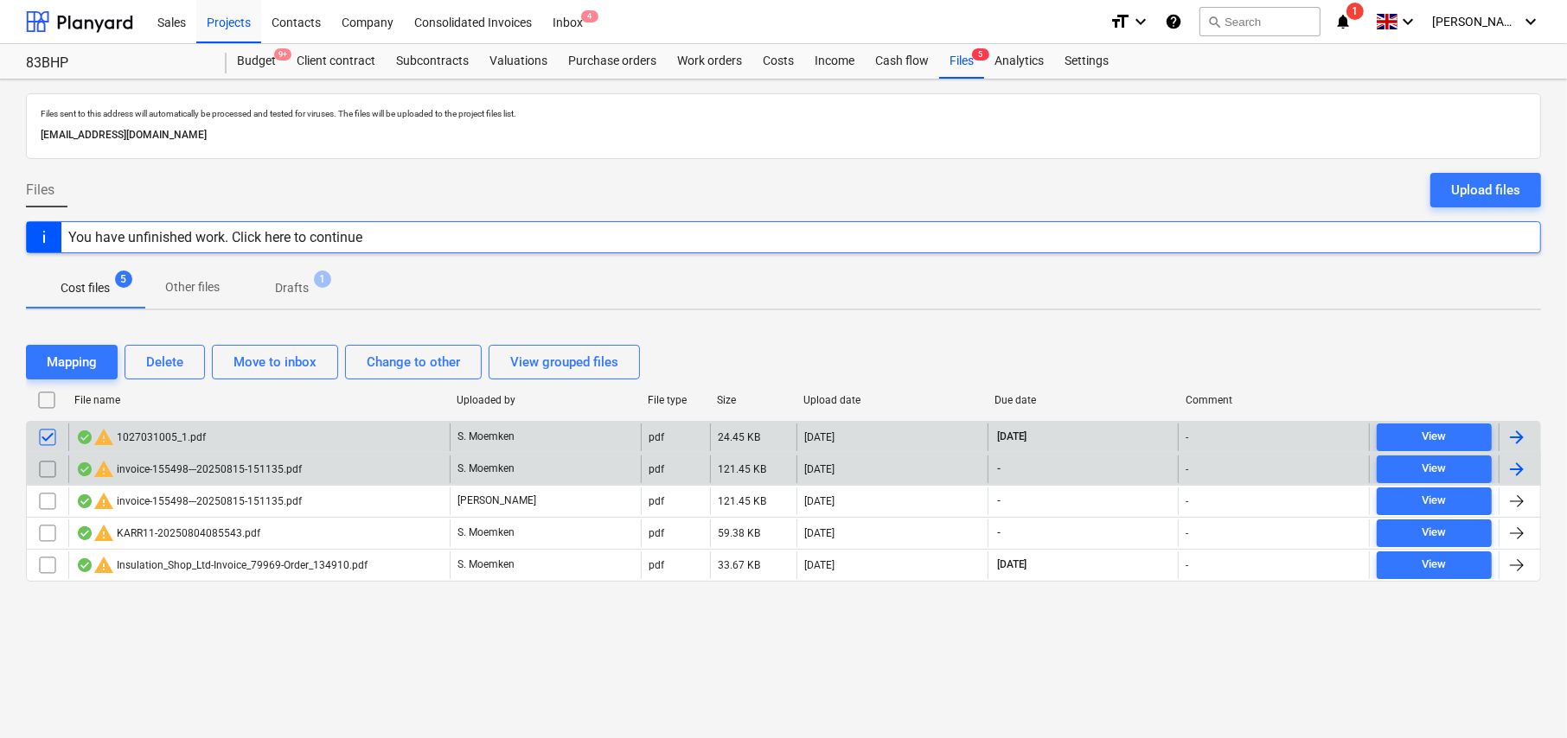
click at [48, 462] on input "checkbox" at bounding box center [48, 470] width 28 height 28
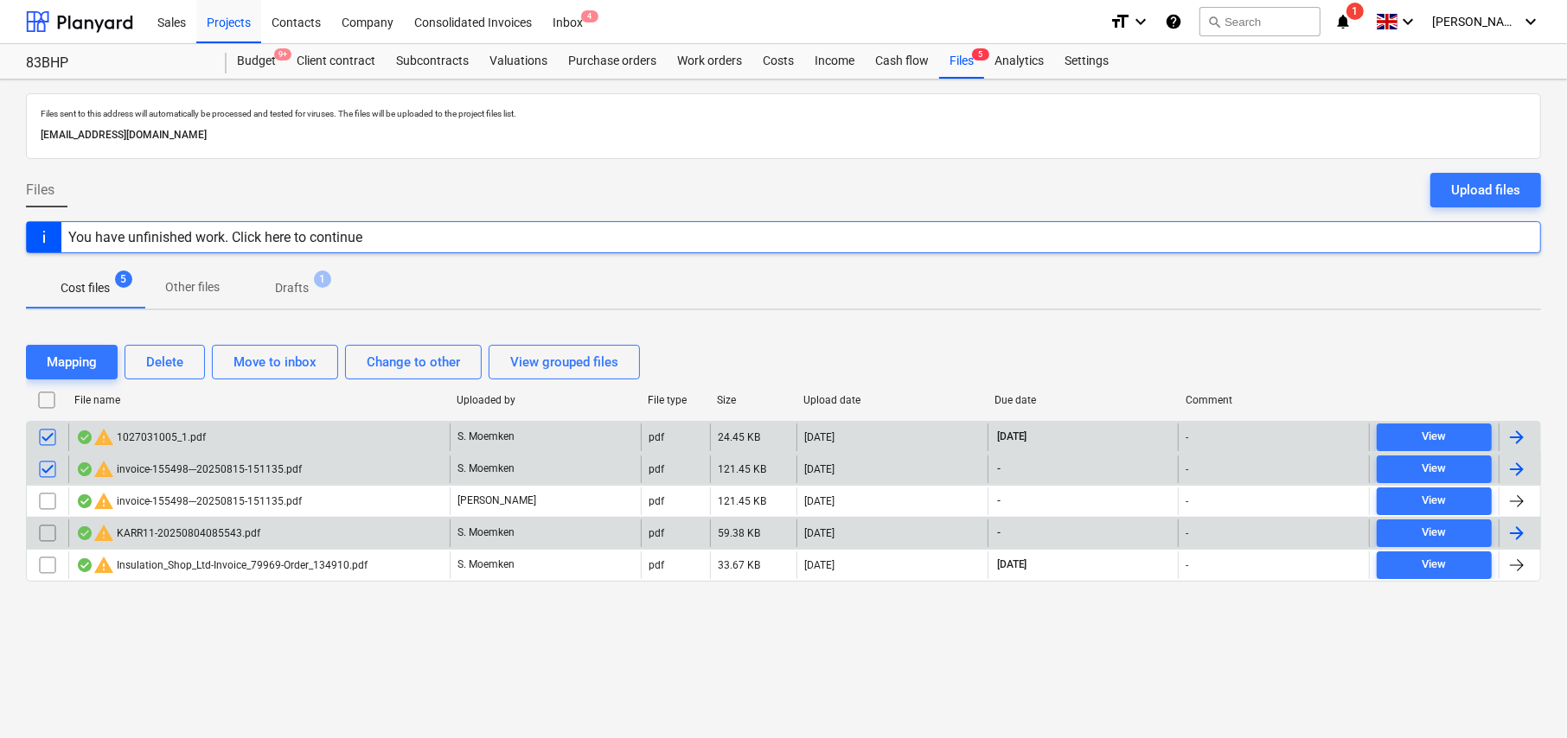
click at [46, 533] on input "checkbox" at bounding box center [48, 534] width 28 height 28
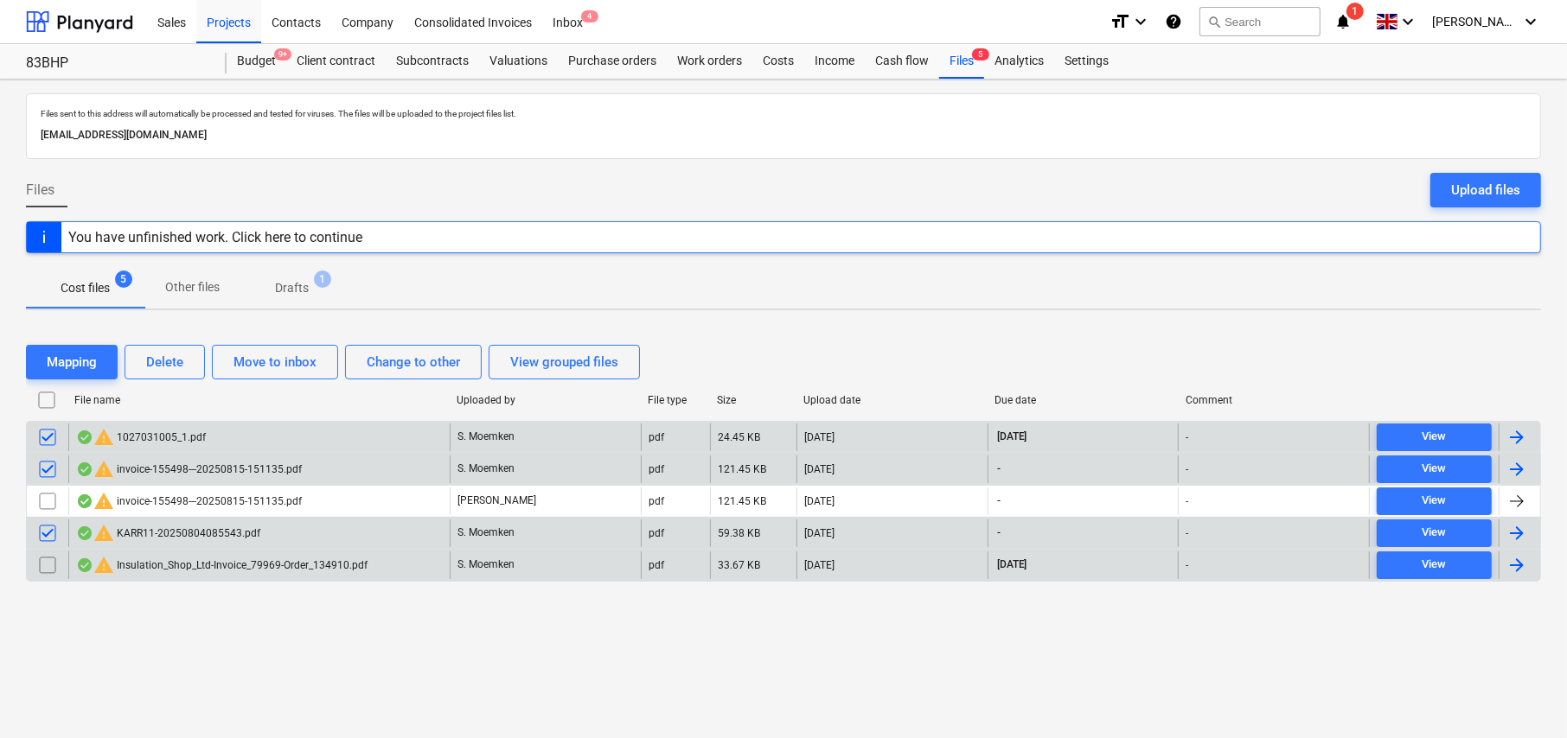
click at [49, 565] on input "checkbox" at bounding box center [48, 566] width 28 height 28
click at [173, 371] on div "Delete" at bounding box center [164, 362] width 37 height 22
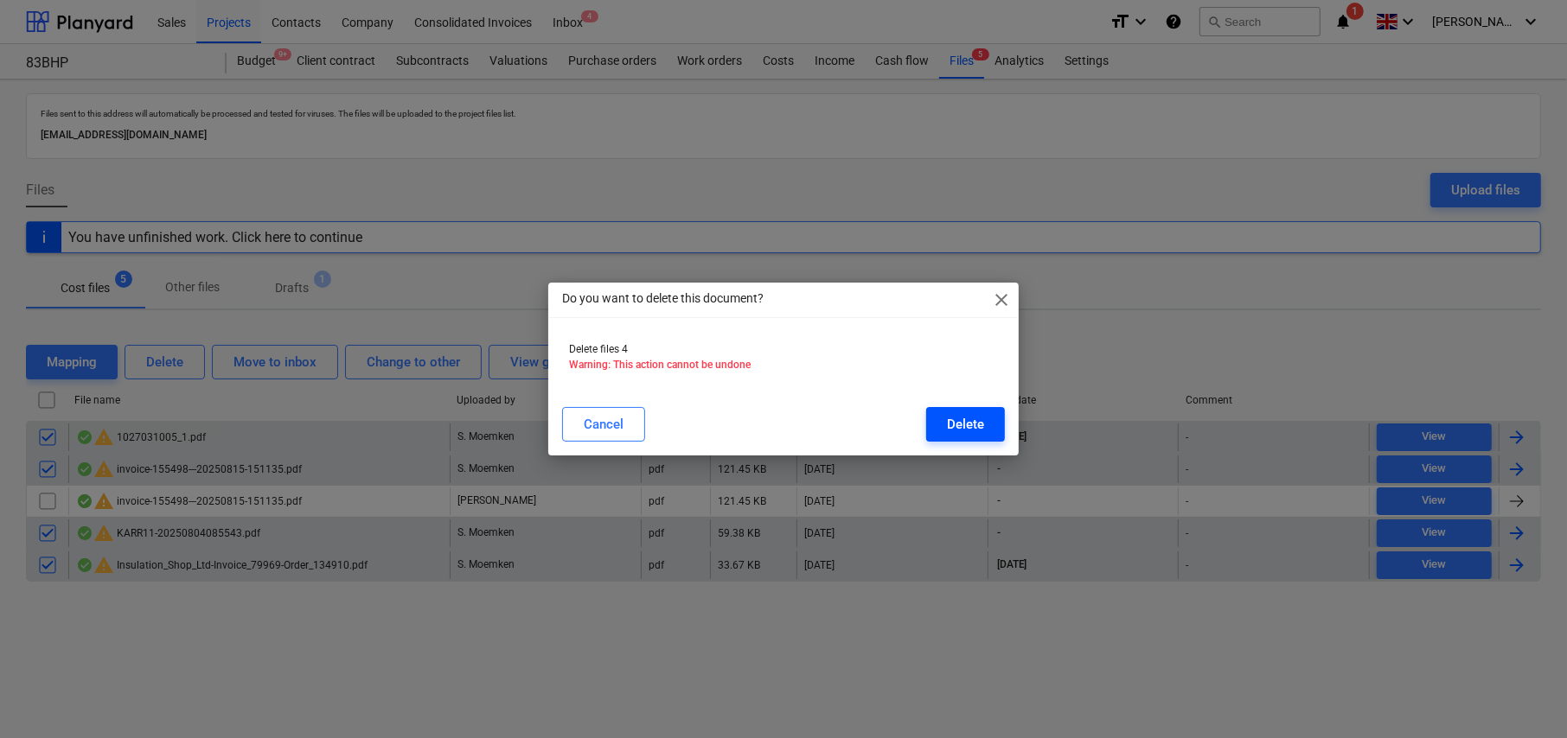
click at [945, 431] on button "Delete" at bounding box center [965, 424] width 79 height 35
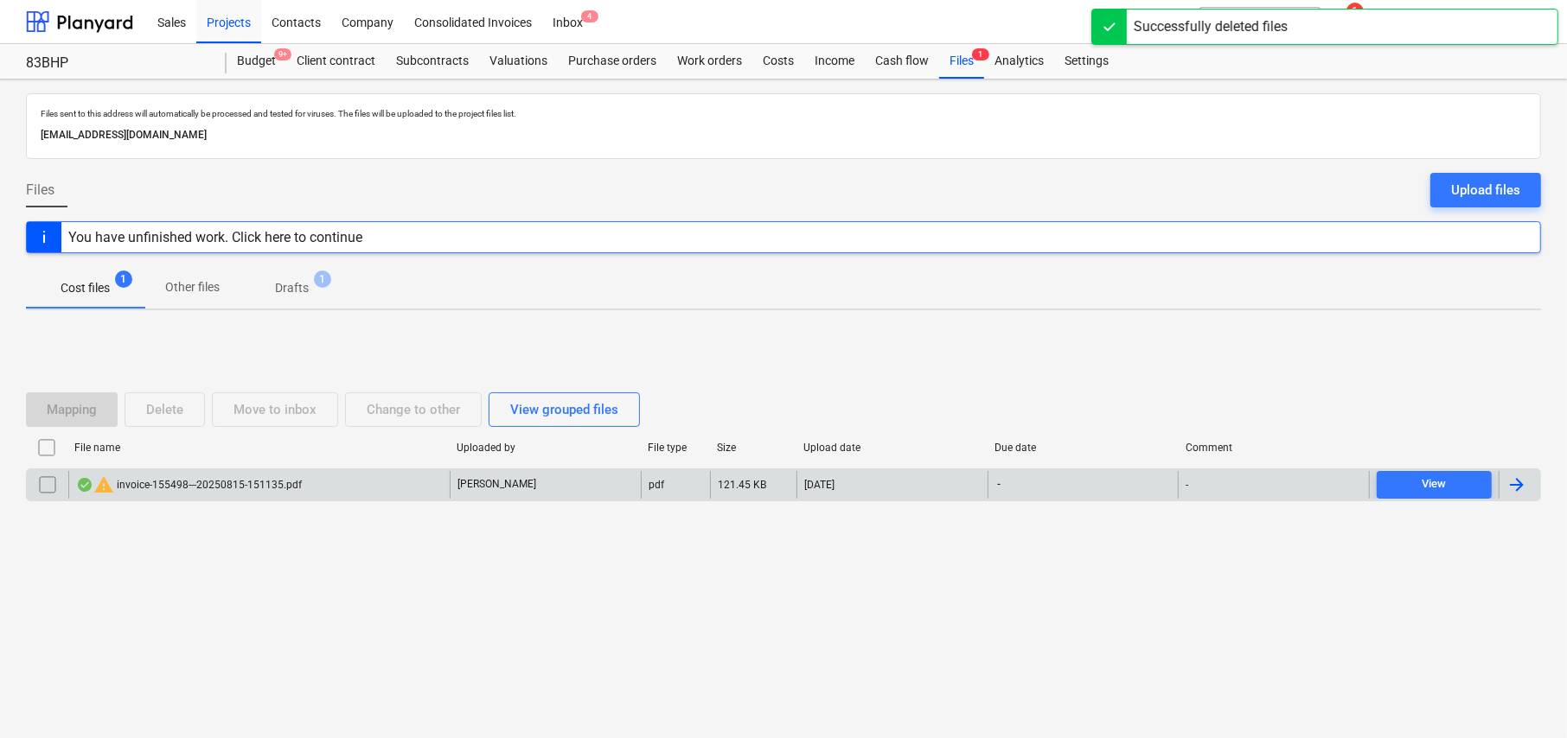
click at [204, 490] on div "warning invoice-155498---20250815-151135.pdf" at bounding box center [189, 485] width 226 height 21
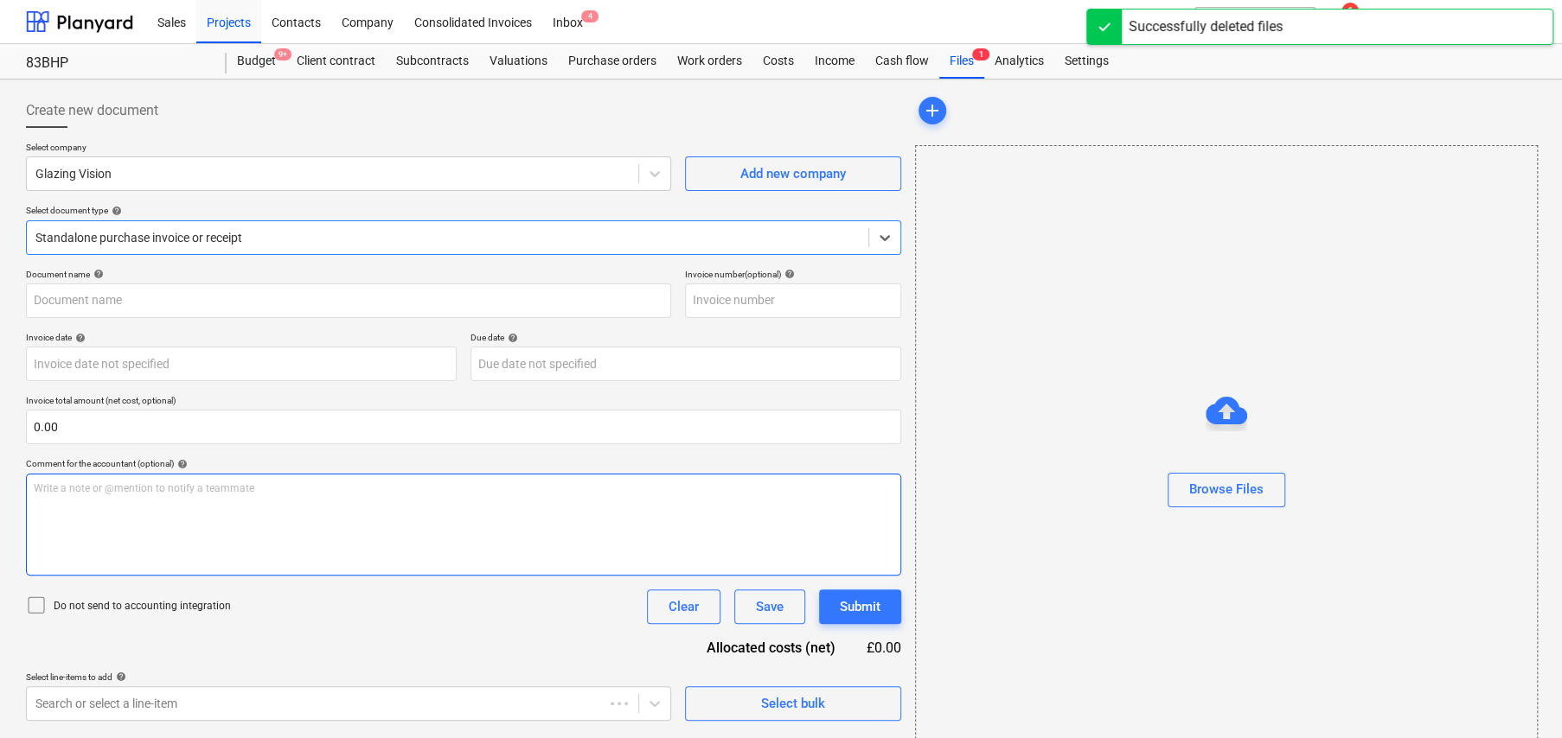
type input "20"
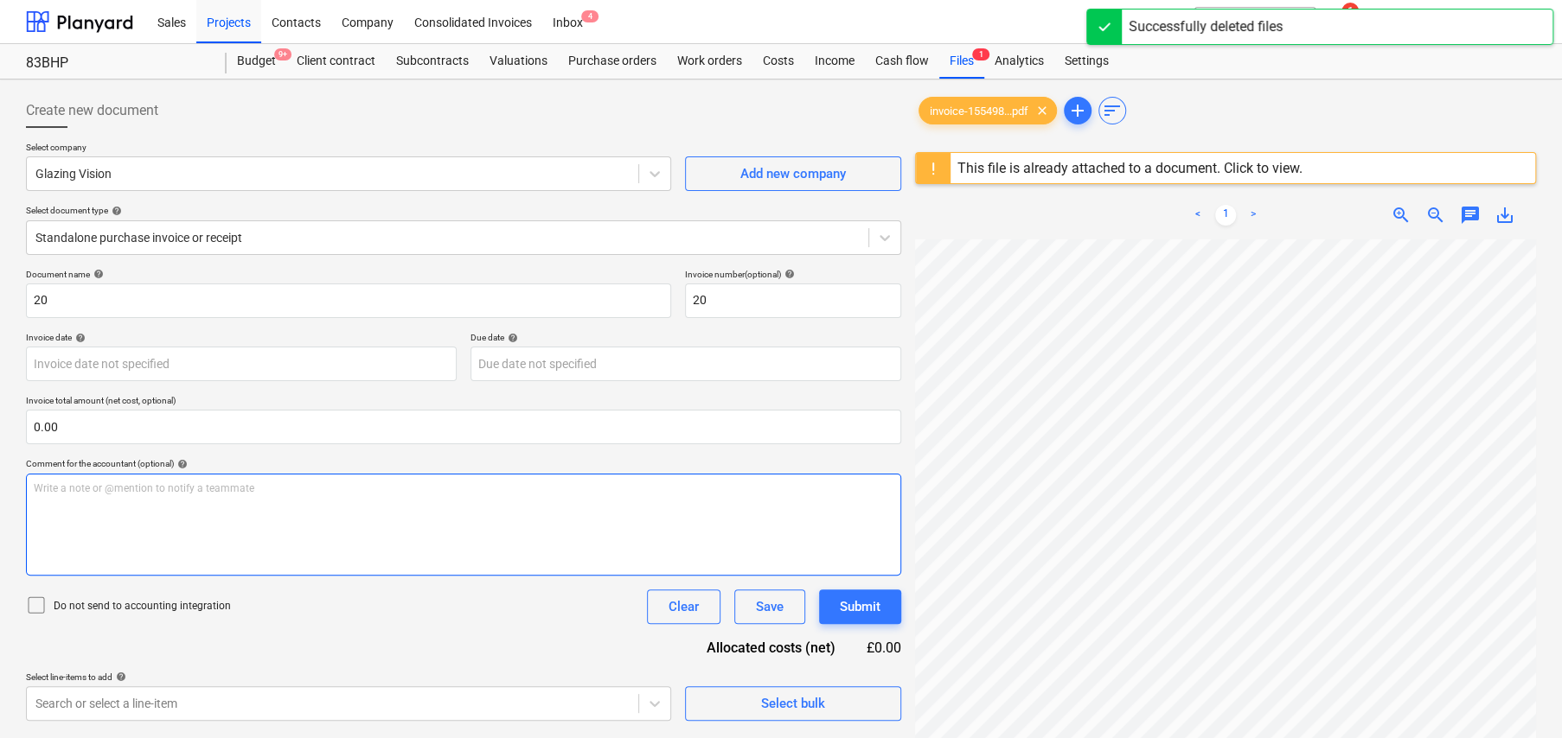
scroll to position [232, 31]
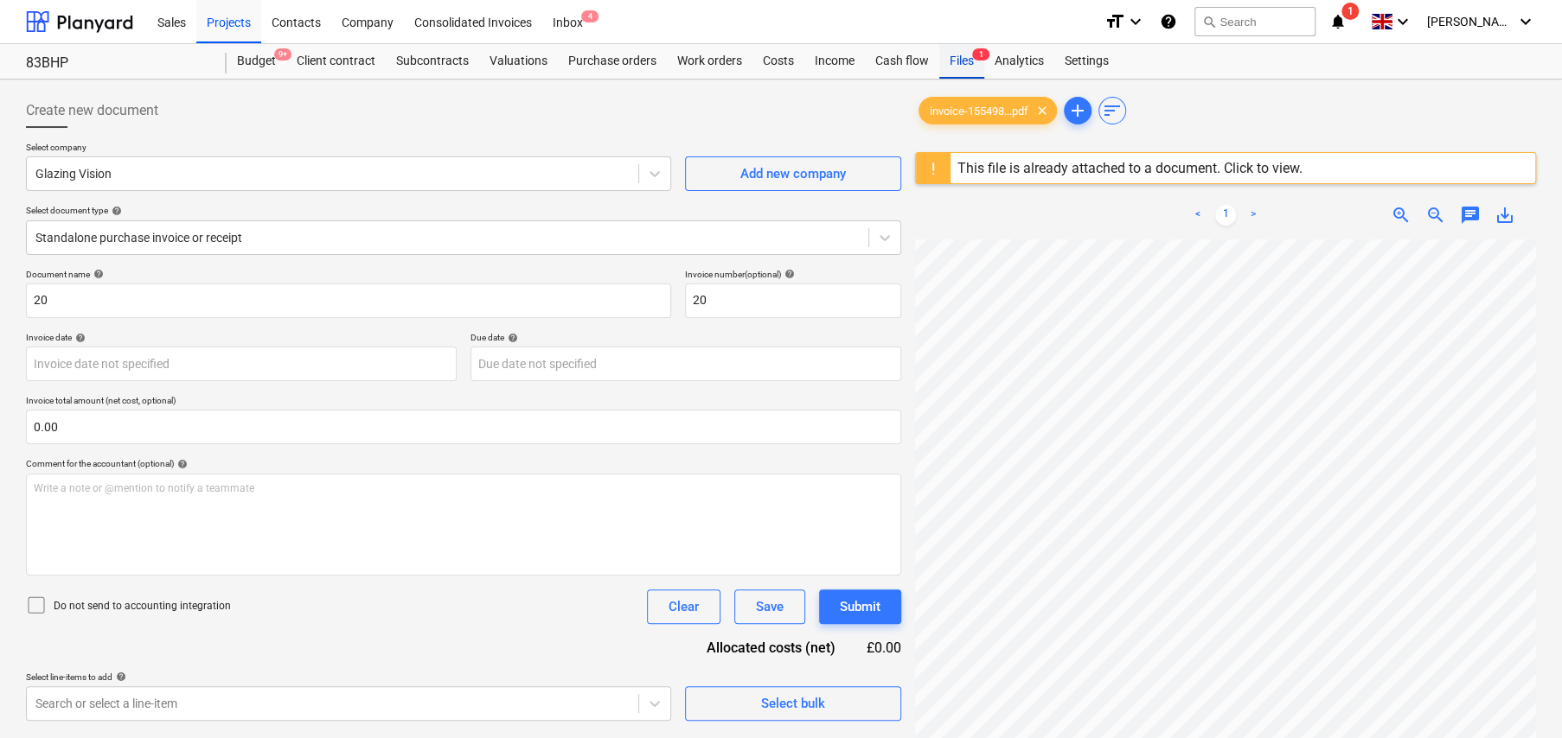
click at [972, 59] on span "1" at bounding box center [980, 54] width 17 height 12
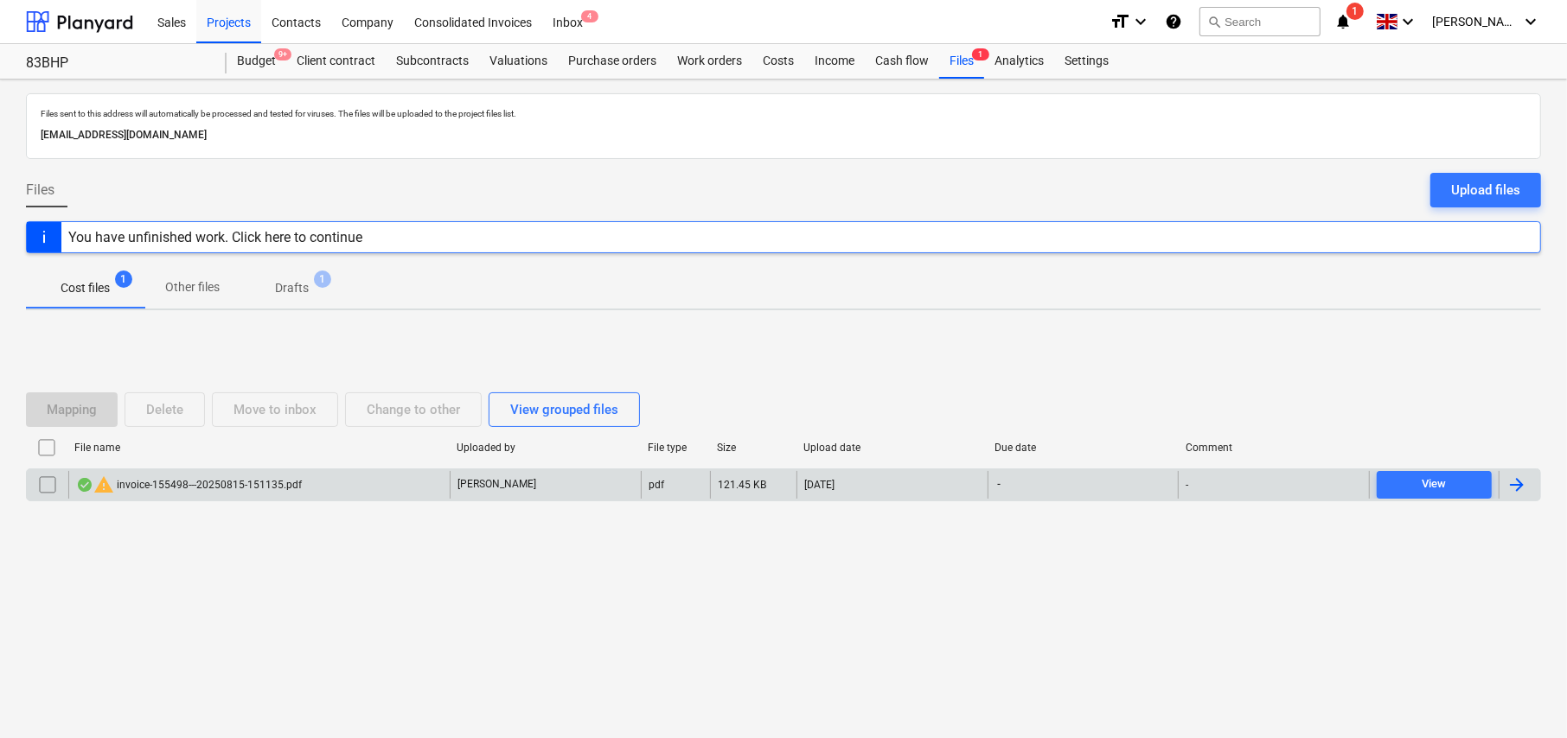
click at [42, 484] on input "checkbox" at bounding box center [48, 485] width 28 height 28
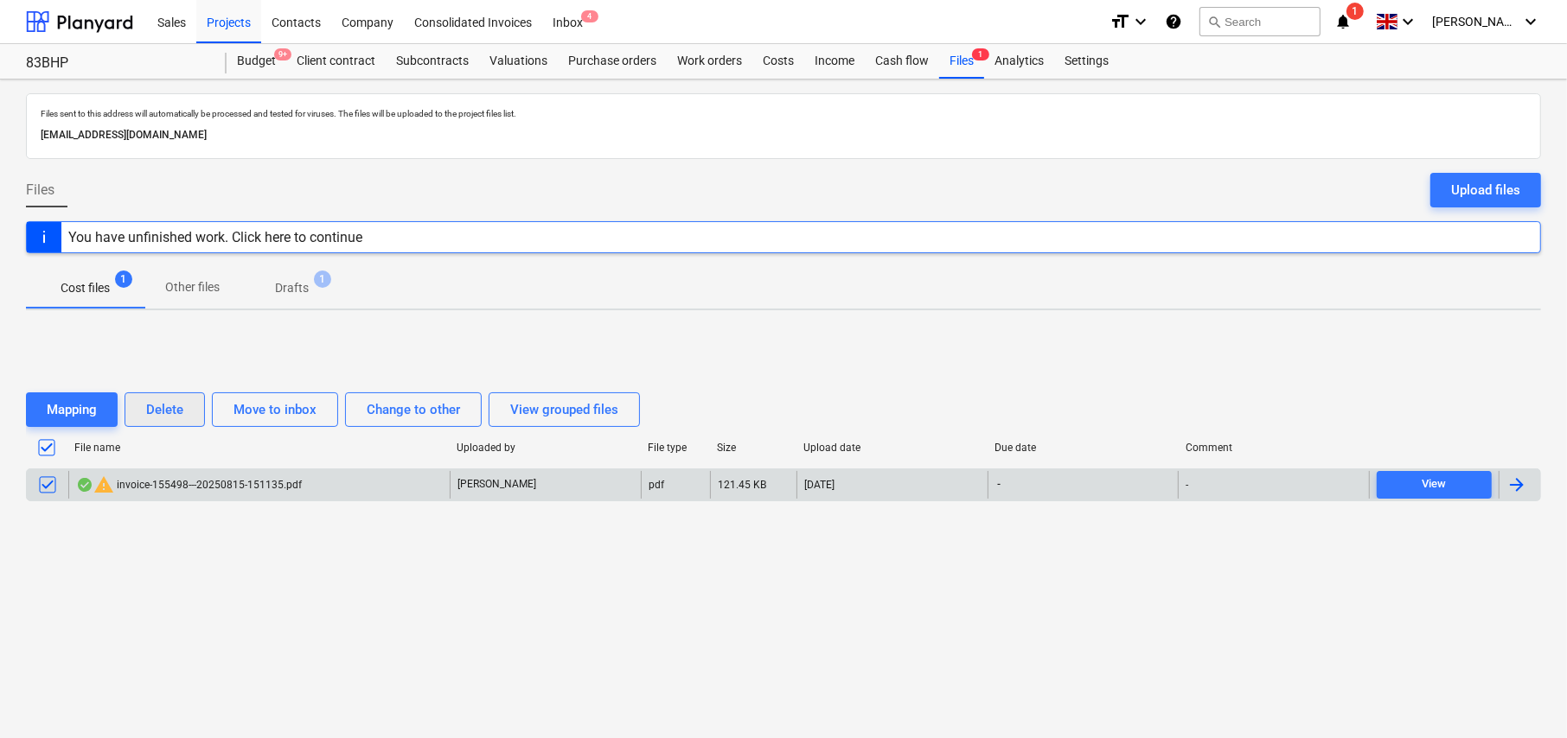
click at [167, 405] on div "Delete" at bounding box center [164, 410] width 37 height 22
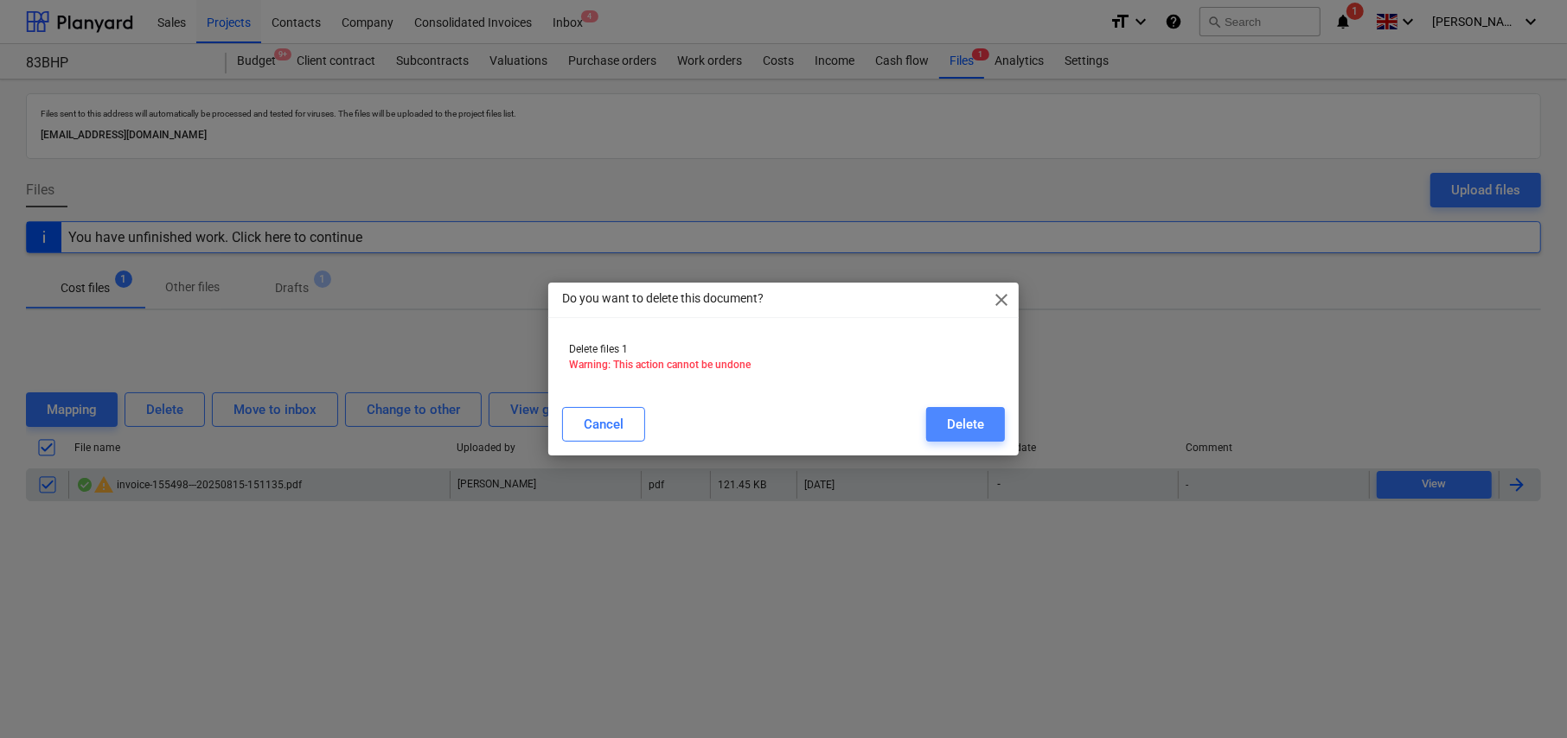
click at [987, 427] on button "Delete" at bounding box center [965, 424] width 79 height 35
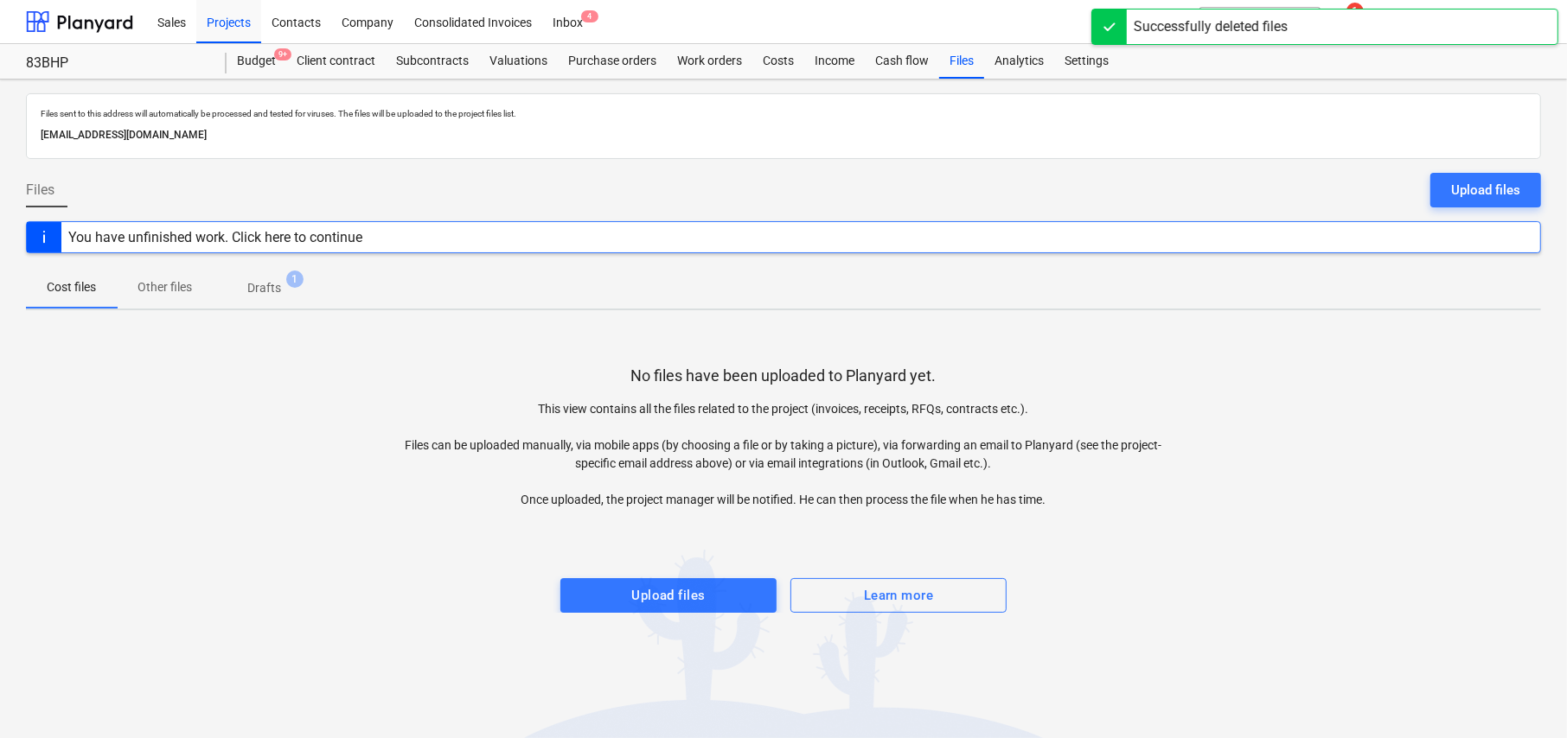
click at [259, 291] on p "Drafts" at bounding box center [264, 288] width 34 height 18
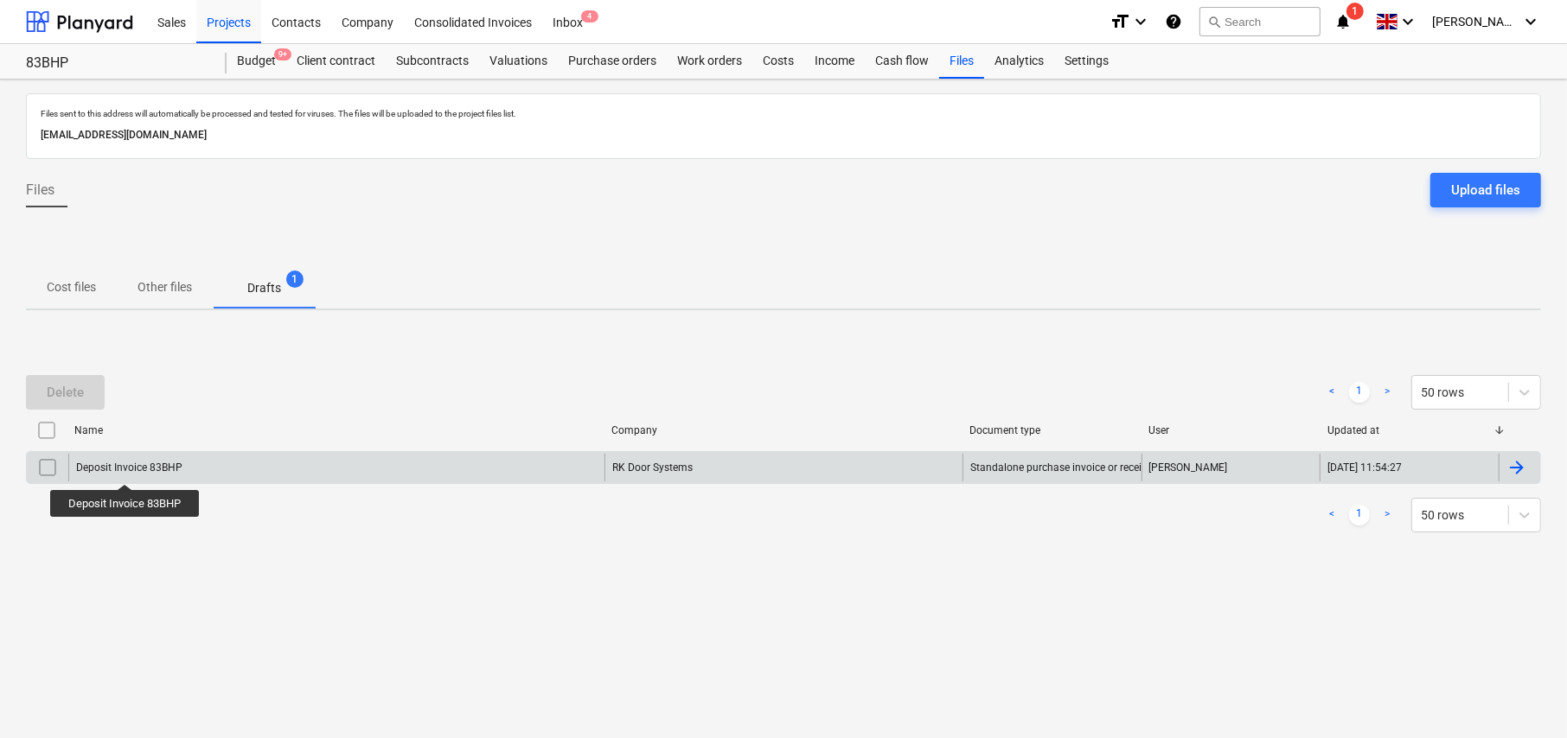
click at [125, 469] on div "Deposit Invoice 83BHP" at bounding box center [129, 468] width 106 height 12
click at [48, 470] on input "checkbox" at bounding box center [48, 468] width 28 height 28
drag, startPoint x: 79, startPoint y: 391, endPoint x: 164, endPoint y: 383, distance: 86.0
click at [81, 391] on div "Delete" at bounding box center [65, 392] width 37 height 22
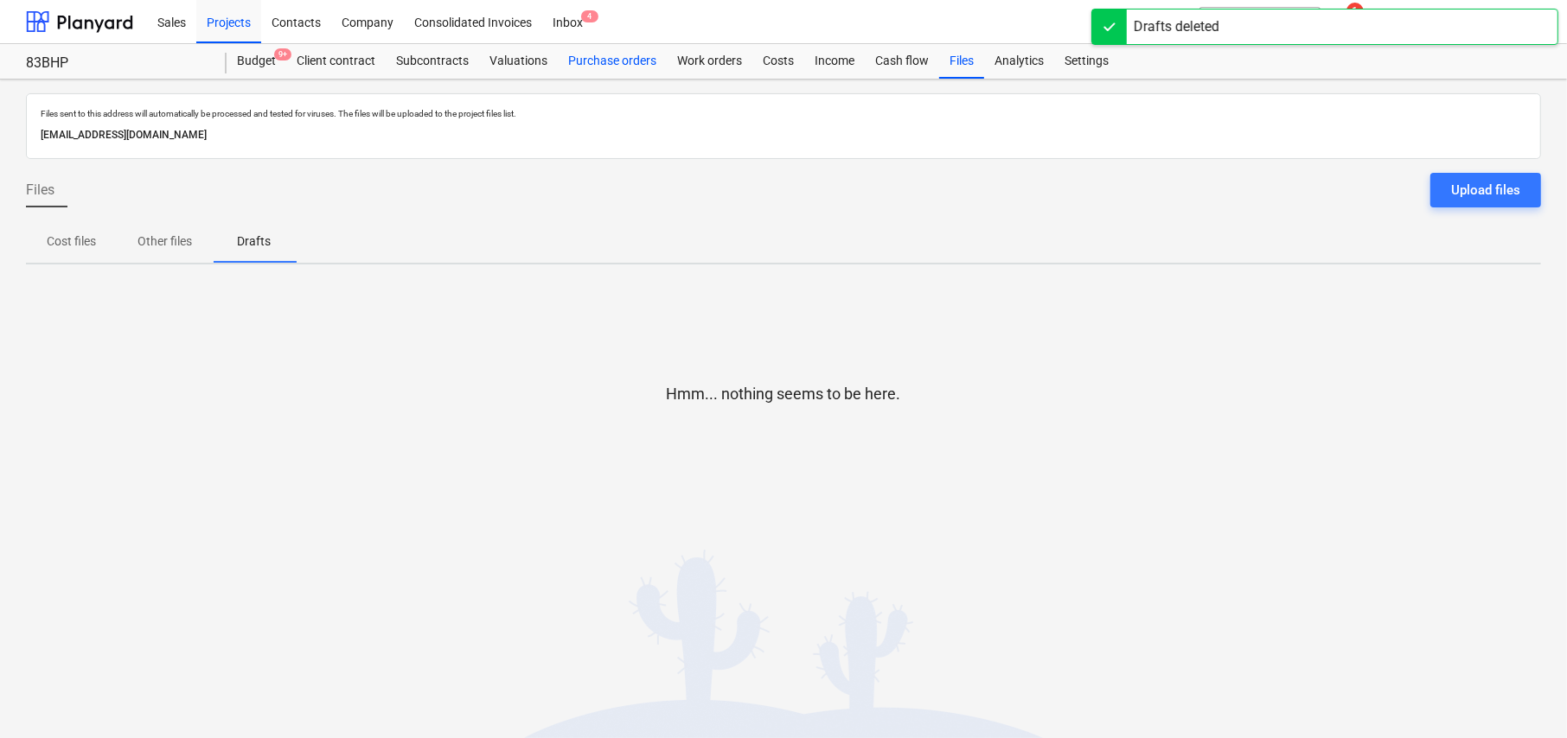
click at [592, 61] on div "Purchase orders" at bounding box center [612, 61] width 109 height 35
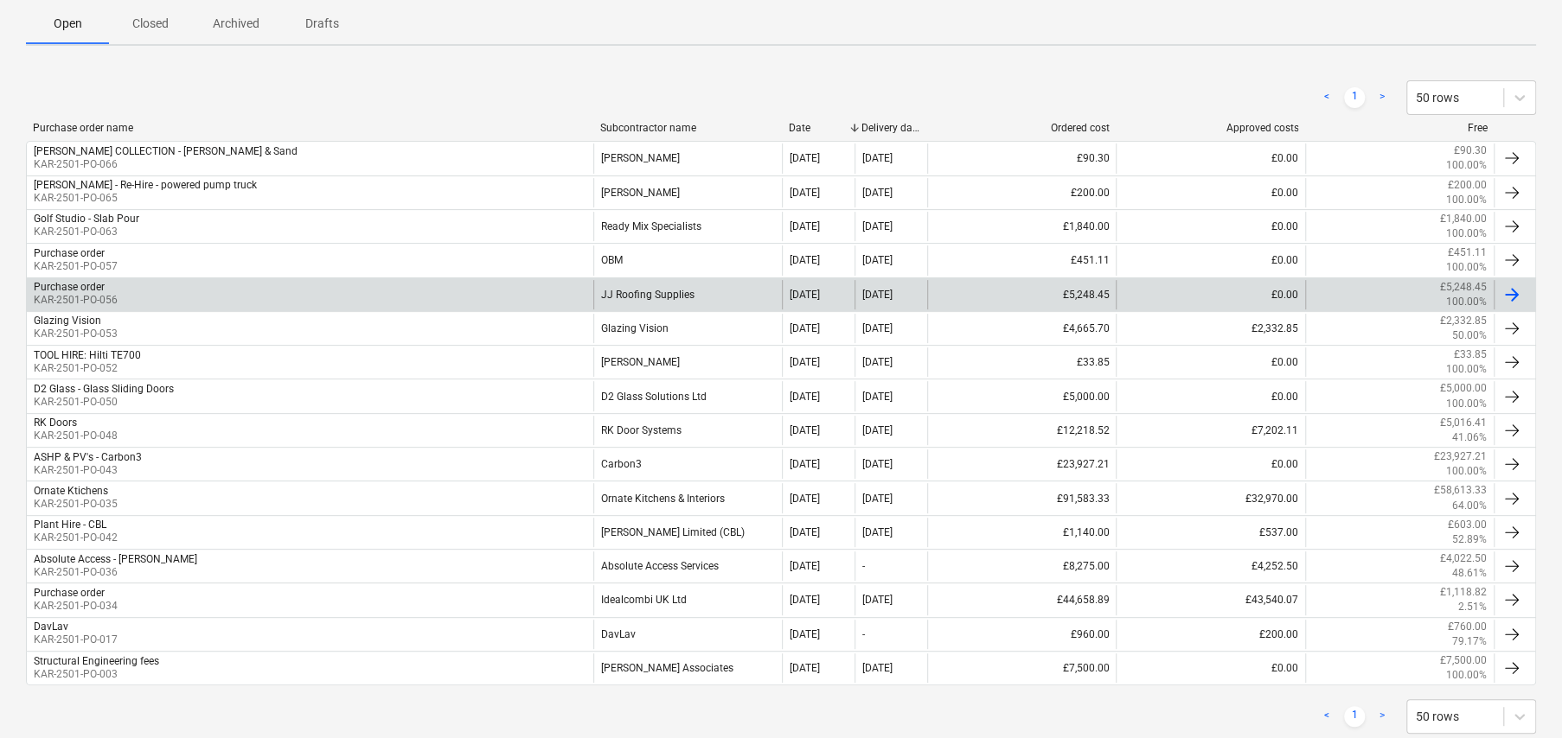
scroll to position [259, 0]
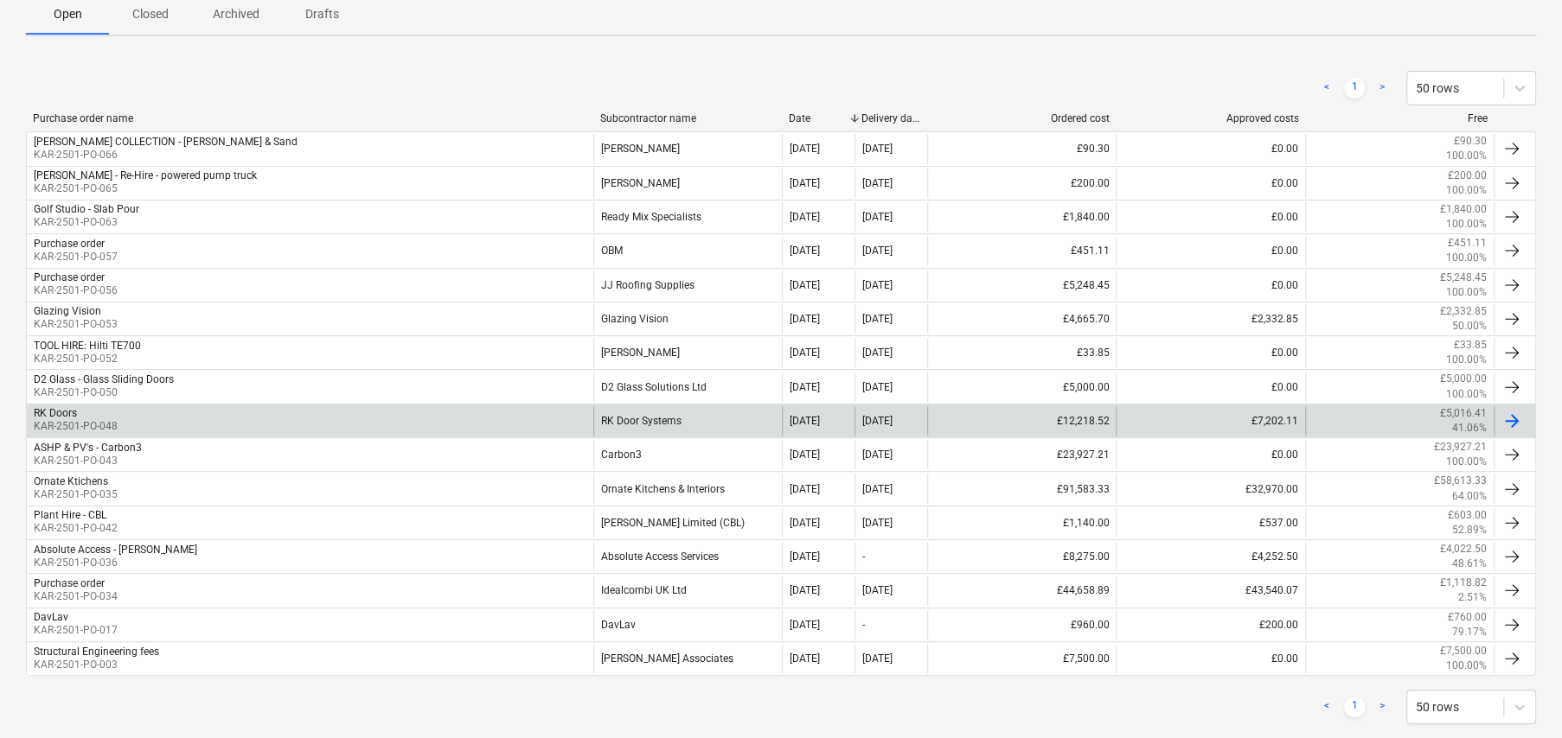
click at [629, 423] on div "RK Door Systems" at bounding box center [687, 420] width 189 height 29
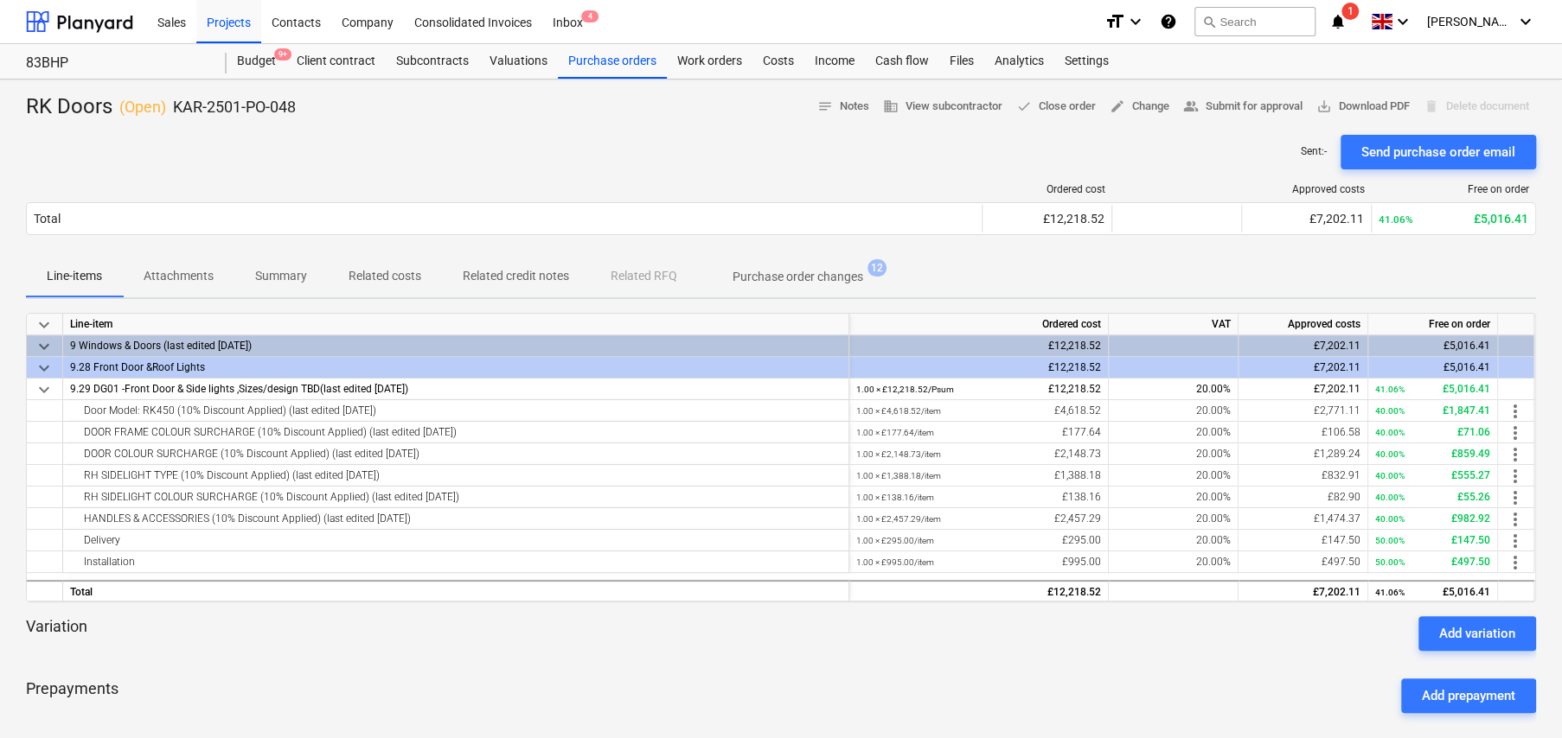
click at [395, 280] on p "Related costs" at bounding box center [384, 276] width 73 height 18
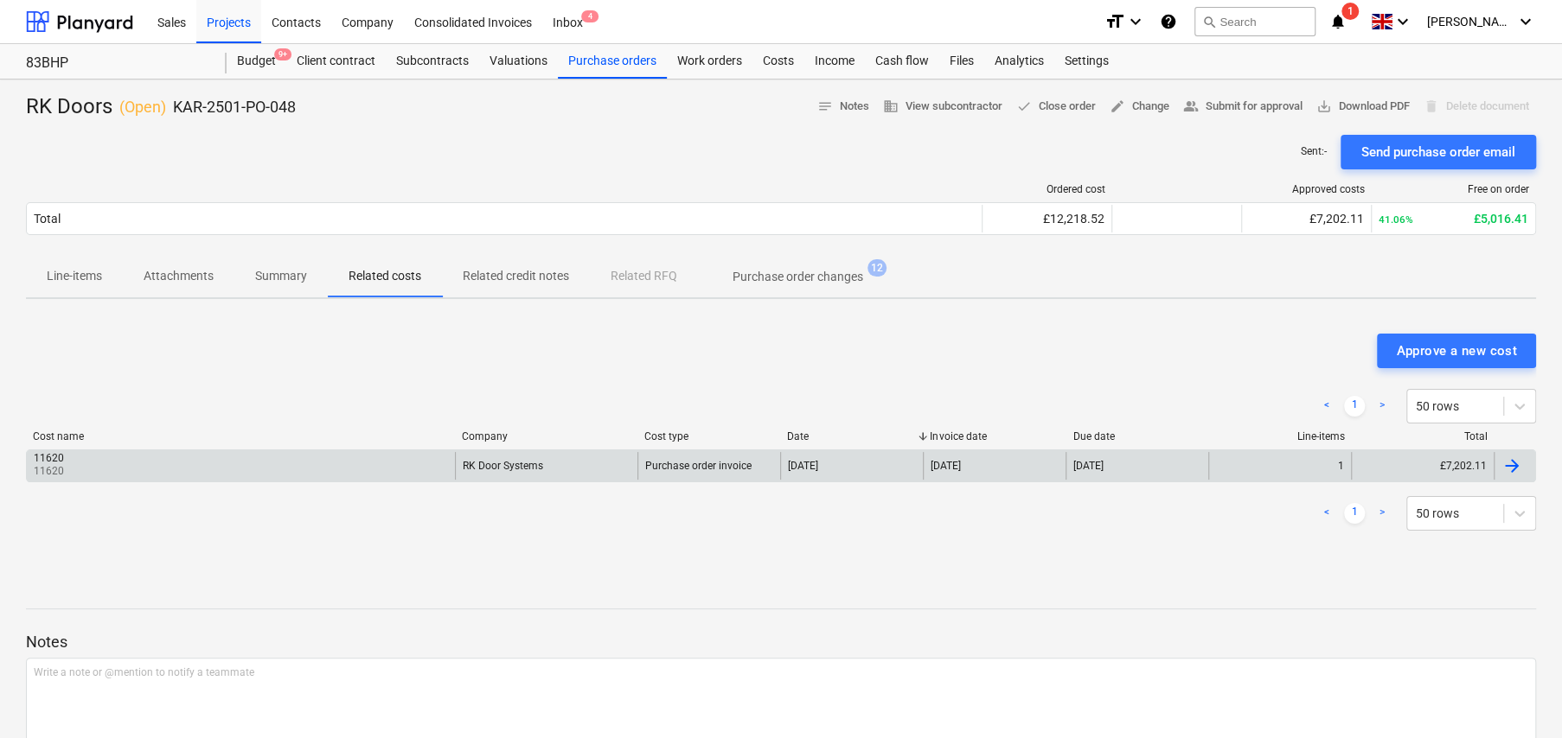
click at [118, 467] on div "11620 11620" at bounding box center [241, 466] width 428 height 28
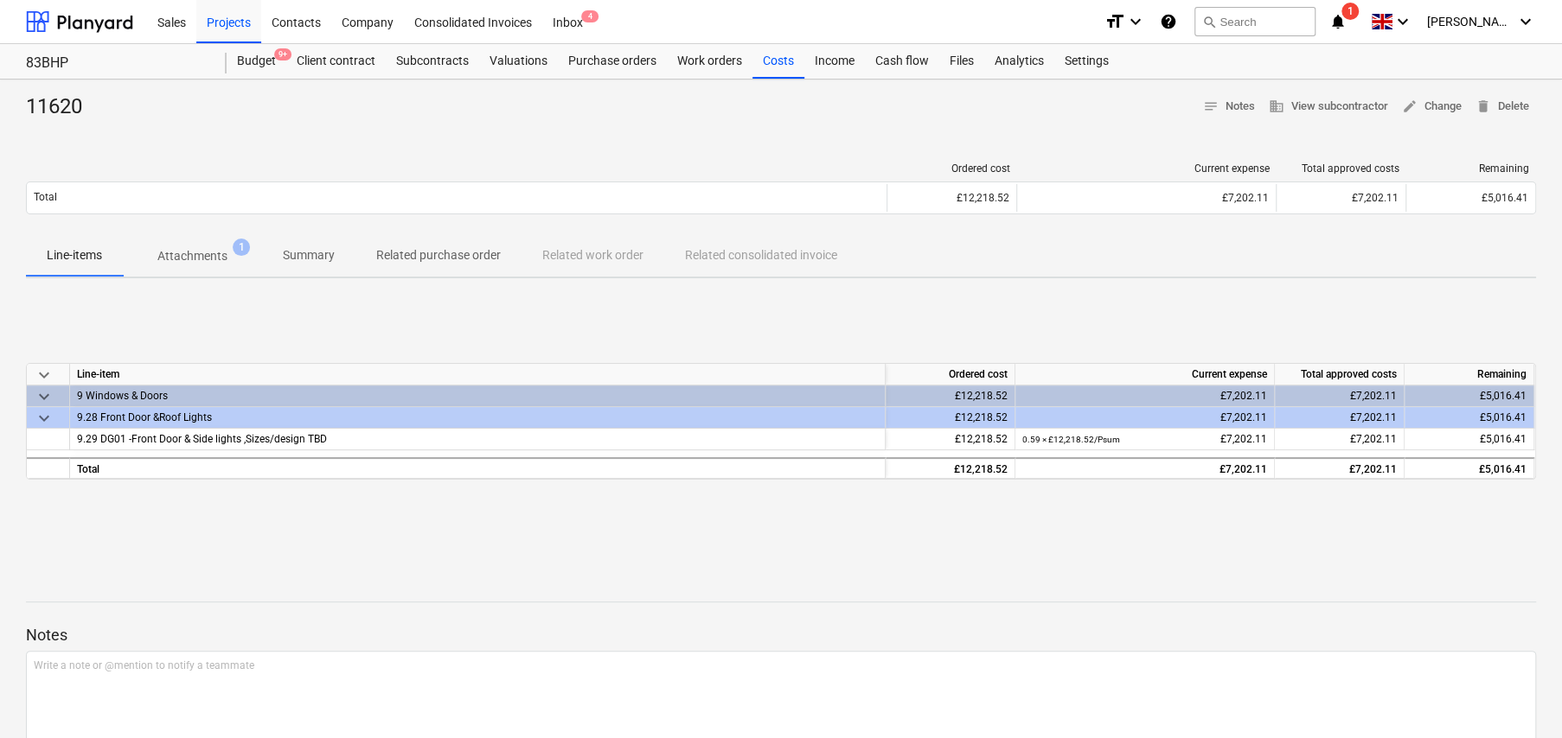
click at [215, 255] on p "Attachments" at bounding box center [192, 256] width 70 height 18
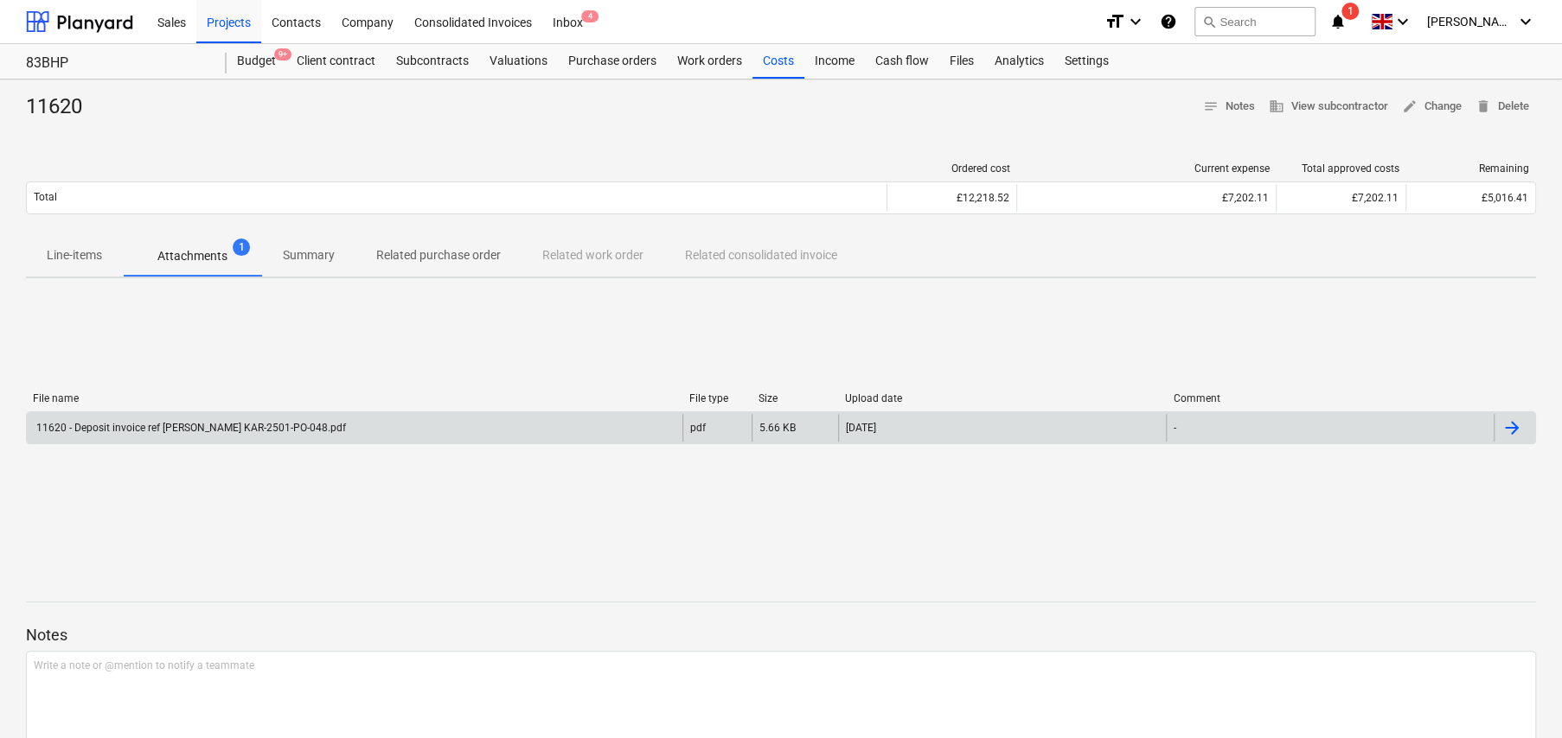
click at [268, 428] on div "11620 - Deposit invoice ref [PERSON_NAME] KAR-2501-PO-048.pdf" at bounding box center [190, 428] width 312 height 12
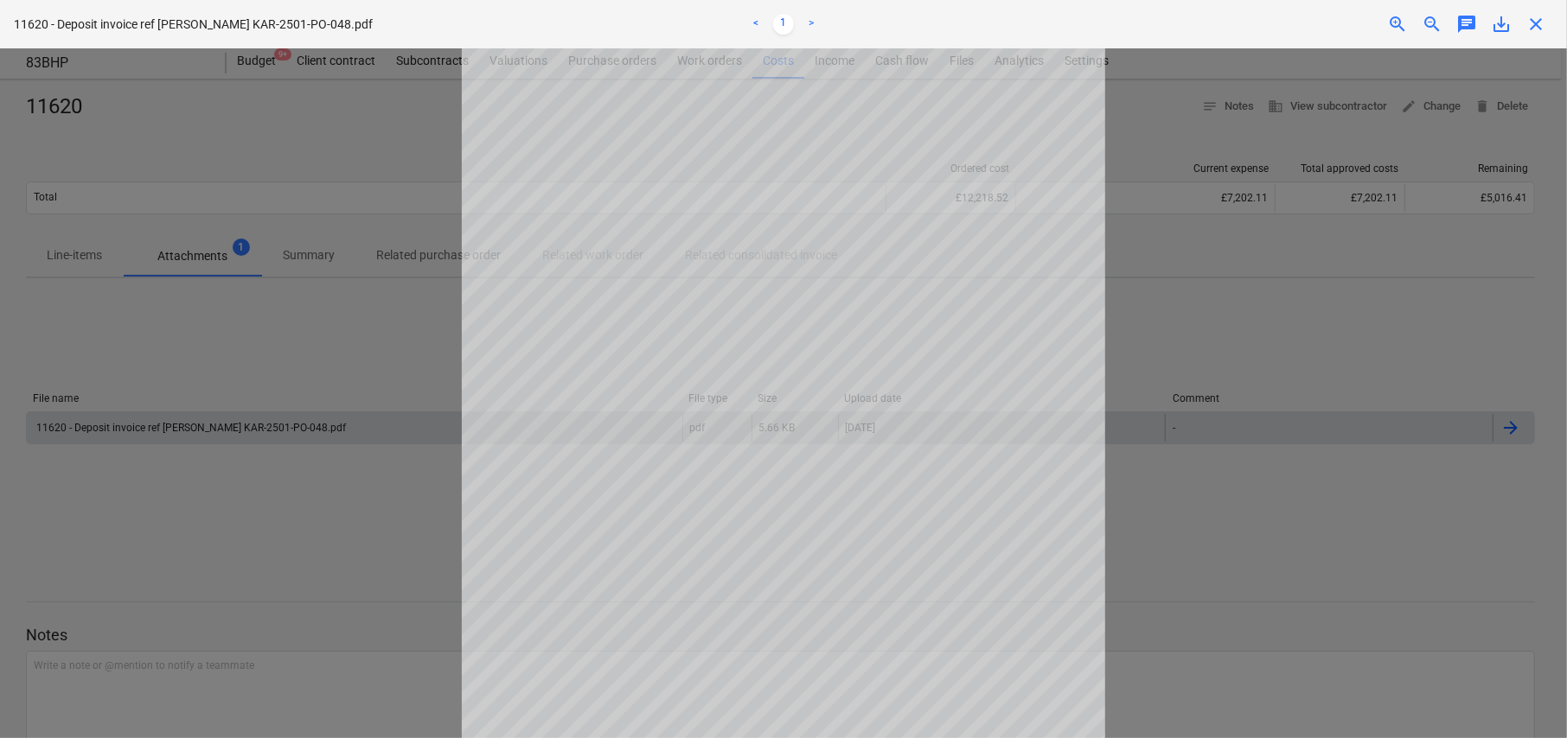
click at [1535, 22] on span "close" at bounding box center [1535, 24] width 21 height 21
